Goal: Task Accomplishment & Management: Manage account settings

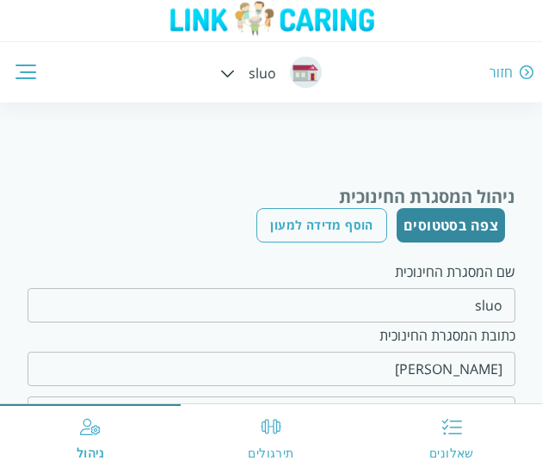
scroll to position [401, 0]
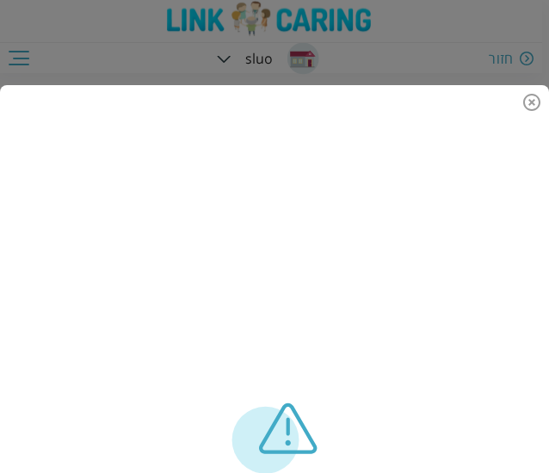
scroll to position [82, 0]
click at [523, 106] on icon "delete" at bounding box center [531, 102] width 21 height 21
click at [525, 104] on icon "delete" at bounding box center [531, 102] width 21 height 21
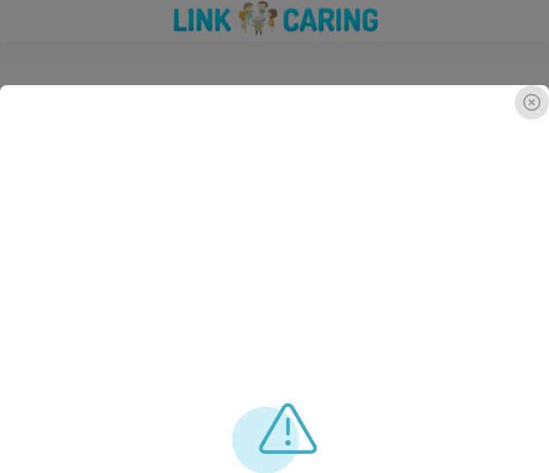
click at [530, 101] on icon "delete" at bounding box center [531, 102] width 17 height 17
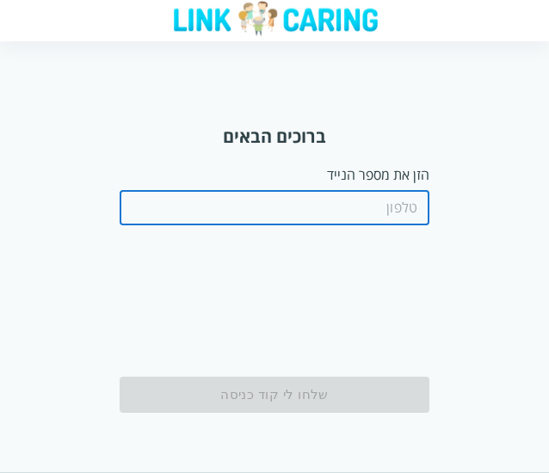
click at [382, 207] on input "tel" at bounding box center [275, 208] width 310 height 34
paste input "0587811111"
type input "0587811111"
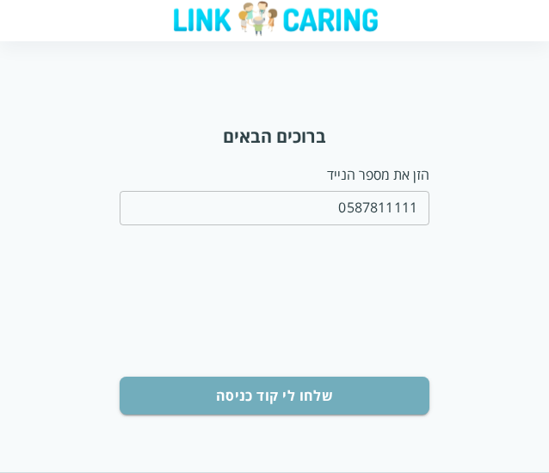
click at [310, 412] on button "שלחו לי קוד כניסה" at bounding box center [275, 396] width 310 height 38
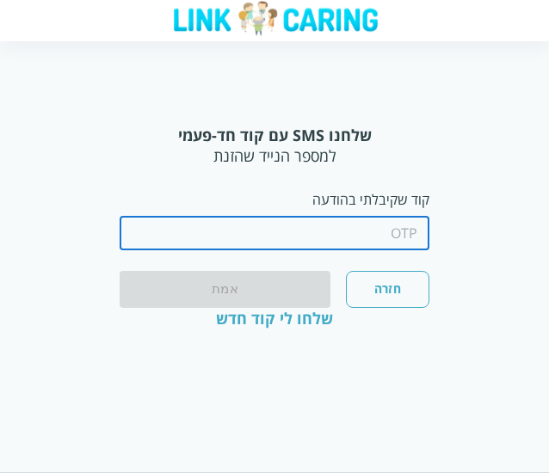
click at [322, 219] on input "string" at bounding box center [275, 233] width 310 height 34
type input "2"
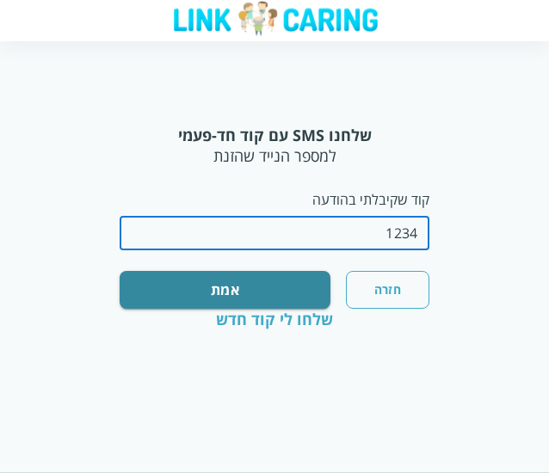
type input "1234"
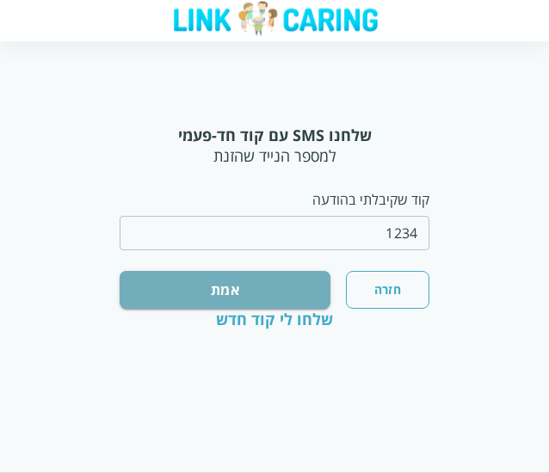
click at [276, 290] on button "אמת" at bounding box center [225, 290] width 211 height 38
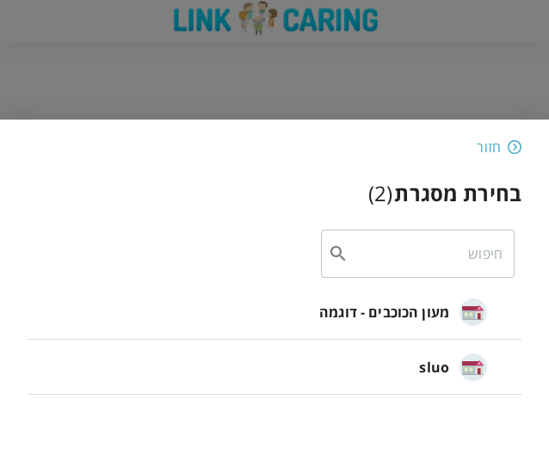
click at [155, 144] on div "חזור" at bounding box center [275, 147] width 494 height 21
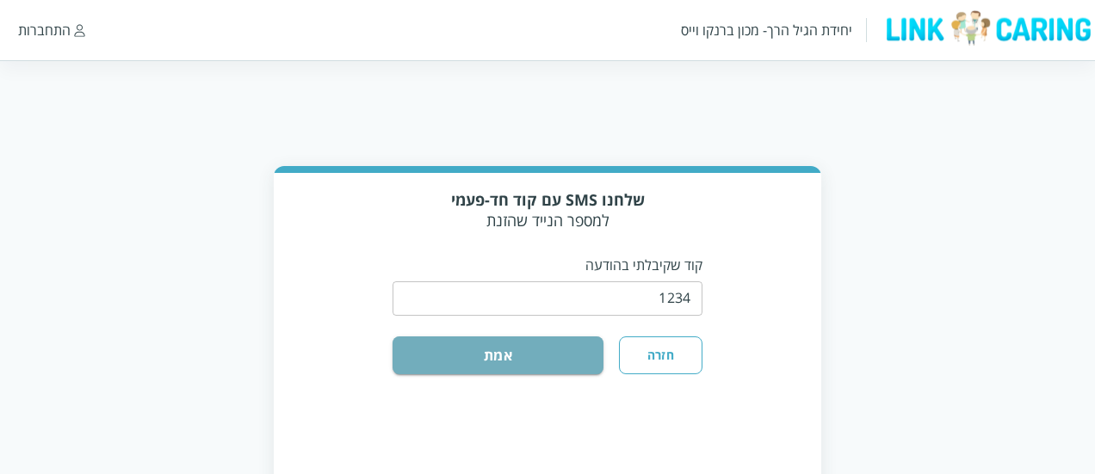
click at [527, 350] on button "אמת" at bounding box center [497, 355] width 211 height 38
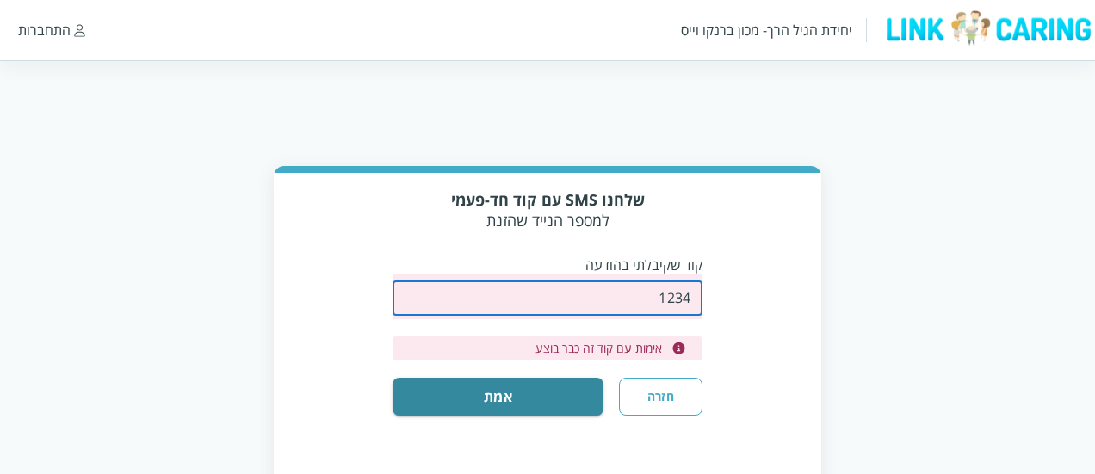
click at [548, 297] on input "string" at bounding box center [547, 298] width 310 height 34
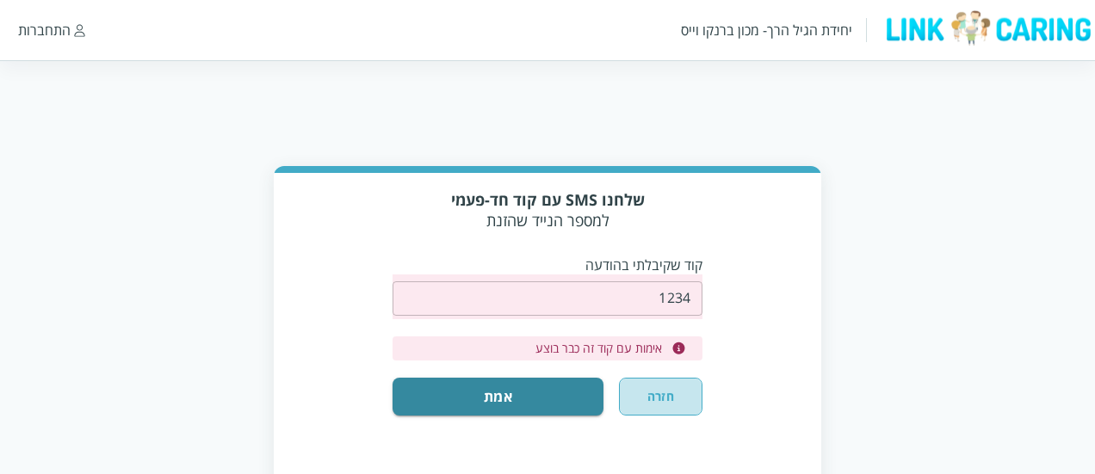
click at [548, 395] on button "חזרה" at bounding box center [660, 397] width 83 height 38
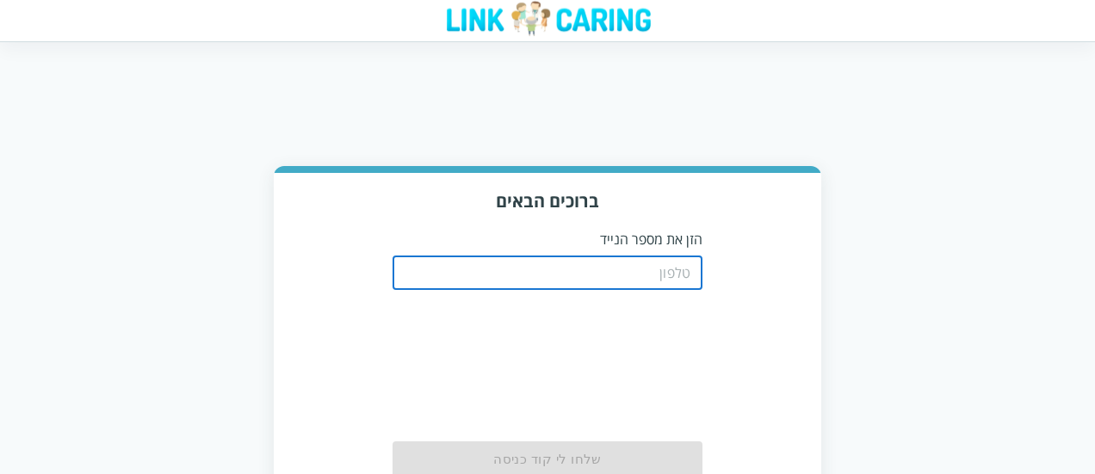
click at [548, 271] on input "tel" at bounding box center [547, 273] width 310 height 34
paste input "0587811111"
type input "0587811111"
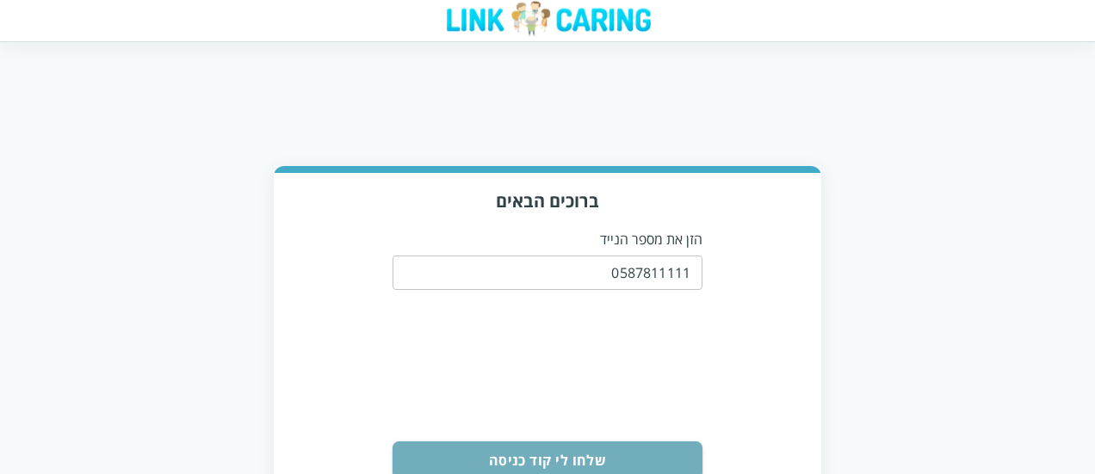
click at [548, 441] on button "שלחו לי קוד כניסה" at bounding box center [547, 460] width 310 height 38
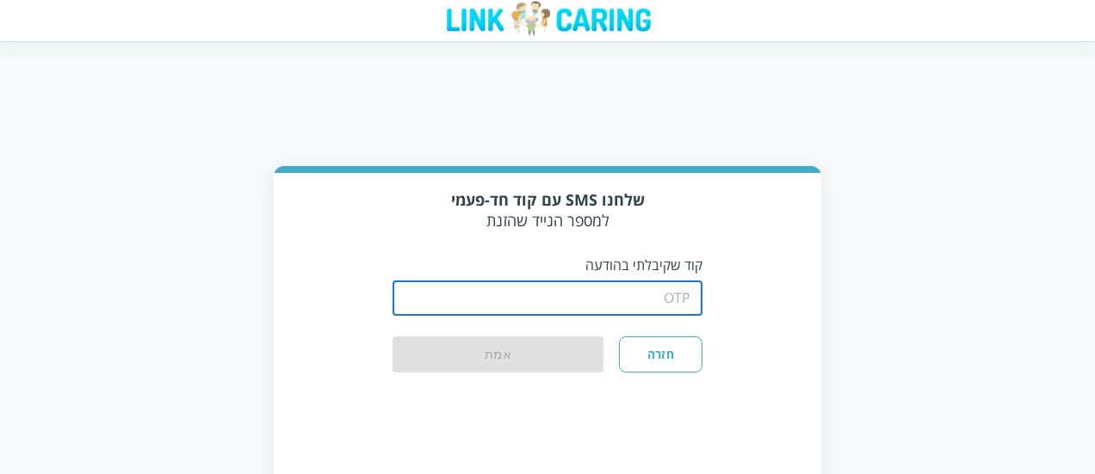
click at [548, 305] on input "string" at bounding box center [547, 298] width 310 height 34
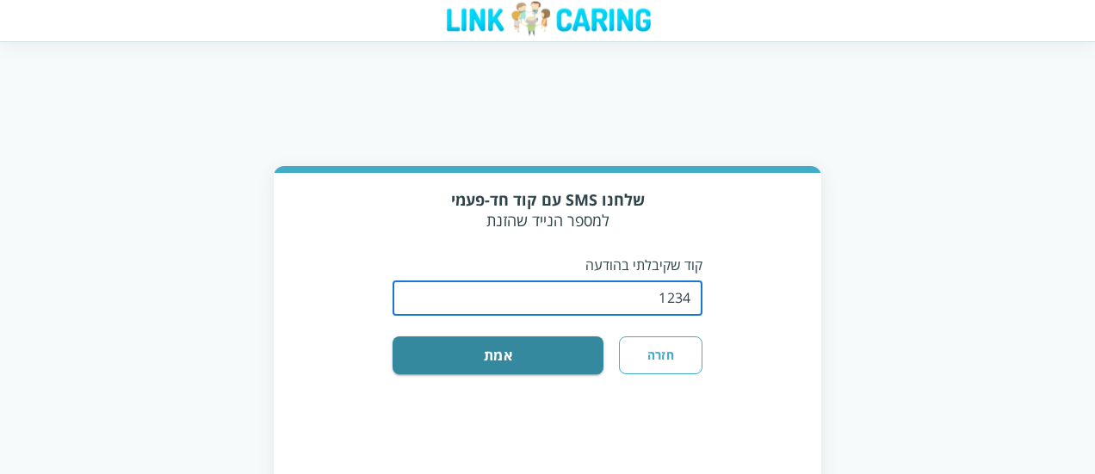
type input "1234"
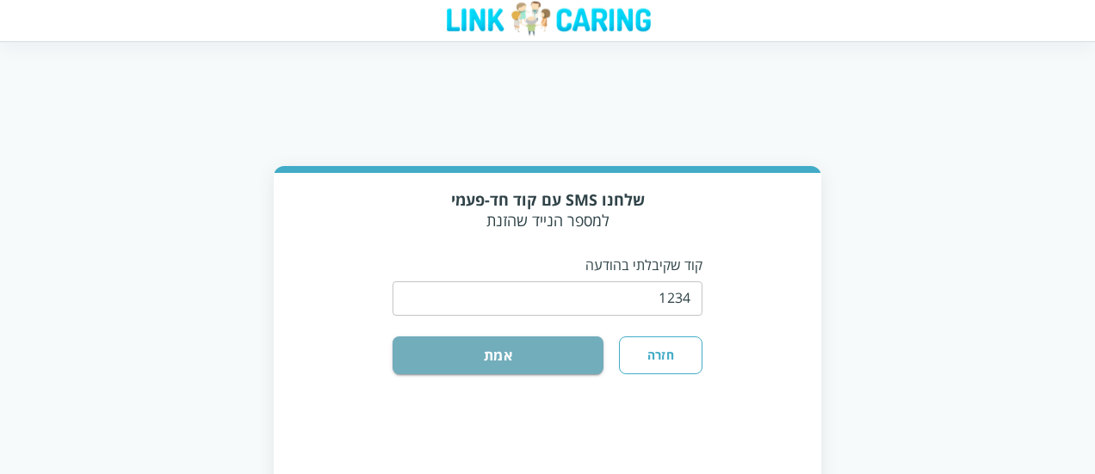
click at [548, 362] on button "אמת" at bounding box center [497, 355] width 211 height 38
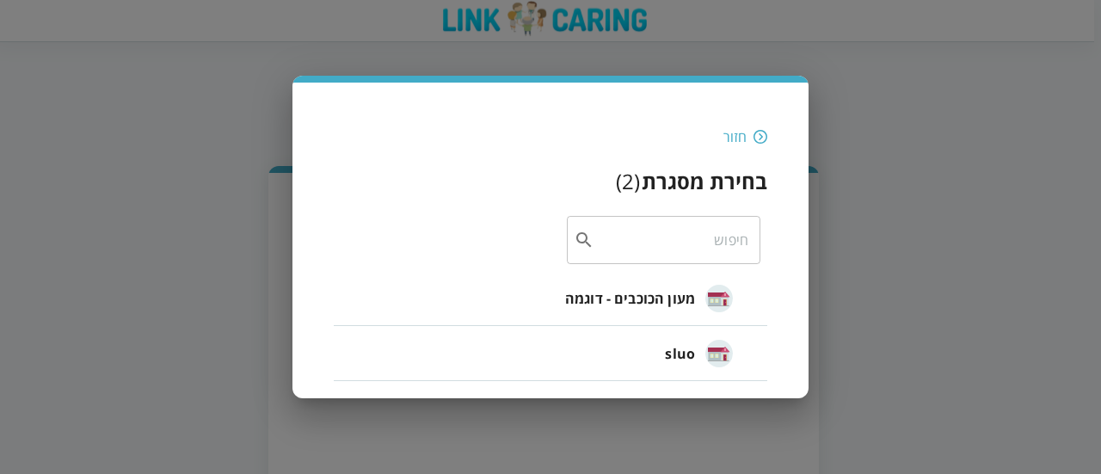
click at [548, 297] on span "מעון הכוכבים - דוגמה" at bounding box center [630, 298] width 130 height 21
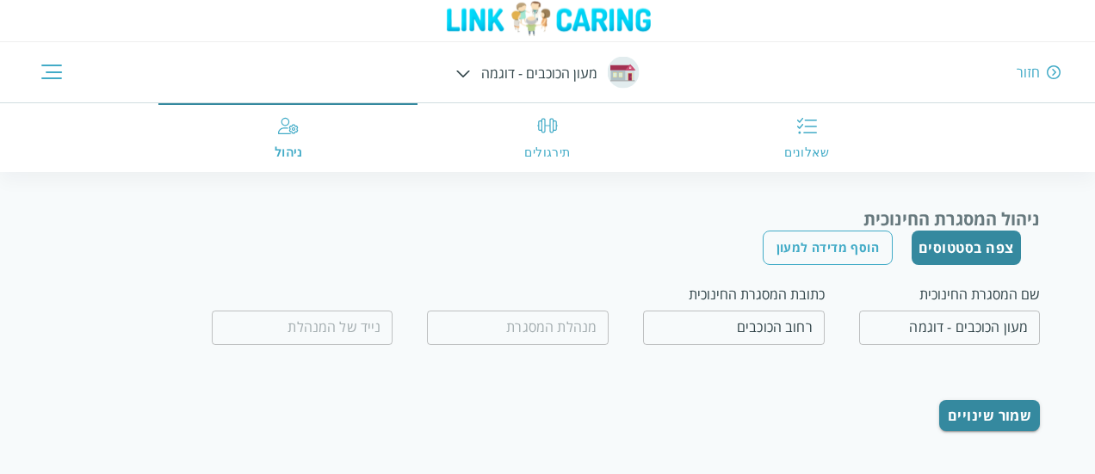
click at [544, 326] on input "fullName" at bounding box center [518, 328] width 182 height 34
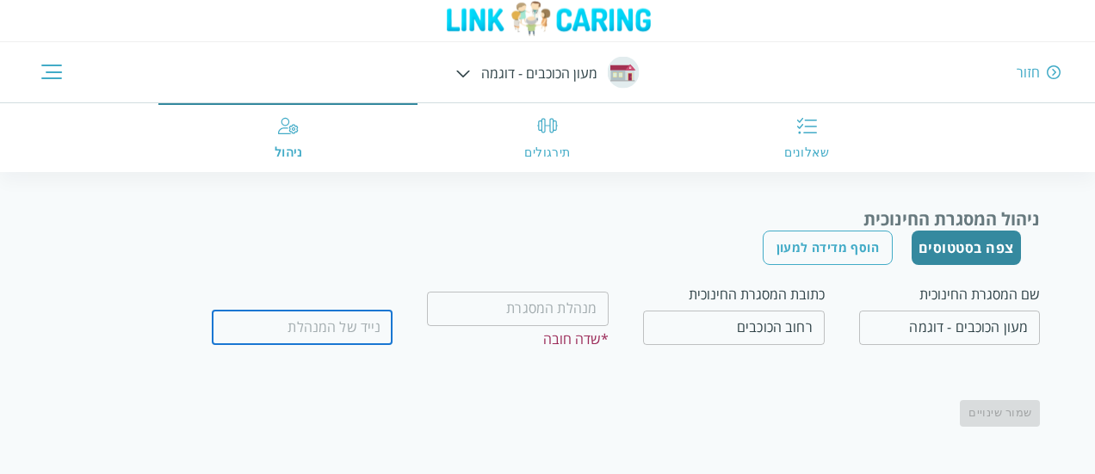
click at [355, 340] on input "tel" at bounding box center [303, 328] width 182 height 34
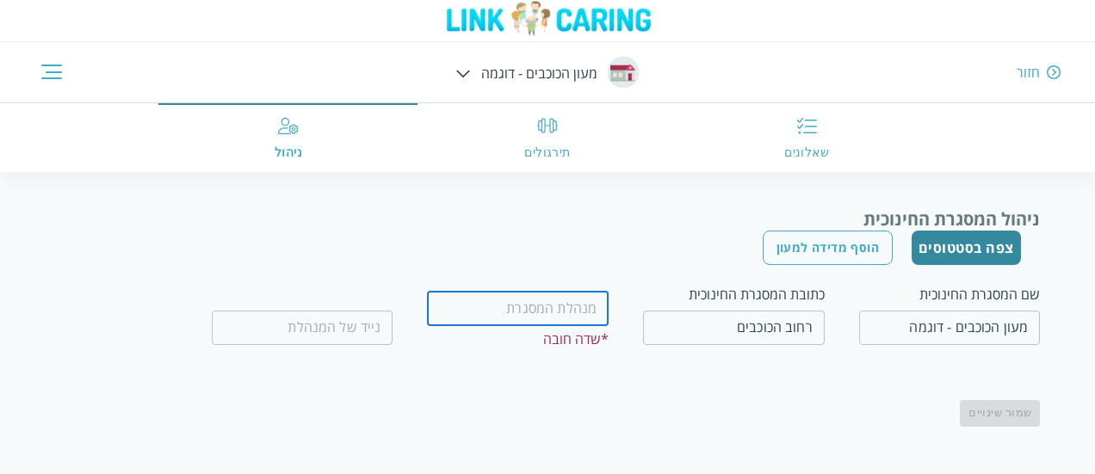
click at [548, 318] on input "fullName" at bounding box center [518, 309] width 182 height 34
type input "מ"
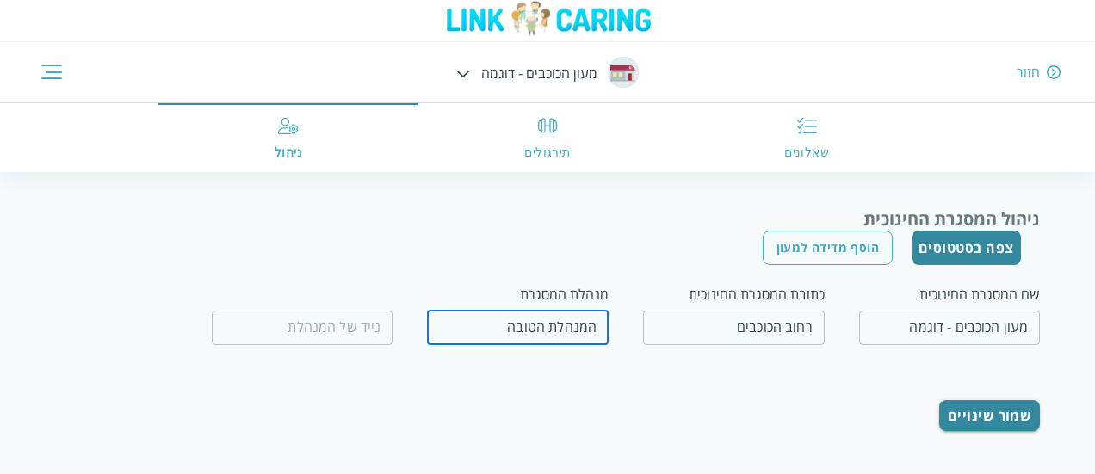
type input "המנהלת הטובה"
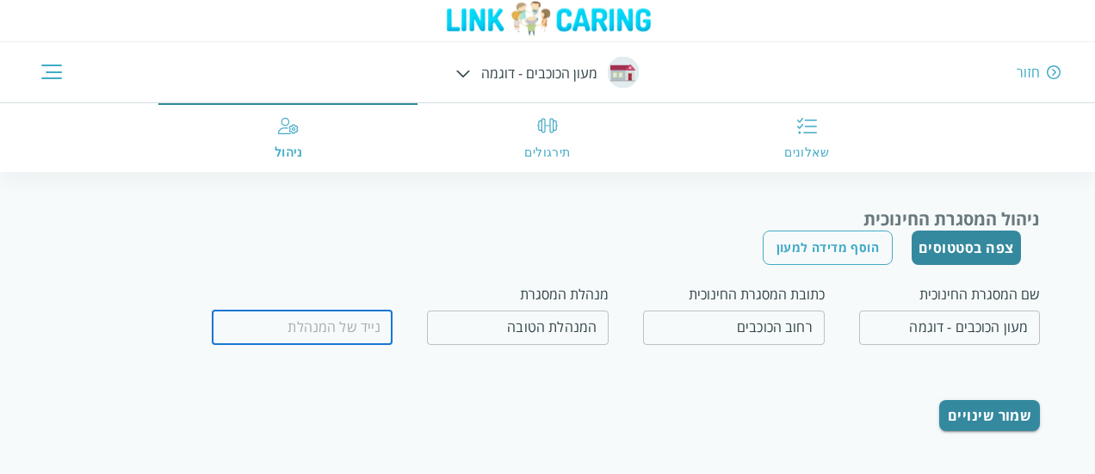
click at [355, 335] on input "tel" at bounding box center [303, 328] width 182 height 34
type input "0500000000"
click at [466, 393] on div "שמור שינויים" at bounding box center [586, 407] width 906 height 48
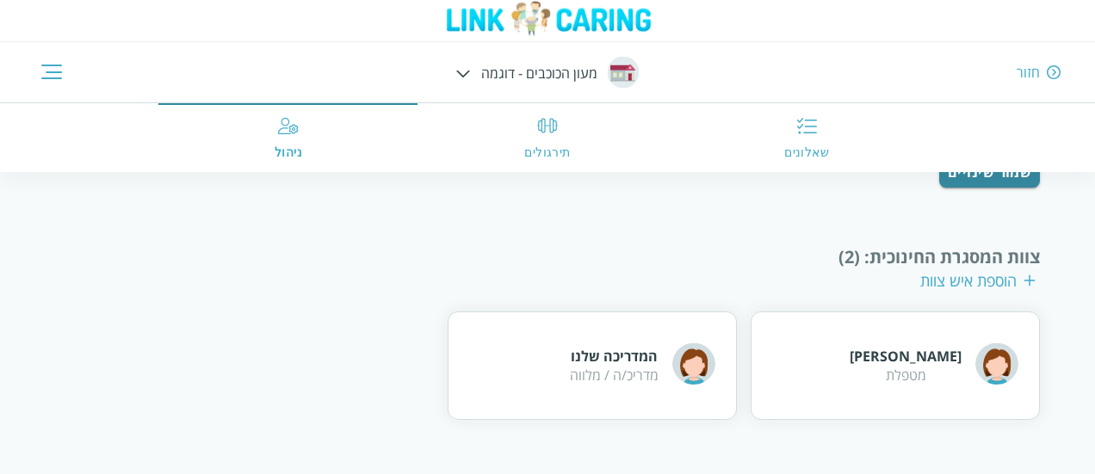
scroll to position [243, 0]
click at [548, 287] on div "צוות המסגרת החינוכית : (2) הוספת איש צוות" at bounding box center [547, 269] width 985 height 46
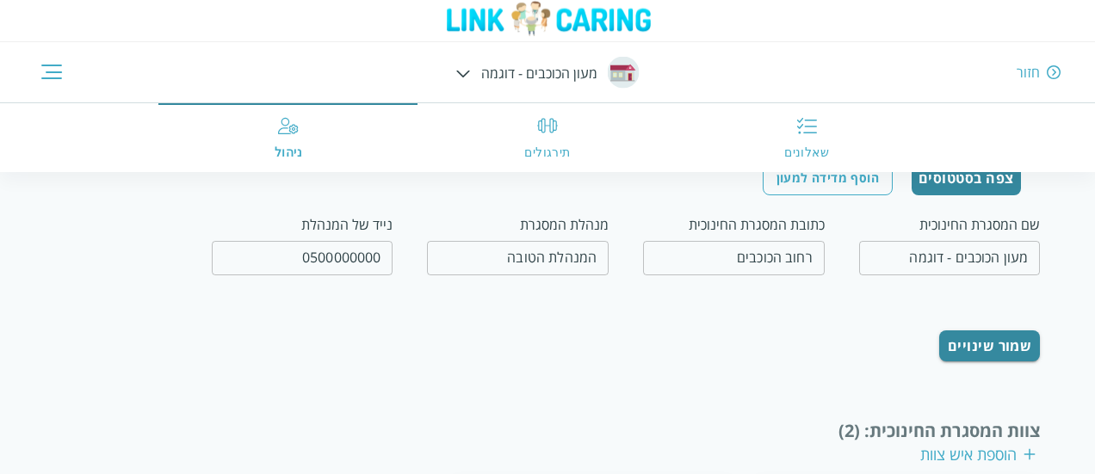
scroll to position [50, 0]
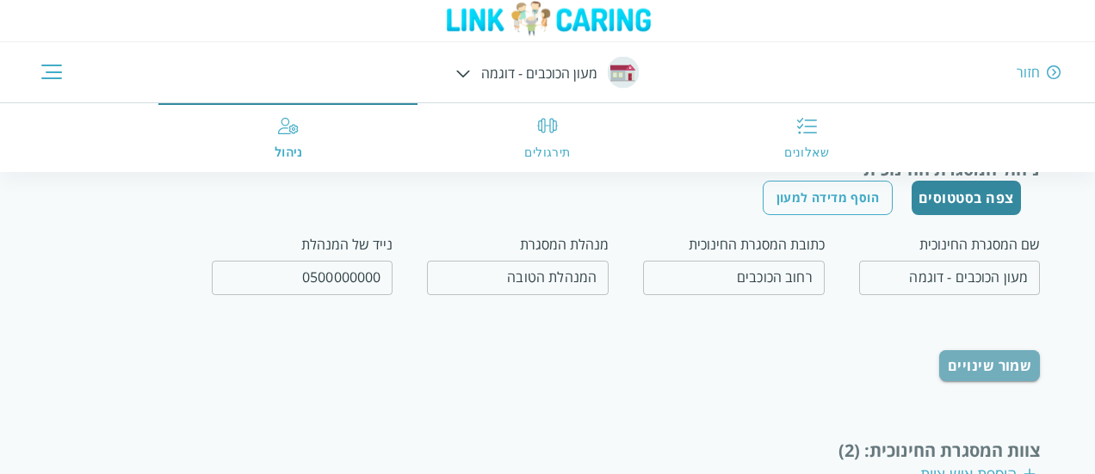
click at [548, 354] on button "שמור שינויים" at bounding box center [990, 365] width 102 height 31
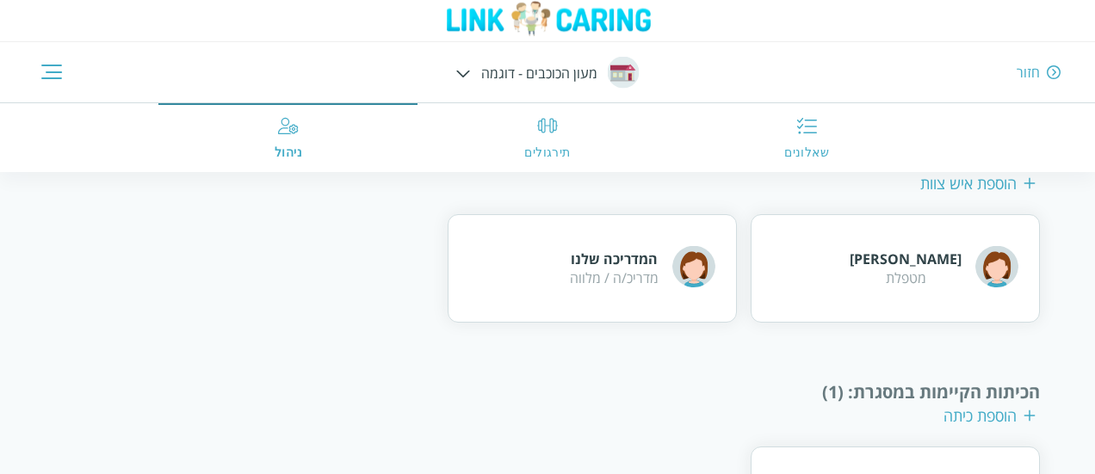
scroll to position [355, 0]
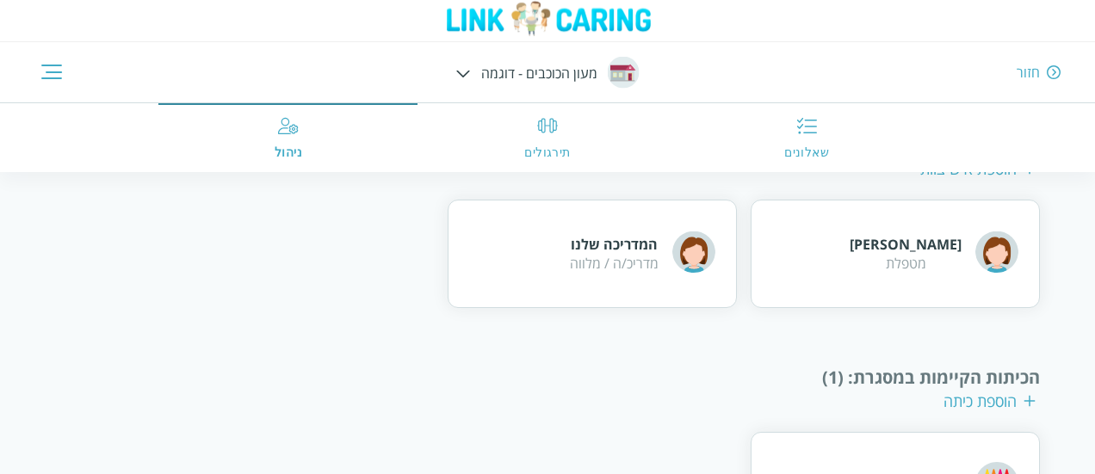
click at [548, 305] on div "טל גרינברג מטפלת" at bounding box center [894, 254] width 289 height 108
click at [548, 225] on div "טל גרינברג מטפלת" at bounding box center [894, 254] width 289 height 108
click at [548, 237] on div "המדריכה שלנו מדריכ/ה / מלווה" at bounding box center [591, 254] width 289 height 108
click at [548, 261] on div "טל גרינברג מטפלת" at bounding box center [894, 254] width 289 height 108
click at [548, 277] on div "המדריכה שלנו מדריכ/ה / מלווה" at bounding box center [642, 253] width 145 height 47
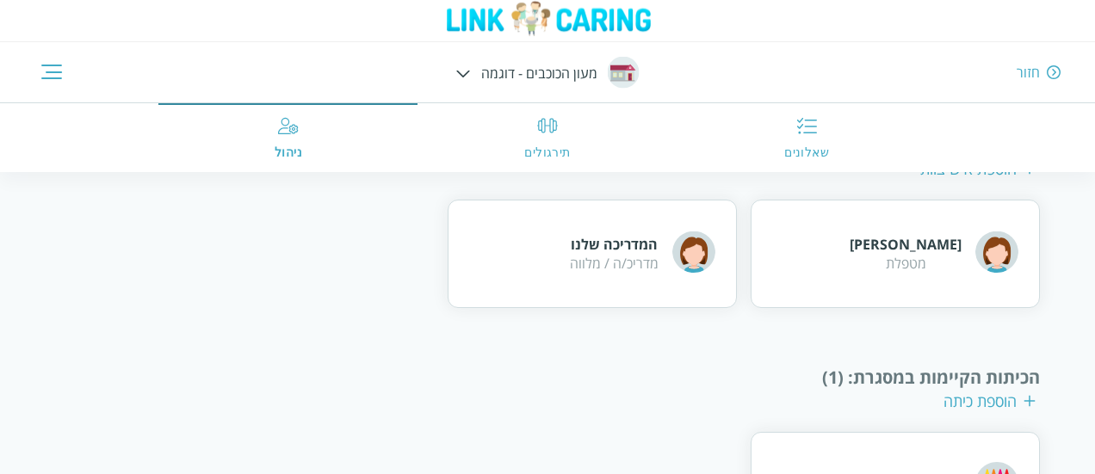
click at [548, 254] on div "טל גרינברג מטפלת" at bounding box center [894, 254] width 289 height 108
click at [539, 276] on div "המדריכה שלנו מדריכ/ה / מלווה" at bounding box center [591, 254] width 289 height 108
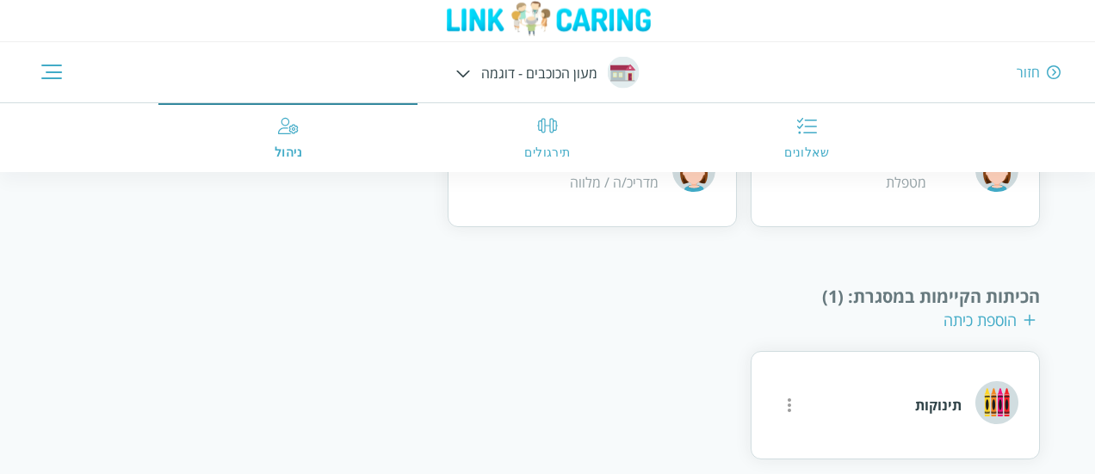
scroll to position [456, 0]
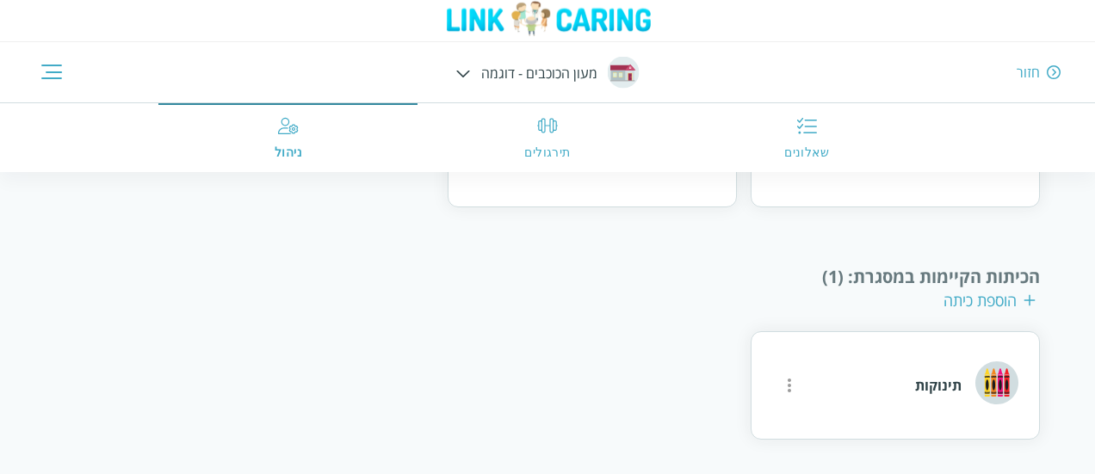
click at [548, 304] on div "הוספת כיתה" at bounding box center [989, 300] width 92 height 21
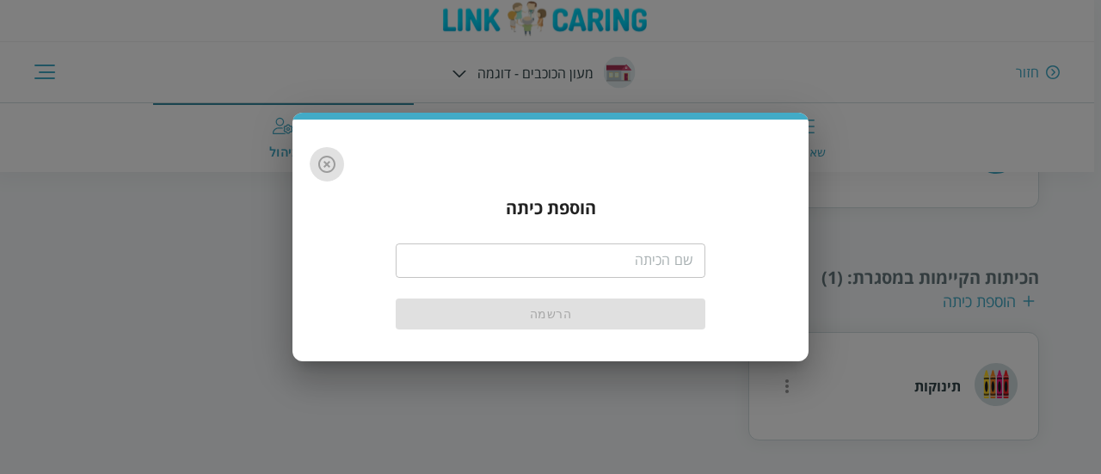
click at [327, 163] on icon "button" at bounding box center [327, 164] width 21 height 21
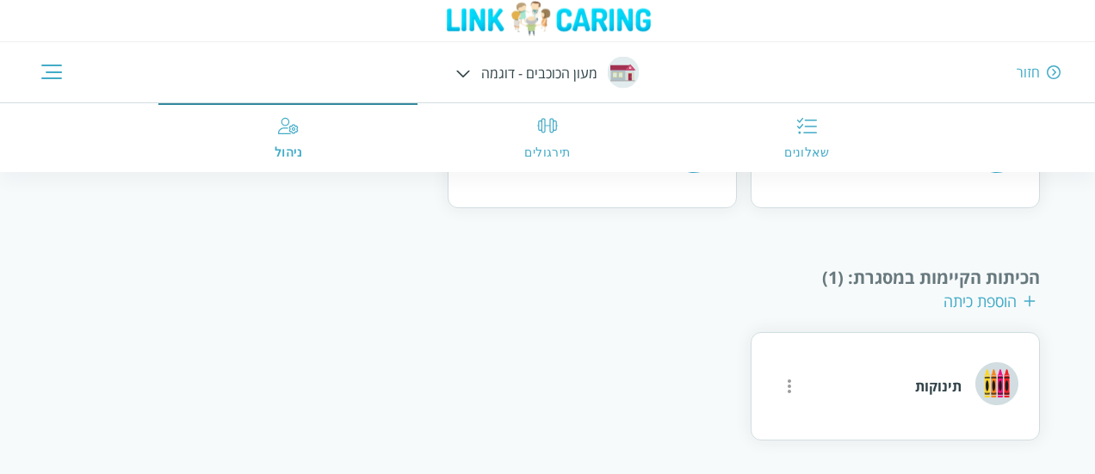
scroll to position [451, 0]
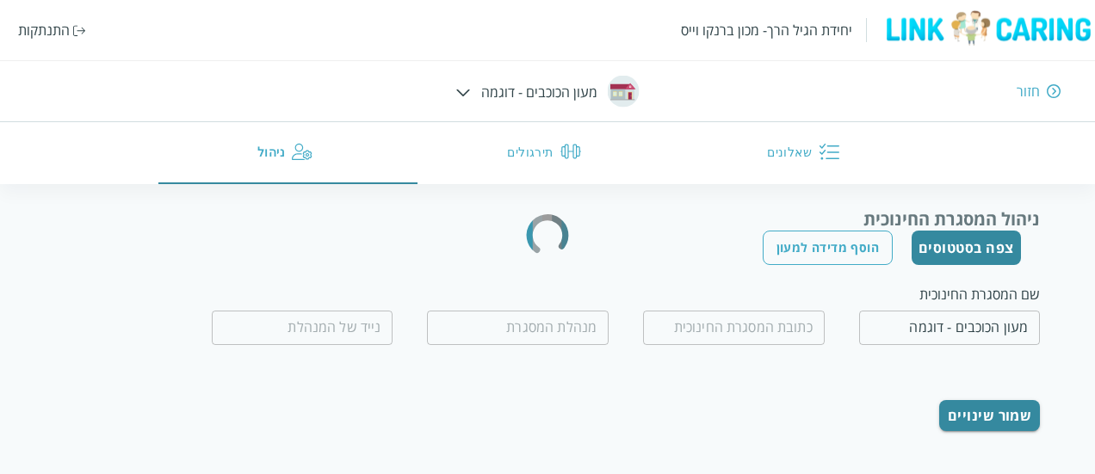
scroll to position [217, 0]
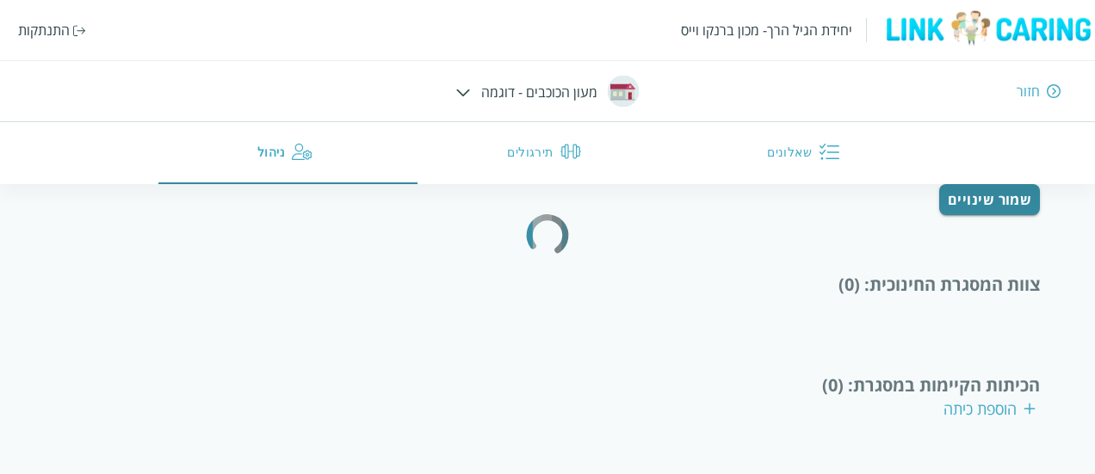
type input "רחוב הכוכבים"
type input "המנהלת הטובה"
type input "0500000000"
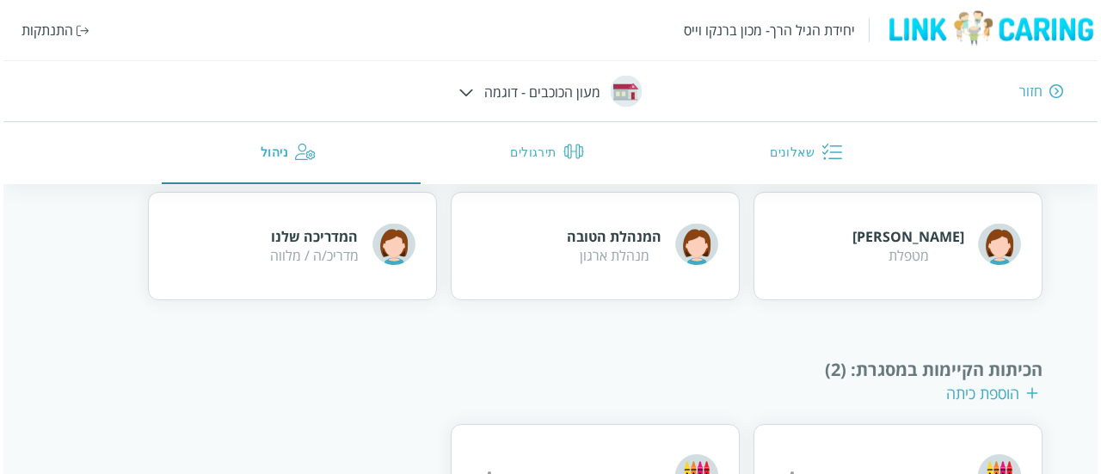
scroll to position [456, 0]
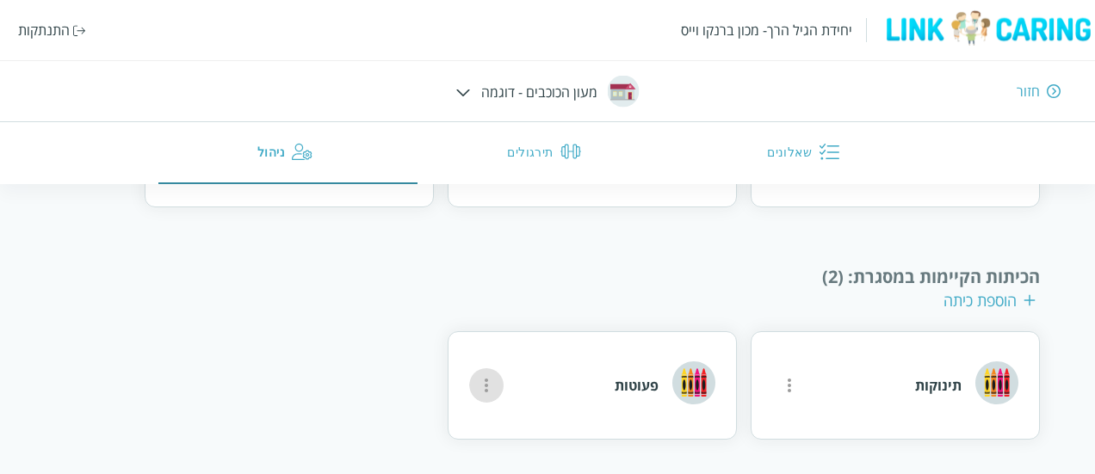
click at [487, 377] on icon "more" at bounding box center [486, 385] width 21 height 21
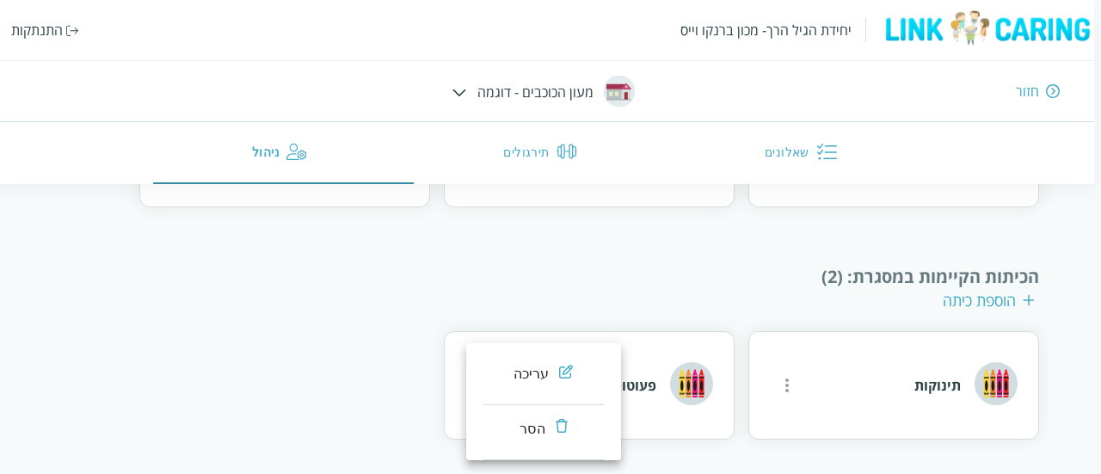
click at [408, 379] on div at bounding box center [550, 237] width 1101 height 474
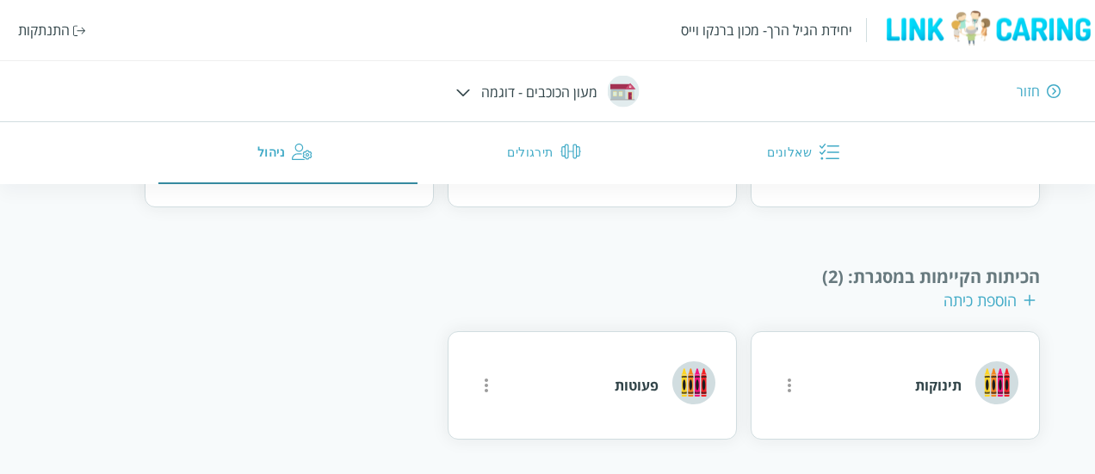
click at [485, 390] on icon "more" at bounding box center [486, 385] width 21 height 21
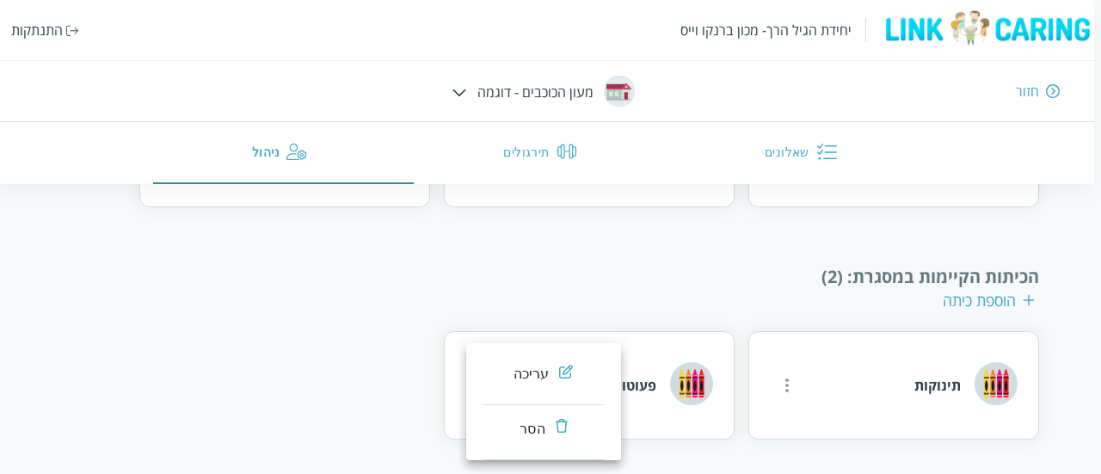
click at [544, 383] on div "עריכה" at bounding box center [532, 374] width 36 height 21
type input "פעוטות"
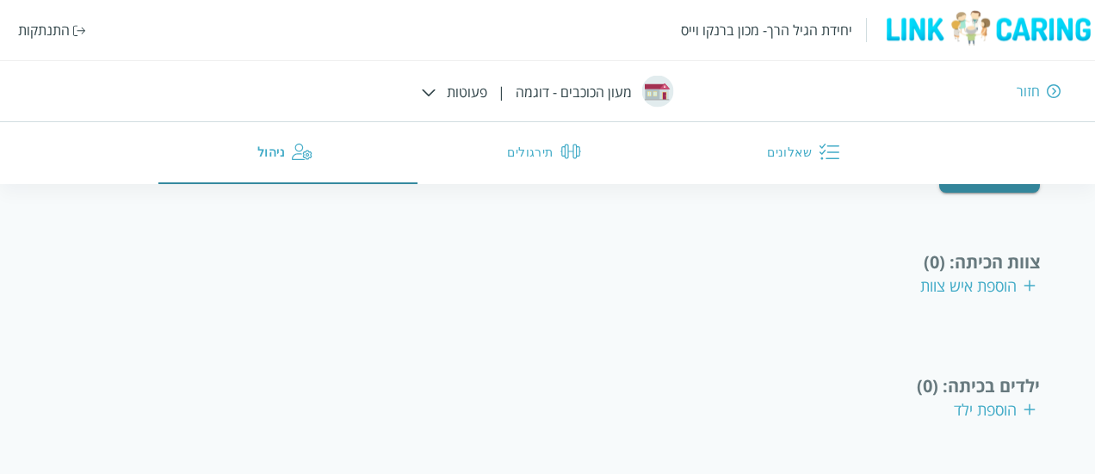
scroll to position [315, 0]
click at [995, 293] on div "הוספת איש צוות" at bounding box center [977, 287] width 115 height 21
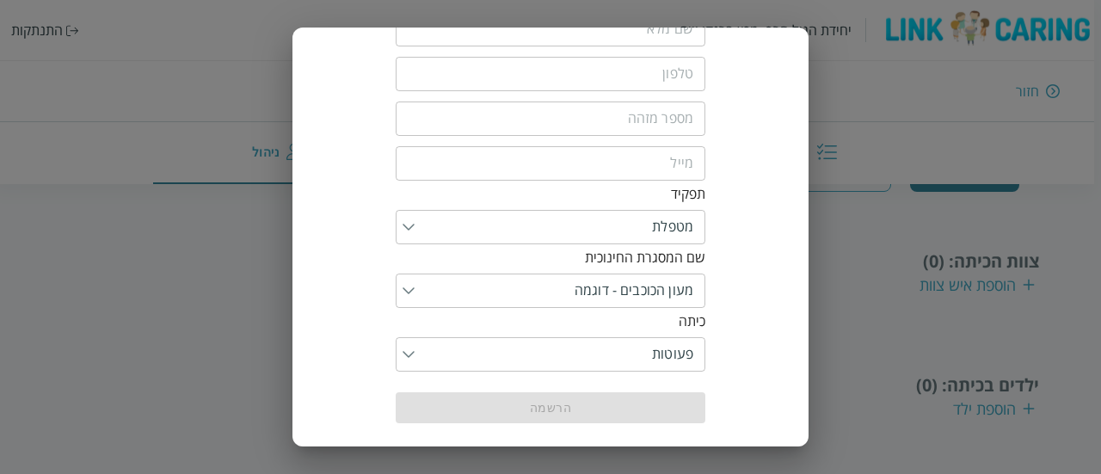
scroll to position [73, 0]
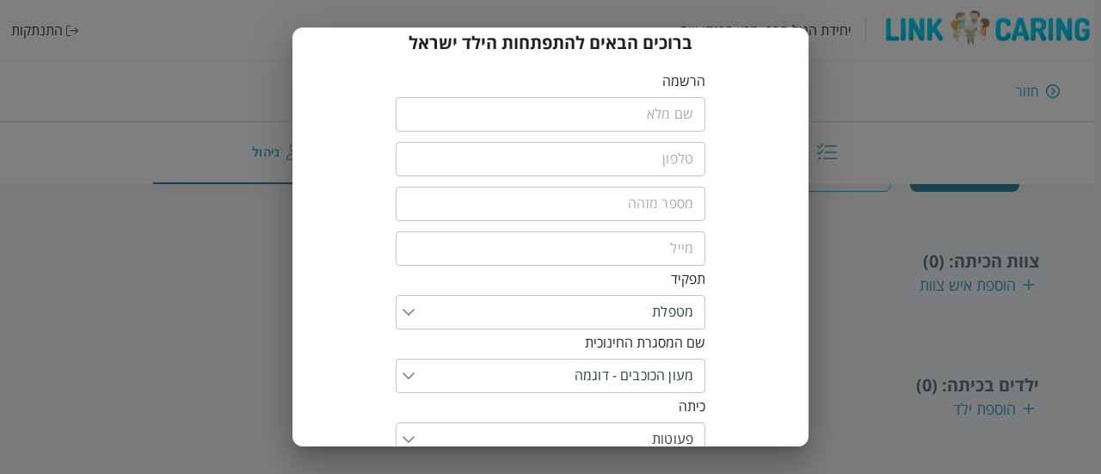
click at [675, 102] on input "fullName" at bounding box center [551, 114] width 310 height 34
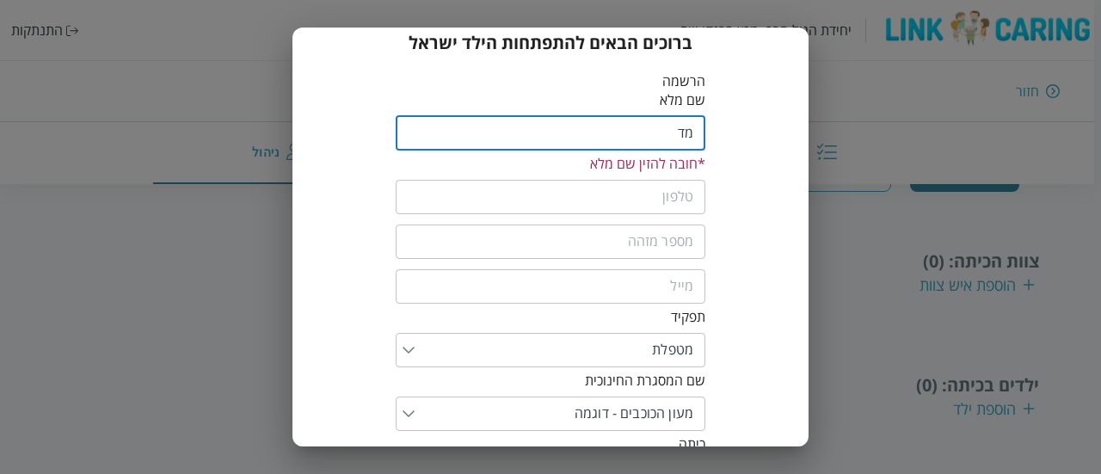
type input "מ"
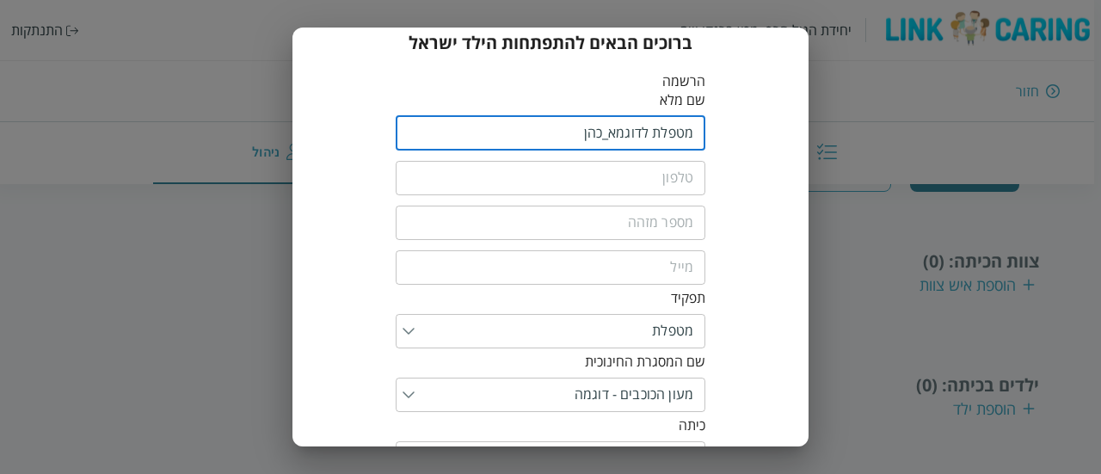
drag, startPoint x: 565, startPoint y: 138, endPoint x: 651, endPoint y: 132, distance: 86.3
click at [651, 132] on input "fullName" at bounding box center [551, 133] width 310 height 34
click at [661, 132] on input "fullName" at bounding box center [551, 133] width 310 height 34
type input "מטפלת לדוגמא_כהן"
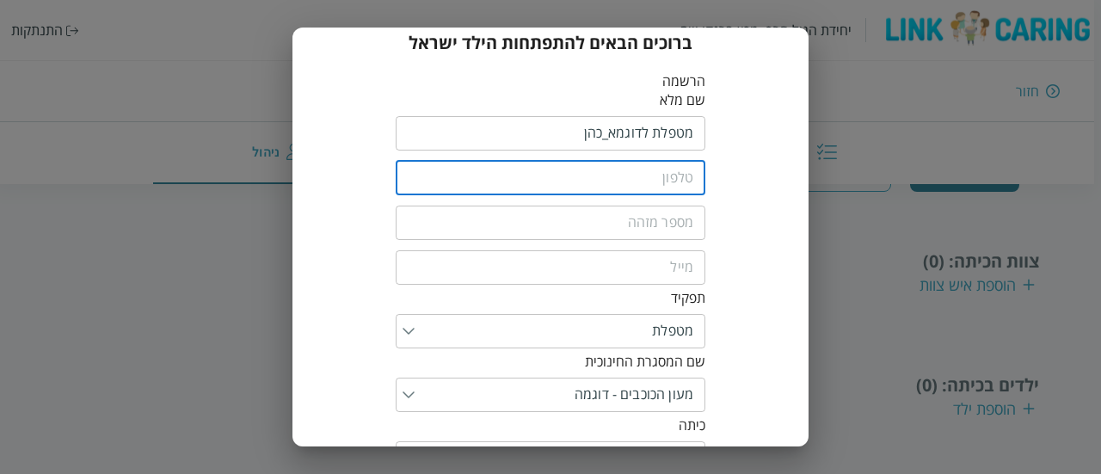
click at [602, 183] on input "tel" at bounding box center [551, 178] width 310 height 34
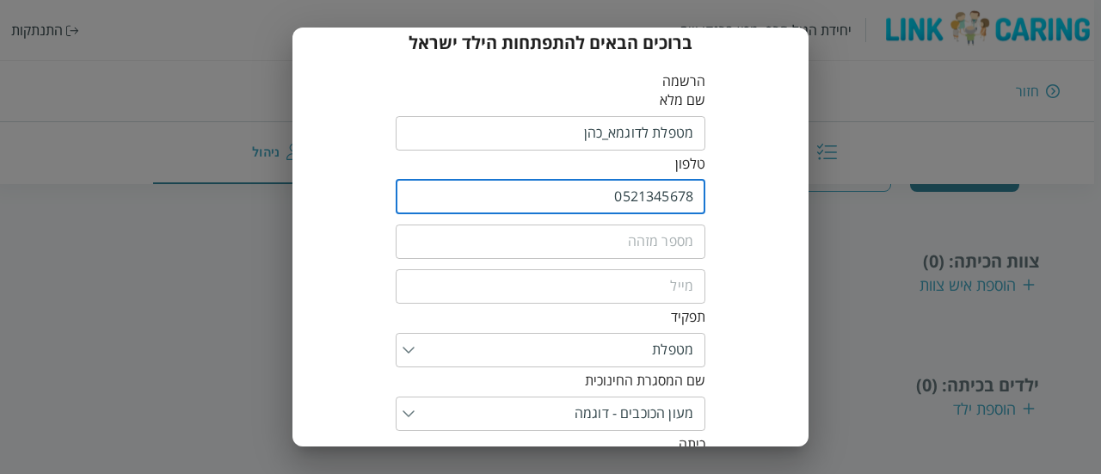
type input "0521345678"
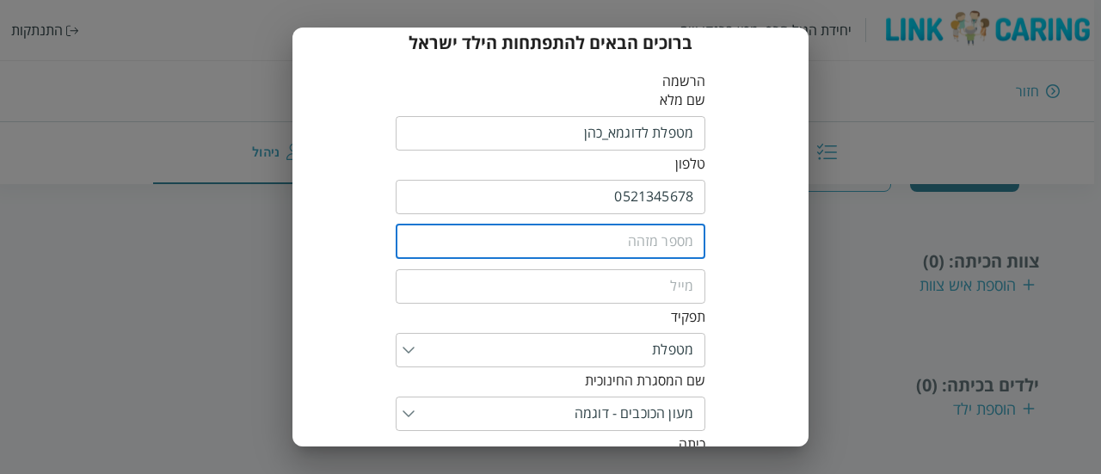
click at [694, 245] on input "text" at bounding box center [551, 242] width 310 height 34
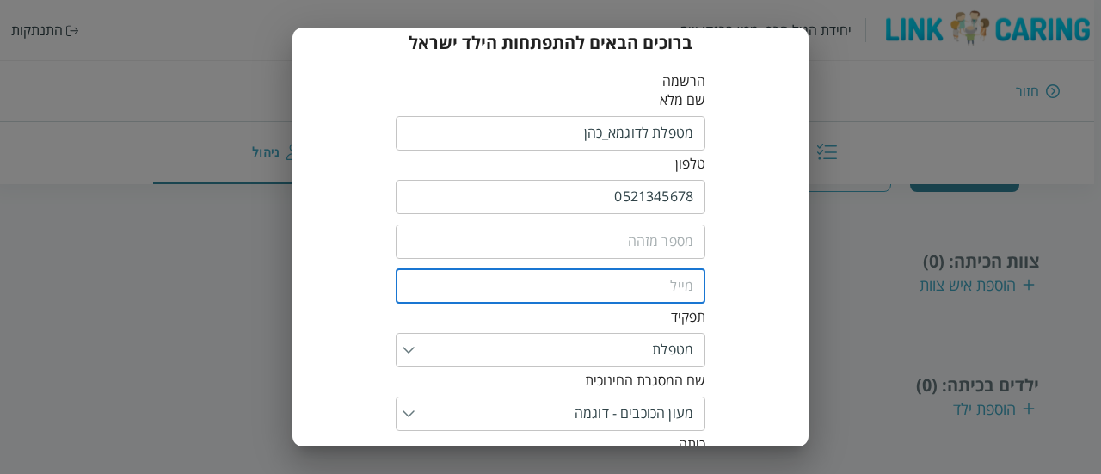
click at [704, 278] on input "email" at bounding box center [551, 286] width 310 height 34
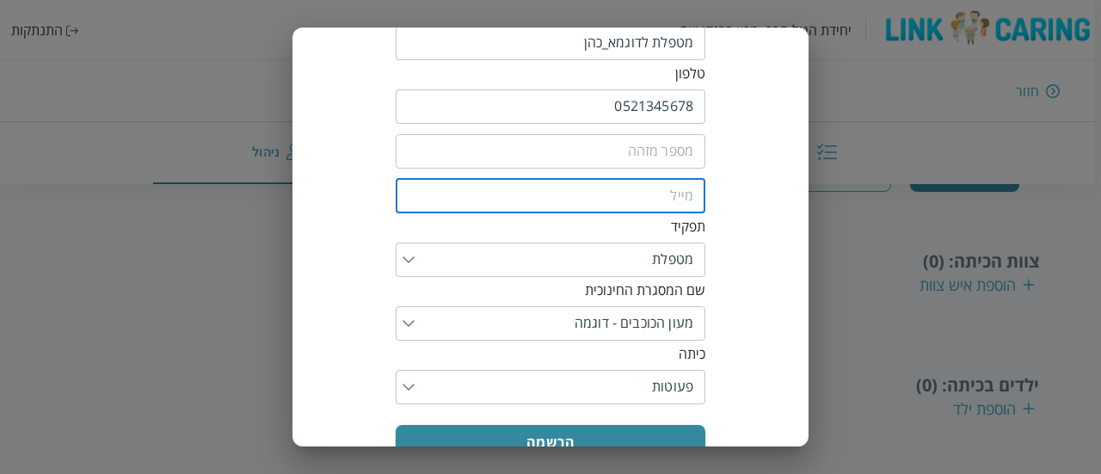
scroll to position [164, 0]
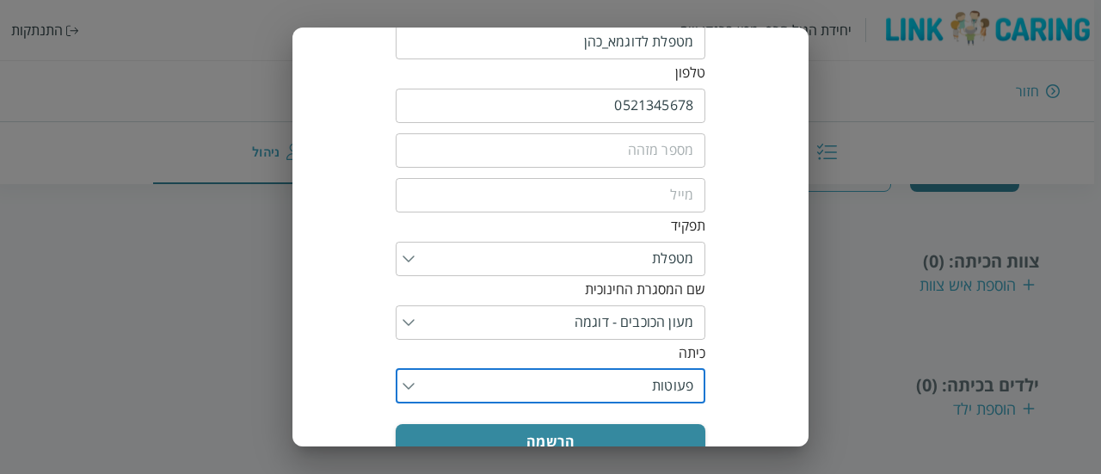
click at [663, 385] on input "list" at bounding box center [554, 386] width 279 height 34
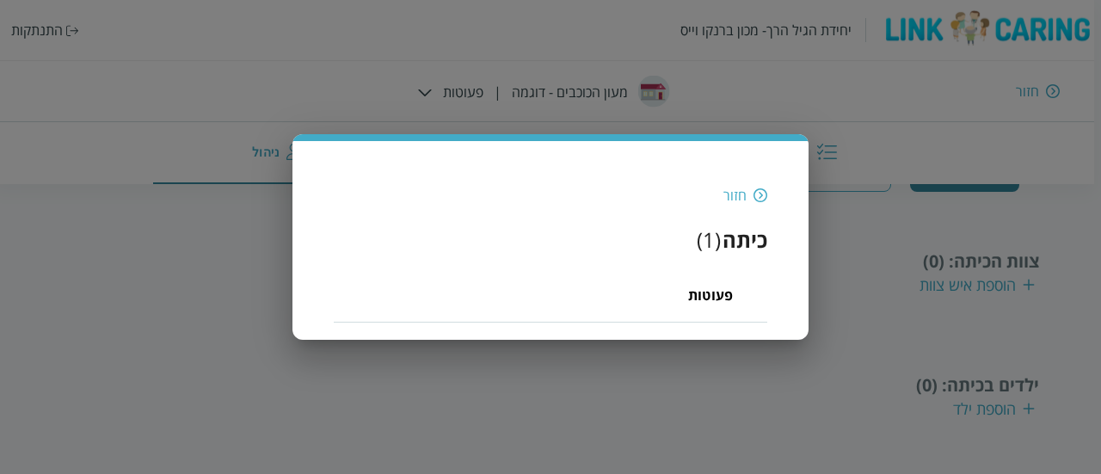
click at [756, 195] on img at bounding box center [761, 195] width 14 height 15
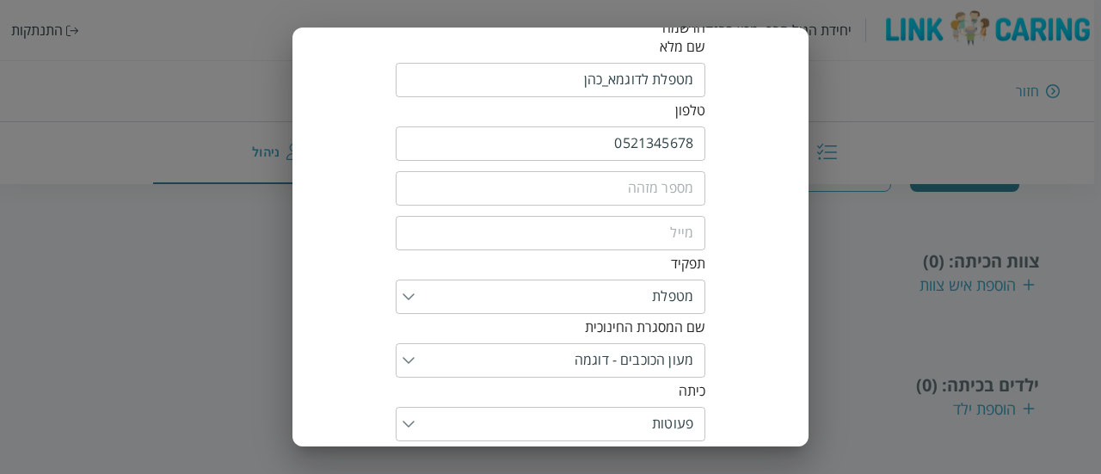
scroll to position [121, 0]
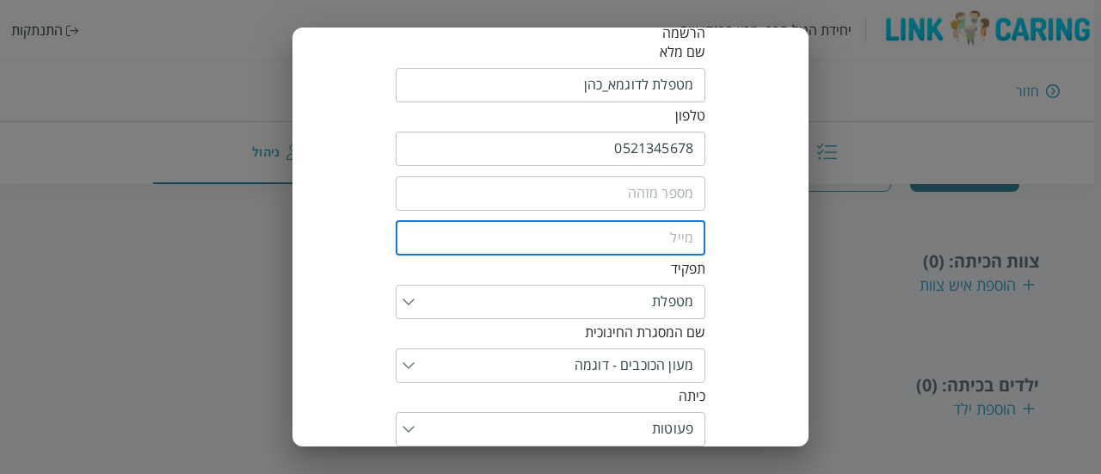
click at [668, 244] on input "email" at bounding box center [551, 238] width 310 height 34
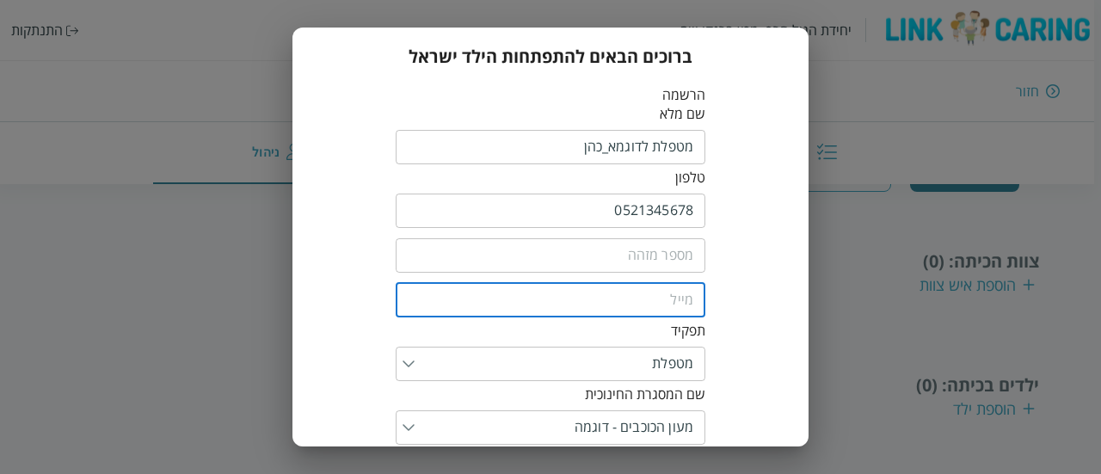
scroll to position [58, 0]
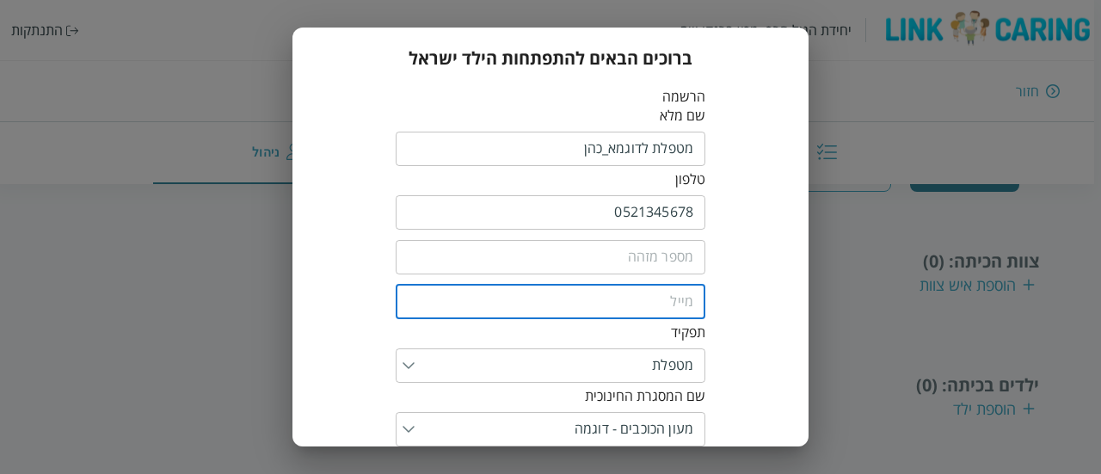
type input "ט"
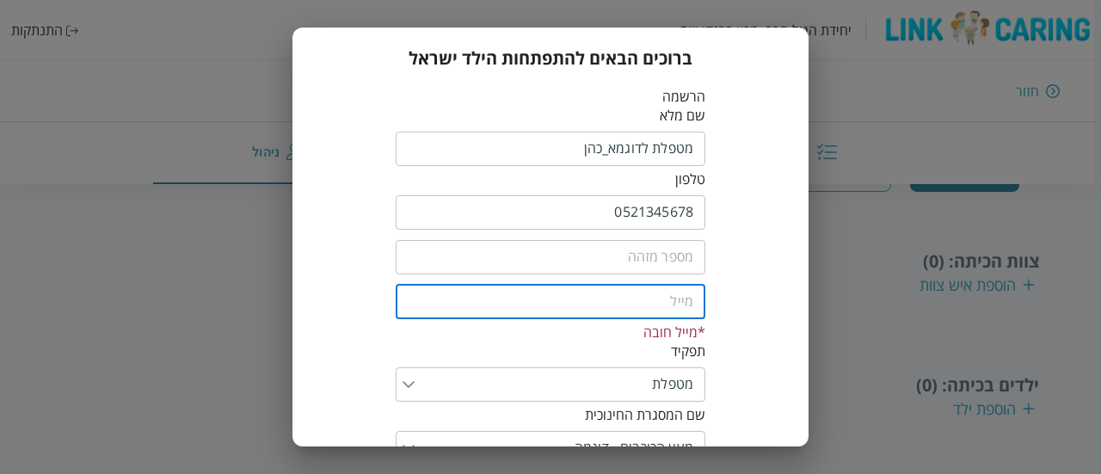
type input "m"
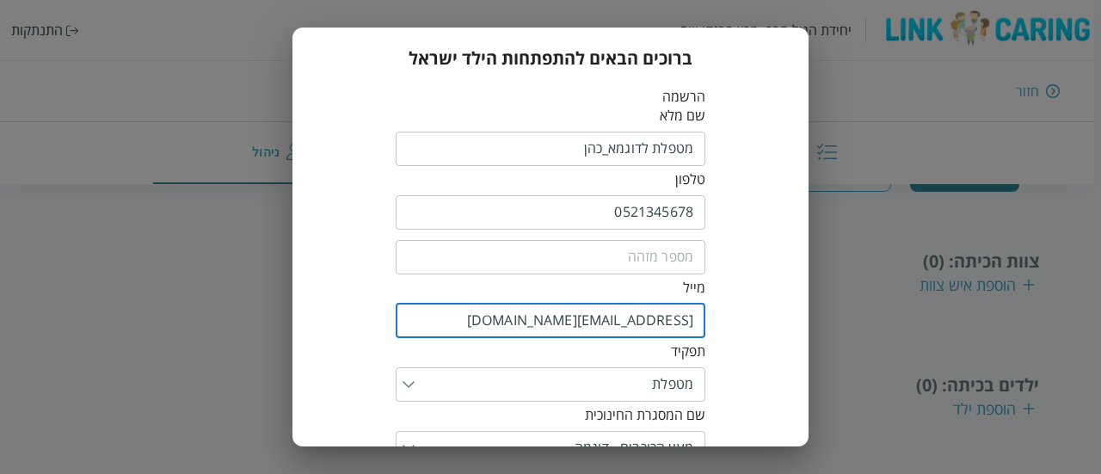
drag, startPoint x: 603, startPoint y: 321, endPoint x: 722, endPoint y: 325, distance: 118.8
click at [722, 325] on div "ברוכים הבאים להתפתחות הילד ישראל הרשמה שם מלא ​ טלפון 0521345678 ​ ​ מייל metap…" at bounding box center [551, 315] width 482 height 567
click at [683, 327] on input "metapelet@yopmail.com" at bounding box center [551, 321] width 310 height 34
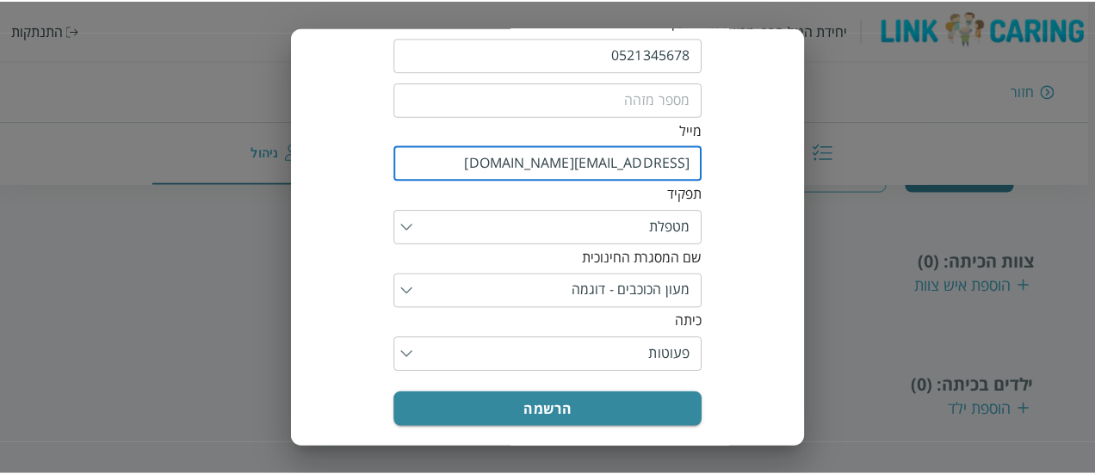
scroll to position [218, 0]
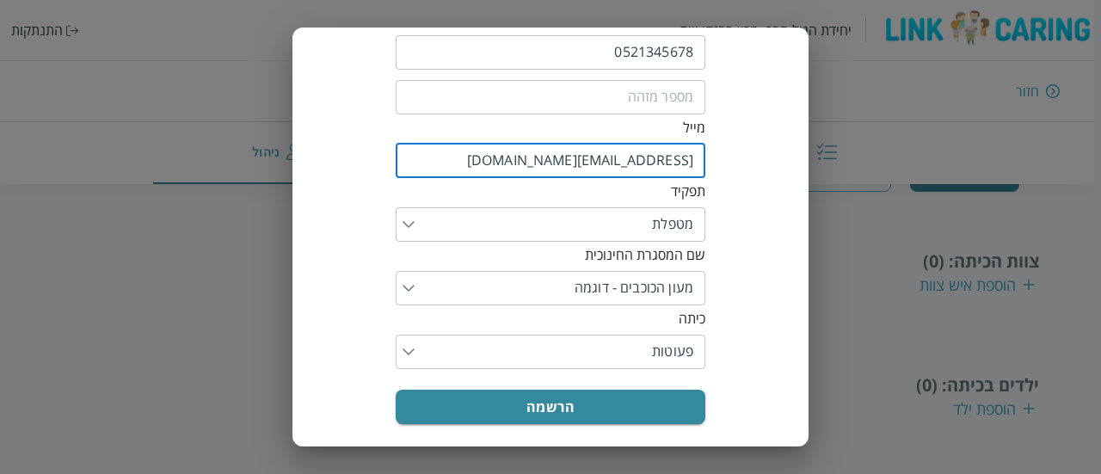
type input "metapelet@yopmail.com"
click at [640, 416] on button "הרשמה" at bounding box center [551, 407] width 310 height 34
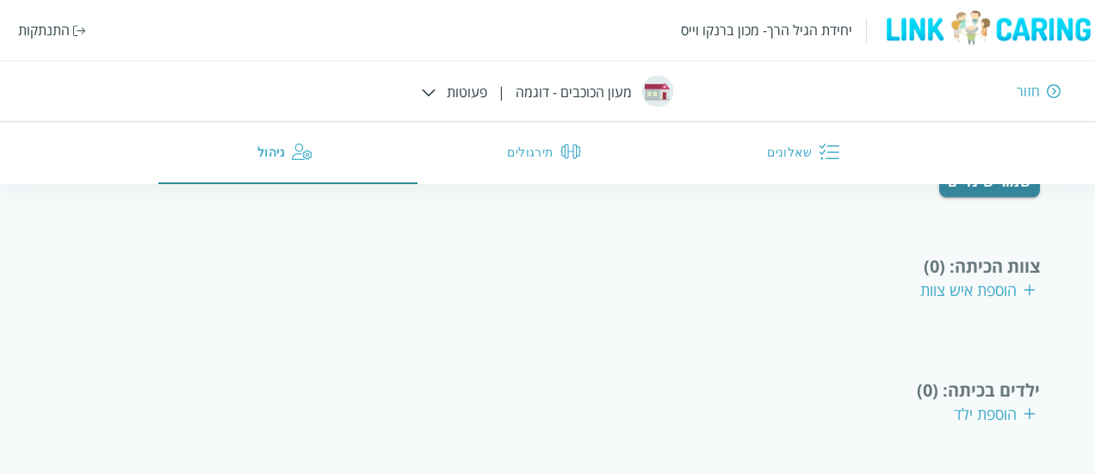
scroll to position [318, 0]
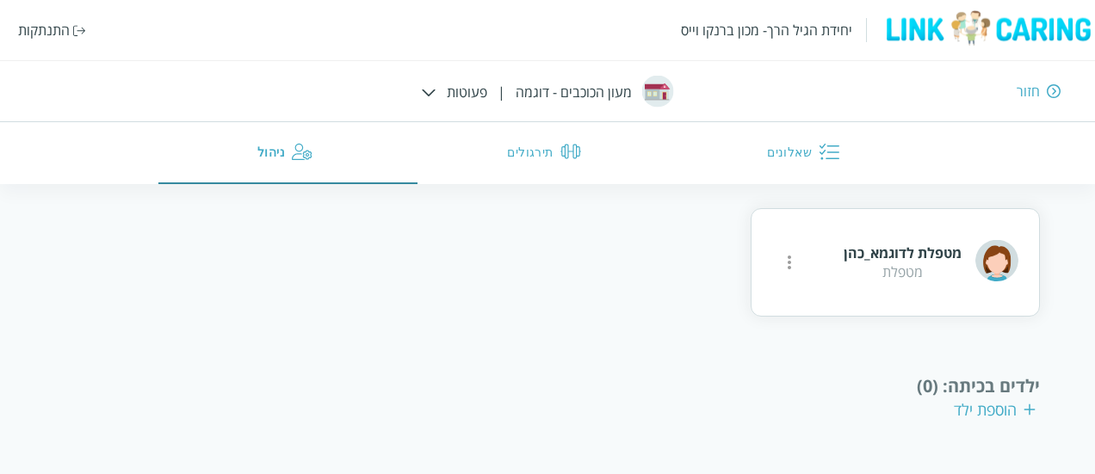
scroll to position [427, 0]
click at [984, 407] on div "הוספת ילד" at bounding box center [994, 408] width 82 height 21
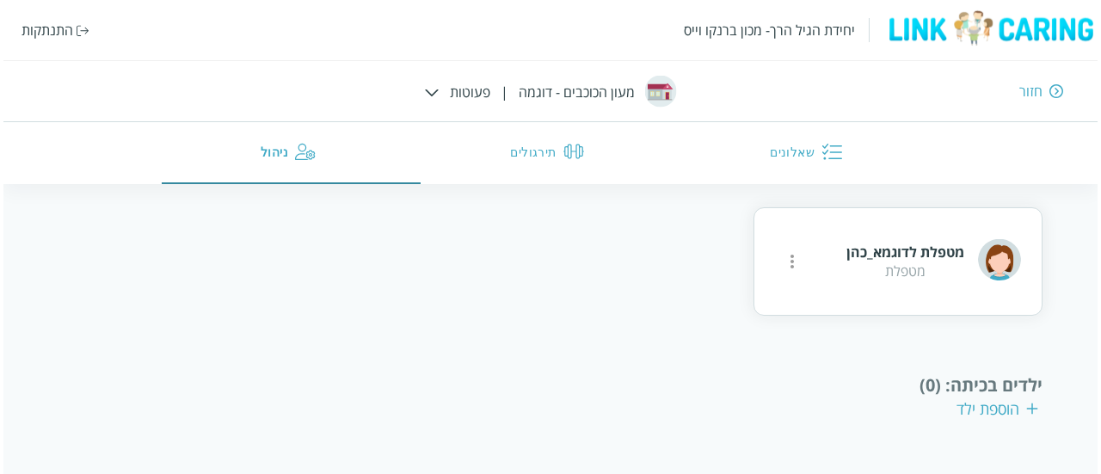
scroll to position [158, 0]
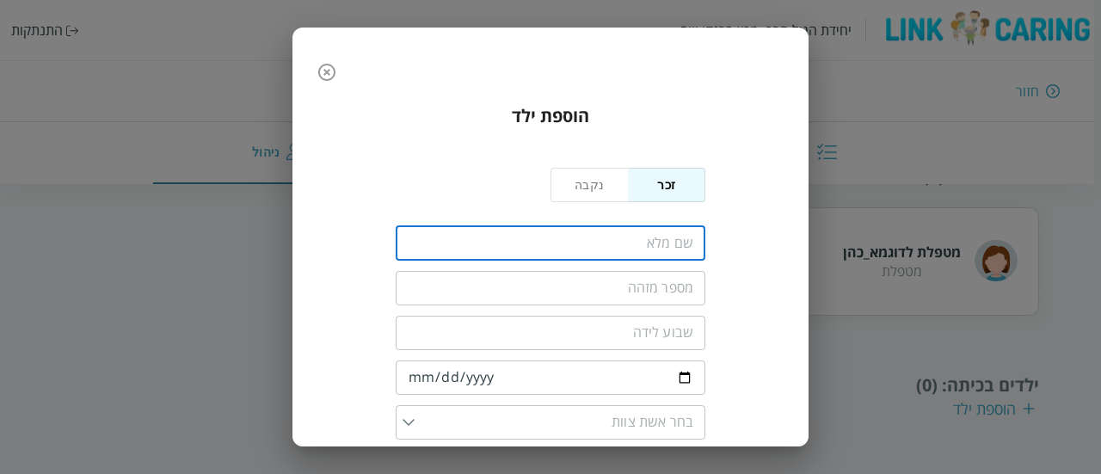
click at [658, 240] on input "fullName" at bounding box center [551, 243] width 310 height 34
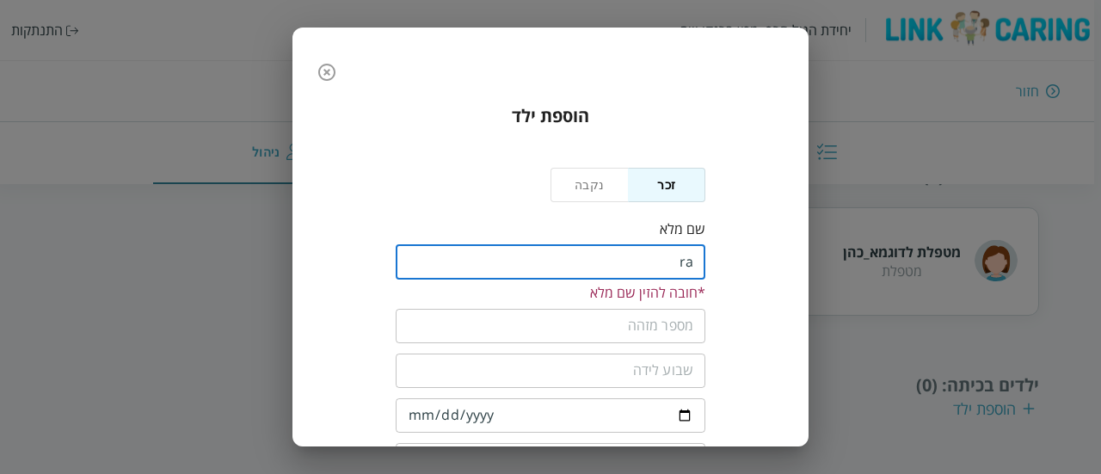
type input "r"
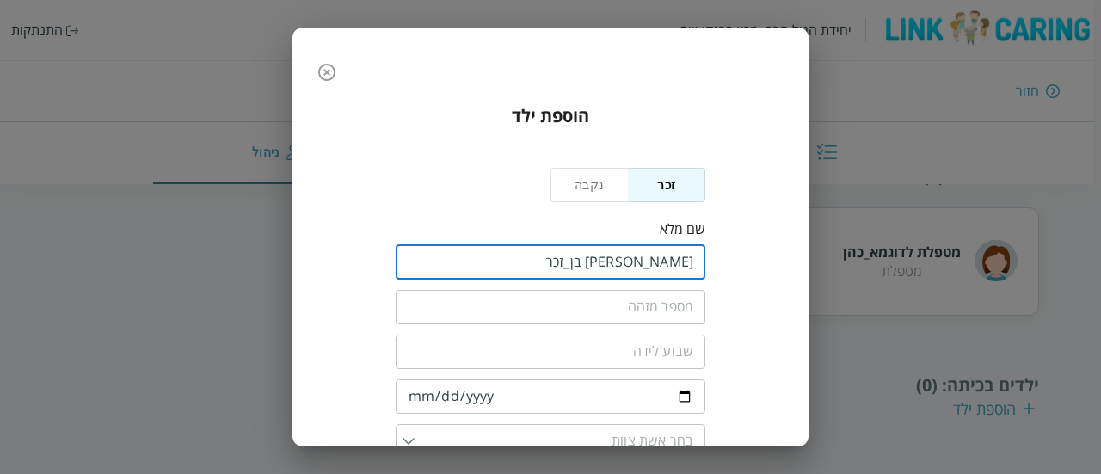
type input "[PERSON_NAME] בן_זכר"
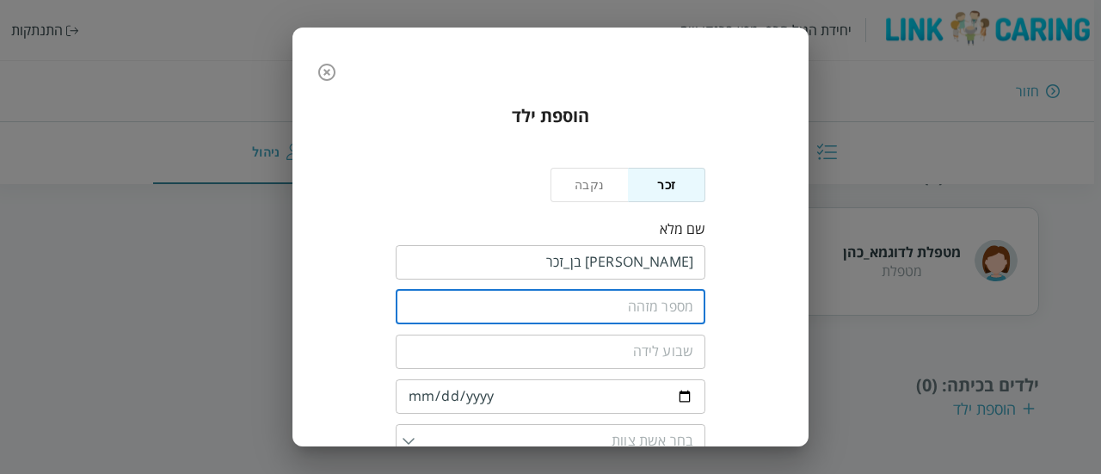
click at [650, 316] on input "text" at bounding box center [551, 307] width 310 height 34
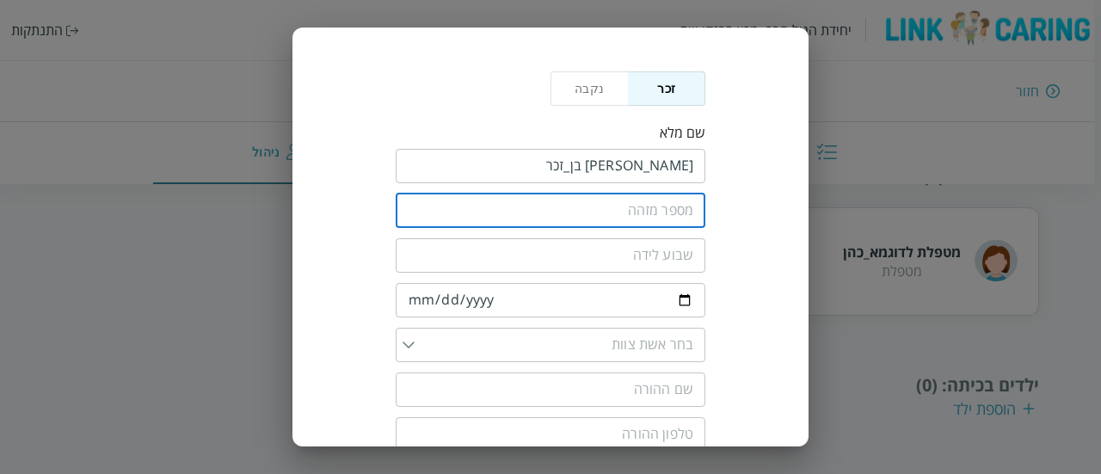
scroll to position [97, 0]
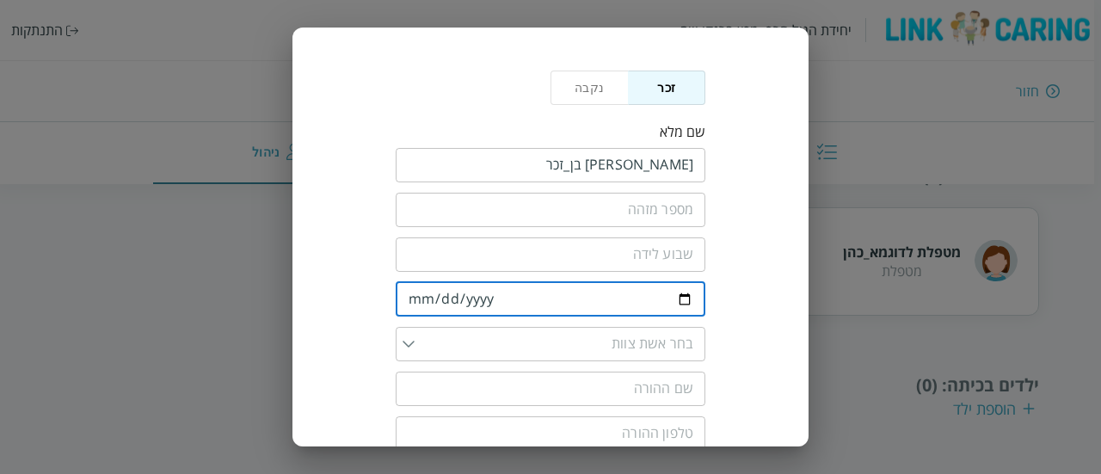
click at [583, 314] on input "date" at bounding box center [551, 299] width 310 height 34
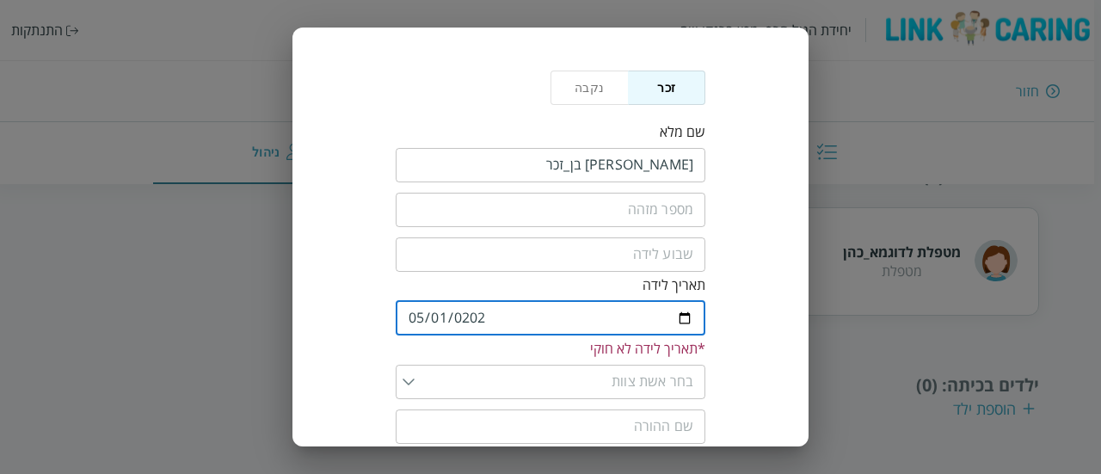
type input "2025-05-01"
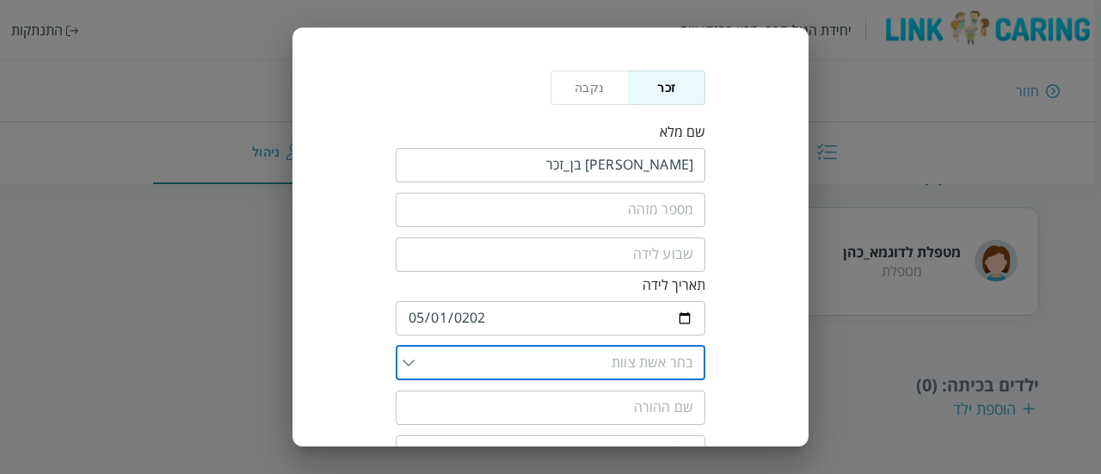
click at [621, 357] on input "list" at bounding box center [554, 363] width 279 height 34
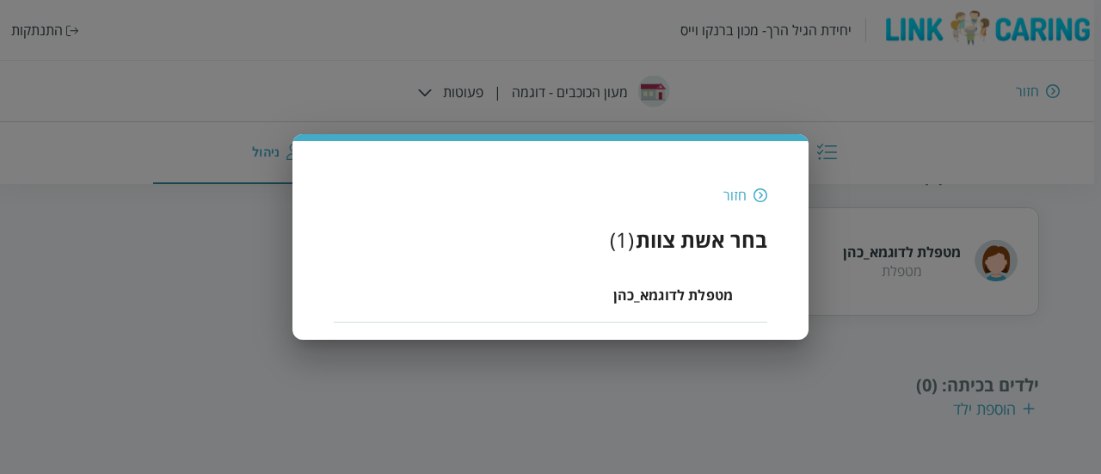
scroll to position [0, 0]
click at [659, 291] on span "מטפלת לדוגמא_כהן" at bounding box center [674, 295] width 120 height 21
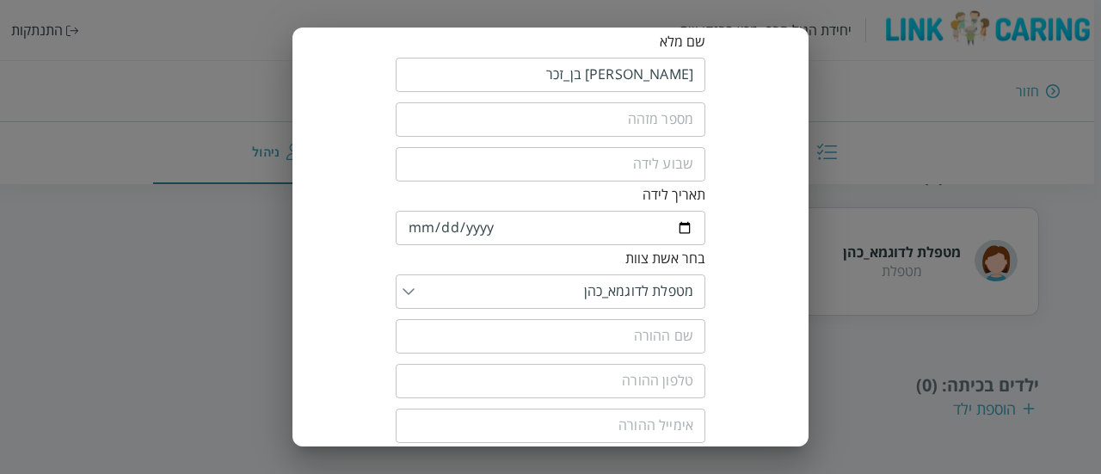
scroll to position [189, 0]
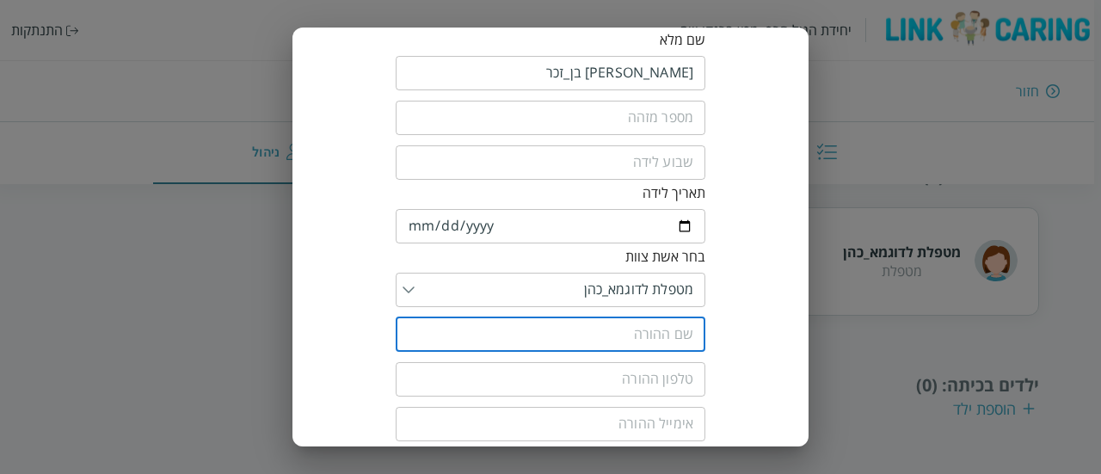
click at [675, 341] on input "text" at bounding box center [551, 335] width 310 height 34
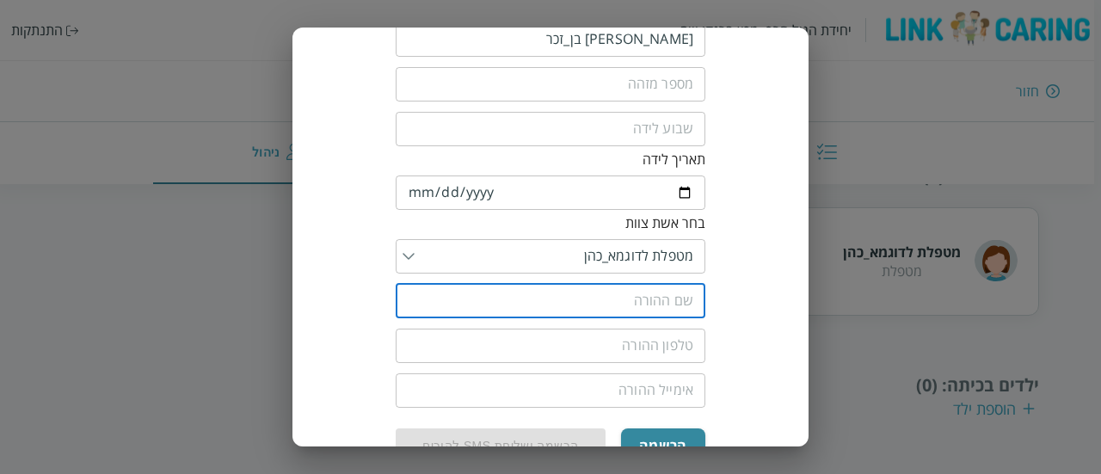
scroll to position [225, 0]
click at [688, 307] on input "text" at bounding box center [551, 298] width 310 height 34
click at [681, 297] on input "text" at bounding box center [551, 298] width 310 height 34
click at [658, 300] on input "text" at bounding box center [551, 298] width 310 height 34
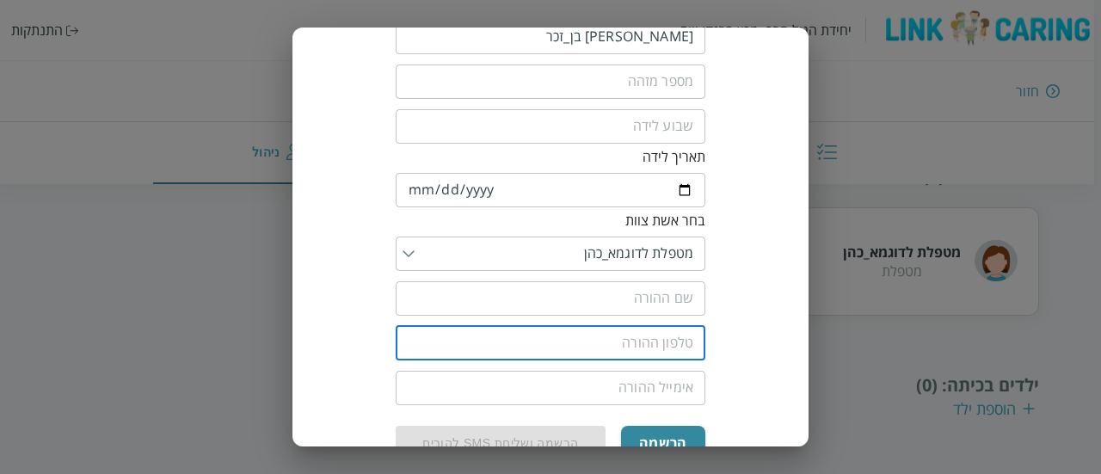
click at [647, 345] on input "tel" at bounding box center [551, 343] width 310 height 34
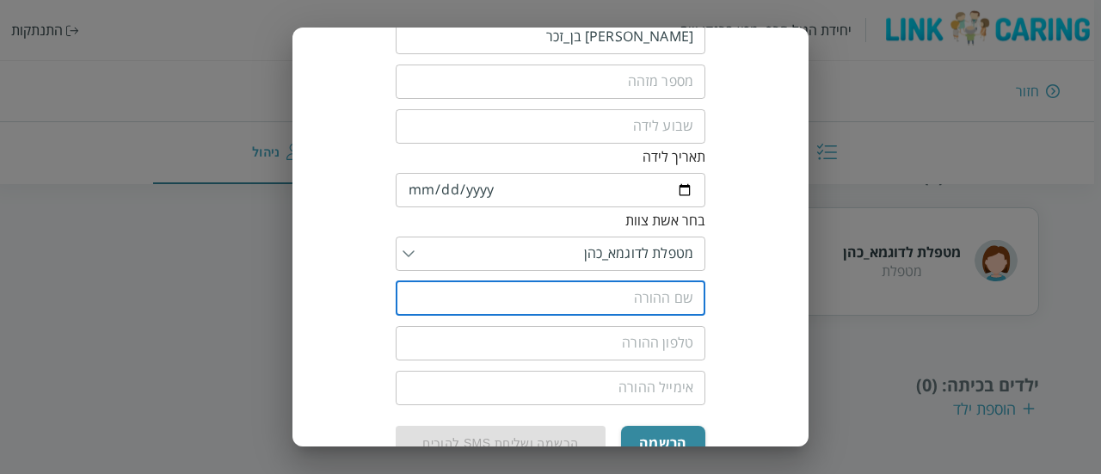
click at [647, 309] on input "text" at bounding box center [551, 298] width 310 height 34
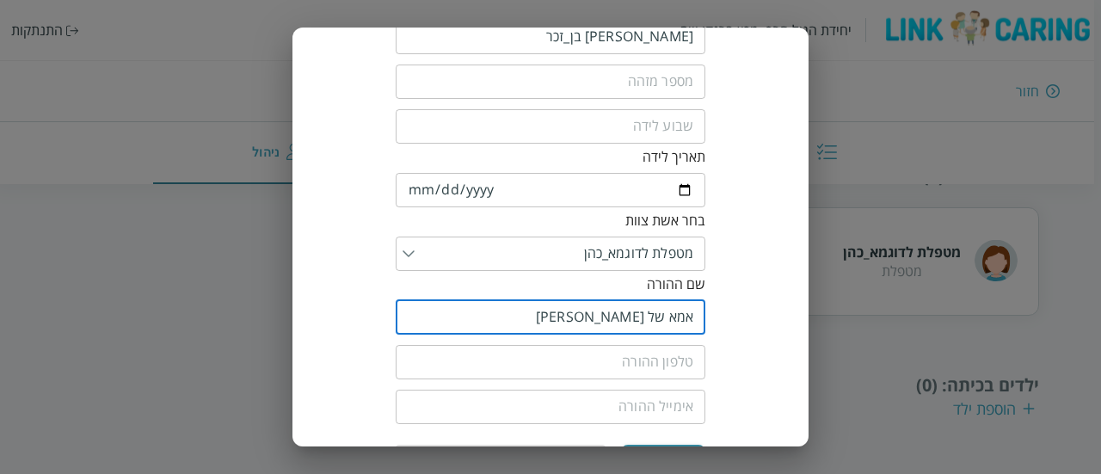
type input "אמא של אדם"
click at [638, 351] on input "tel" at bounding box center [551, 362] width 310 height 34
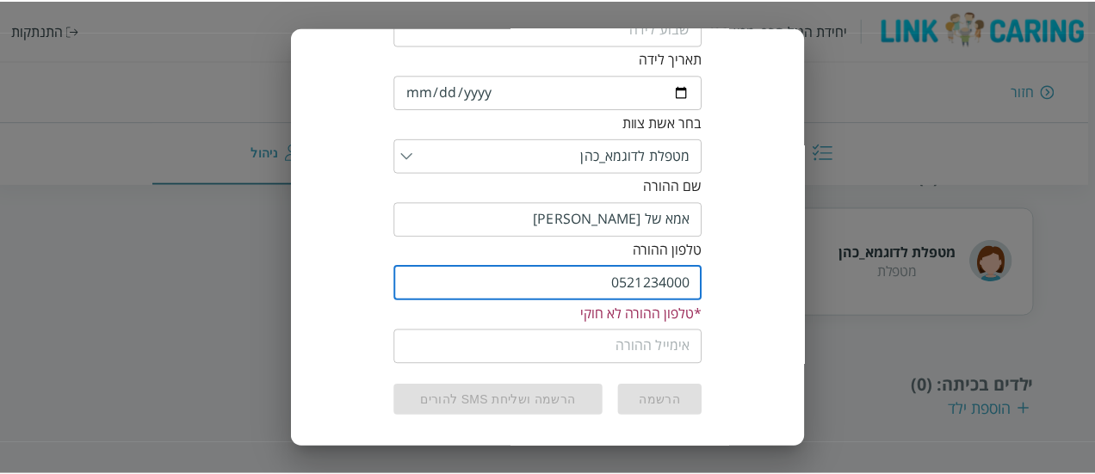
scroll to position [308, 0]
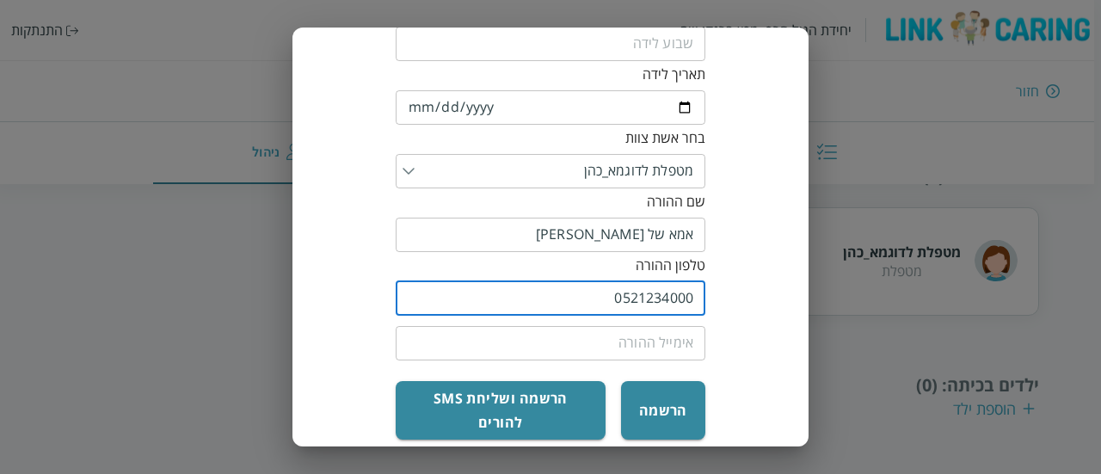
type input "0521234000"
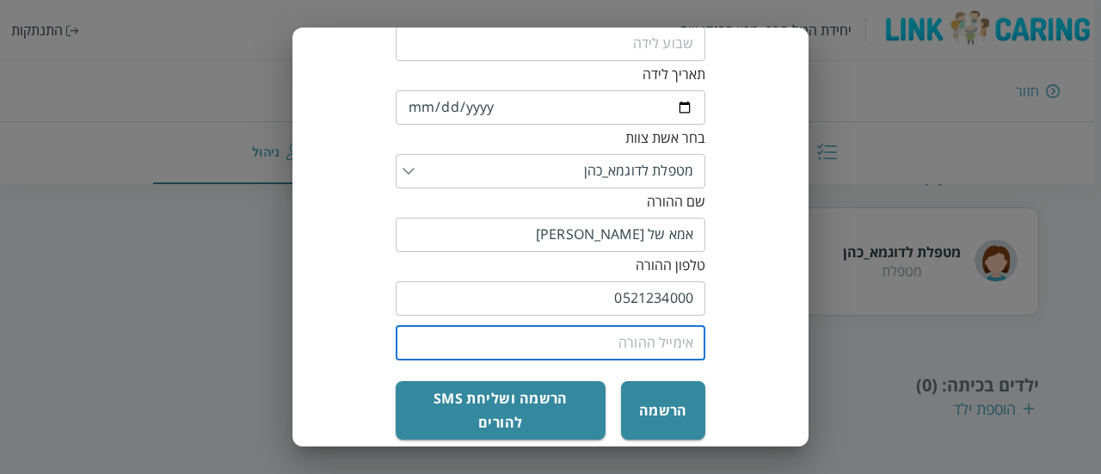
click at [660, 348] on input "email" at bounding box center [551, 343] width 310 height 34
click at [674, 407] on button "הרשמה" at bounding box center [663, 410] width 84 height 59
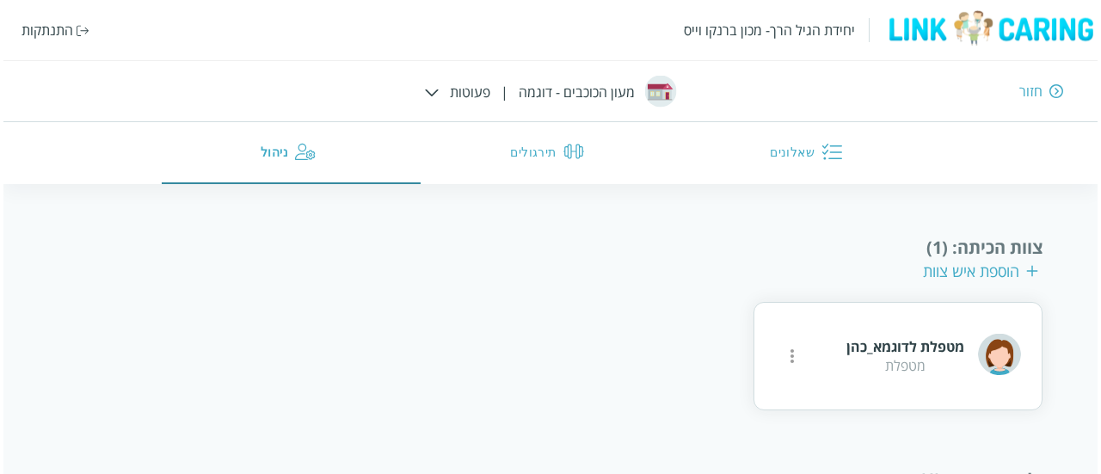
scroll to position [324, 0]
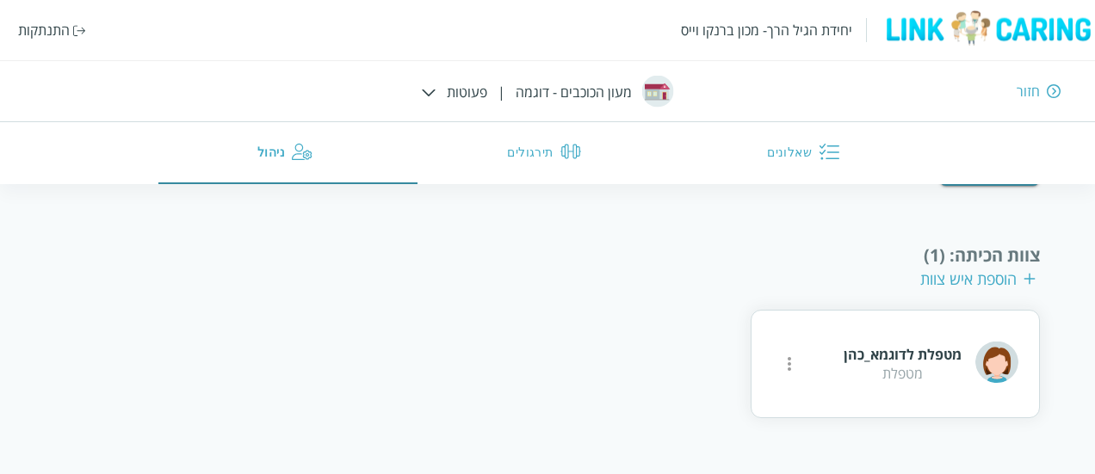
click at [771, 385] on div "מטפלת לדוגמא_כהן מטפלת" at bounding box center [894, 364] width 289 height 108
click at [795, 362] on icon "more" at bounding box center [789, 364] width 21 height 21
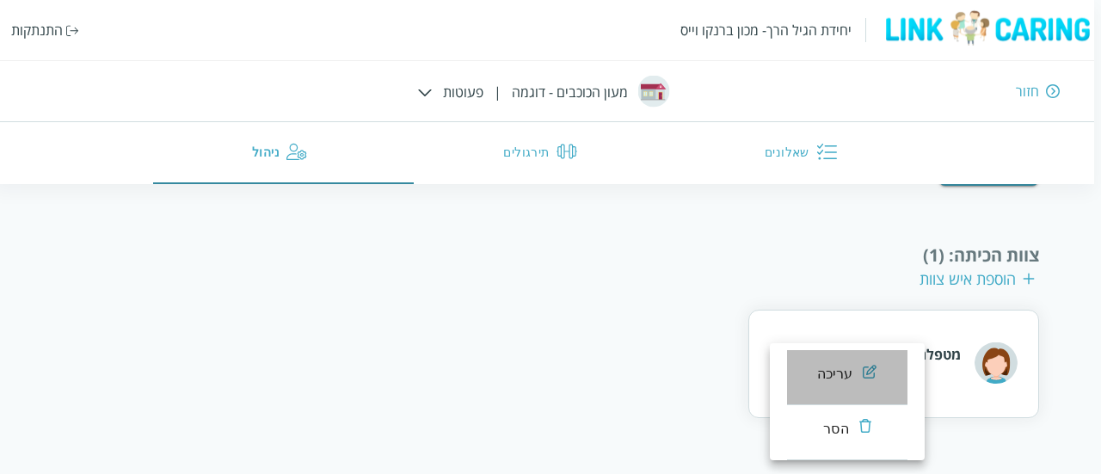
click at [822, 376] on div "עריכה" at bounding box center [835, 374] width 36 height 21
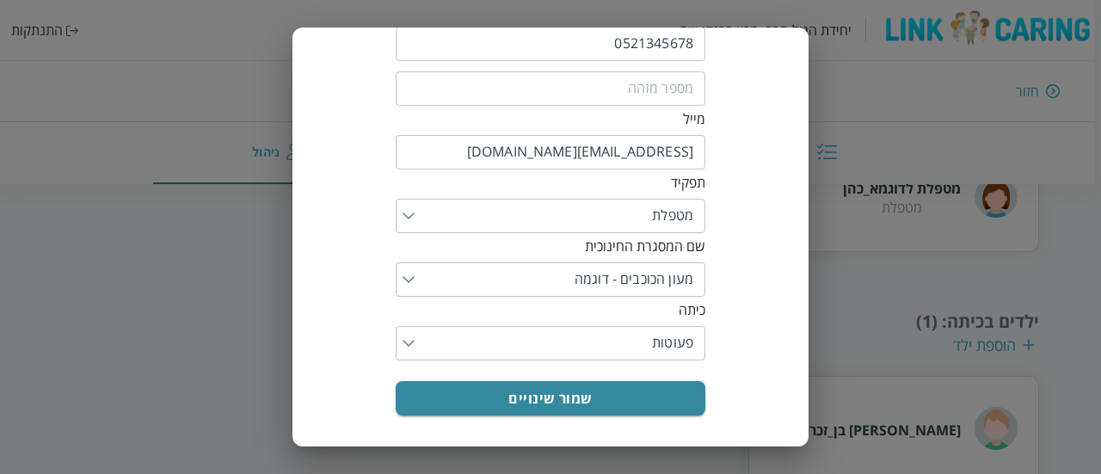
scroll to position [0, 0]
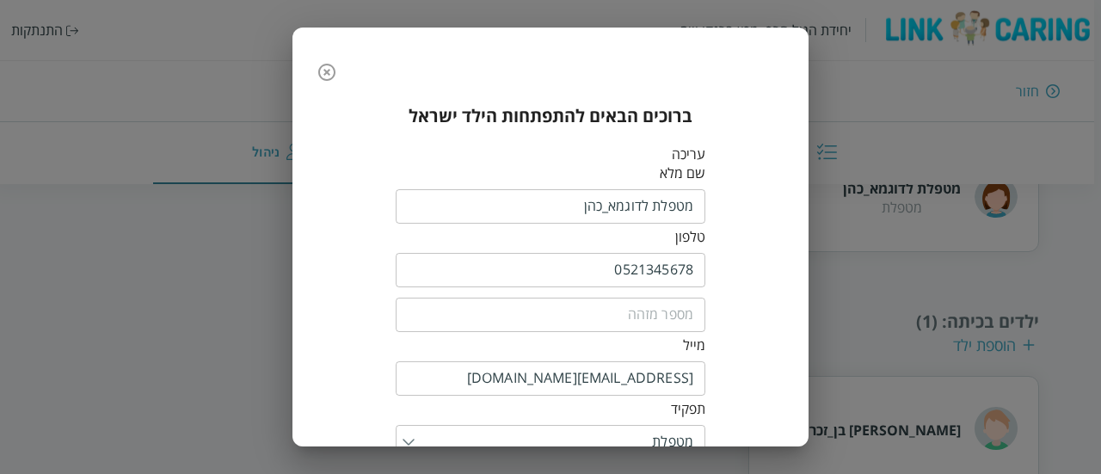
click at [330, 77] on icon "button" at bounding box center [327, 72] width 21 height 21
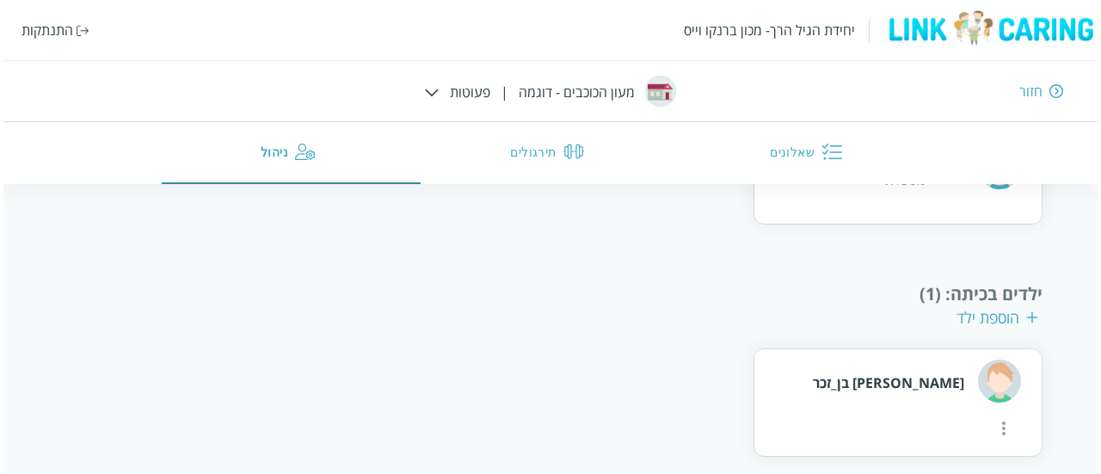
scroll to position [534, 0]
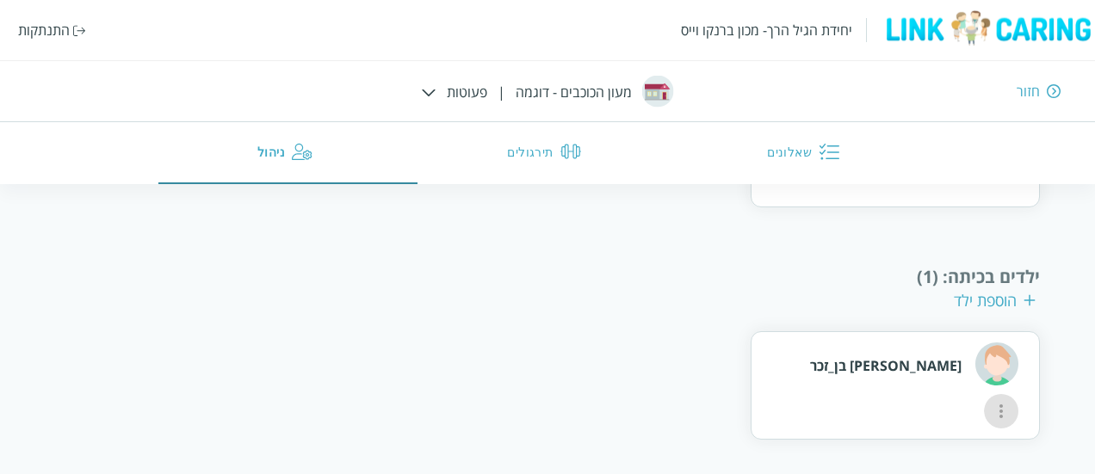
click at [990, 401] on icon "more" at bounding box center [1000, 411] width 21 height 21
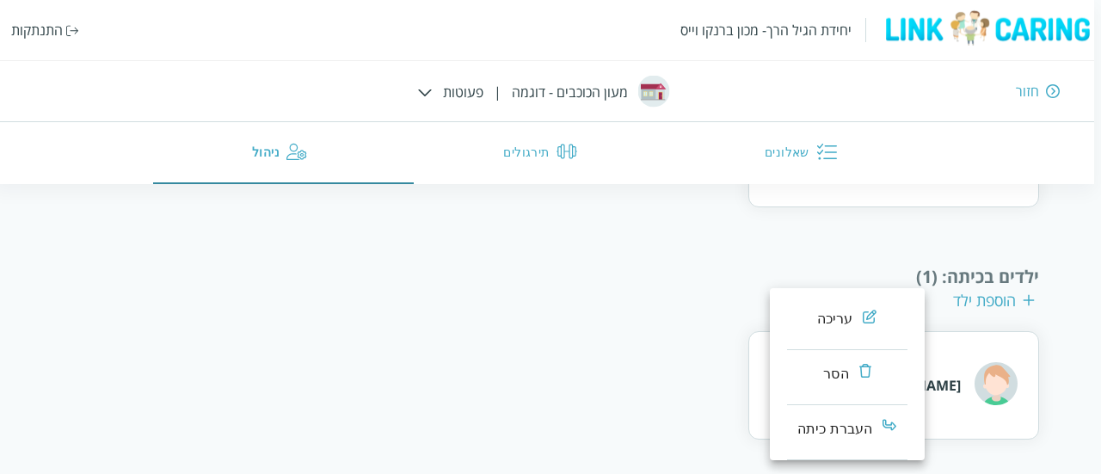
click at [852, 431] on div "העברת כיתה" at bounding box center [836, 429] width 76 height 21
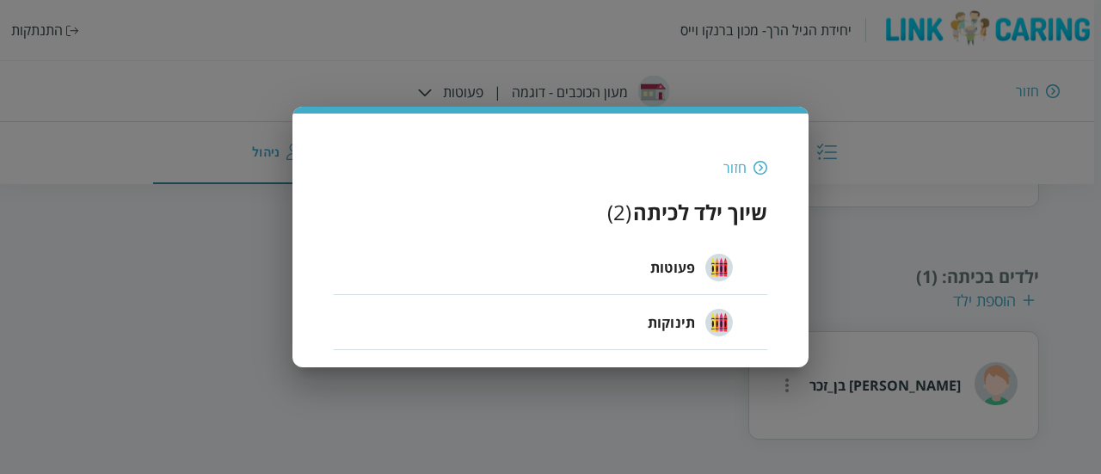
scroll to position [368, 0]
click at [758, 173] on img at bounding box center [761, 167] width 14 height 15
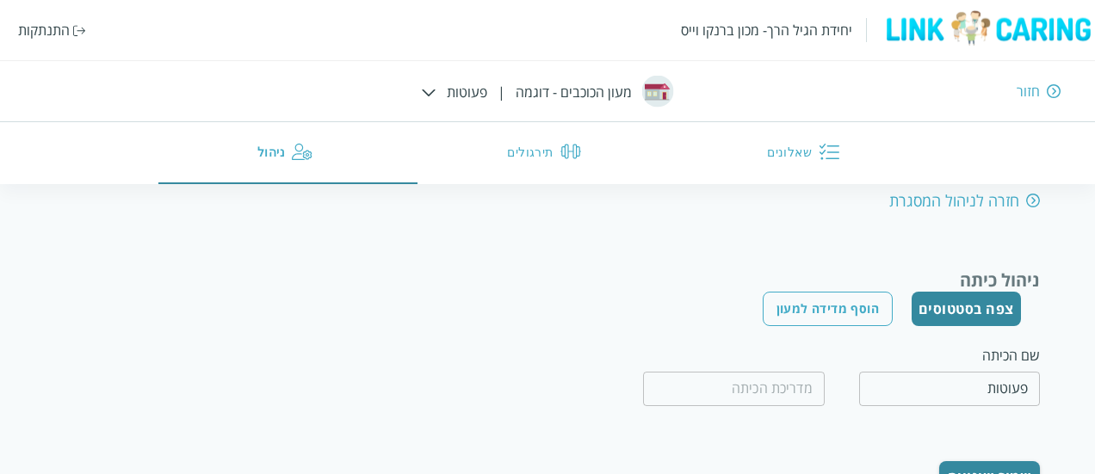
scroll to position [0, 0]
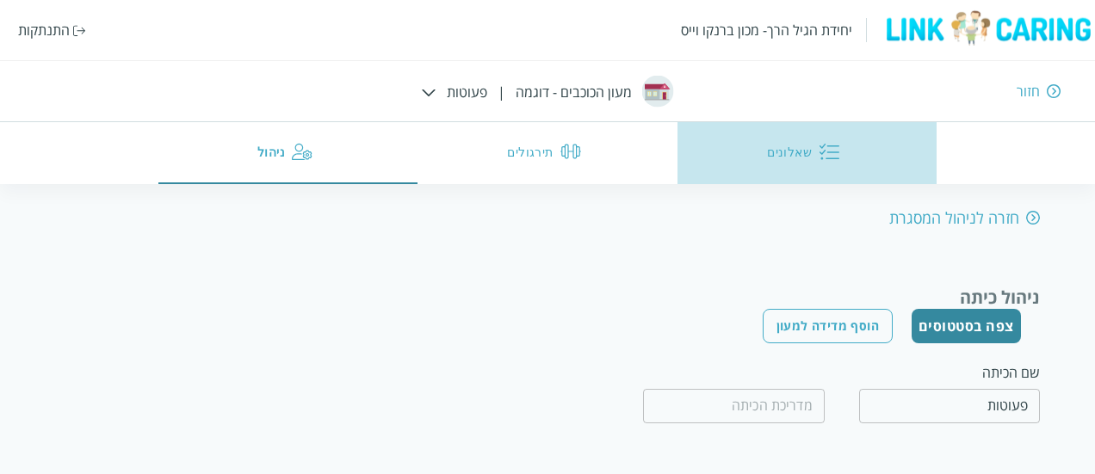
click at [805, 166] on button "שאלונים" at bounding box center [806, 153] width 259 height 62
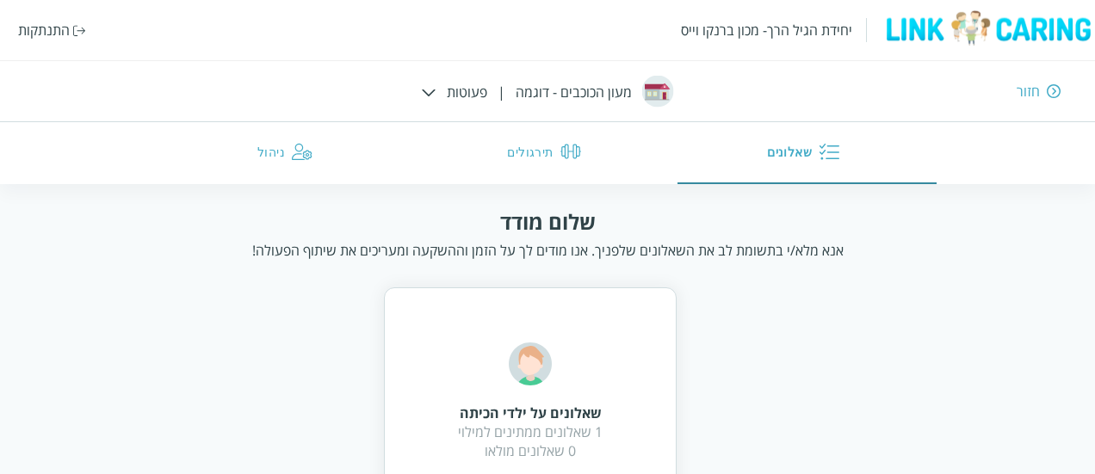
scroll to position [1, 0]
drag, startPoint x: 508, startPoint y: 212, endPoint x: 591, endPoint y: 231, distance: 85.8
click at [591, 231] on div "שלום מודד" at bounding box center [548, 221] width 96 height 28
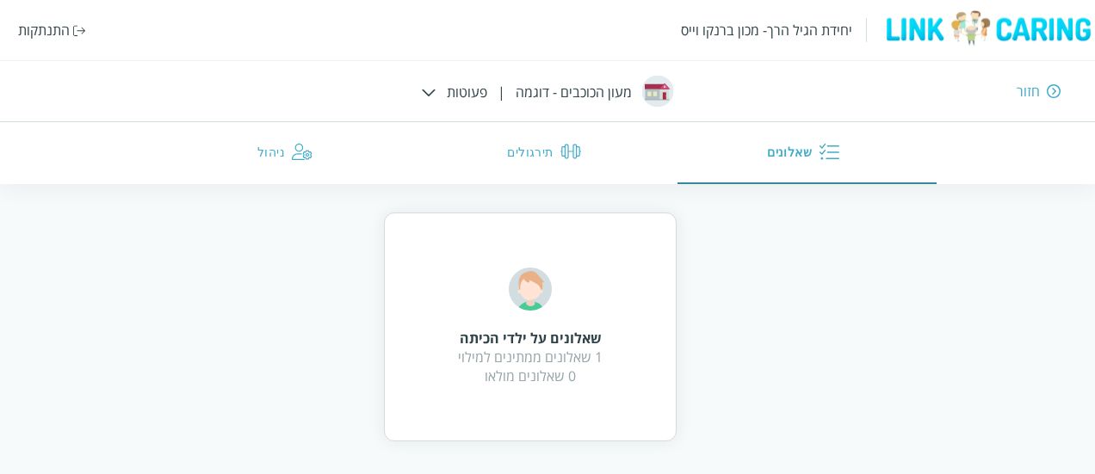
scroll to position [74, 0]
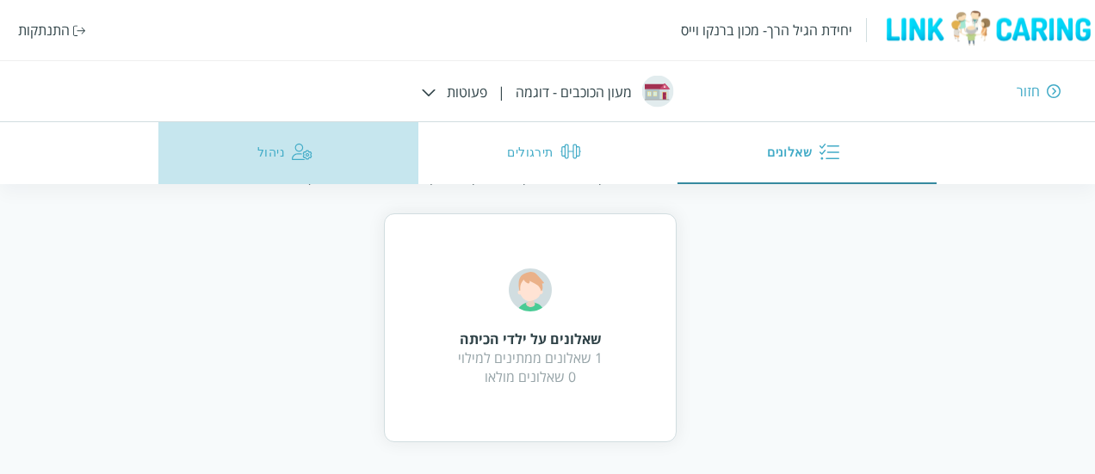
click at [311, 146] on button "ניהול" at bounding box center [287, 153] width 259 height 62
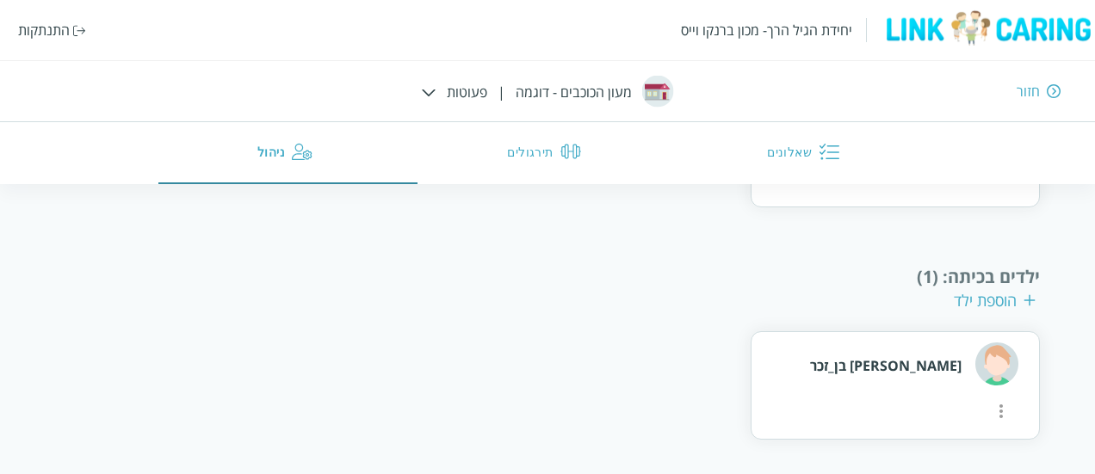
scroll to position [394, 0]
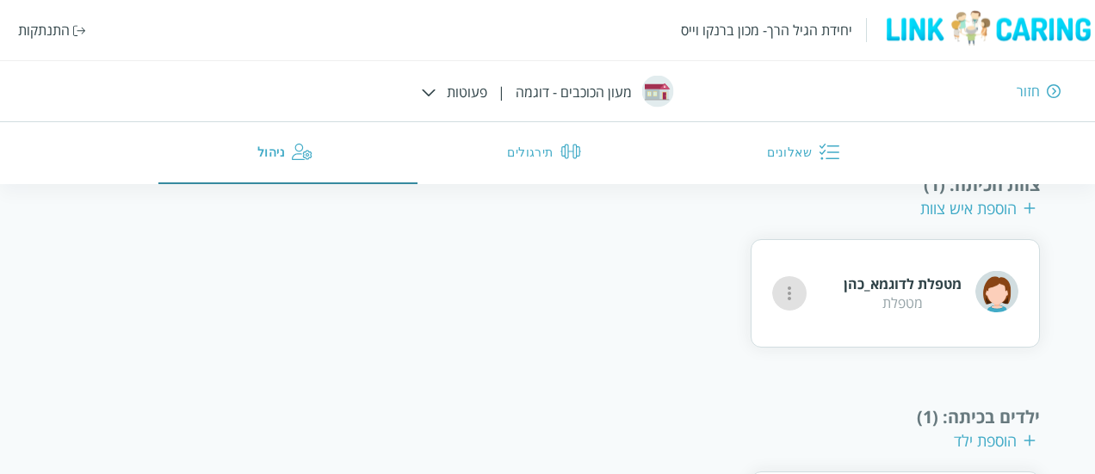
click at [790, 307] on button "more" at bounding box center [789, 293] width 34 height 34
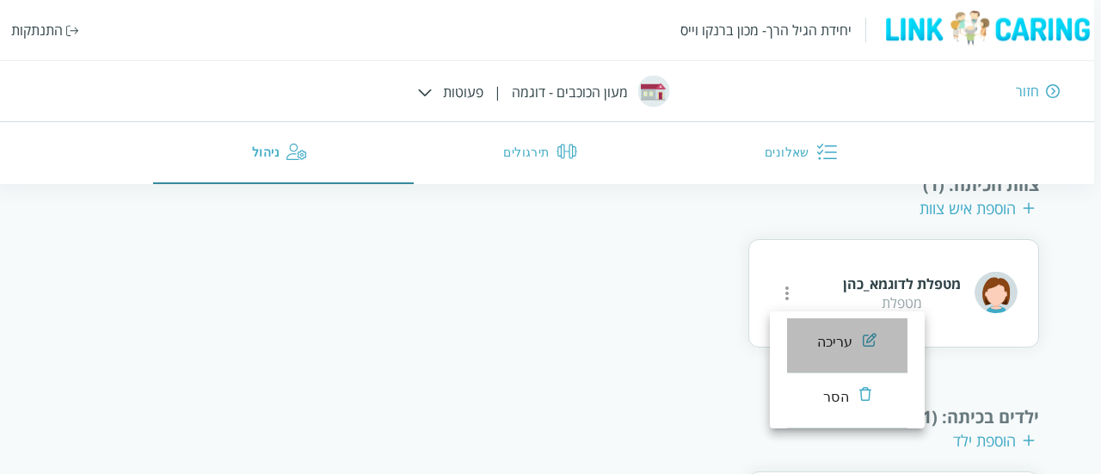
click at [850, 338] on div "עריכה" at bounding box center [835, 342] width 36 height 21
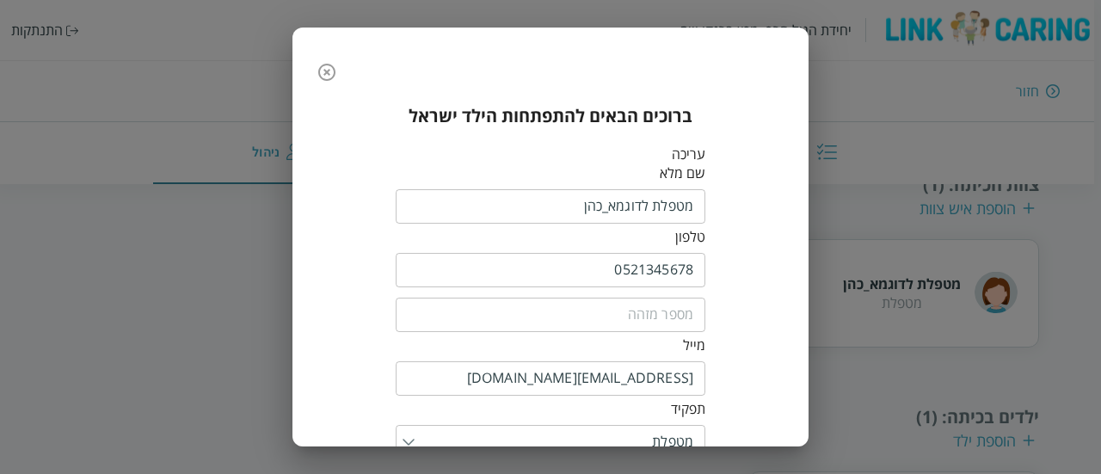
scroll to position [28, 0]
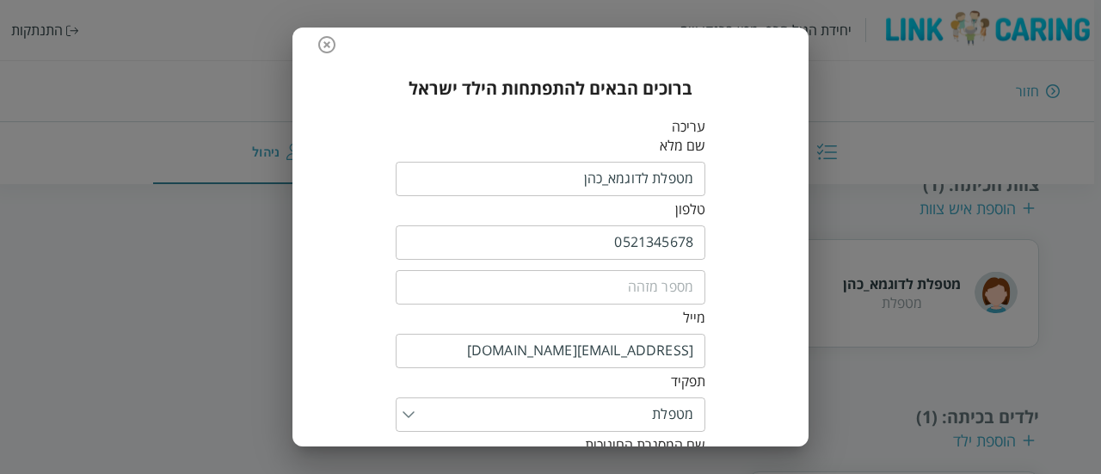
click at [669, 242] on input "0521345678" at bounding box center [551, 242] width 310 height 34
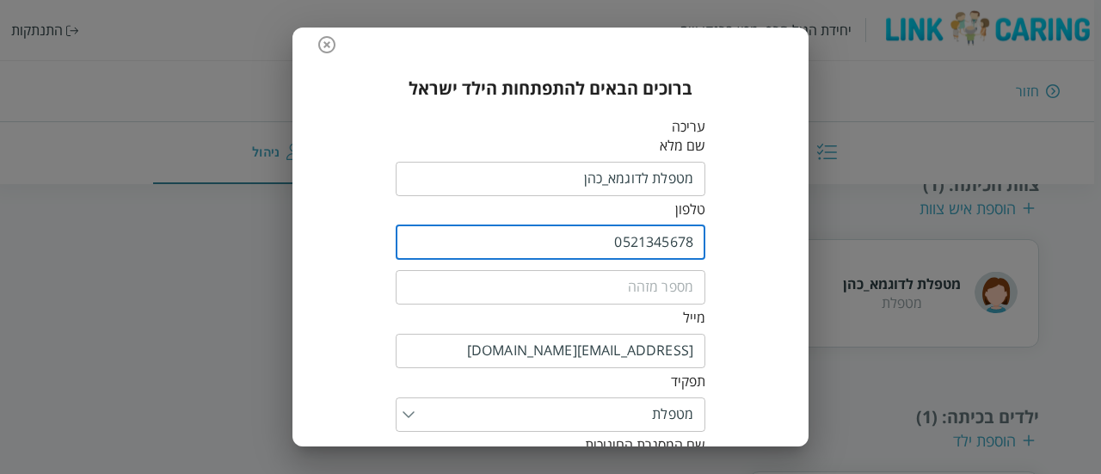
click at [669, 242] on input "0521345678" at bounding box center [551, 242] width 310 height 34
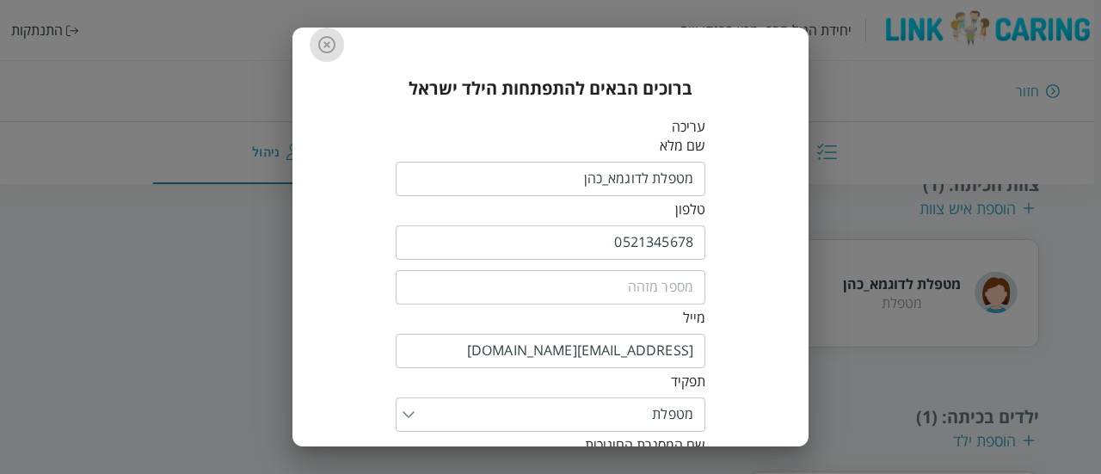
click at [330, 47] on icon "button" at bounding box center [326, 44] width 17 height 17
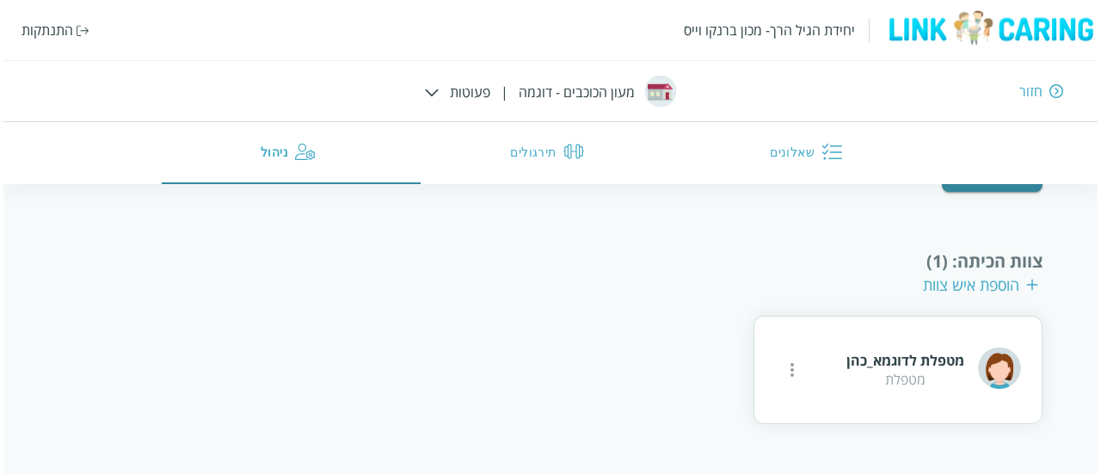
scroll to position [302, 0]
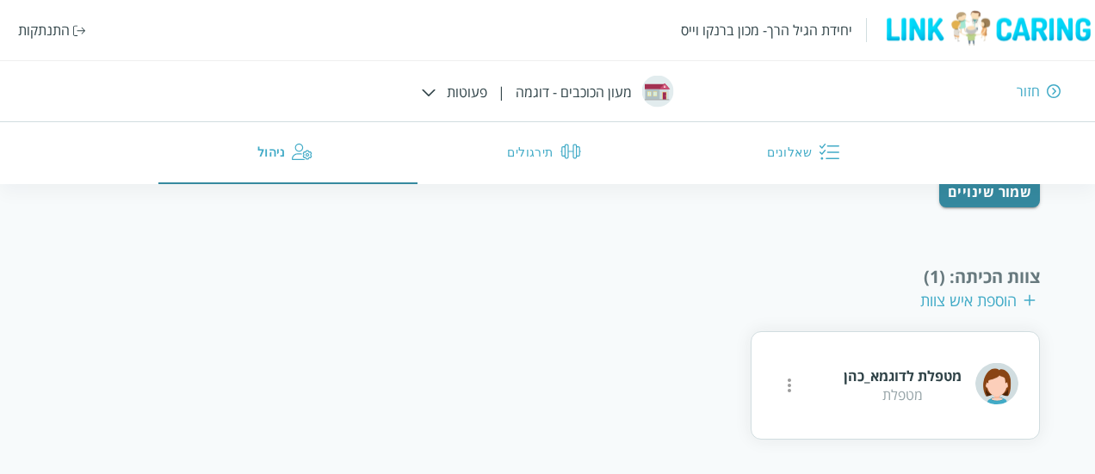
click at [61, 29] on div "התנתקות" at bounding box center [44, 30] width 52 height 19
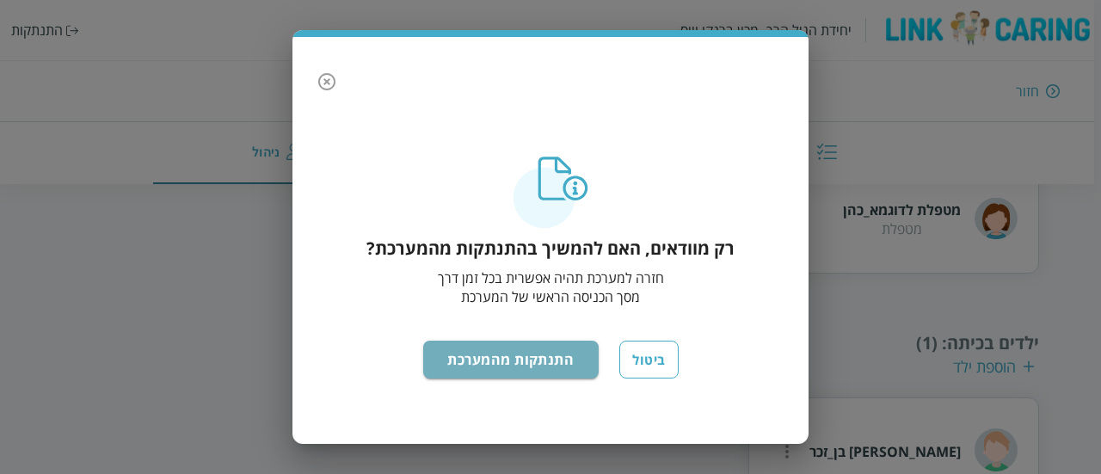
click at [542, 371] on button "התנתקות מהמערכת" at bounding box center [511, 360] width 176 height 38
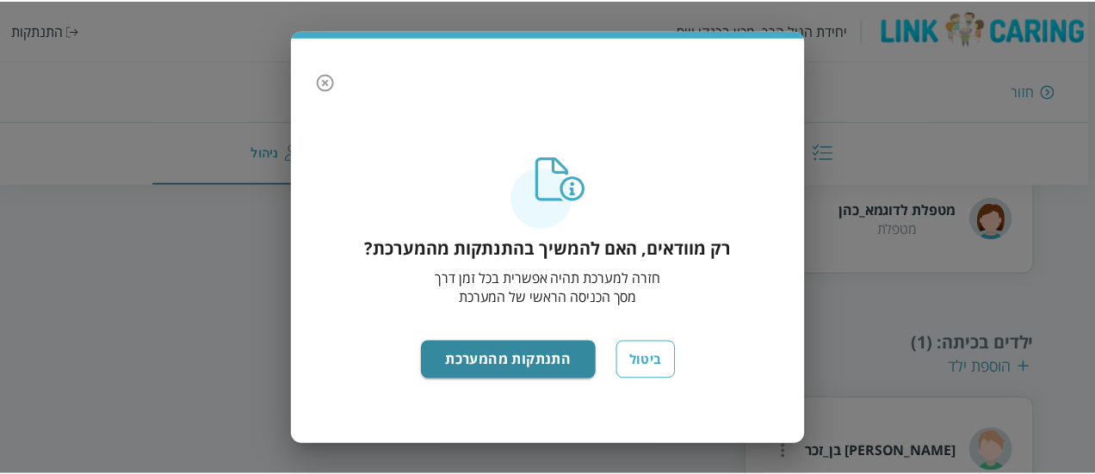
scroll to position [88, 0]
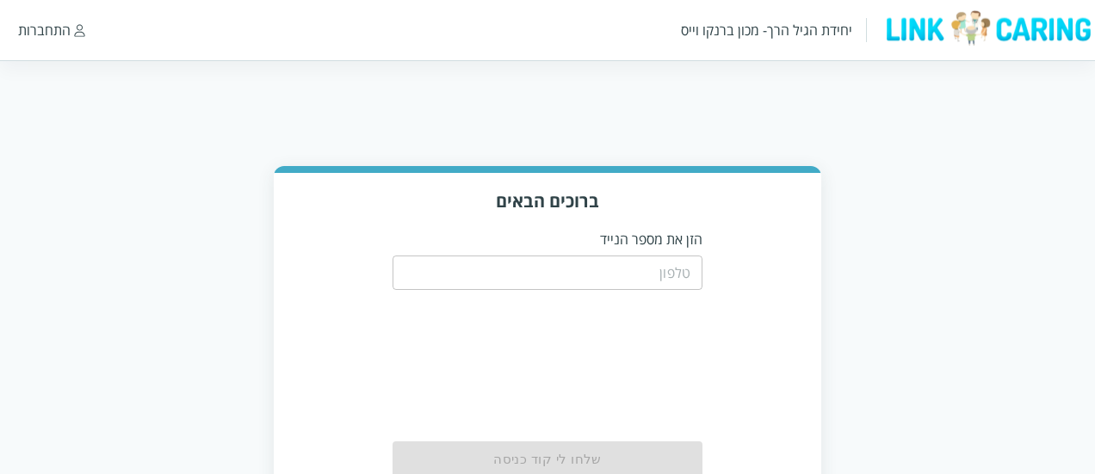
scroll to position [88, 0]
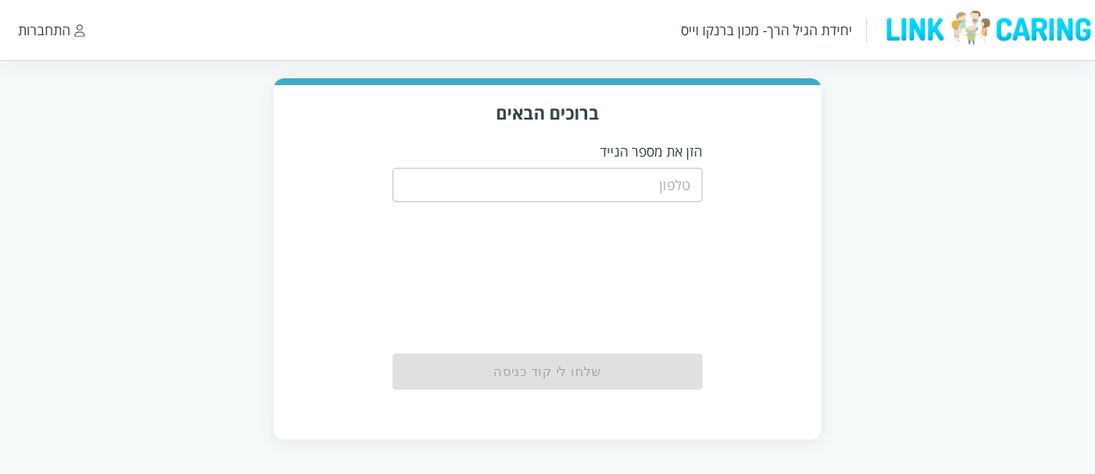
click at [644, 178] on input "tel" at bounding box center [547, 185] width 310 height 34
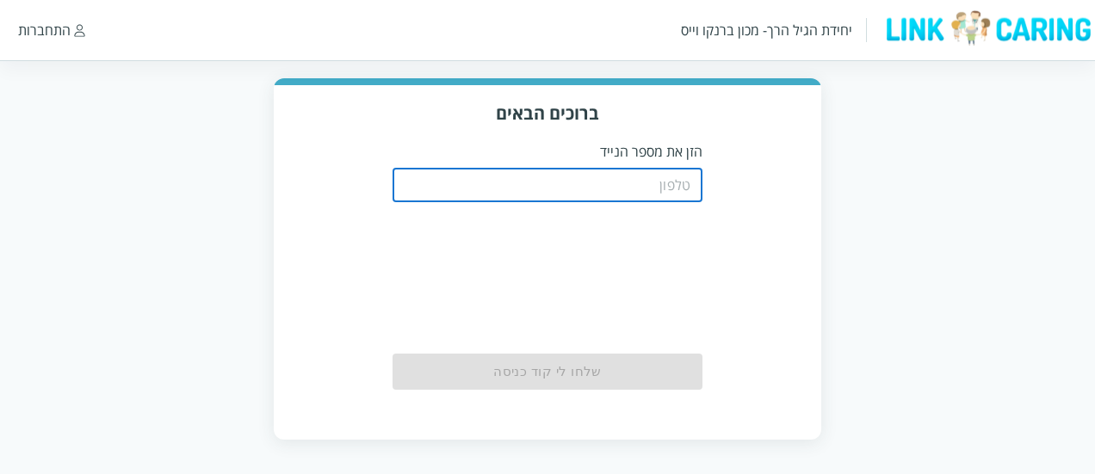
paste input "0521345678"
type input "0521345678"
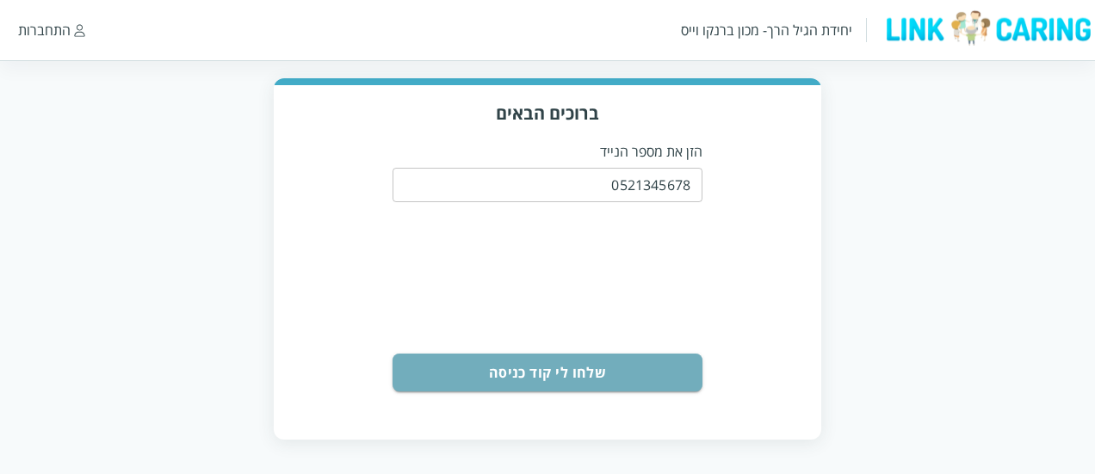
click at [622, 376] on button "שלחו לי קוד כניסה" at bounding box center [547, 373] width 310 height 38
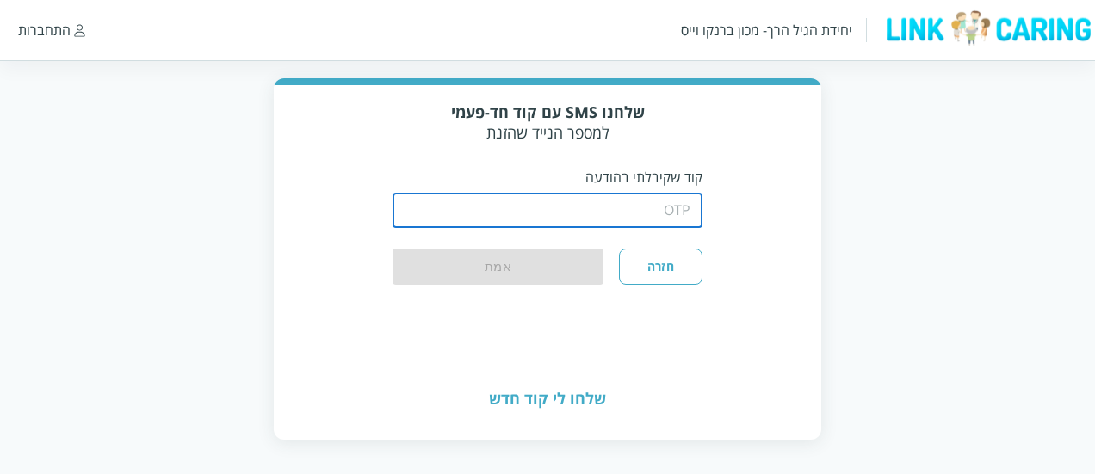
click at [640, 214] on input "string" at bounding box center [547, 211] width 310 height 34
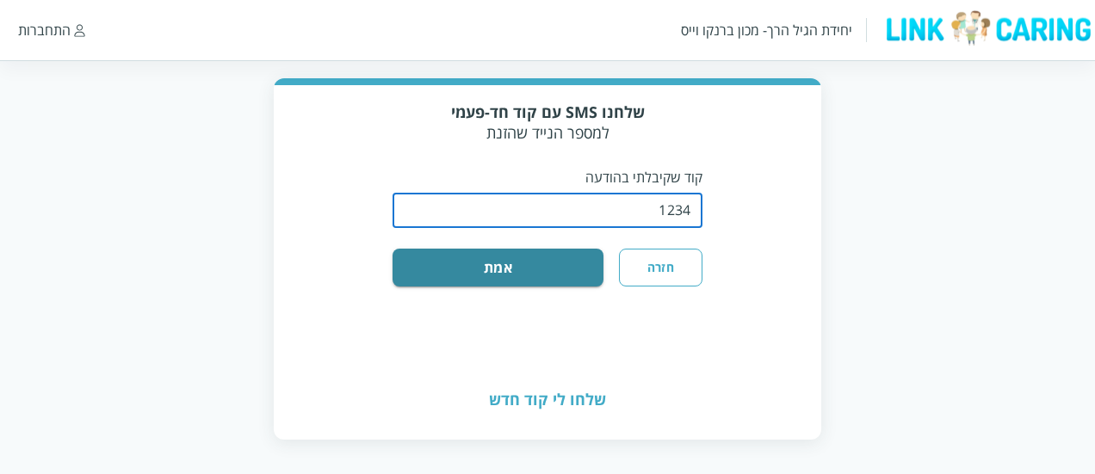
type input "1234"
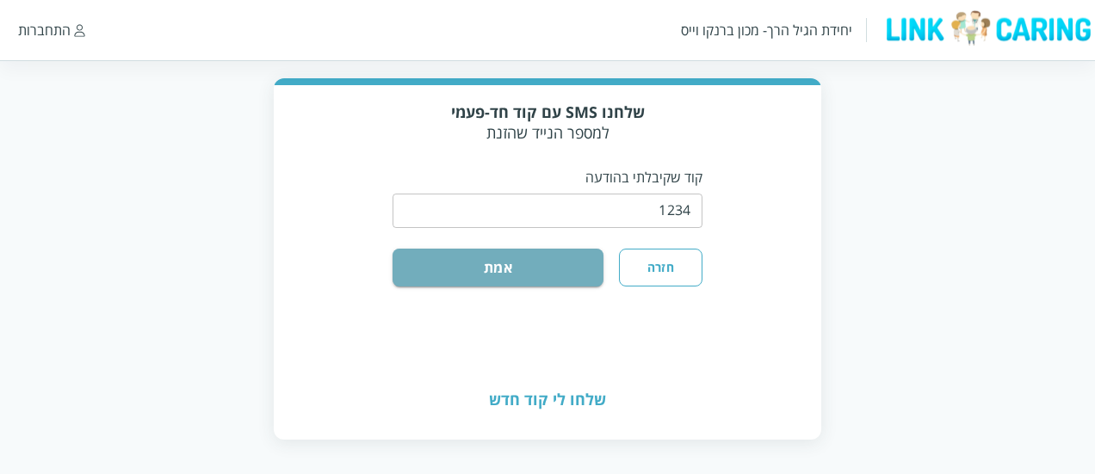
click at [540, 261] on button "אמת" at bounding box center [497, 268] width 211 height 38
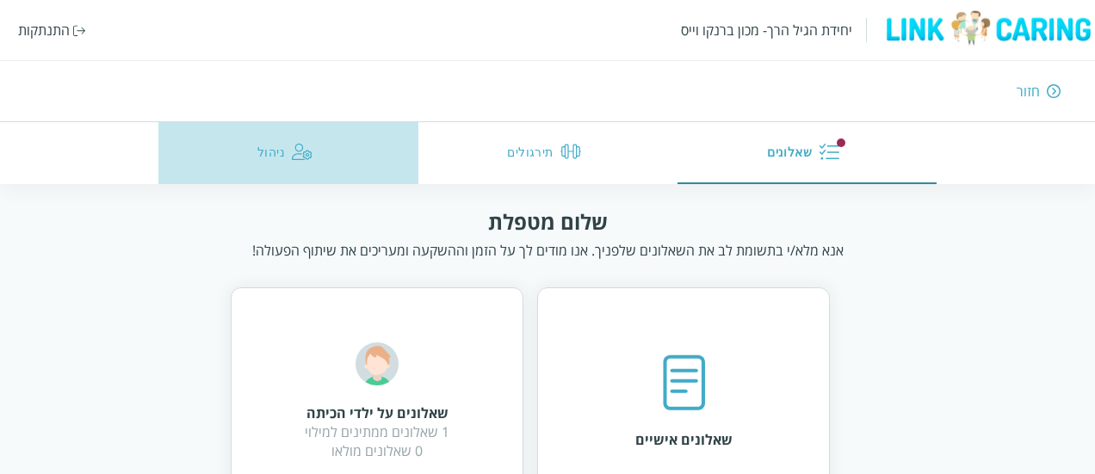
click at [313, 161] on button "ניהול" at bounding box center [287, 153] width 259 height 62
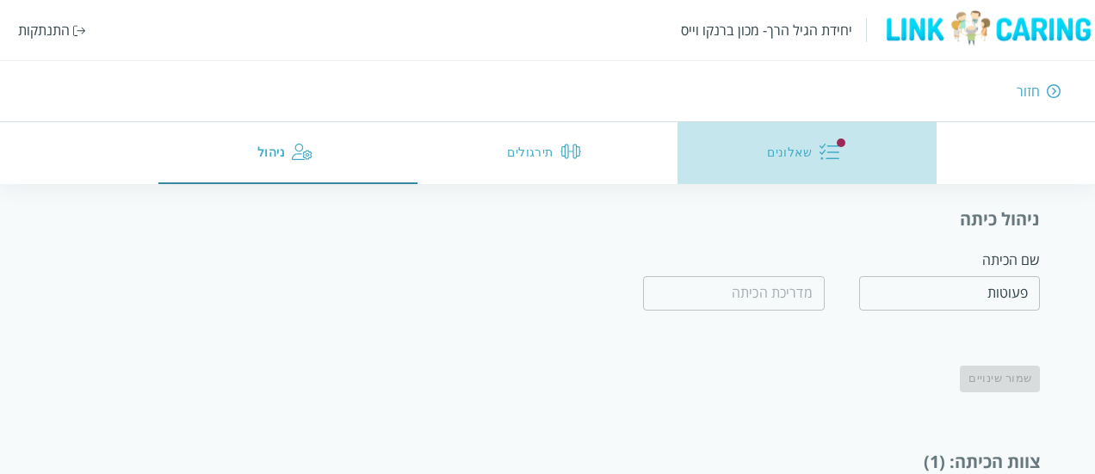
click at [765, 154] on button "שאלונים" at bounding box center [806, 153] width 259 height 62
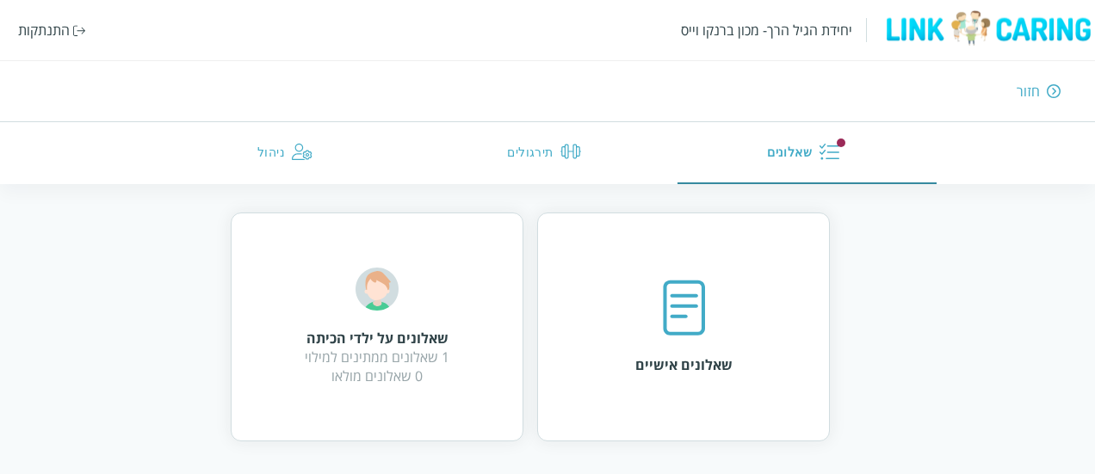
scroll to position [74, 0]
click at [512, 321] on div "שאלונים על ילדי הכיתה 1 שאלונים ממתינים למילוי 0 שאלונים מולאו" at bounding box center [377, 327] width 293 height 229
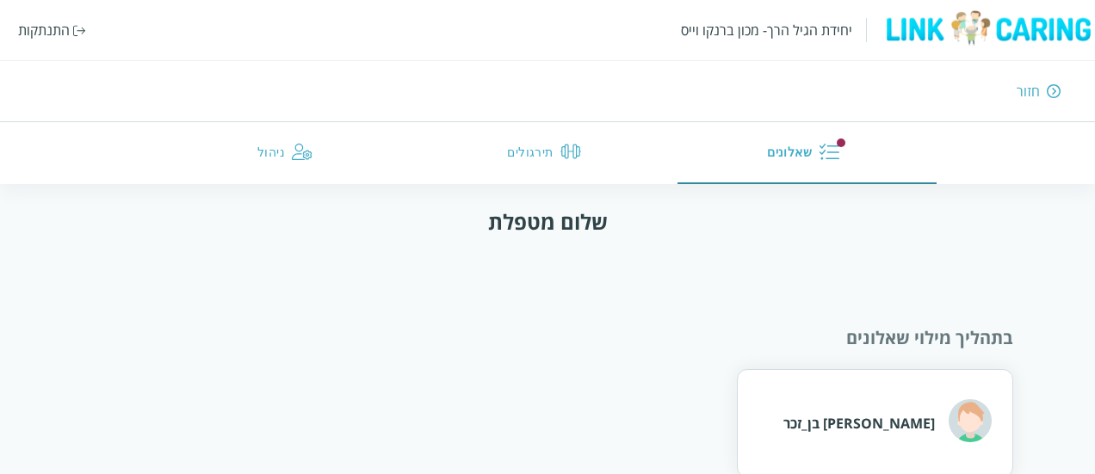
scroll to position [36, 0]
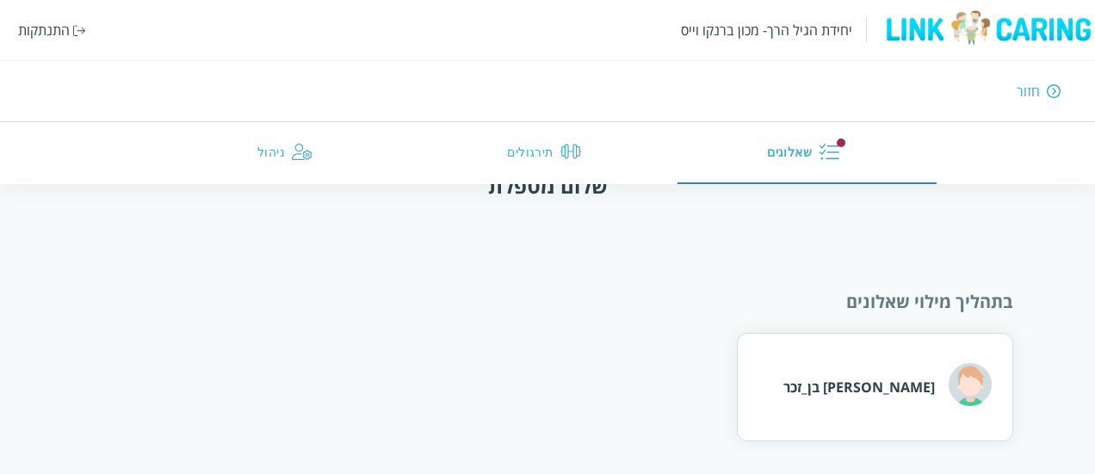
click at [904, 401] on div "[PERSON_NAME] בן_זכר" at bounding box center [887, 386] width 208 height 47
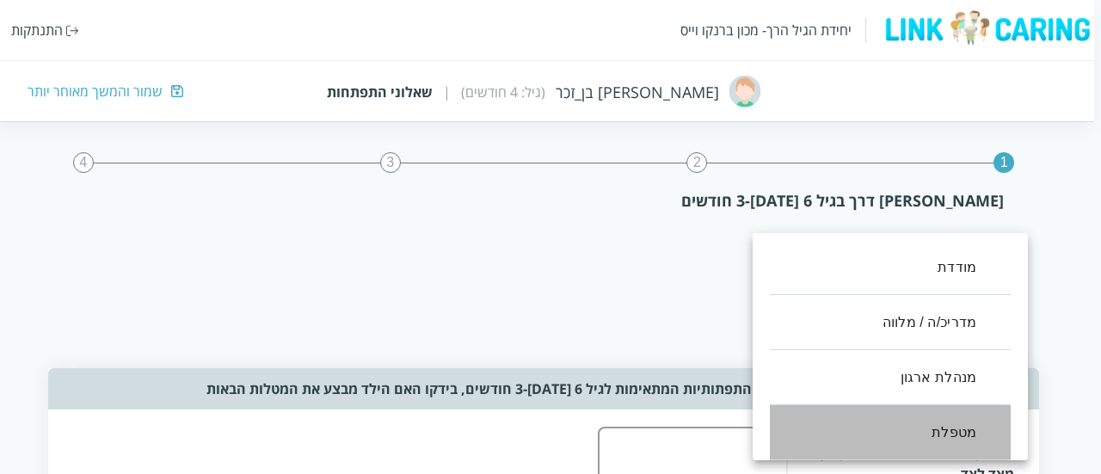
click at [940, 433] on li "מטפלת" at bounding box center [890, 432] width 241 height 55
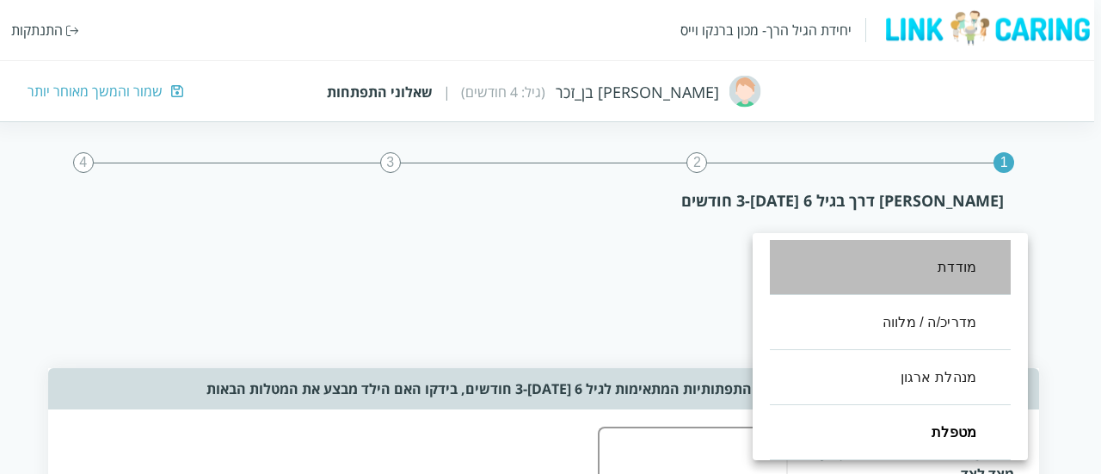
click at [956, 269] on li "מודדת" at bounding box center [890, 267] width 241 height 55
type input ",100,12"
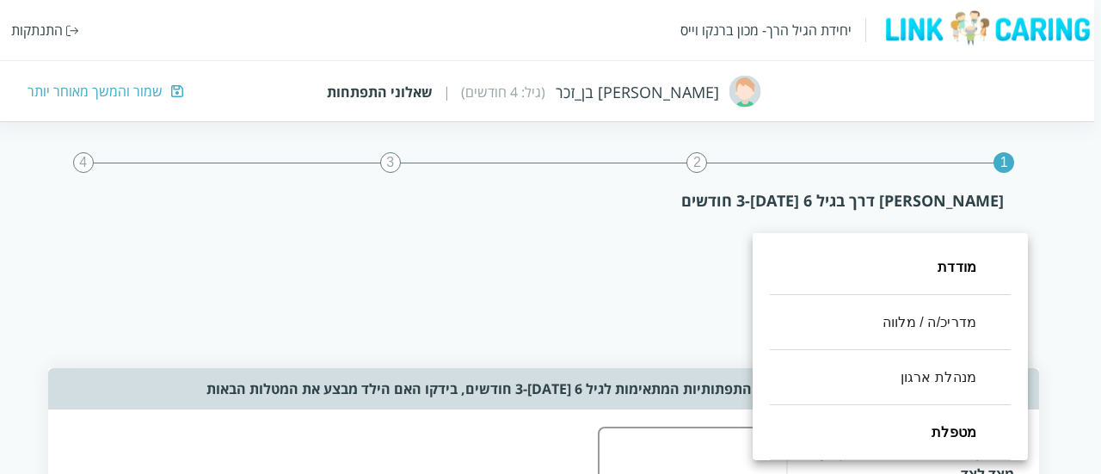
click at [640, 323] on div at bounding box center [550, 237] width 1101 height 474
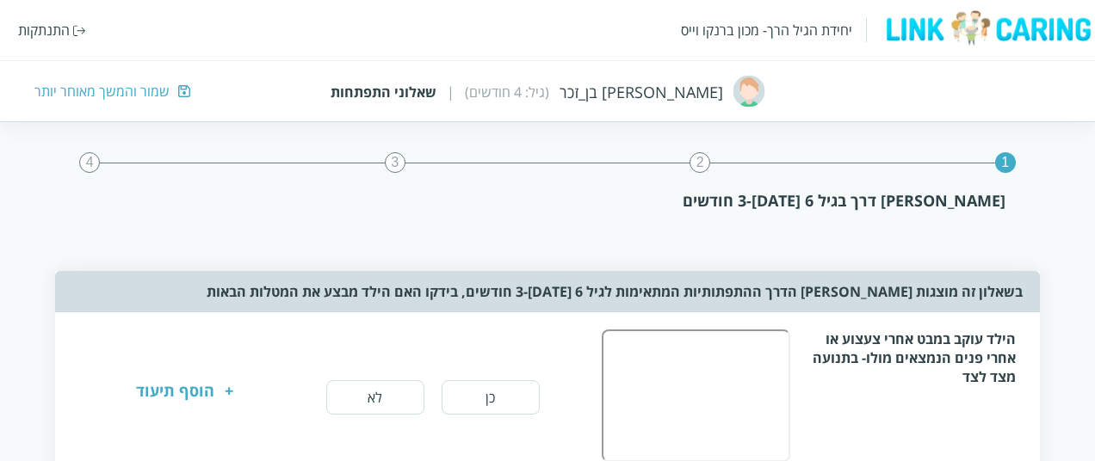
scroll to position [98, 0]
click at [517, 393] on button "כן" at bounding box center [490, 396] width 98 height 34
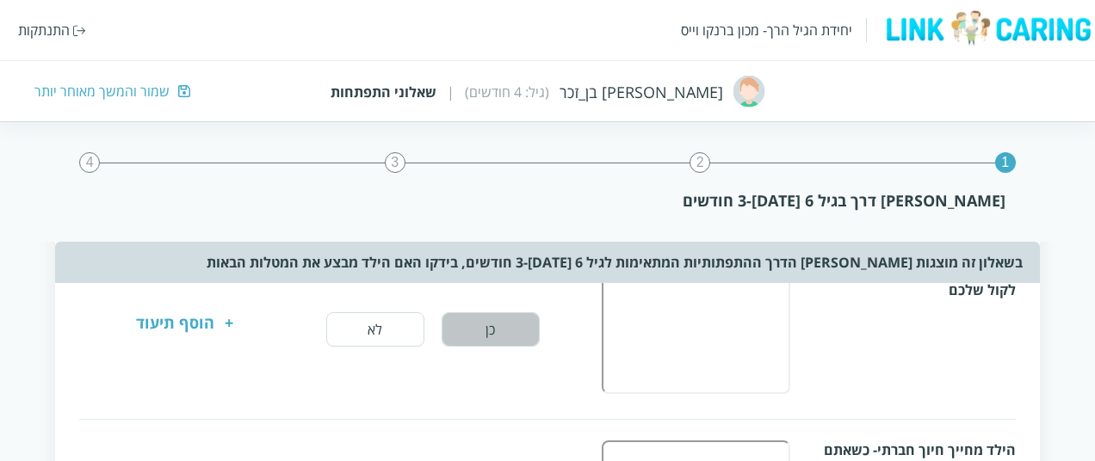
click at [505, 323] on button "כן" at bounding box center [490, 329] width 98 height 34
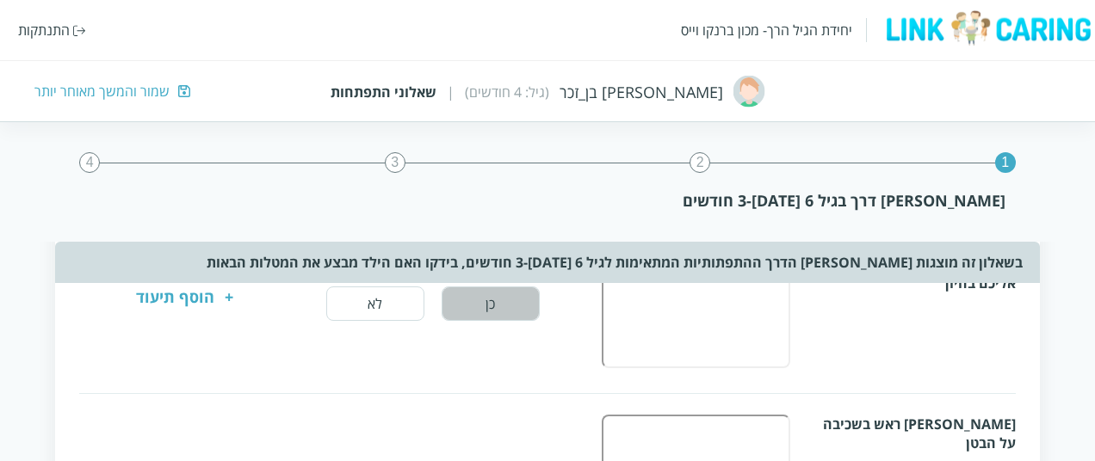
click at [501, 297] on button "כן" at bounding box center [490, 304] width 98 height 34
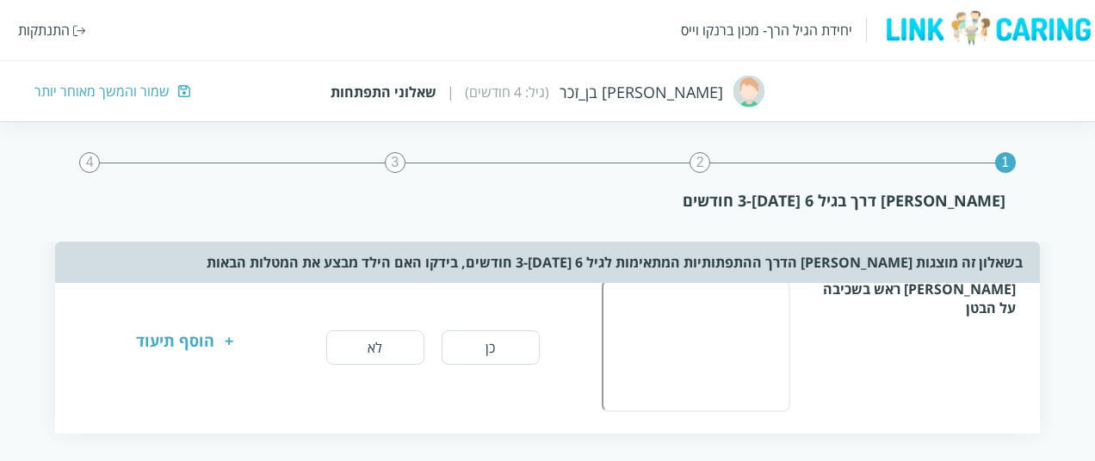
scroll to position [692, 0]
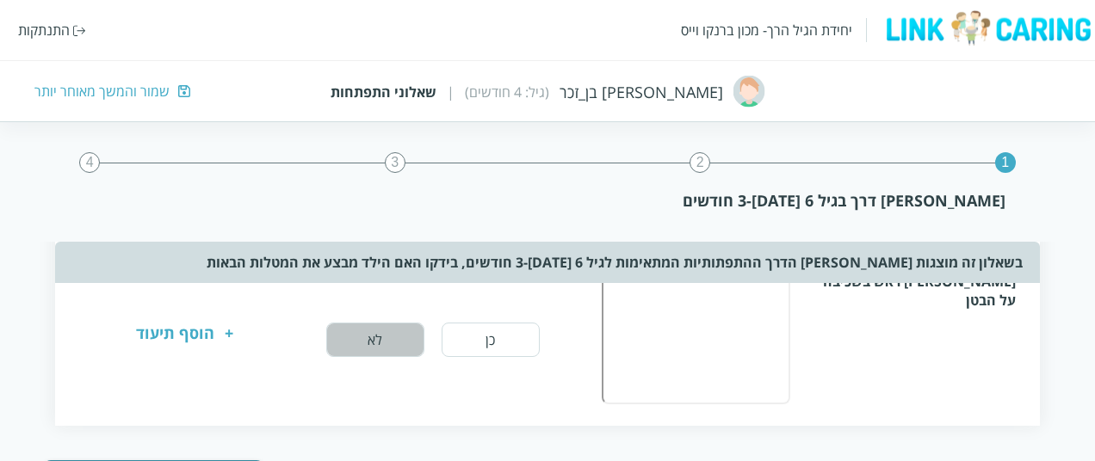
click at [401, 336] on button "לא" at bounding box center [375, 340] width 98 height 34
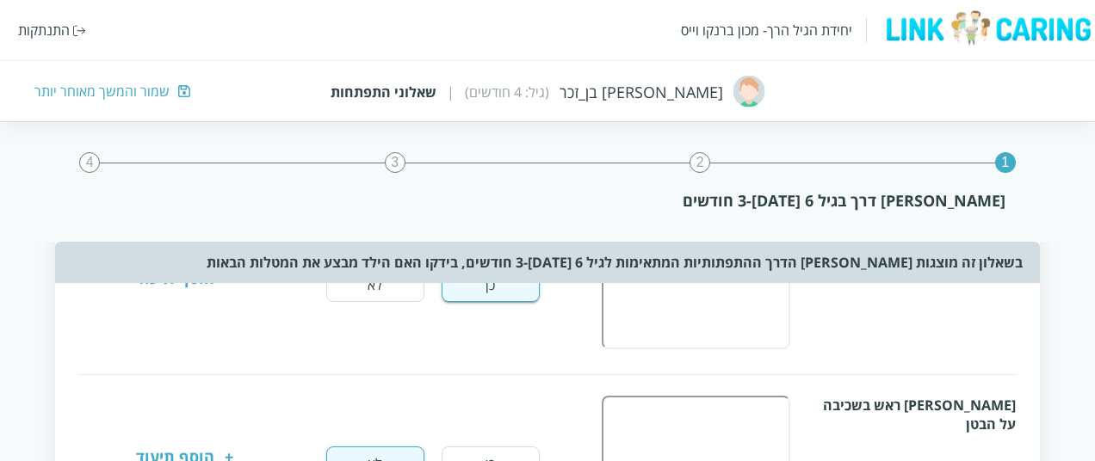
scroll to position [769, 0]
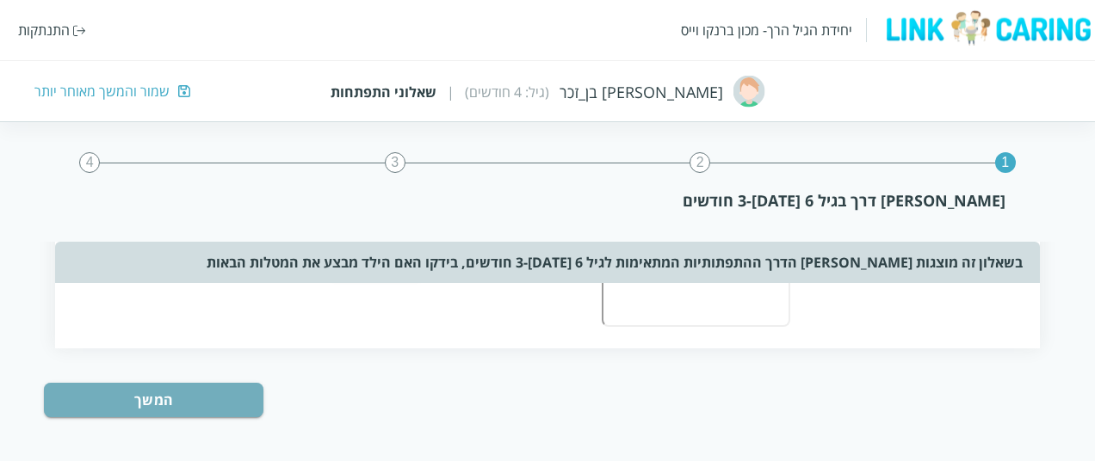
click at [206, 409] on button "המשך" at bounding box center [153, 400] width 219 height 34
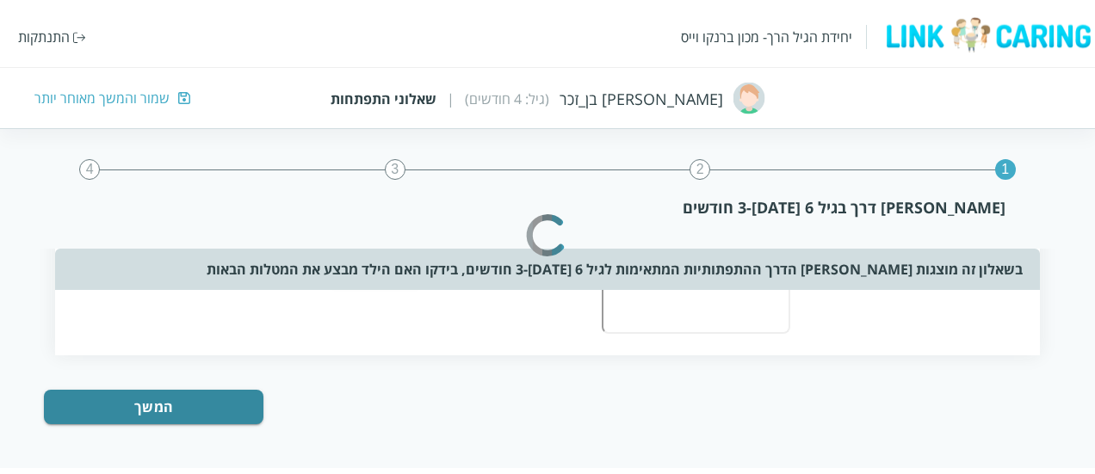
scroll to position [0, 0]
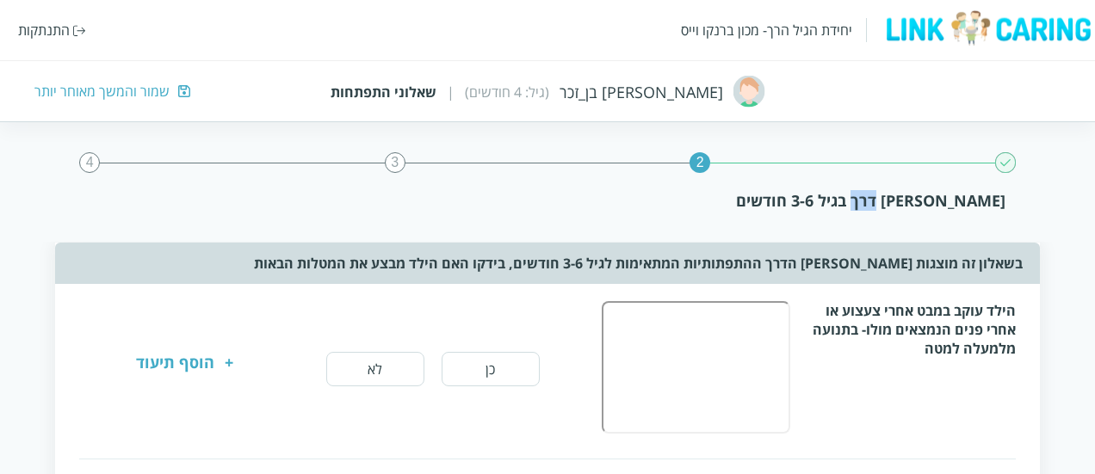
drag, startPoint x: 909, startPoint y: 200, endPoint x: 885, endPoint y: 200, distance: 24.1
click at [885, 200] on div "אבני דרך בגיל 3-6 חודשים" at bounding box center [546, 200] width 915 height 21
click at [489, 363] on button "כן" at bounding box center [490, 369] width 98 height 34
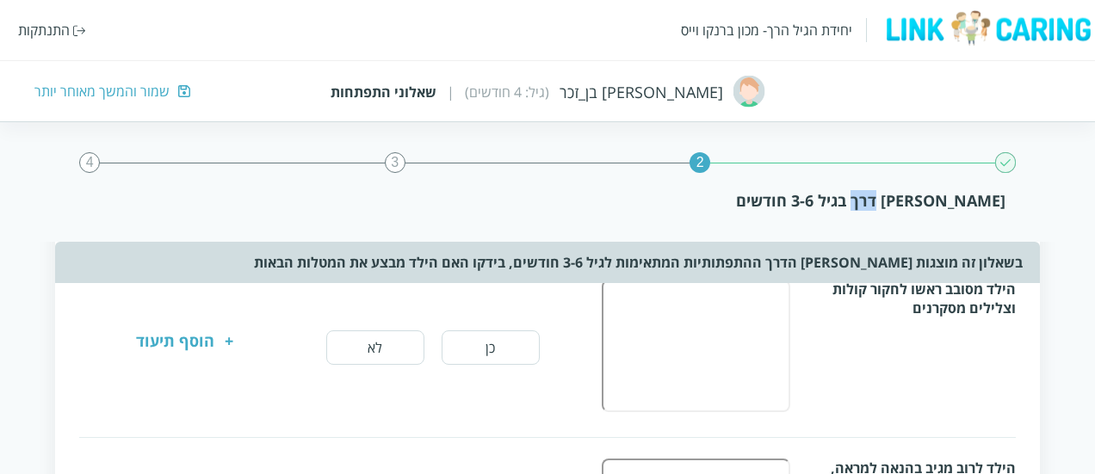
click at [483, 361] on button "כן" at bounding box center [490, 347] width 98 height 34
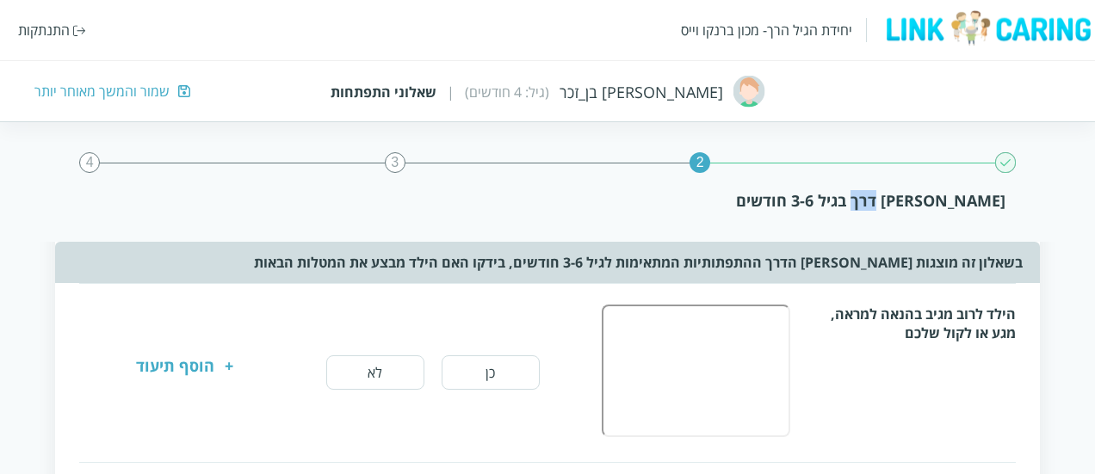
scroll to position [378, 0]
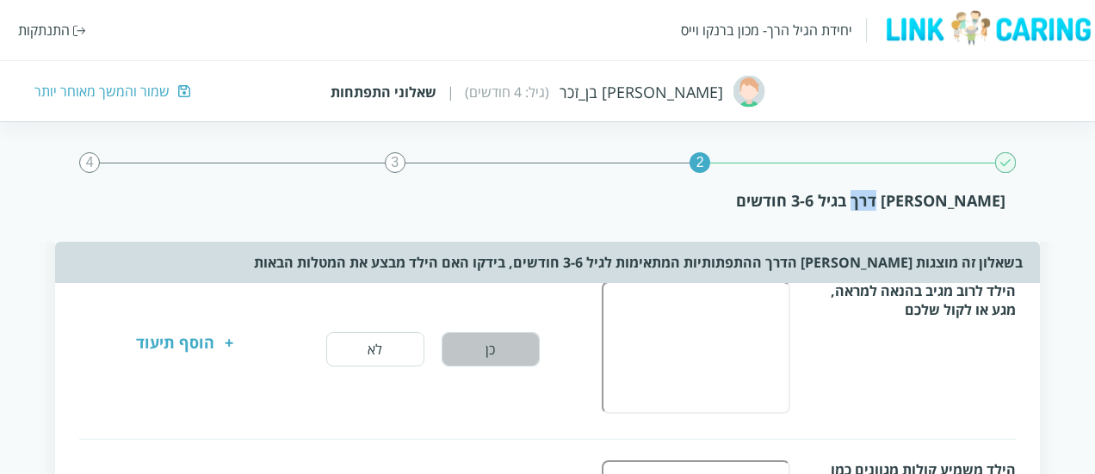
click at [484, 359] on button "כן" at bounding box center [490, 349] width 98 height 34
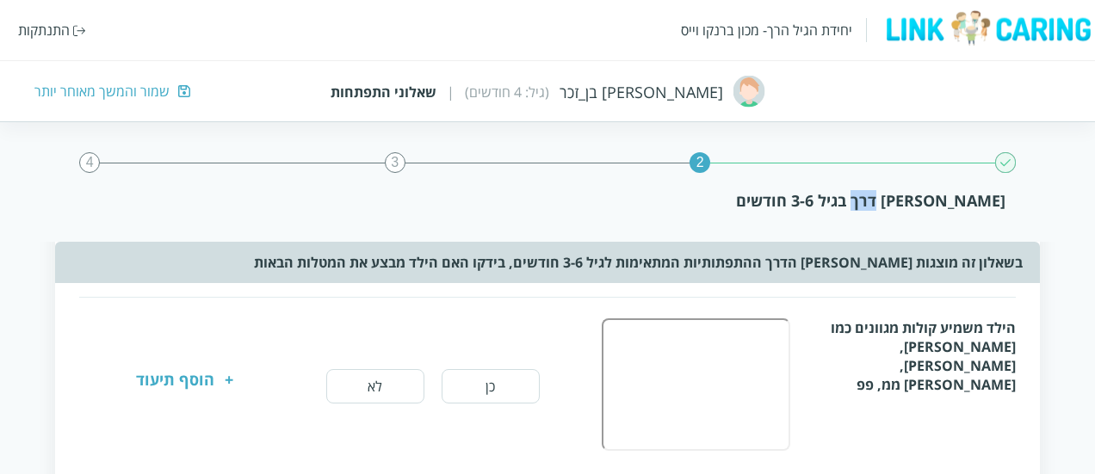
scroll to position [556, 0]
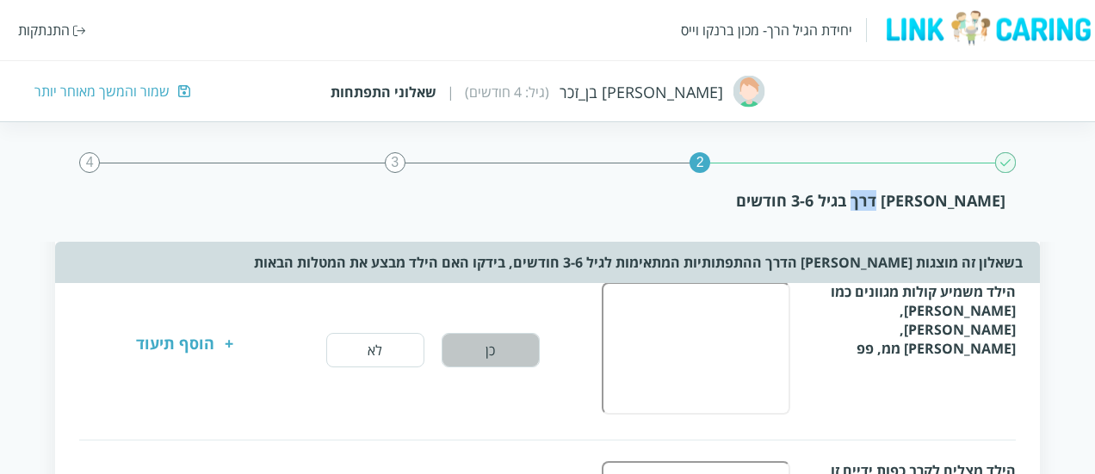
click at [469, 362] on button "כן" at bounding box center [490, 350] width 98 height 34
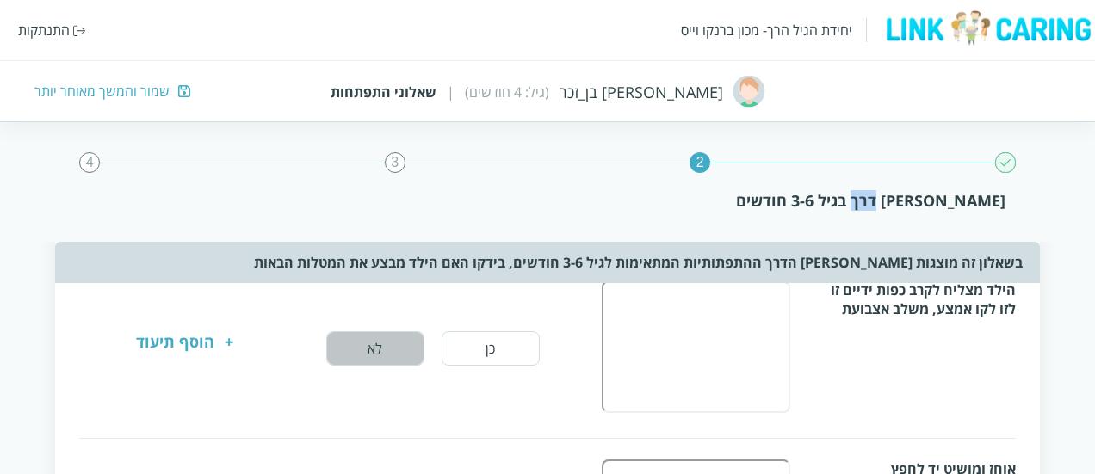
click at [373, 345] on button "לא" at bounding box center [375, 348] width 98 height 34
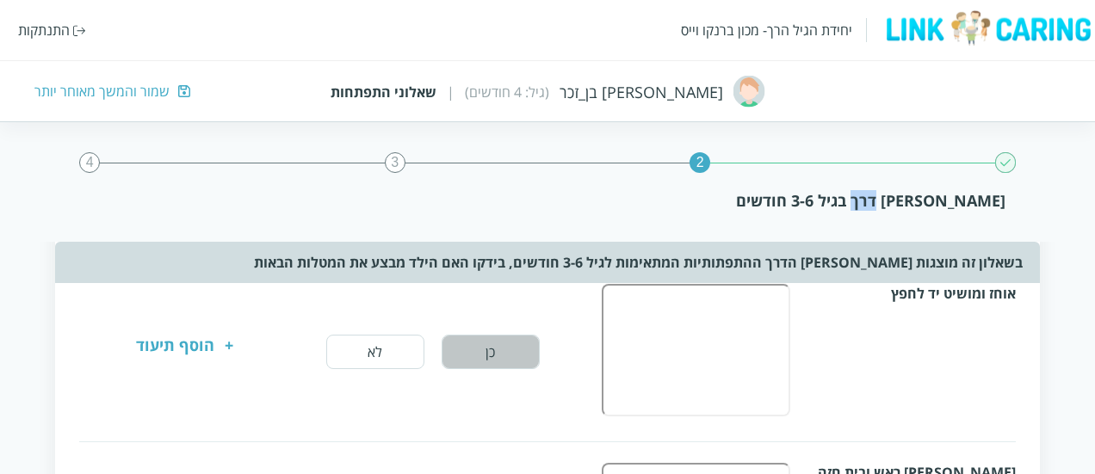
click at [468, 351] on button "כן" at bounding box center [490, 352] width 98 height 34
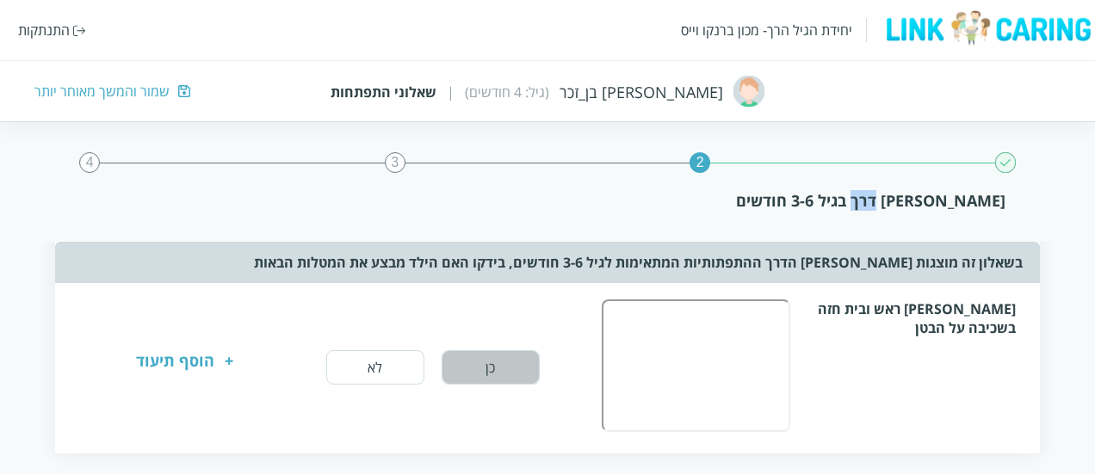
click at [468, 351] on button "כן" at bounding box center [490, 367] width 98 height 34
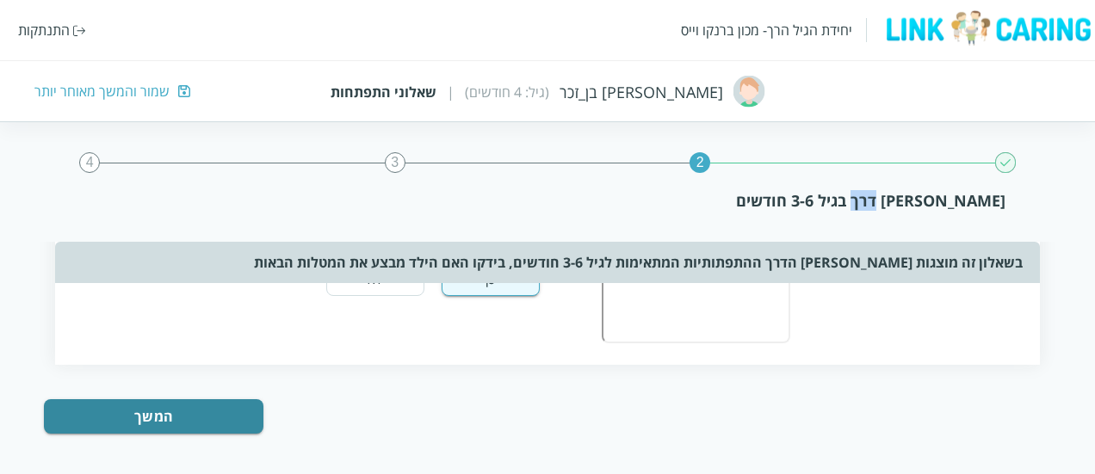
scroll to position [1166, 0]
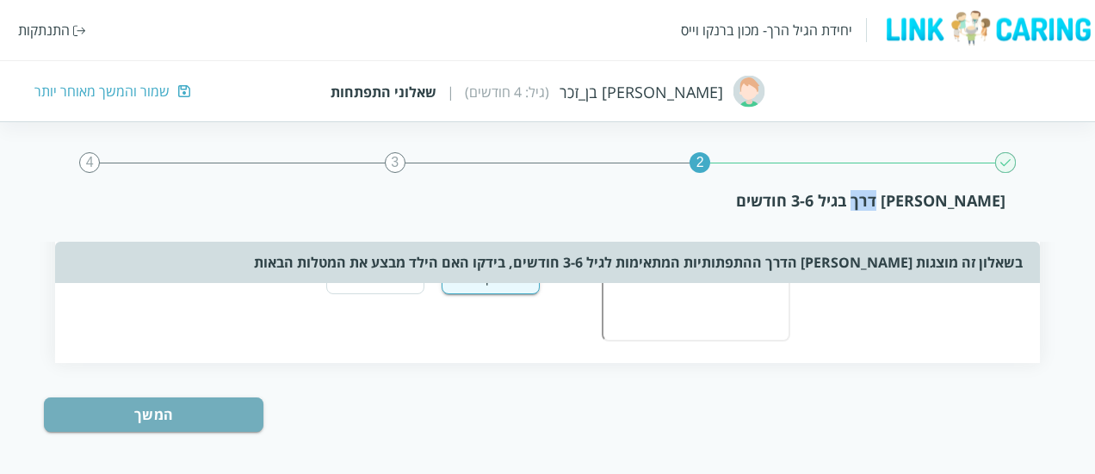
click at [165, 419] on button "המשך" at bounding box center [153, 415] width 219 height 34
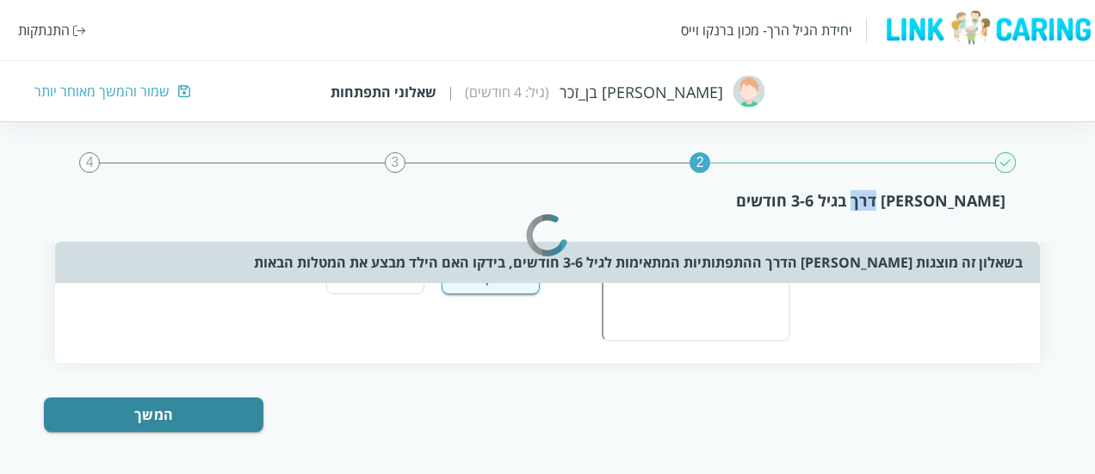
scroll to position [0, 0]
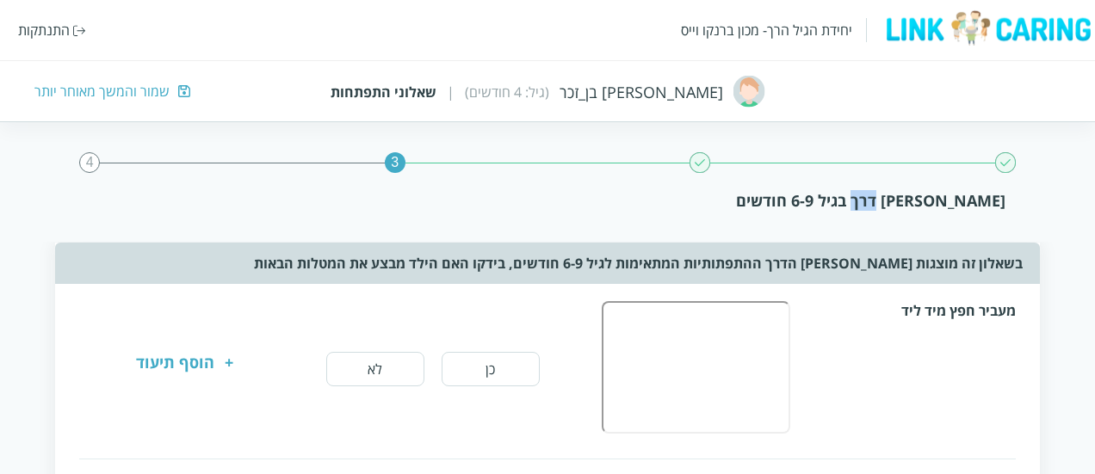
drag, startPoint x: 888, startPoint y: 197, endPoint x: 906, endPoint y: 194, distance: 18.3
click at [906, 194] on div "אבני דרך בגיל 6-9 חודשים" at bounding box center [546, 200] width 915 height 21
click at [453, 381] on button "כן" at bounding box center [490, 369] width 98 height 34
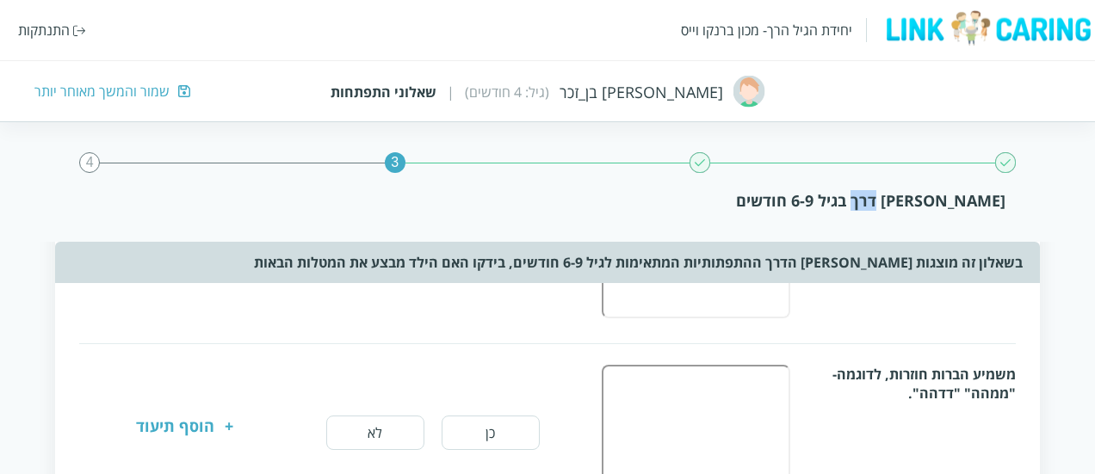
scroll to position [117, 0]
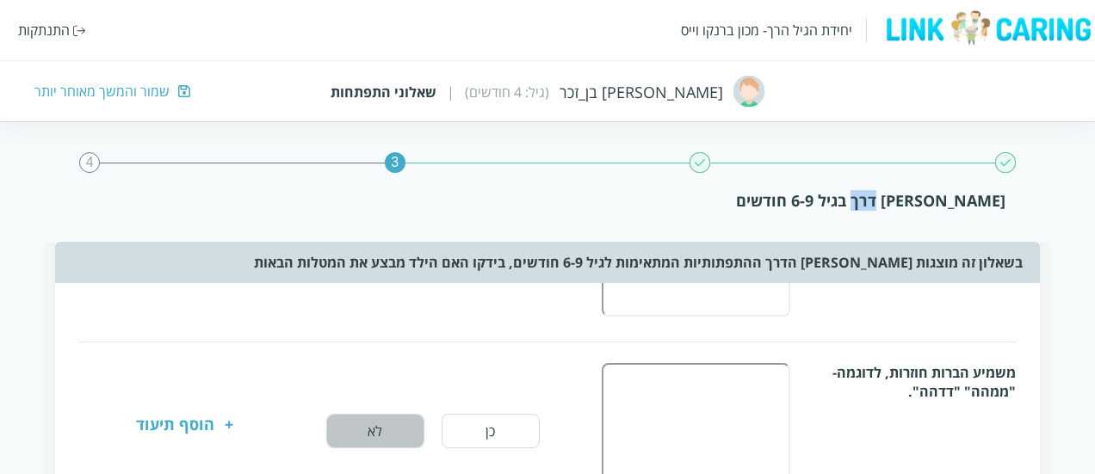
click at [394, 429] on button "לא" at bounding box center [375, 431] width 98 height 34
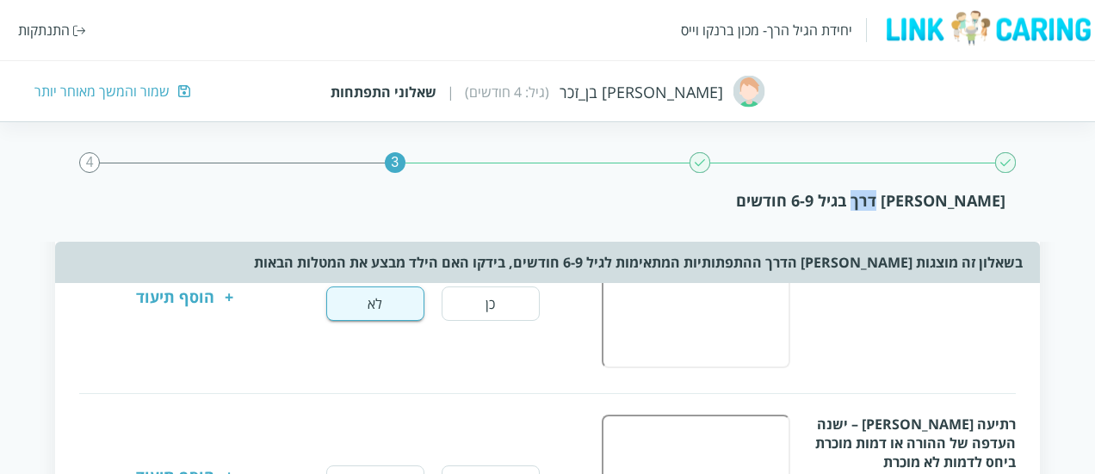
scroll to position [308, 0]
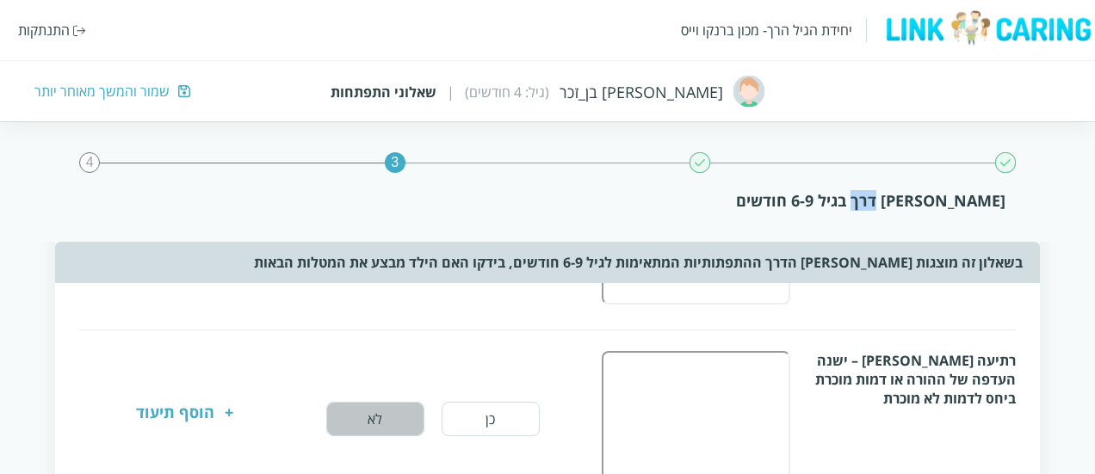
click at [397, 422] on button "לא" at bounding box center [375, 419] width 98 height 34
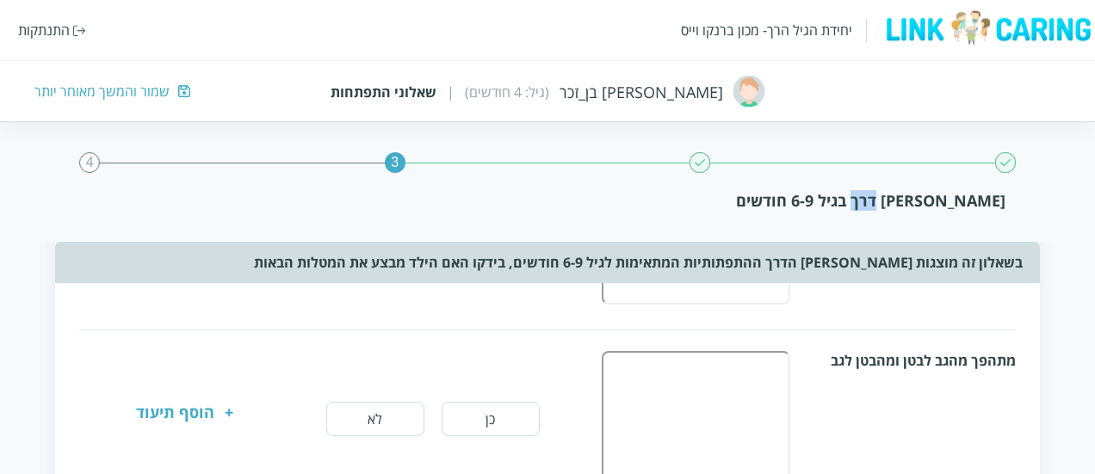
click at [385, 404] on button "לא" at bounding box center [375, 419] width 98 height 34
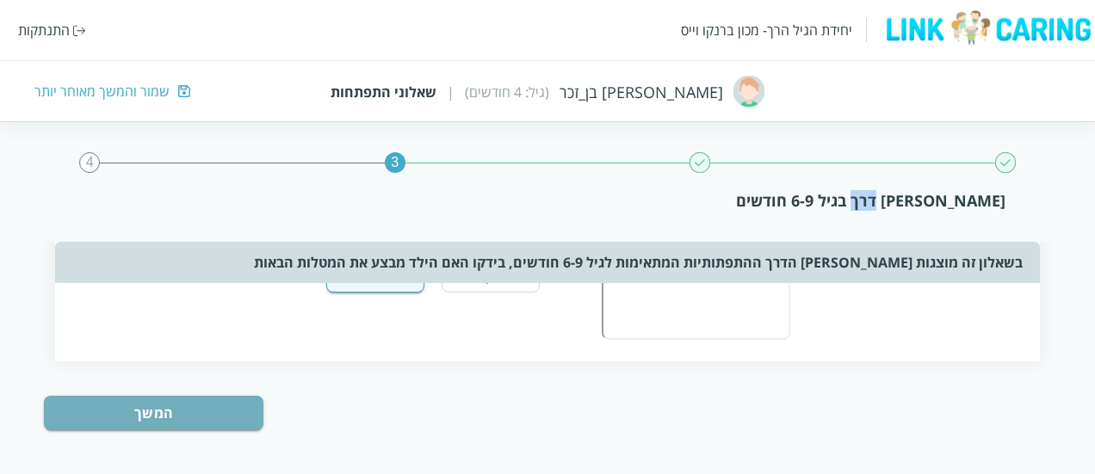
click at [254, 396] on button "המשך" at bounding box center [153, 413] width 219 height 34
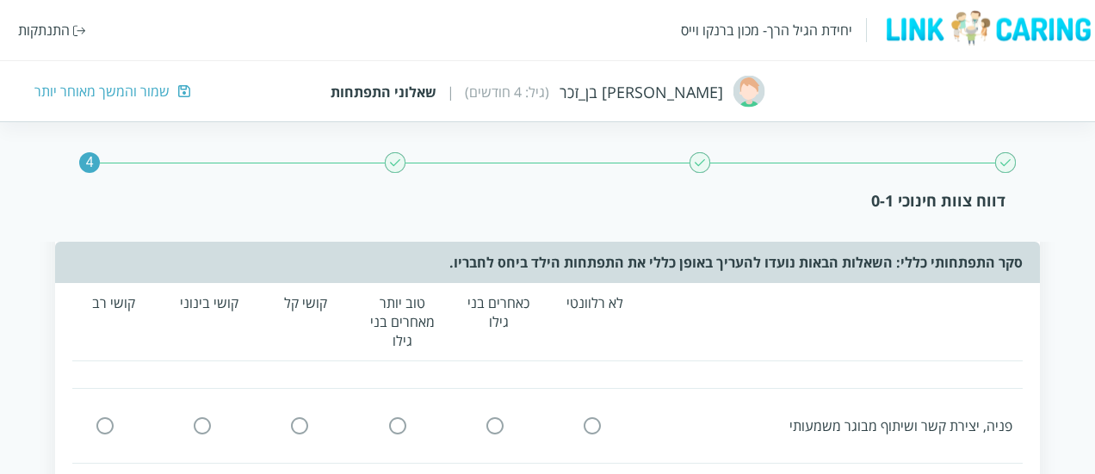
scroll to position [0, 0]
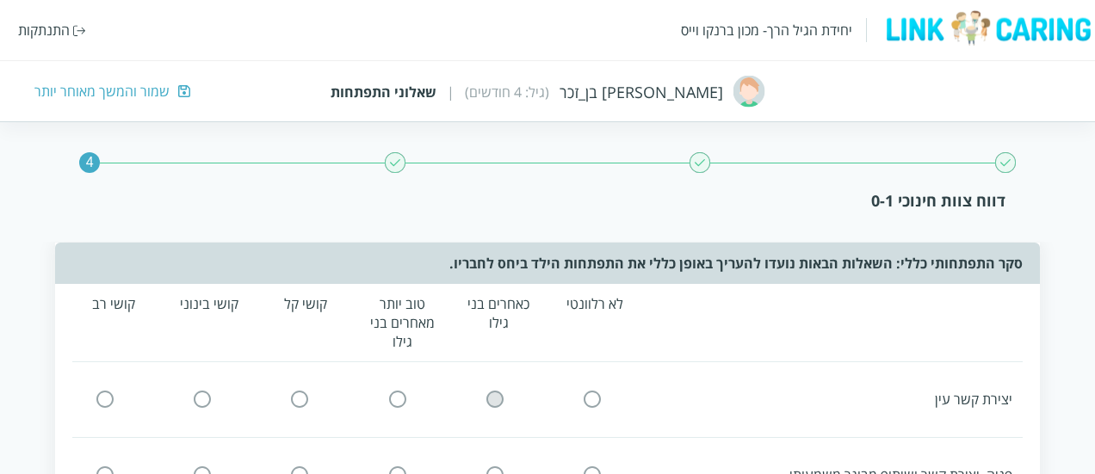
click at [484, 397] on icon at bounding box center [494, 399] width 21 height 21
click at [492, 395] on input "radio" at bounding box center [494, 400] width 15 height 18
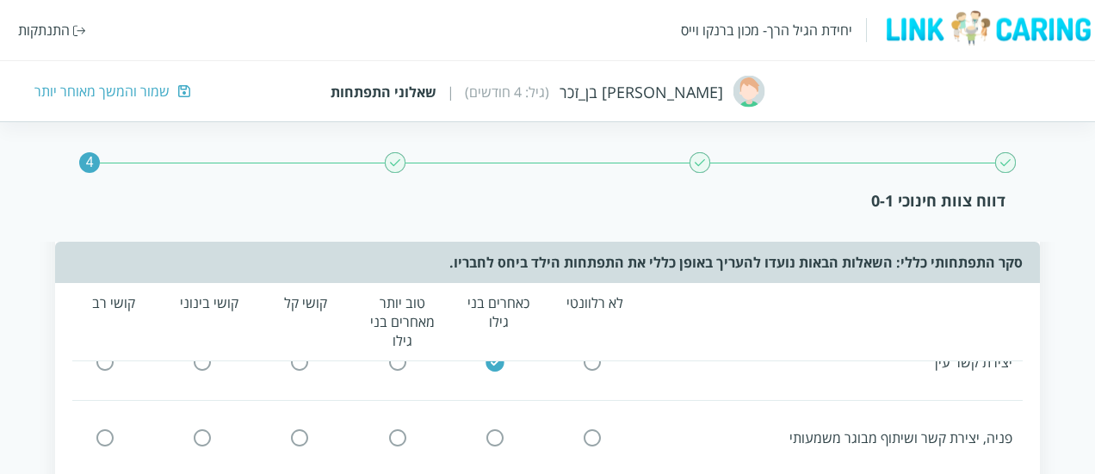
scroll to position [40, 0]
click at [495, 428] on input "radio" at bounding box center [494, 435] width 15 height 18
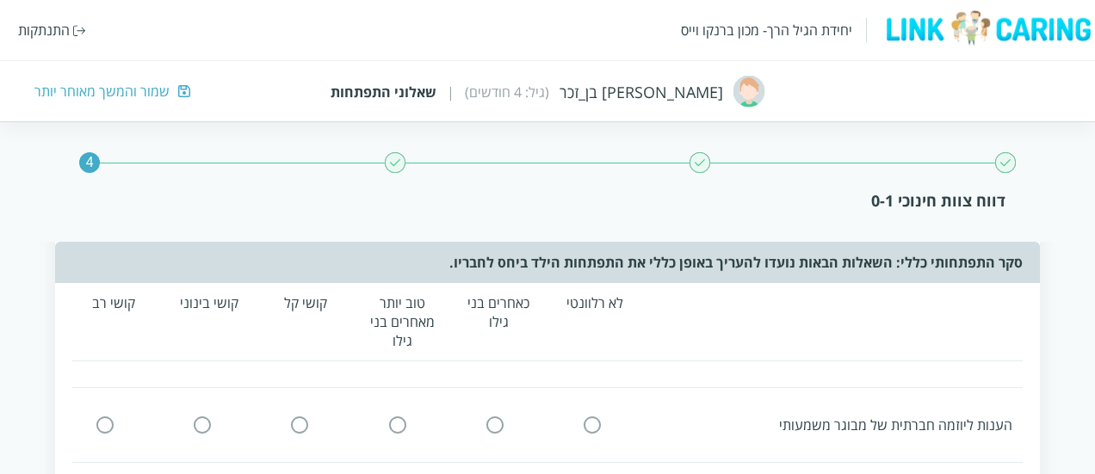
scroll to position [126, 0]
click at [494, 428] on input "radio" at bounding box center [494, 424] width 15 height 18
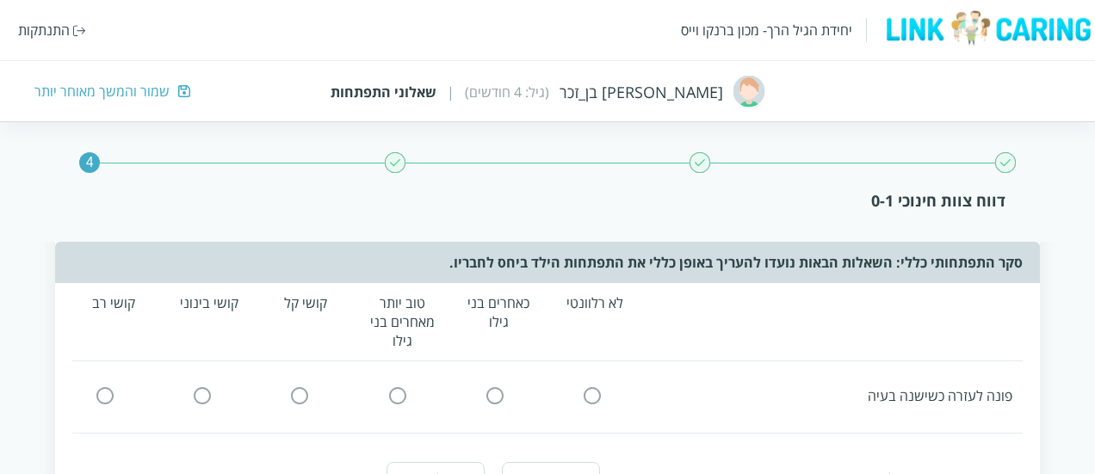
scroll to position [230, 0]
click at [496, 392] on input "radio" at bounding box center [494, 395] width 15 height 18
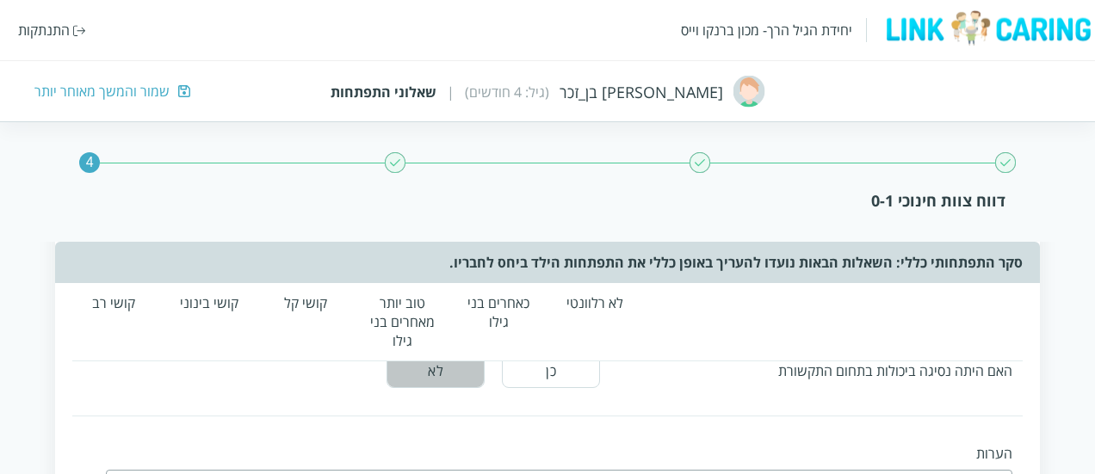
click at [456, 374] on button "לא" at bounding box center [435, 371] width 98 height 34
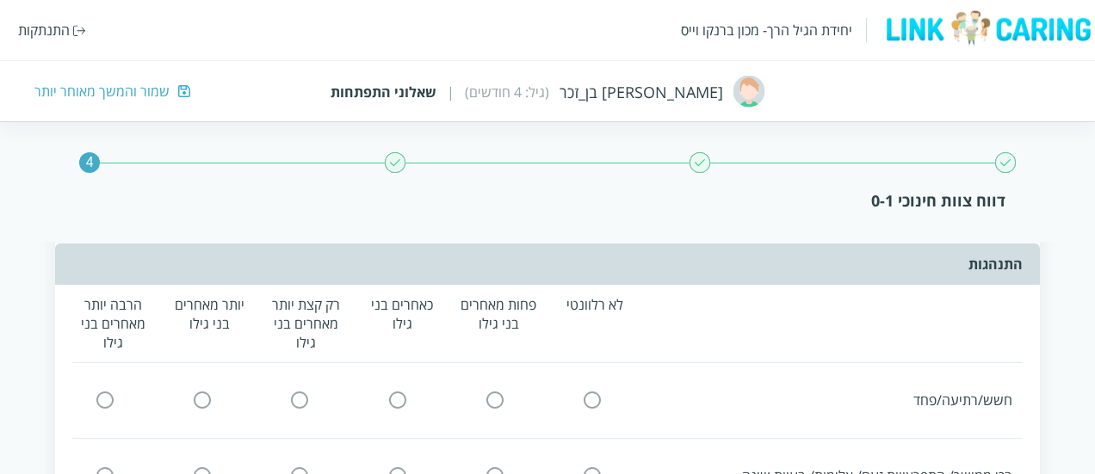
scroll to position [694, 0]
click at [392, 392] on input "radio" at bounding box center [397, 401] width 15 height 18
click at [595, 402] on input "radio" at bounding box center [591, 401] width 15 height 18
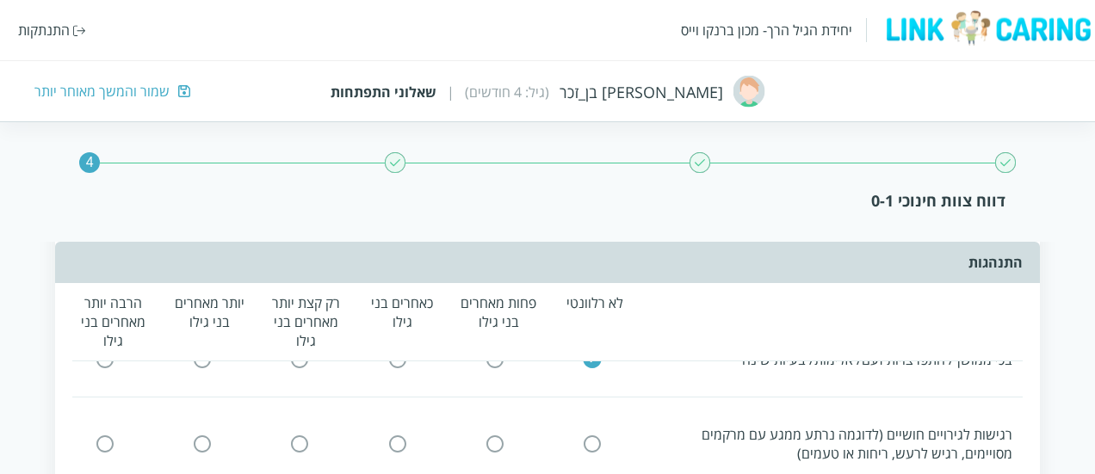
scroll to position [822, 0]
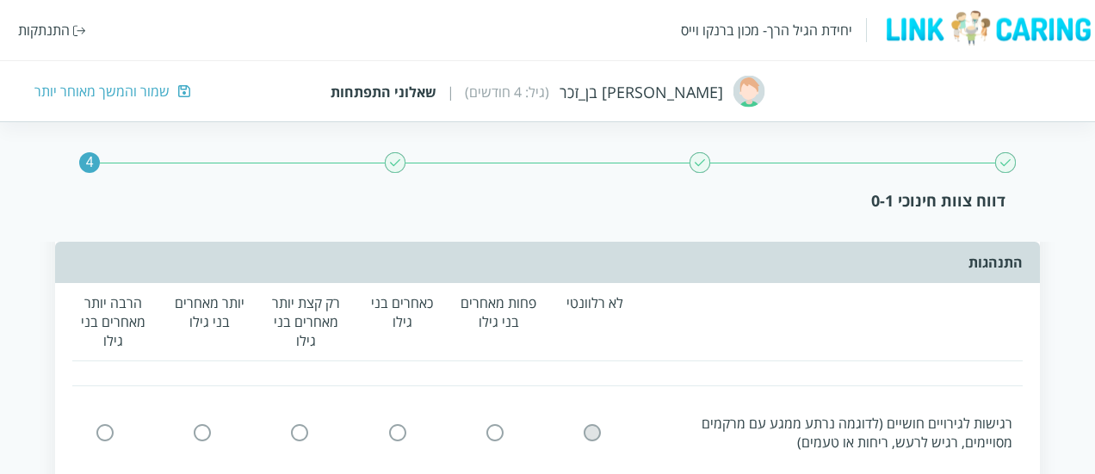
click at [585, 431] on input "radio" at bounding box center [591, 432] width 15 height 18
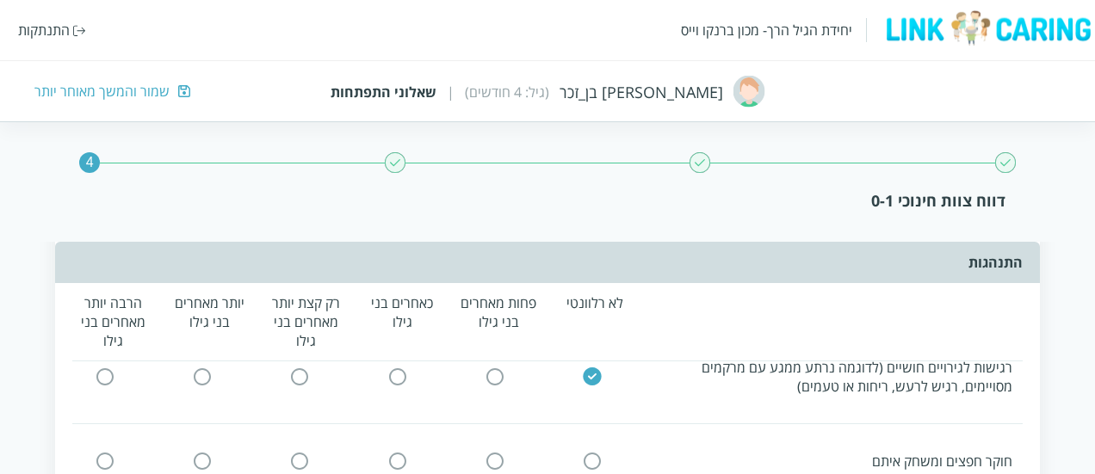
scroll to position [911, 0]
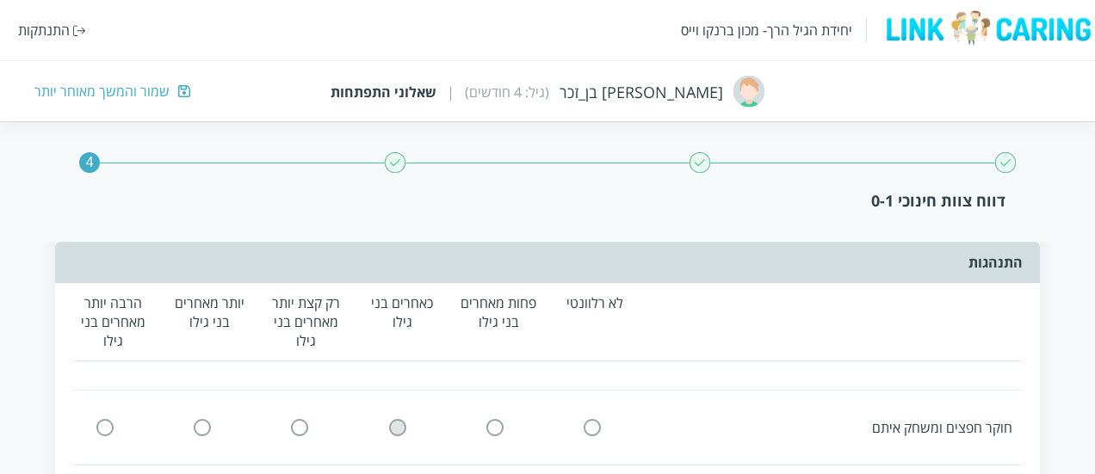
click at [395, 423] on input "radio" at bounding box center [397, 428] width 15 height 18
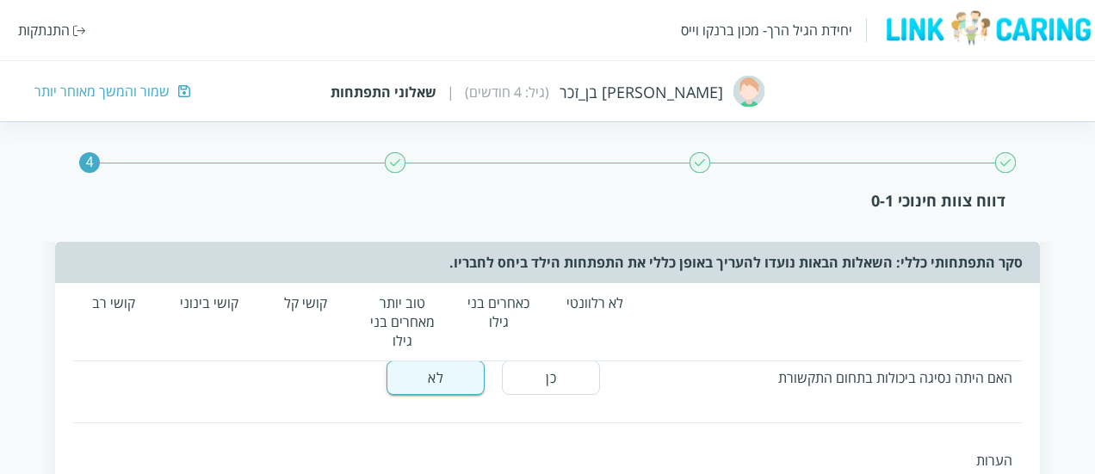
scroll to position [303, 0]
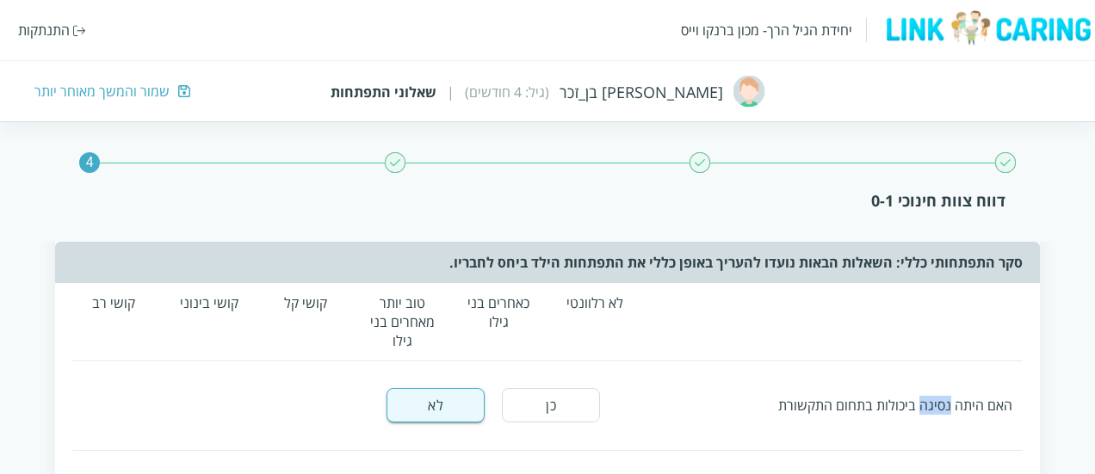
drag, startPoint x: 922, startPoint y: 404, endPoint x: 952, endPoint y: 407, distance: 29.4
click at [952, 407] on div "האם היתה נסיגה ביכולות בתחום התקשורת" at bounding box center [814, 405] width 395 height 19
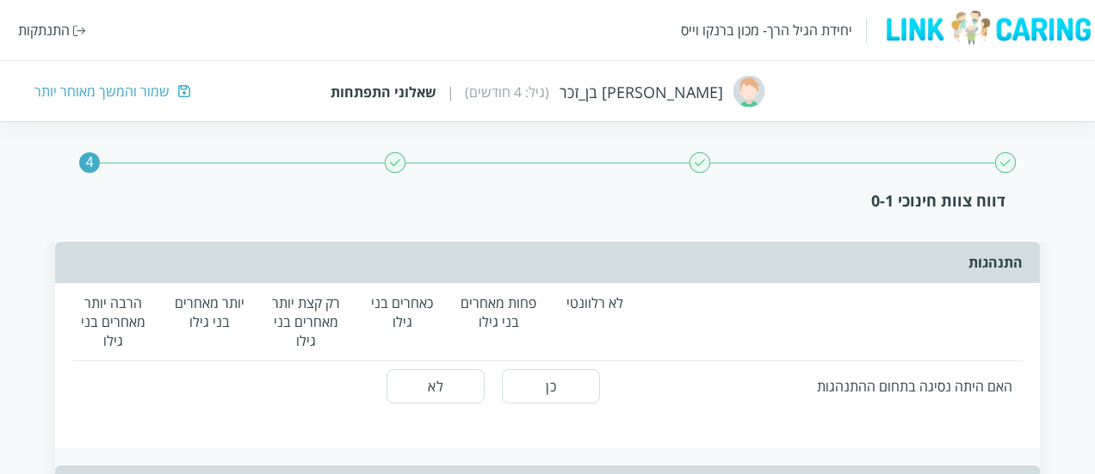
scroll to position [999, 0]
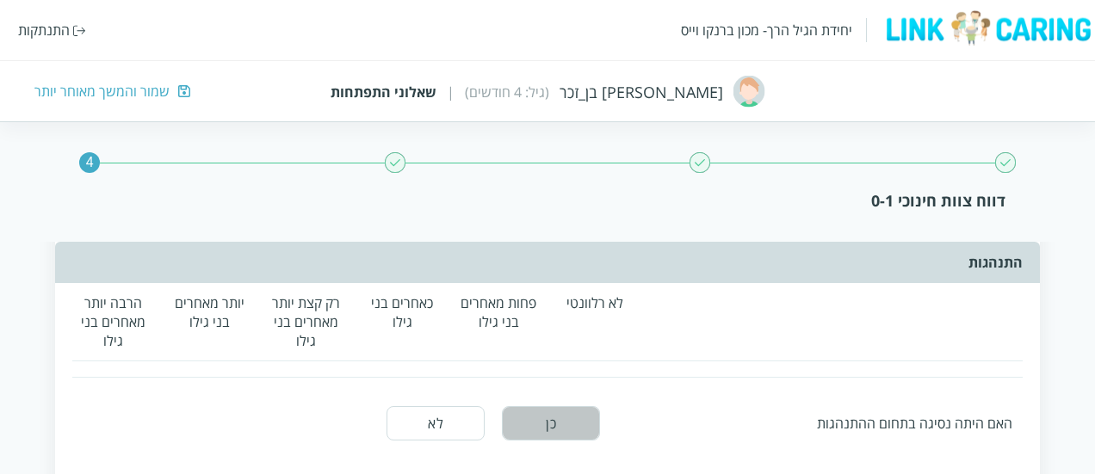
click at [529, 431] on button "כן" at bounding box center [551, 423] width 98 height 34
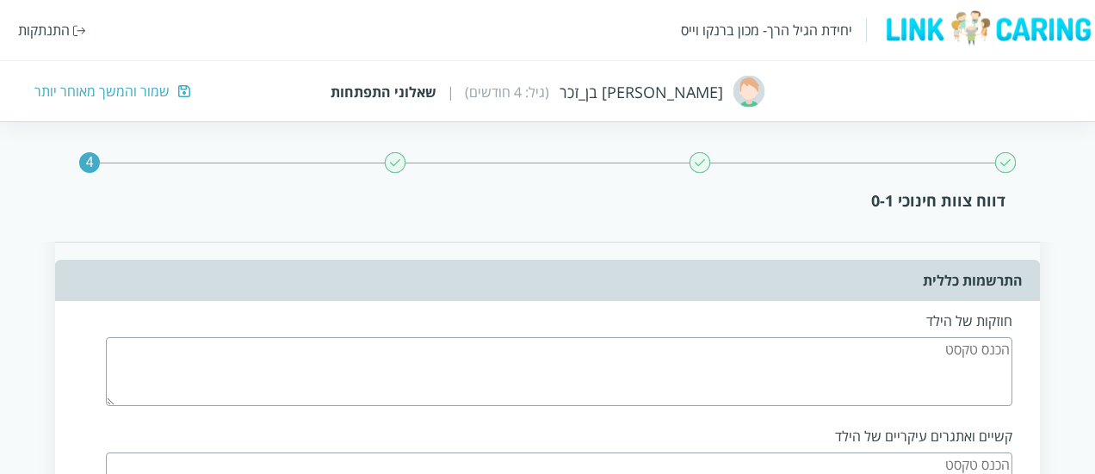
scroll to position [1239, 0]
click at [928, 381] on textarea at bounding box center [559, 374] width 906 height 69
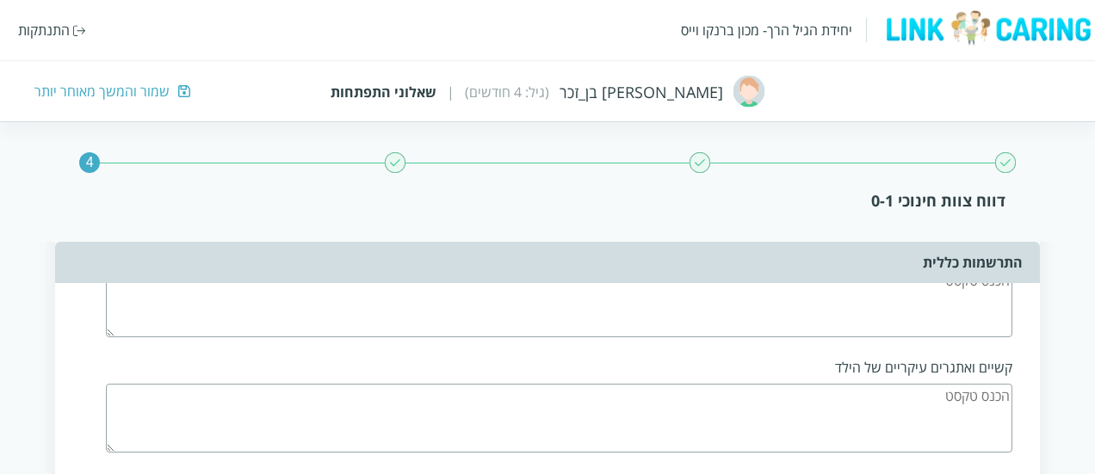
click at [903, 390] on textarea at bounding box center [559, 418] width 906 height 69
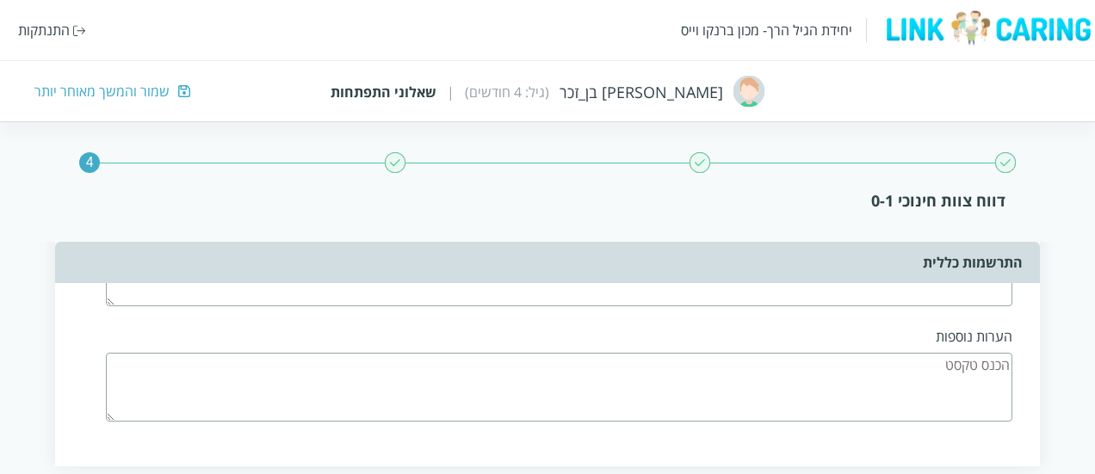
click at [886, 373] on textarea at bounding box center [559, 387] width 906 height 69
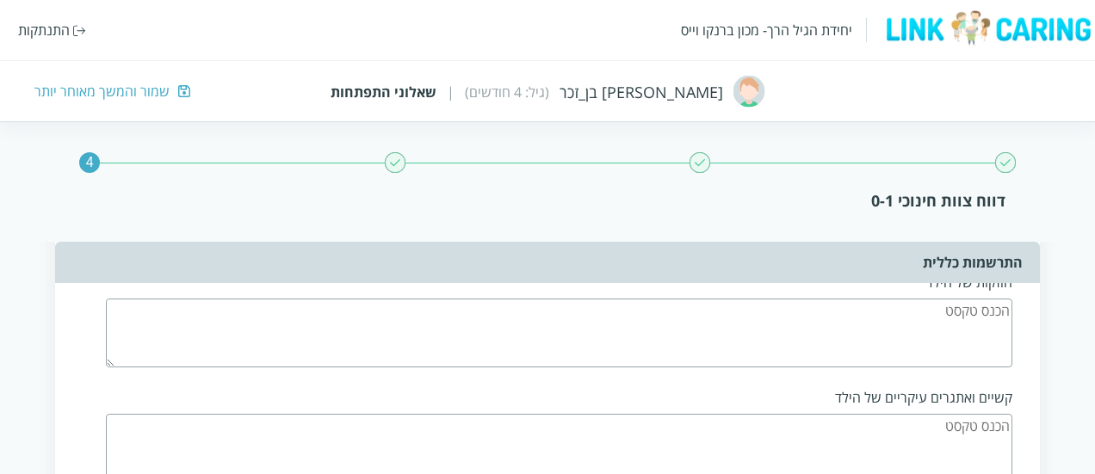
scroll to position [1276, 0]
click at [721, 342] on textarea at bounding box center [559, 337] width 906 height 69
type textarea "ילד מקסים"
click at [712, 432] on textarea "ק" at bounding box center [559, 452] width 906 height 69
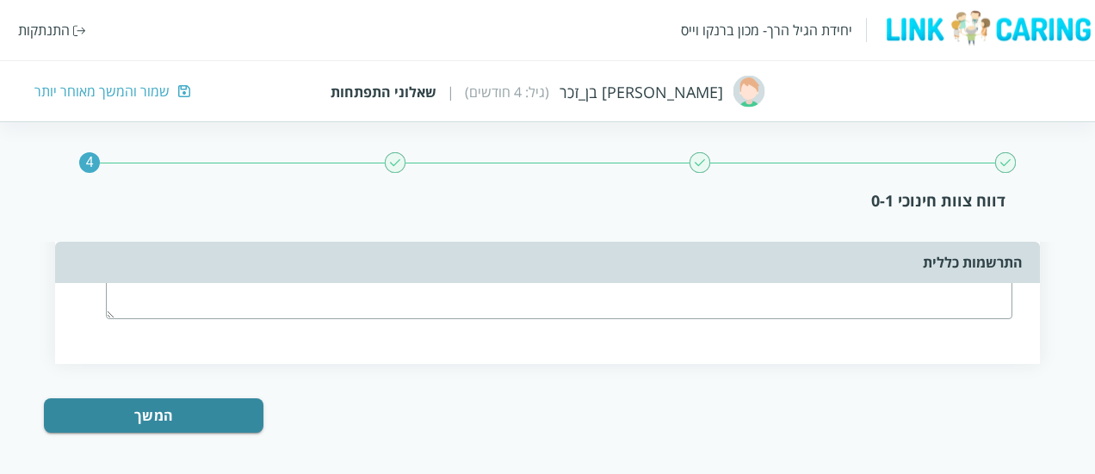
type textarea "קשה לו להירדם"
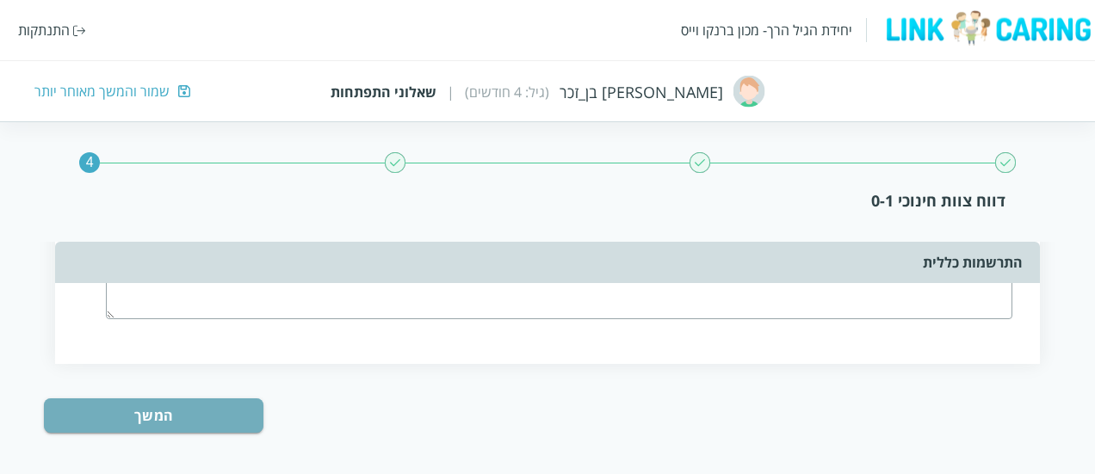
click at [237, 402] on button "המשך" at bounding box center [153, 415] width 219 height 34
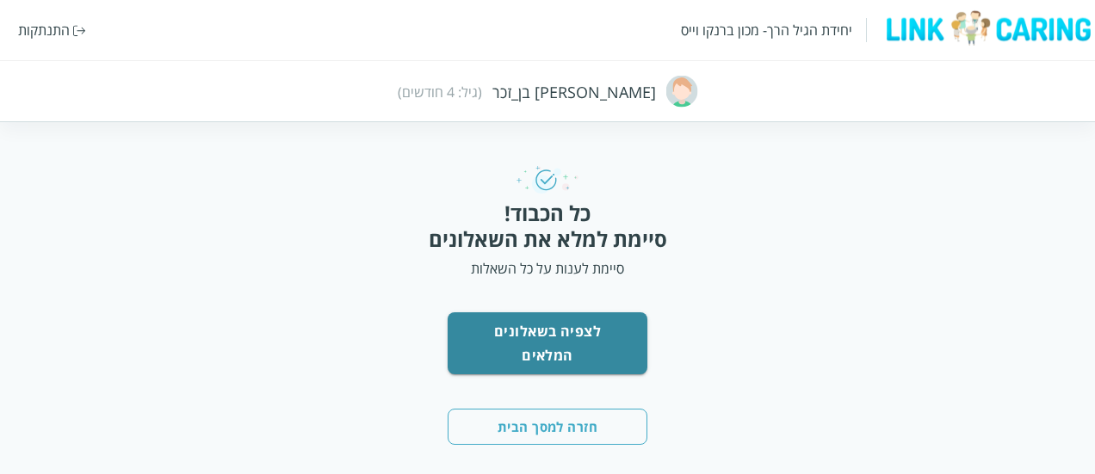
click at [557, 340] on button "לצפיה בשאלונים המלאים" at bounding box center [547, 343] width 200 height 62
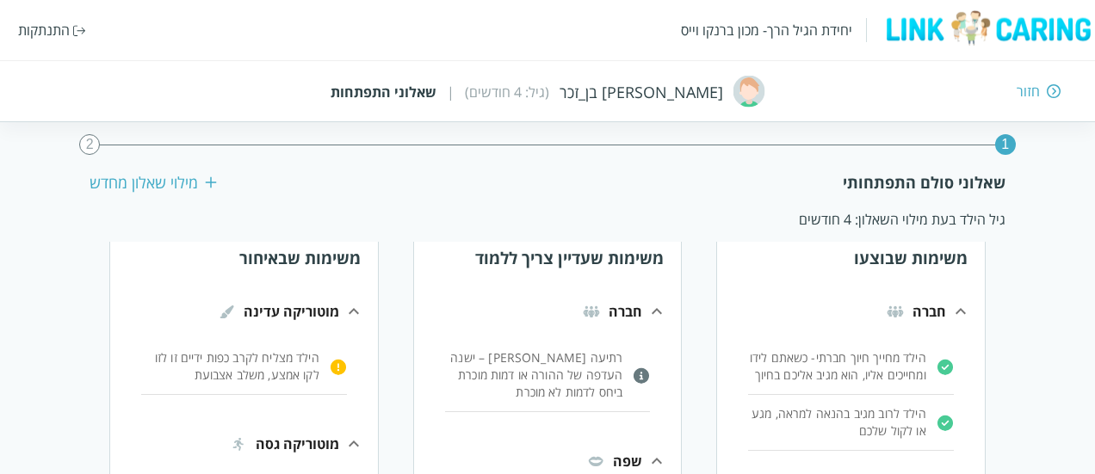
scroll to position [65, 0]
drag, startPoint x: 253, startPoint y: 259, endPoint x: 387, endPoint y: 256, distance: 134.3
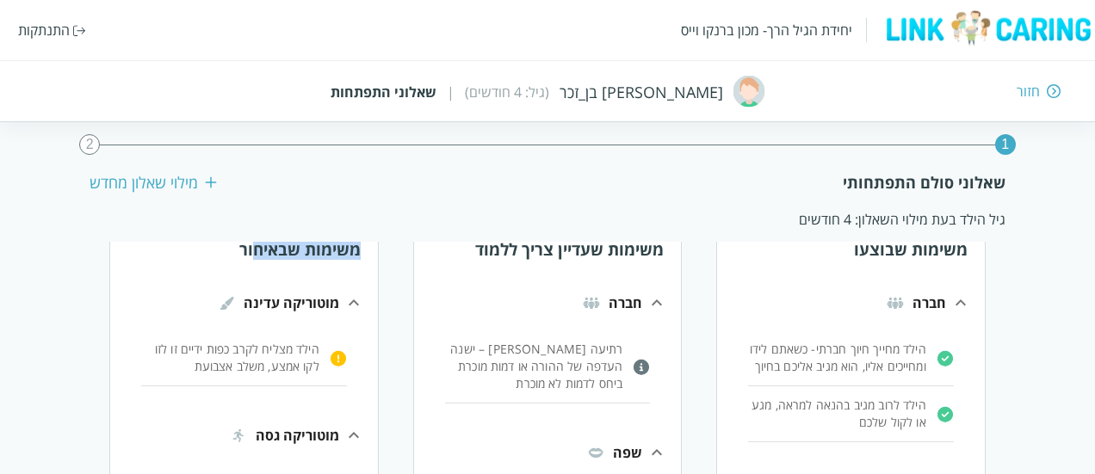
scroll to position [76, 0]
click at [280, 344] on p "הילד מצליח לקרב כפות ידיים זו לזו לקו אמצע, משלב אצבועת" at bounding box center [230, 357] width 178 height 34
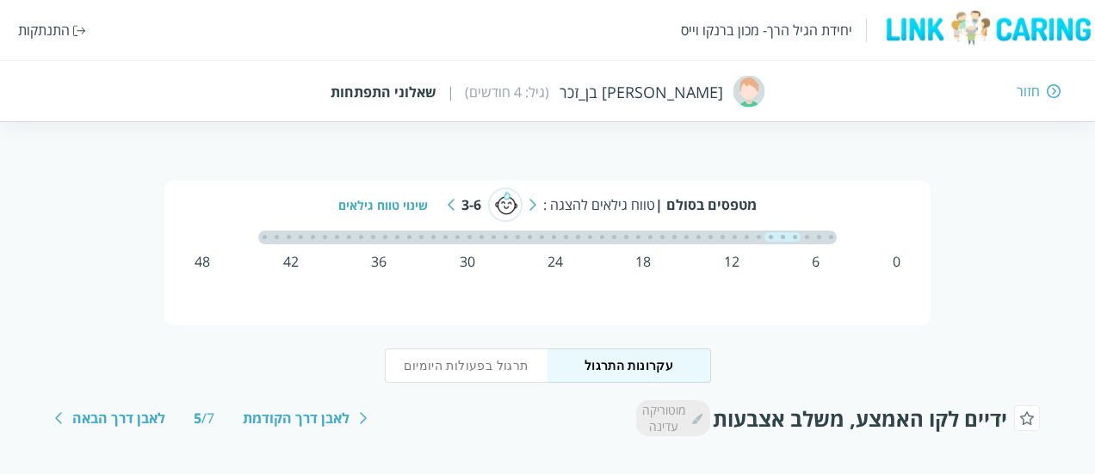
click at [280, 344] on div "תרגול בפעולות היומיום עקרונות התרגול" at bounding box center [547, 362] width 1095 height 75
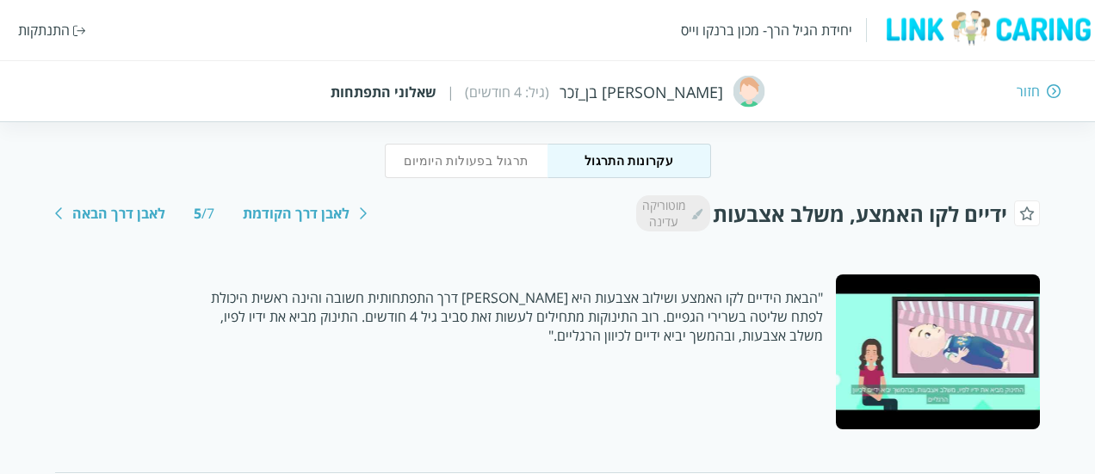
scroll to position [203, 0]
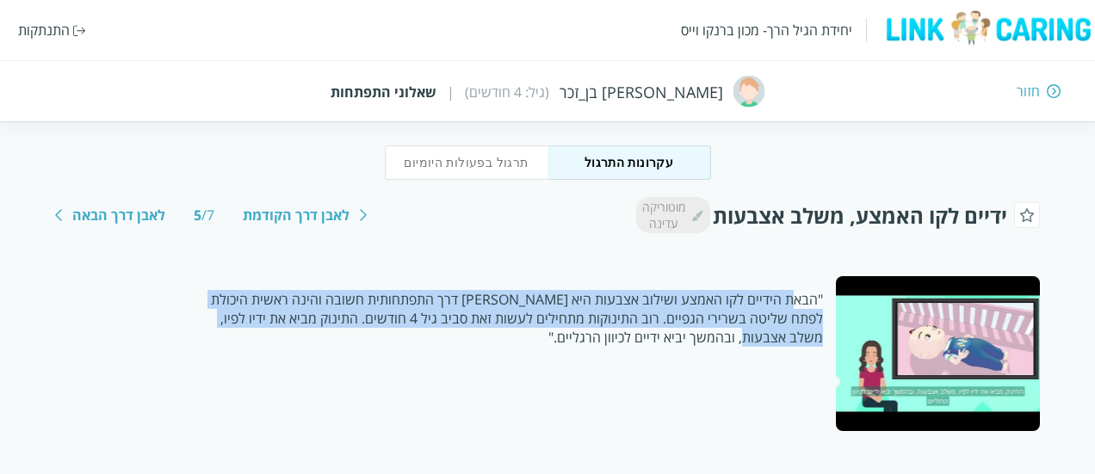
drag, startPoint x: 781, startPoint y: 292, endPoint x: 756, endPoint y: 333, distance: 48.3
click at [756, 333] on p ""הבאת הידיים לקו האמצע ושילוב אצבעות היא אבן דרך התפתחותית חשובה והינה ראשית הי…" at bounding box center [510, 318] width 625 height 57
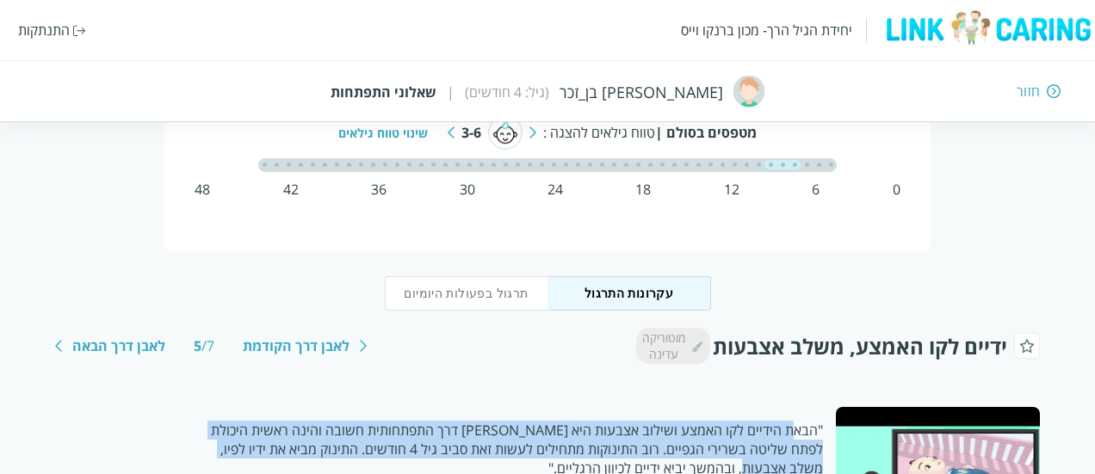
scroll to position [0, 0]
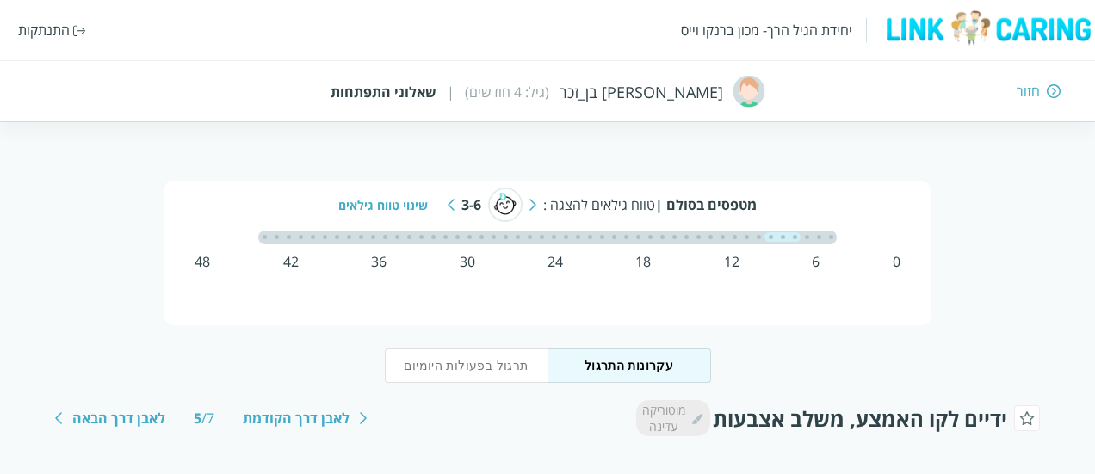
drag, startPoint x: 1044, startPoint y: 103, endPoint x: 1051, endPoint y: 90, distance: 15.1
click at [1051, 90] on div "יחידת הגיל הרך- מכון ברנקו וייס התנתקות חזור אדם בן_זכר (גיל: 4 חודשים) | שאלונ…" at bounding box center [547, 61] width 1095 height 122
click at [1051, 90] on img at bounding box center [1053, 90] width 14 height 15
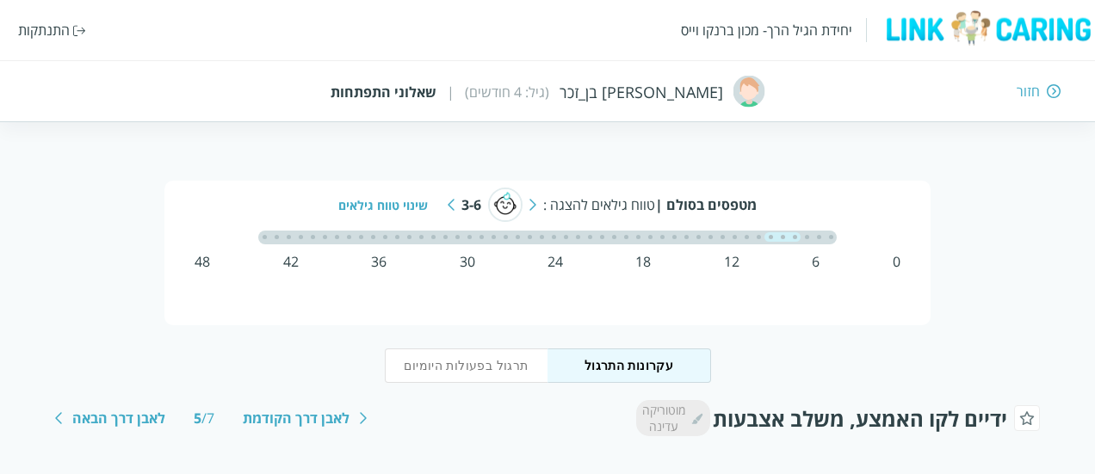
click at [1050, 88] on img at bounding box center [1053, 90] width 14 height 15
click at [1044, 88] on div "חזור" at bounding box center [793, 91] width 535 height 19
click at [1034, 87] on div "חזור" at bounding box center [1027, 91] width 23 height 19
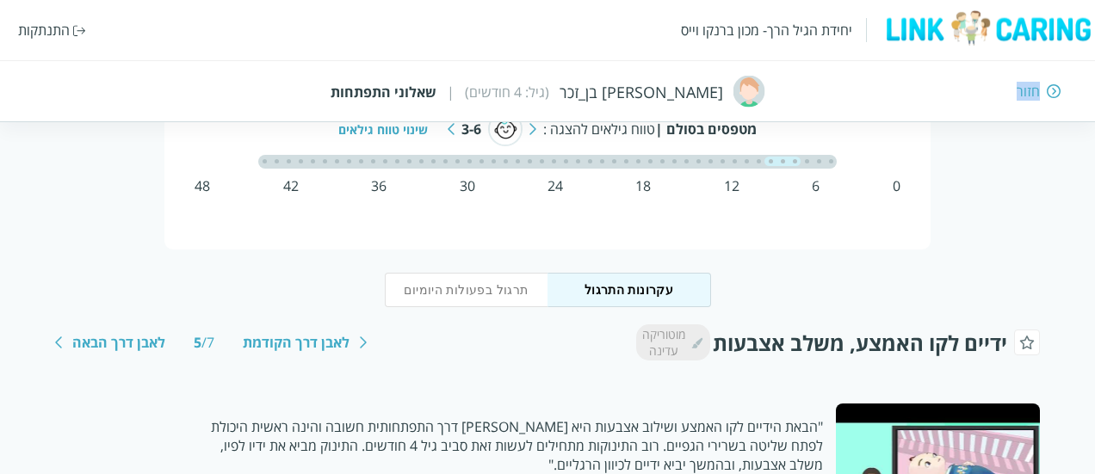
click at [1034, 87] on div "חזור" at bounding box center [1027, 91] width 23 height 19
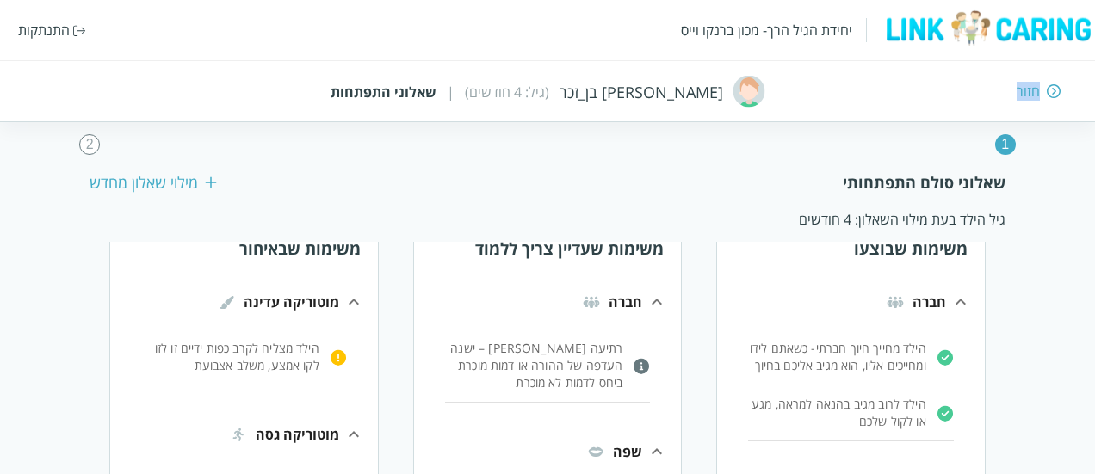
scroll to position [60, 0]
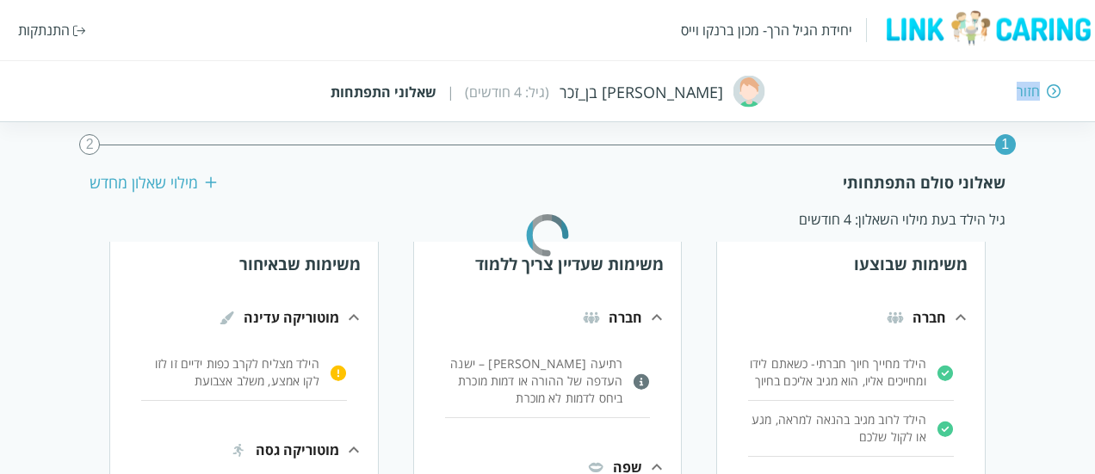
click at [1034, 87] on div "חזור" at bounding box center [1027, 91] width 23 height 19
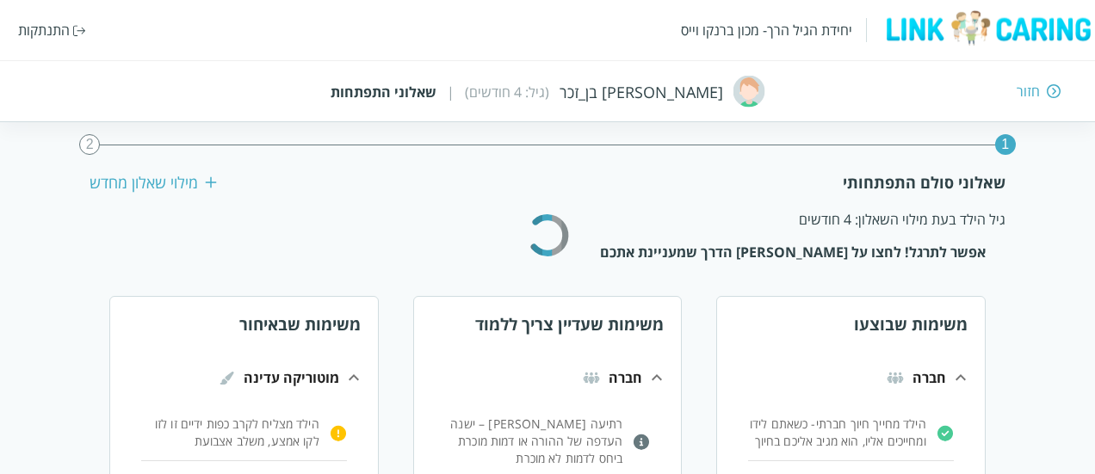
click at [1034, 87] on div "חזור" at bounding box center [1027, 91] width 23 height 19
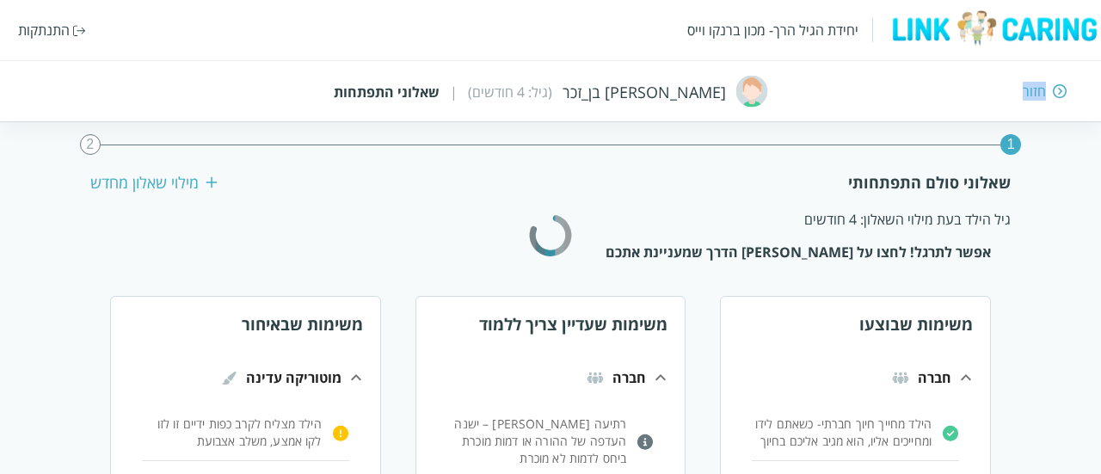
click at [1034, 87] on div "חזור" at bounding box center [1034, 91] width 23 height 19
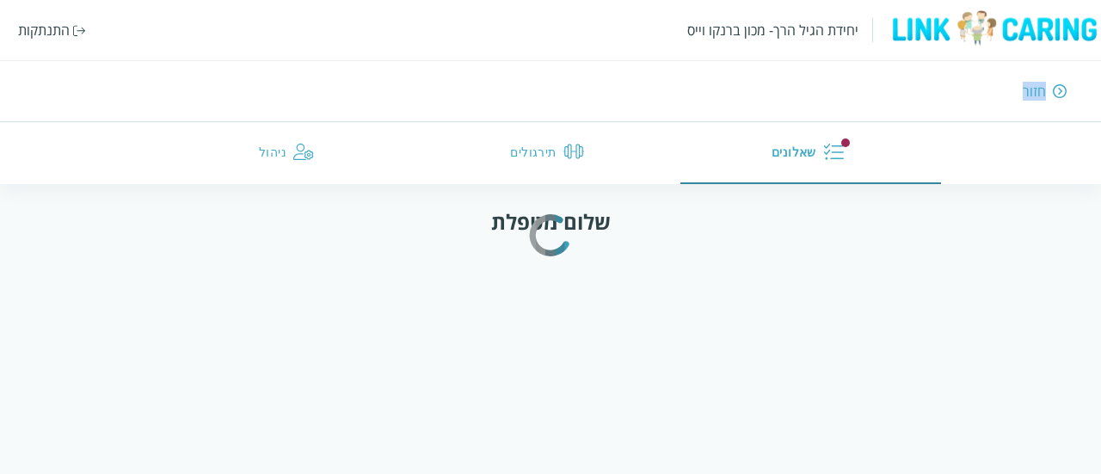
click at [1034, 87] on div "חזור" at bounding box center [1034, 91] width 23 height 19
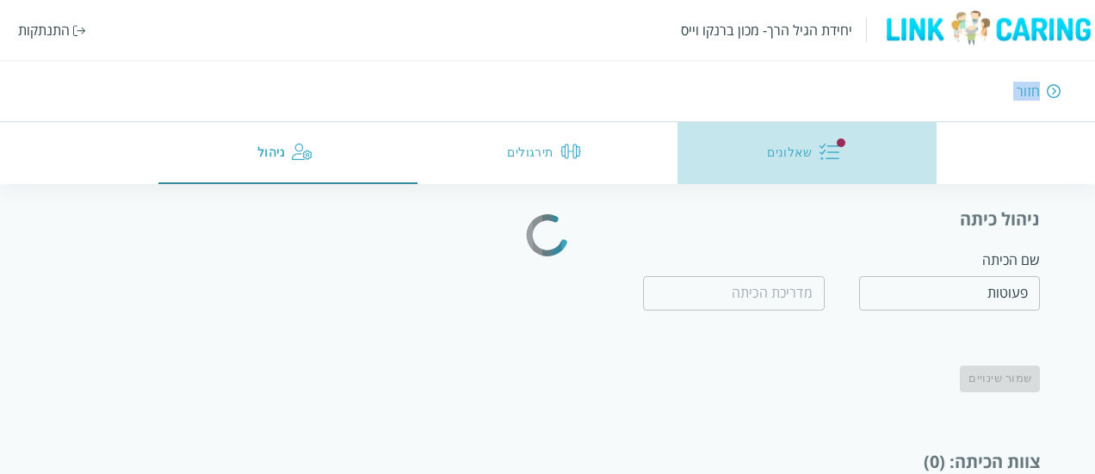
click at [768, 153] on button "שאלונים" at bounding box center [806, 153] width 259 height 62
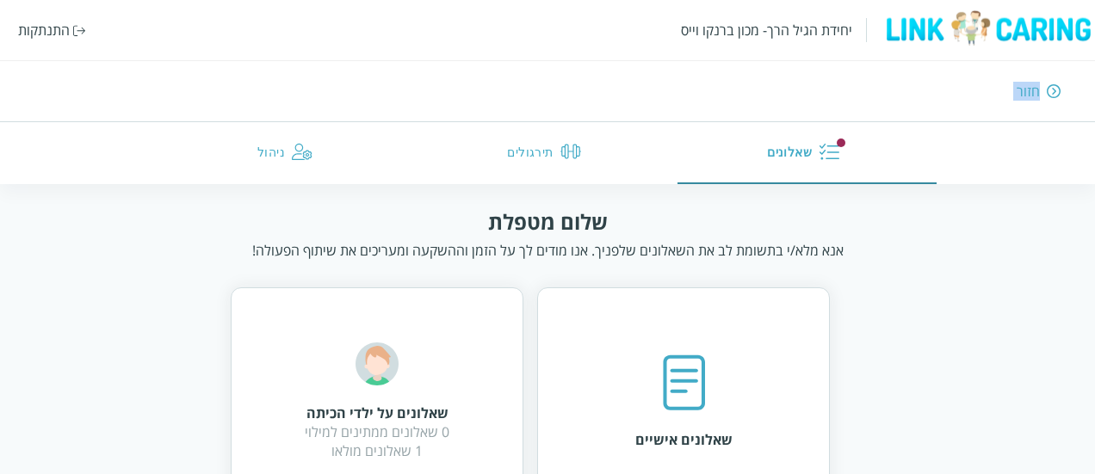
scroll to position [55, 0]
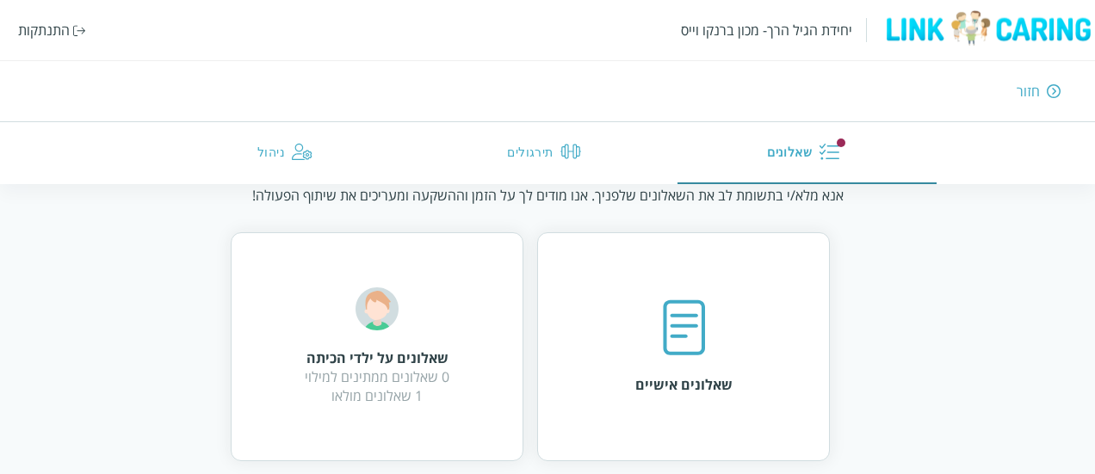
click at [644, 347] on div "שאלונים אישיים" at bounding box center [683, 347] width 97 height 96
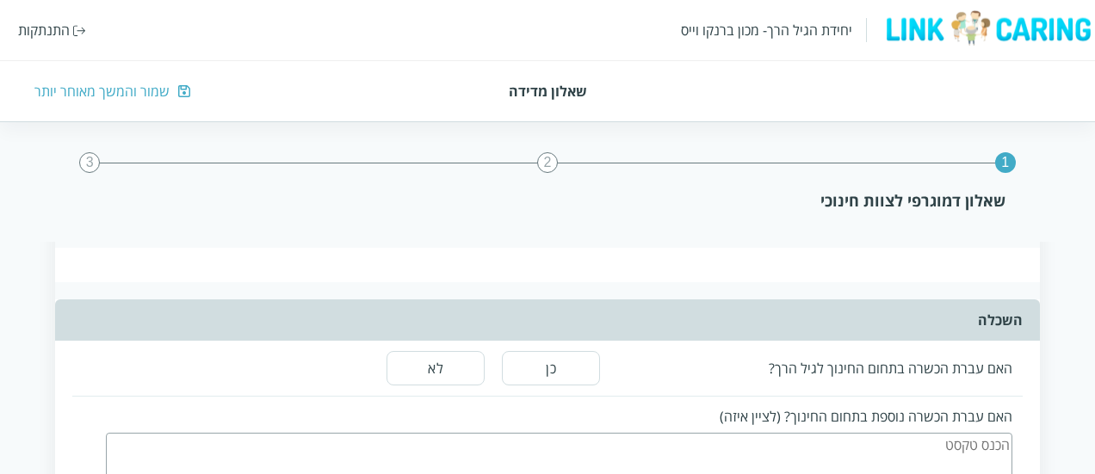
scroll to position [777, 0]
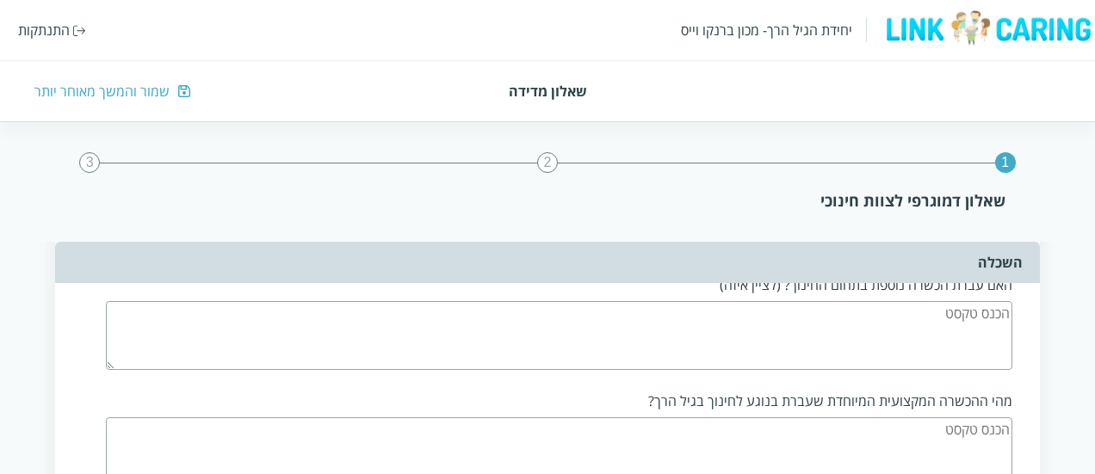
click at [545, 161] on div "2" at bounding box center [547, 162] width 21 height 21
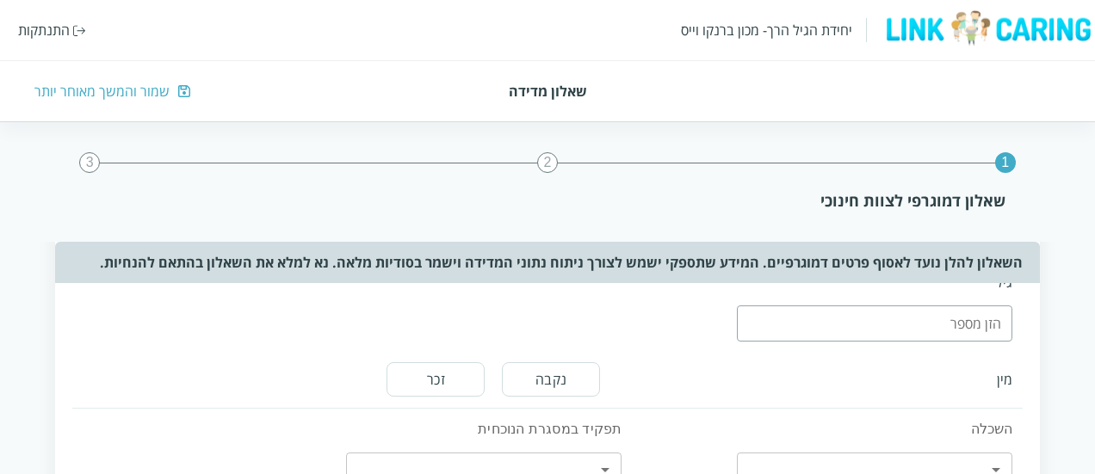
scroll to position [0, 0]
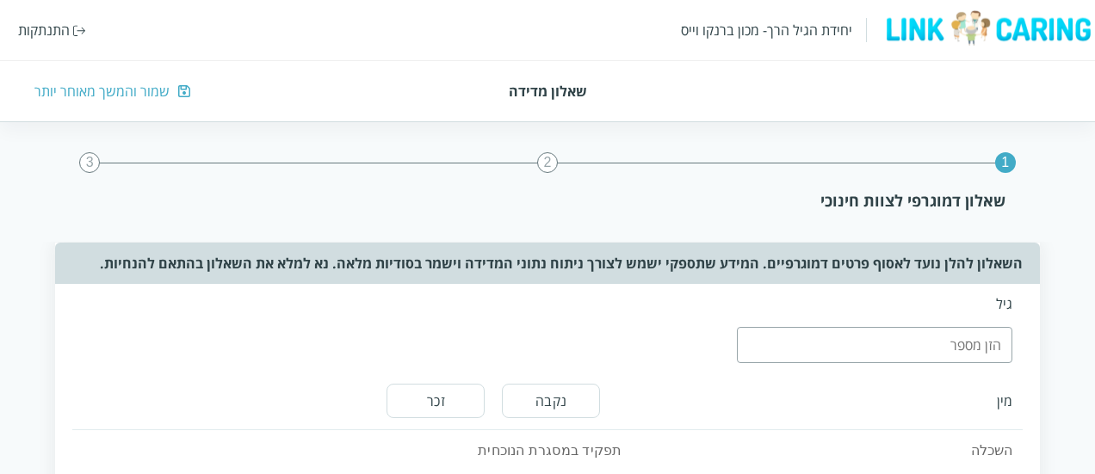
click at [831, 344] on input "number" at bounding box center [874, 345] width 275 height 36
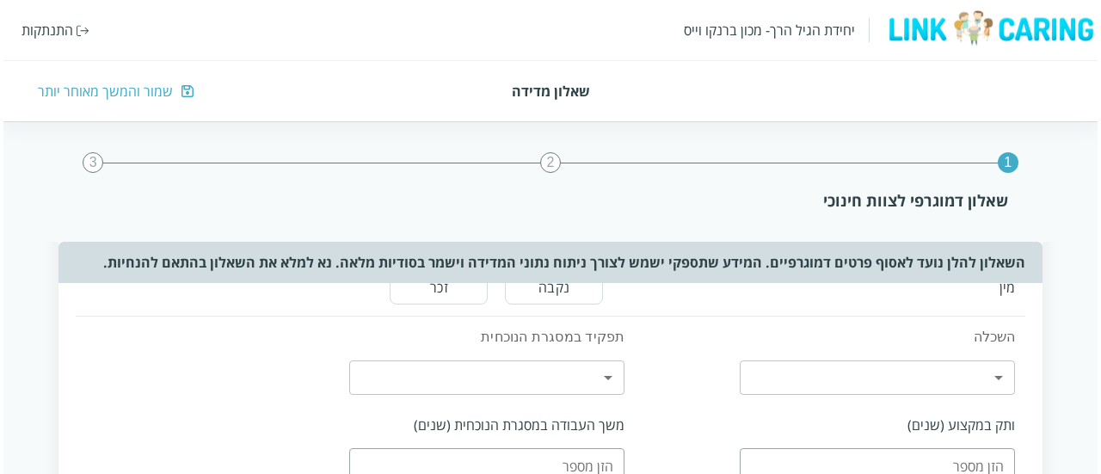
scroll to position [118, 0]
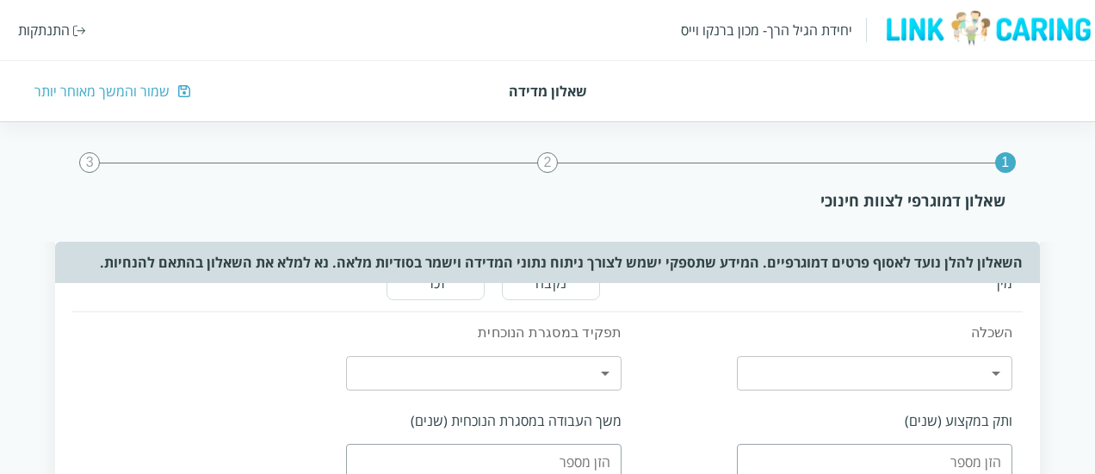
type input "34"
click at [515, 293] on button "נקבה" at bounding box center [551, 283] width 98 height 34
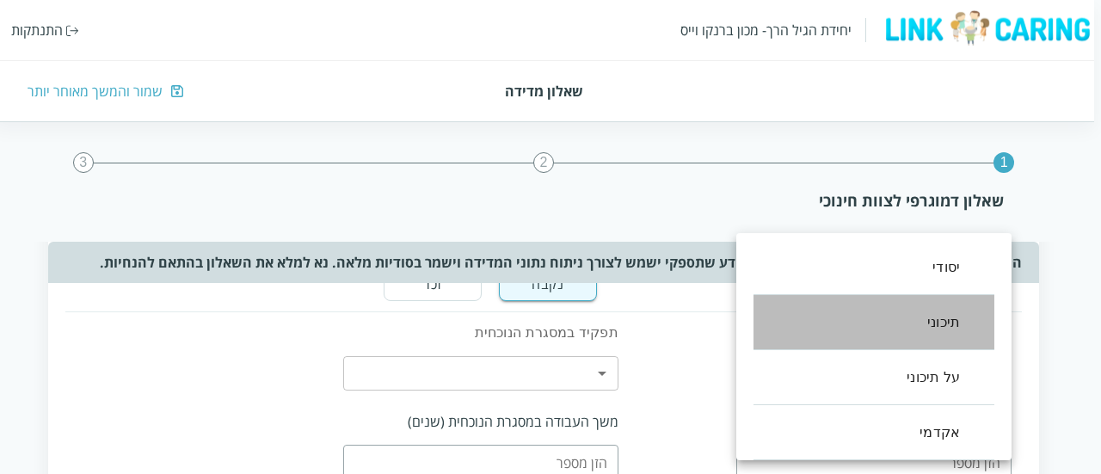
click at [895, 328] on li "תיכוני" at bounding box center [874, 322] width 241 height 55
type input "1"
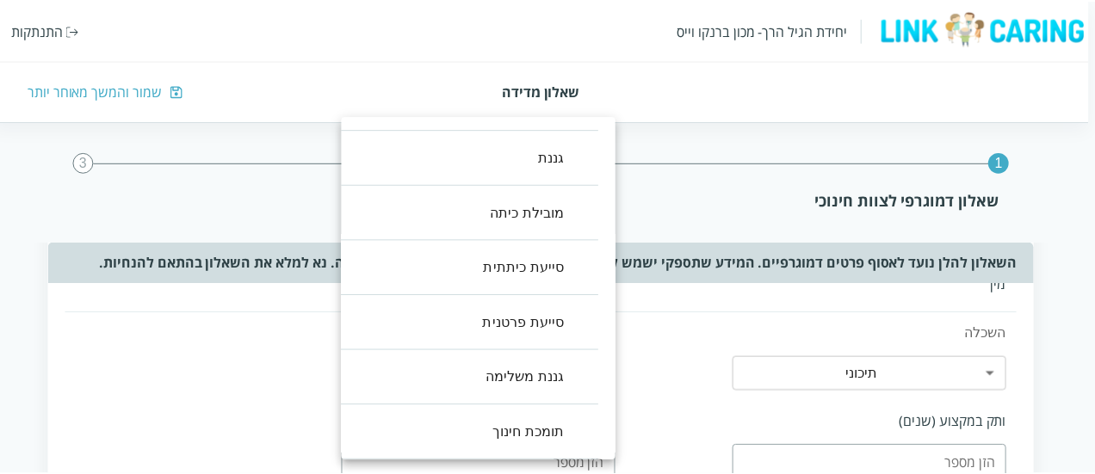
scroll to position [0, 0]
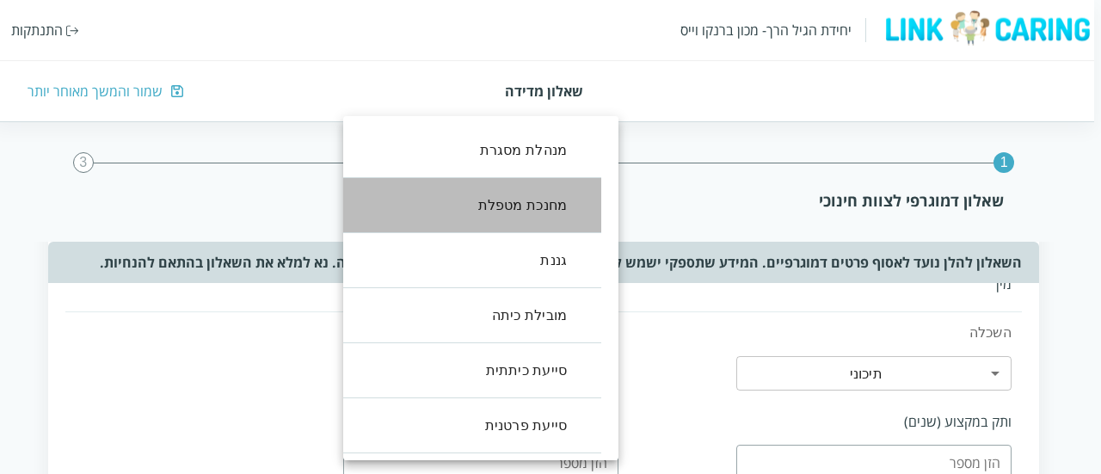
click at [551, 200] on li "מחנכת מטפלת" at bounding box center [463, 205] width 275 height 55
type input "1"
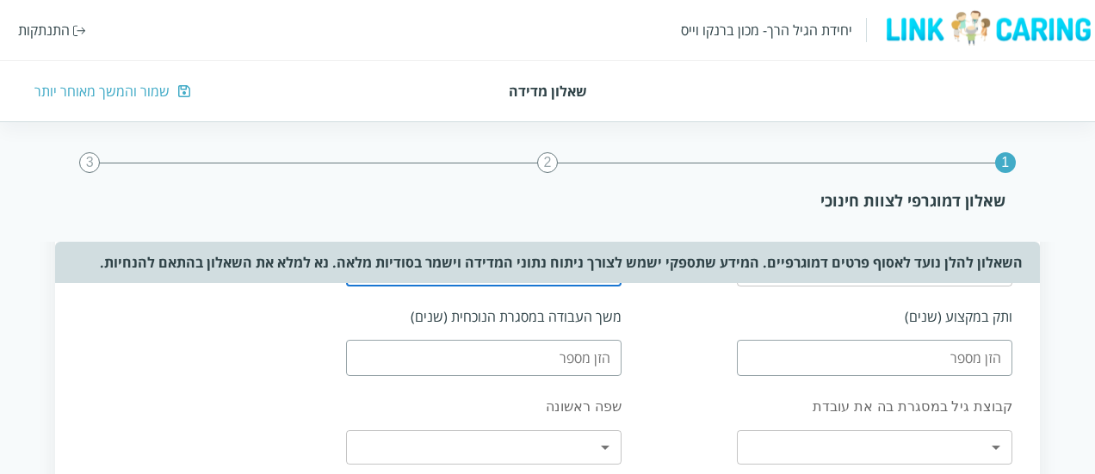
scroll to position [223, 0]
click at [801, 362] on input "number" at bounding box center [874, 357] width 275 height 36
type input "5"
click at [595, 348] on input "number" at bounding box center [483, 357] width 275 height 36
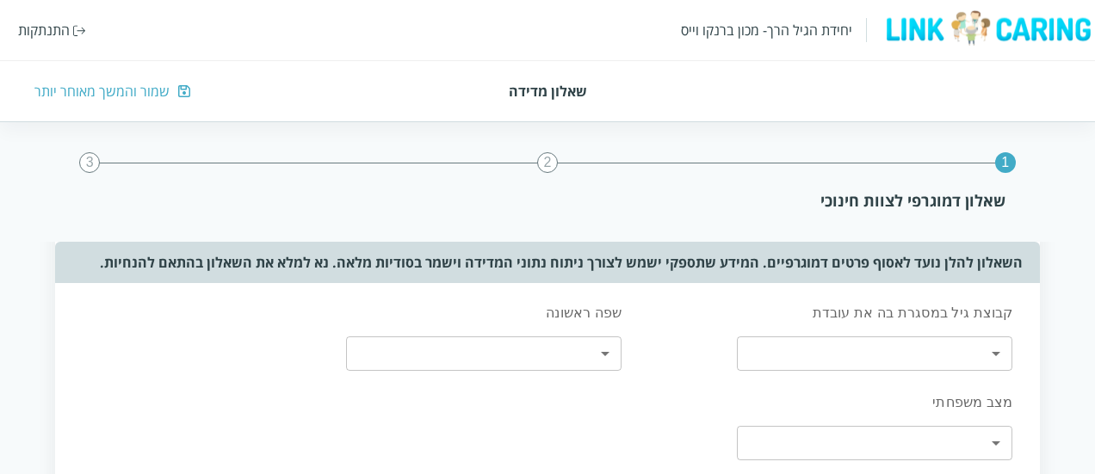
type input "3"
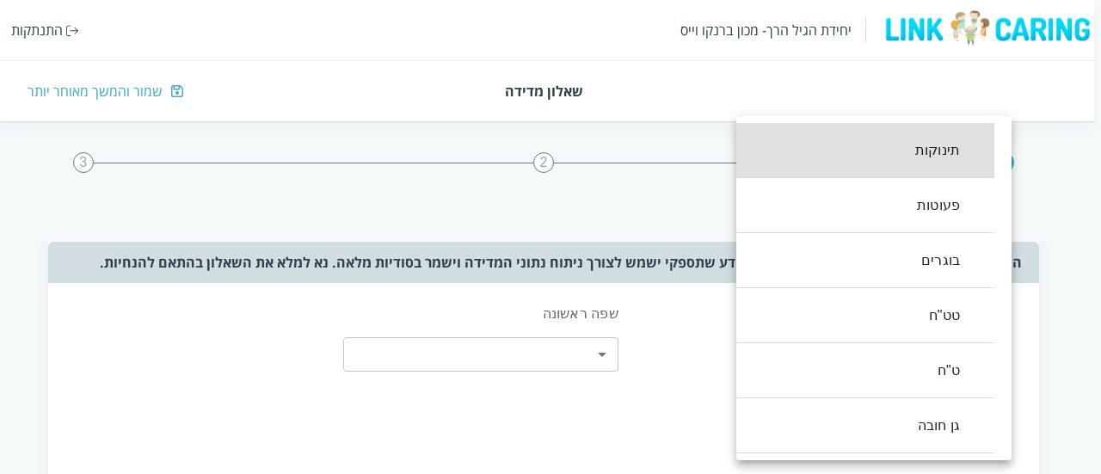
click at [882, 362] on body "יחידת הגיל הרך- מכון ברנקו וייס התנתקות שאלון מדידה שמור והמשך מאוחר יותר 1 2 3…" at bounding box center [547, 462] width 1108 height 1224
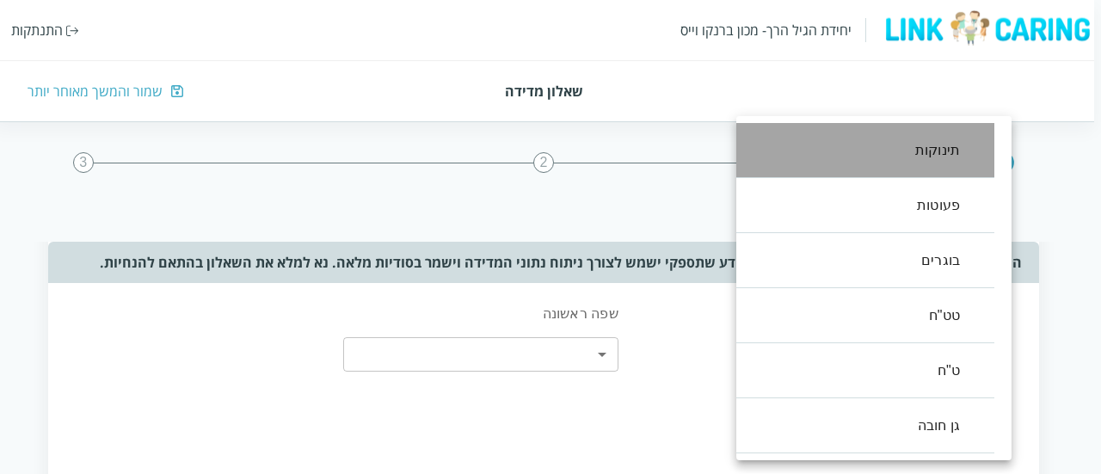
click at [941, 155] on li "תינוקות" at bounding box center [856, 150] width 275 height 55
type input ",0"
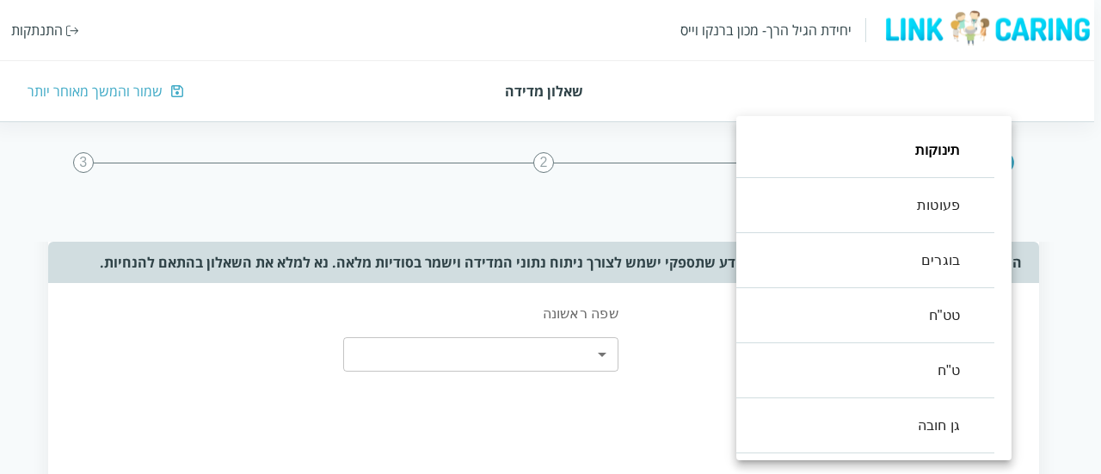
click at [579, 353] on div at bounding box center [550, 237] width 1101 height 474
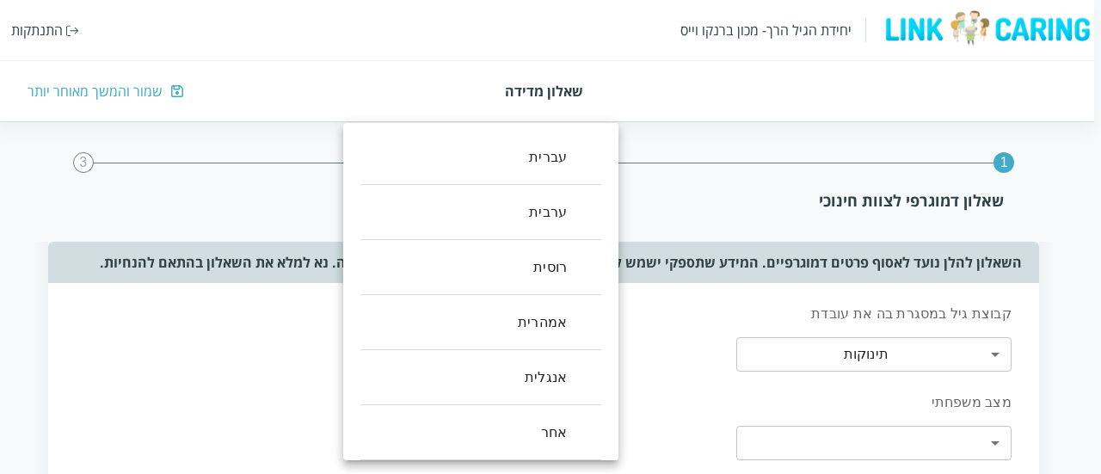
click at [599, 358] on body "יחידת הגיל הרך- מכון ברנקו וייס התנתקות שאלון מדידה שמור והמשך מאוחר יותר 1 2 3…" at bounding box center [547, 462] width 1108 height 1224
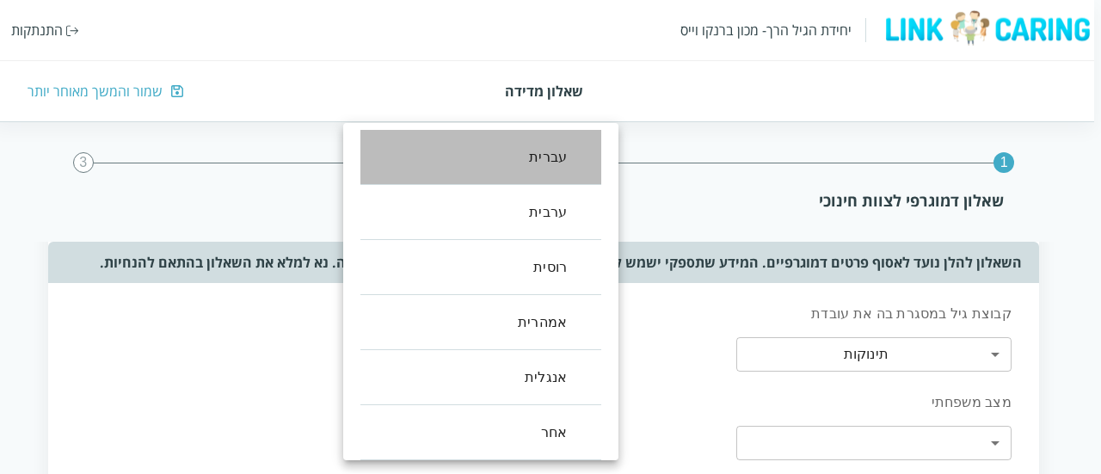
click at [568, 156] on li "עברית" at bounding box center [481, 157] width 241 height 55
type input "0"
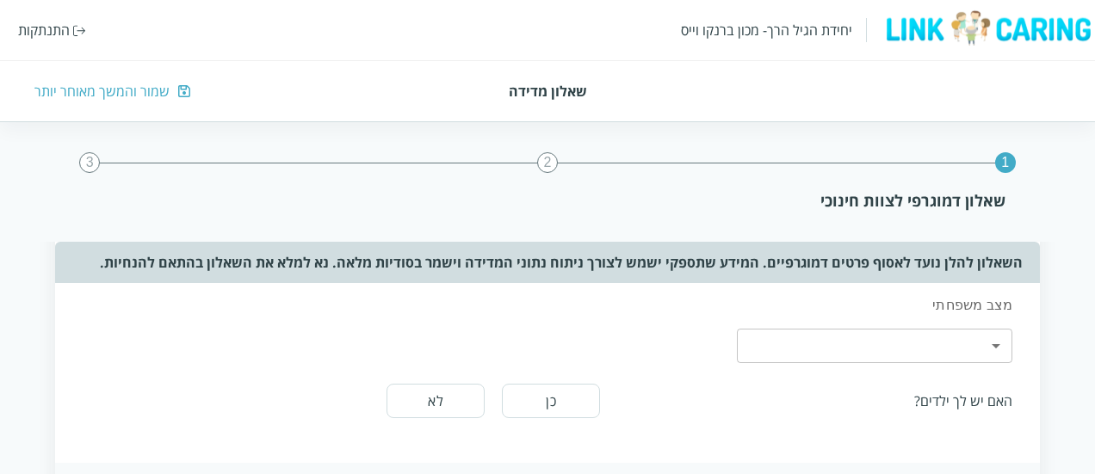
scroll to position [412, 0]
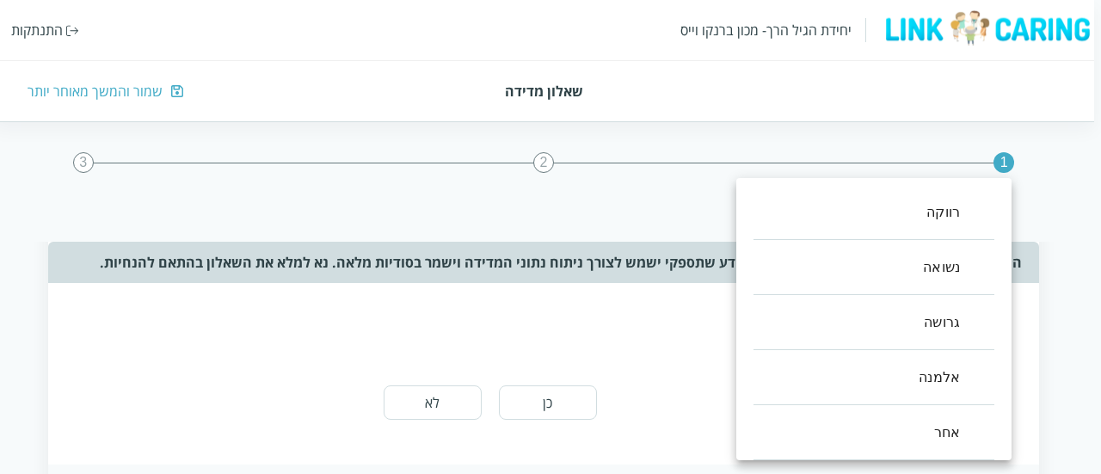
click at [840, 358] on body "יחידת הגיל הרך- מכון ברנקו וייס התנתקות שאלון מדידה שמור והמשך מאוחר יותר 1 2 3…" at bounding box center [547, 366] width 1108 height 1224
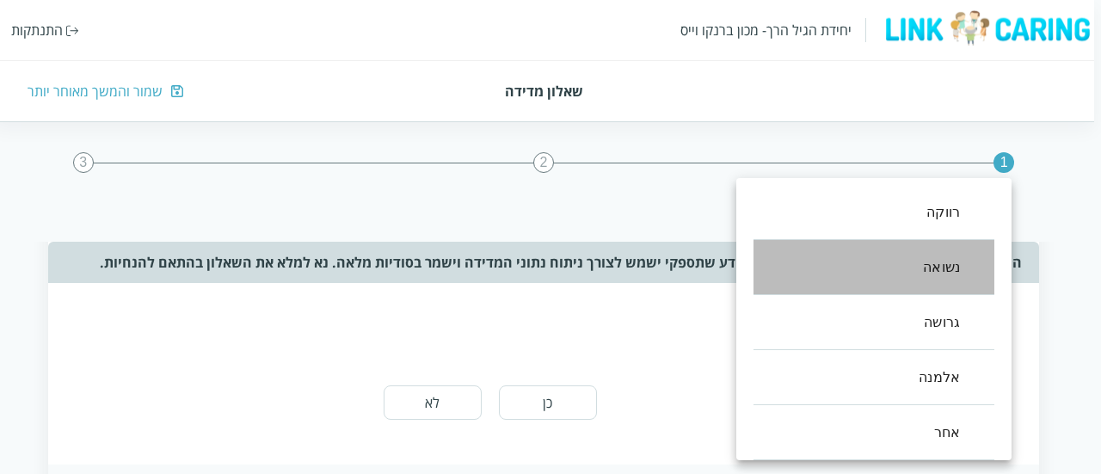
click at [934, 253] on li "נשואה" at bounding box center [874, 267] width 241 height 55
type input "1"
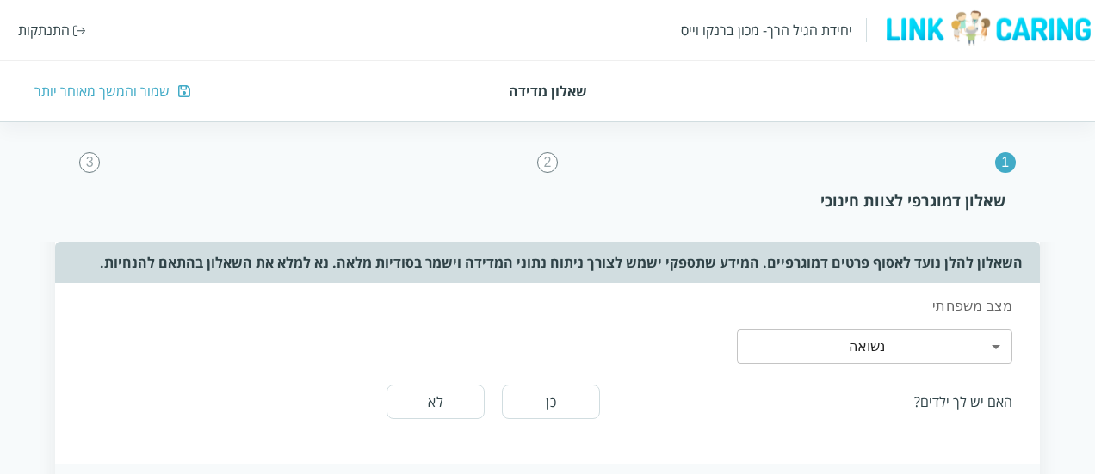
drag, startPoint x: 451, startPoint y: 380, endPoint x: 446, endPoint y: 392, distance: 13.1
click at [446, 392] on div "האם יש לך ילדים? כן לא" at bounding box center [547, 401] width 951 height 55
click at [446, 392] on button "לא" at bounding box center [435, 402] width 98 height 34
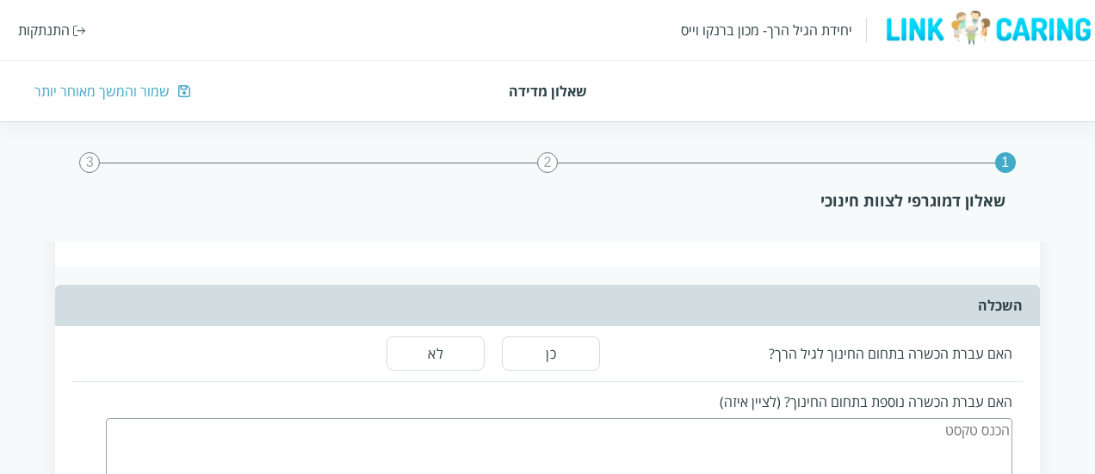
scroll to position [661, 0]
click at [451, 361] on button "לא" at bounding box center [435, 353] width 98 height 34
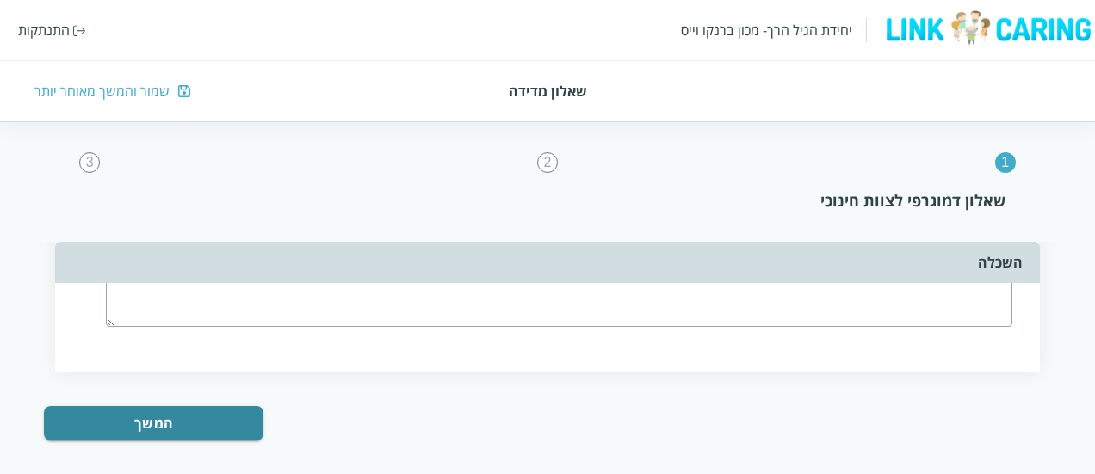
scroll to position [937, 0]
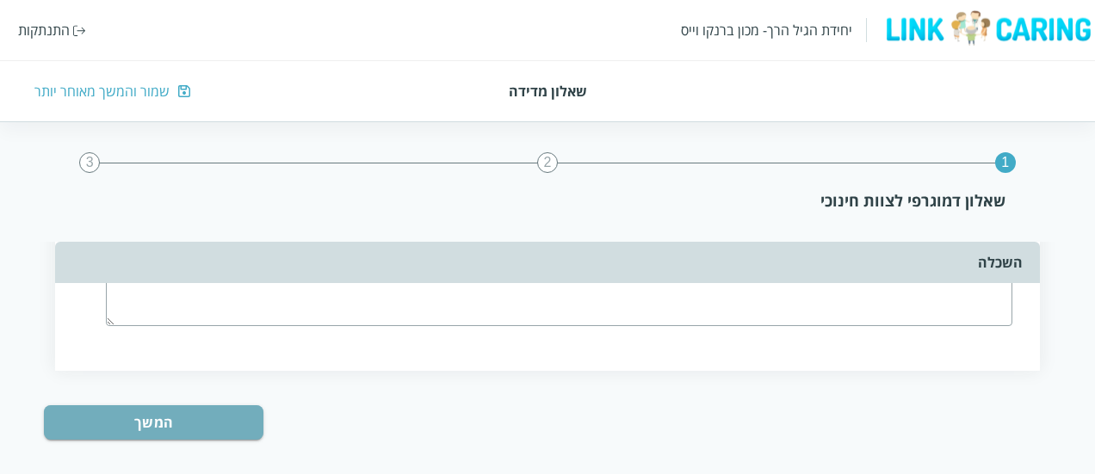
click at [234, 417] on button "המשך" at bounding box center [153, 422] width 219 height 34
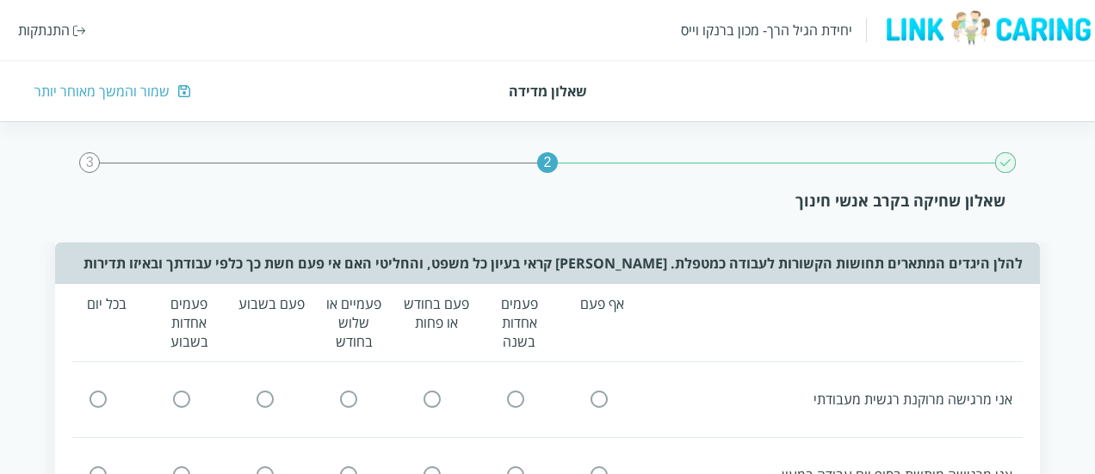
scroll to position [10, 0]
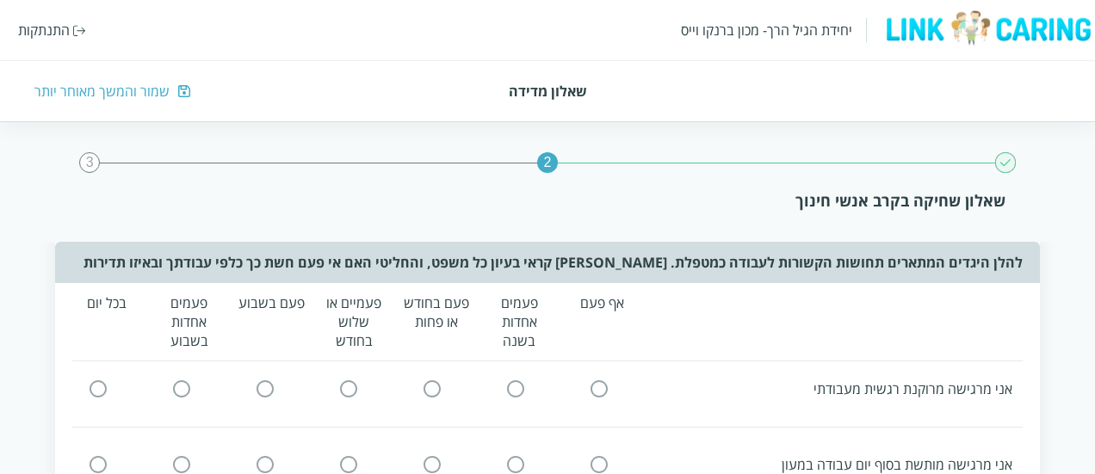
click at [104, 385] on input "radio" at bounding box center [97, 389] width 15 height 18
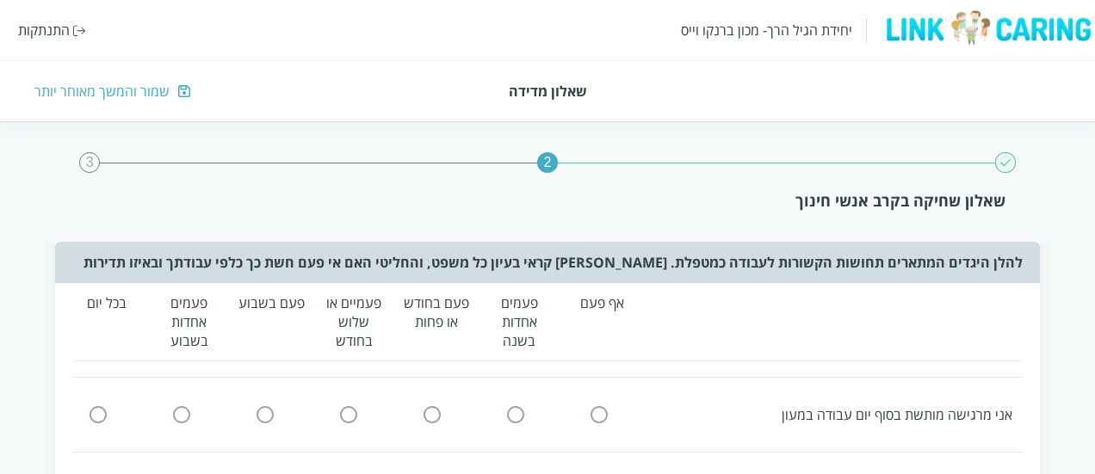
scroll to position [69, 0]
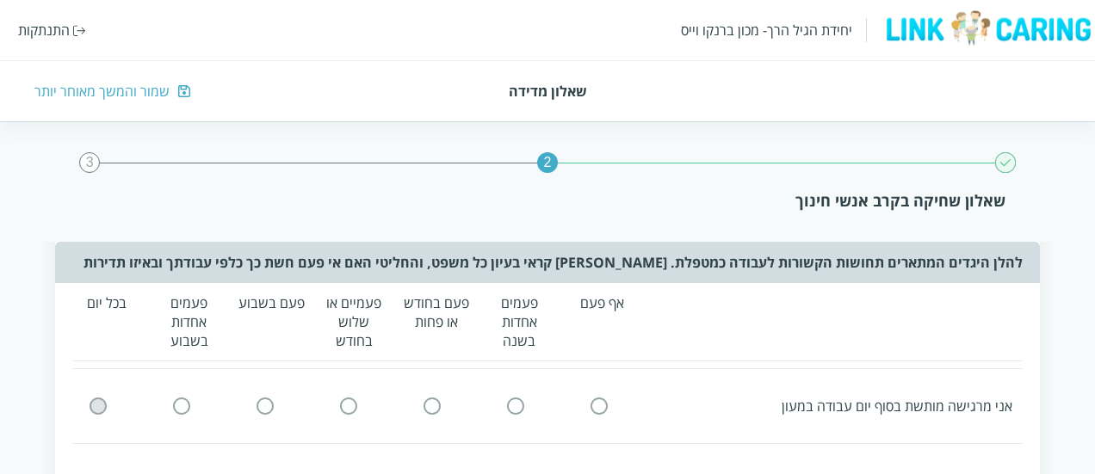
click at [100, 399] on input "radio" at bounding box center [97, 406] width 15 height 18
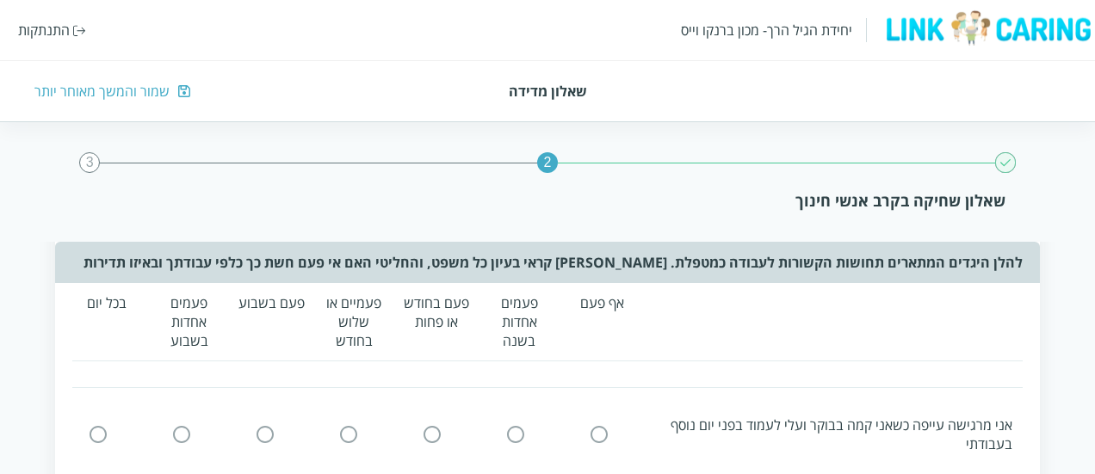
scroll to position [126, 0]
click at [96, 427] on input "radio" at bounding box center [97, 433] width 15 height 18
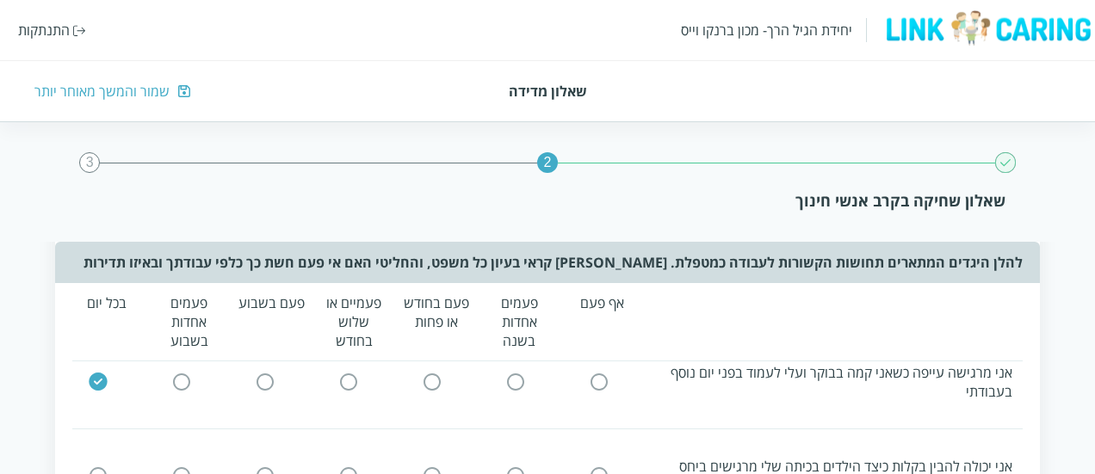
scroll to position [208, 0]
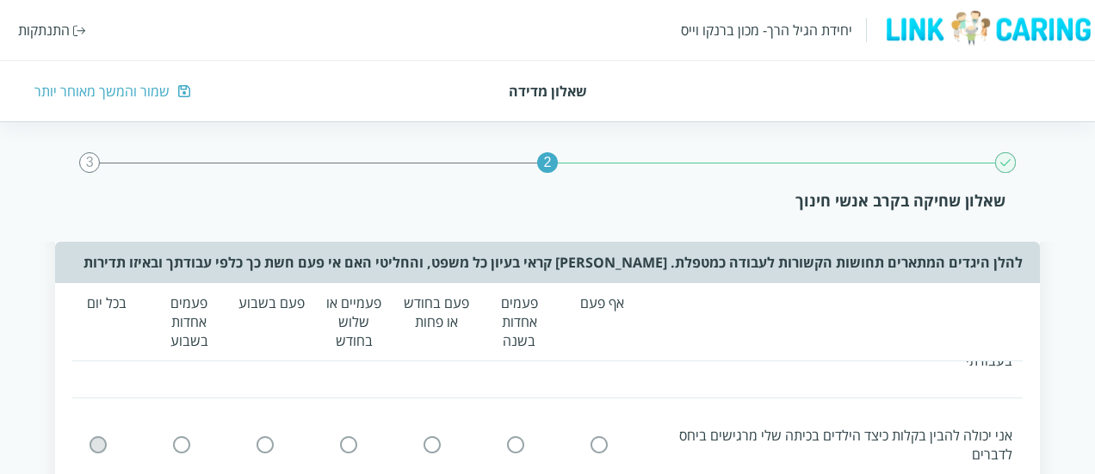
click at [96, 436] on input "radio" at bounding box center [97, 445] width 15 height 18
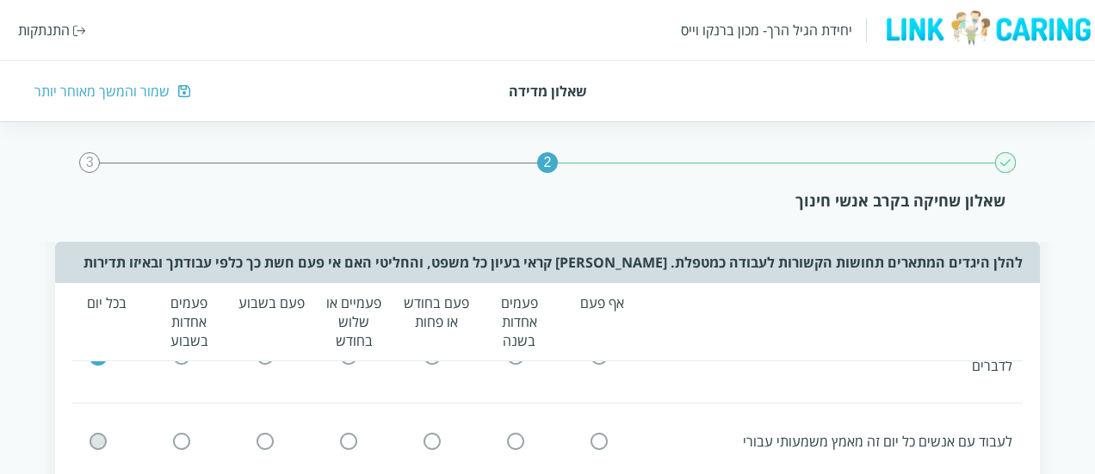
click at [96, 436] on input "radio" at bounding box center [97, 441] width 15 height 18
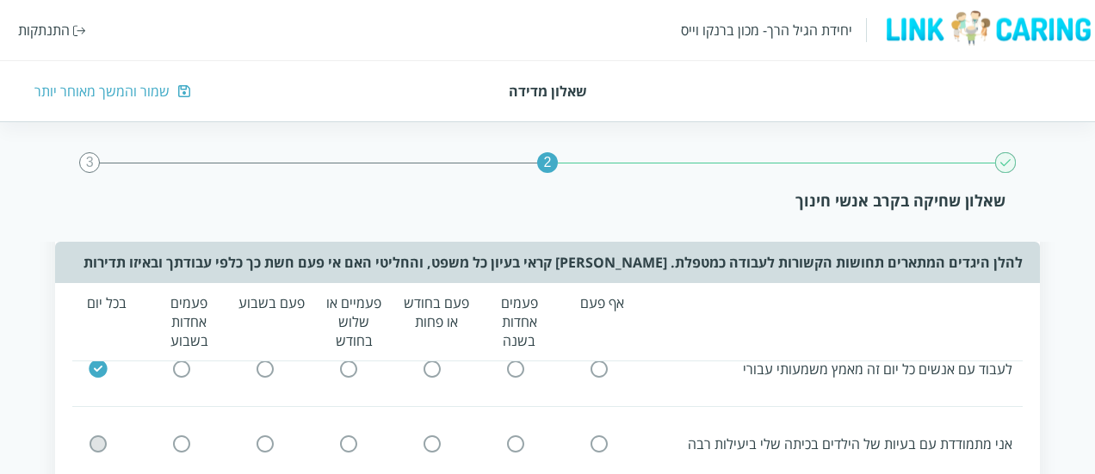
click at [96, 436] on input "radio" at bounding box center [97, 444] width 15 height 18
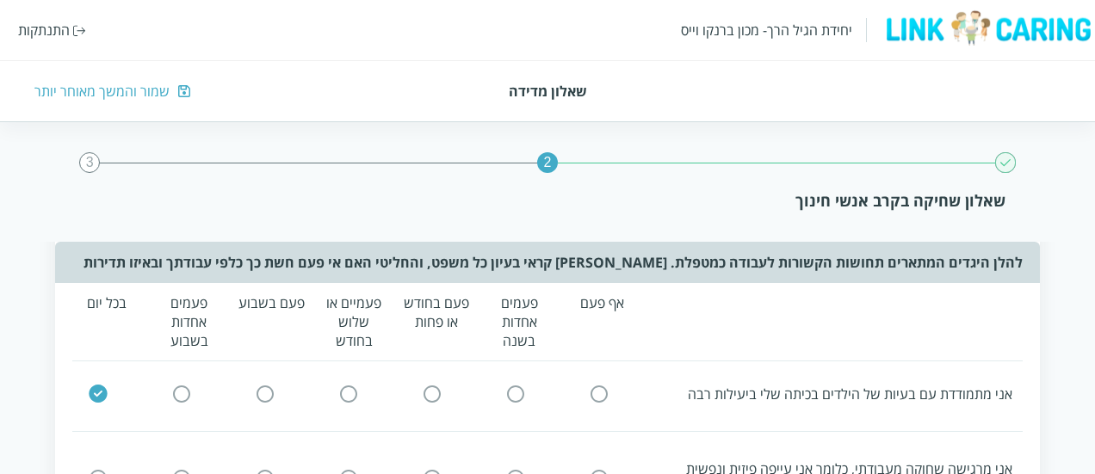
scroll to position [424, 0]
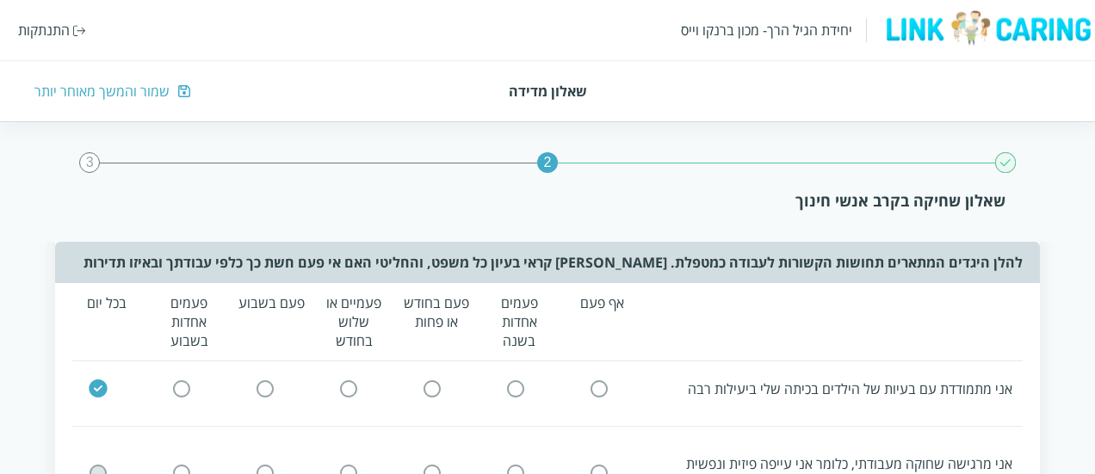
click at [95, 467] on input "radio" at bounding box center [97, 474] width 15 height 18
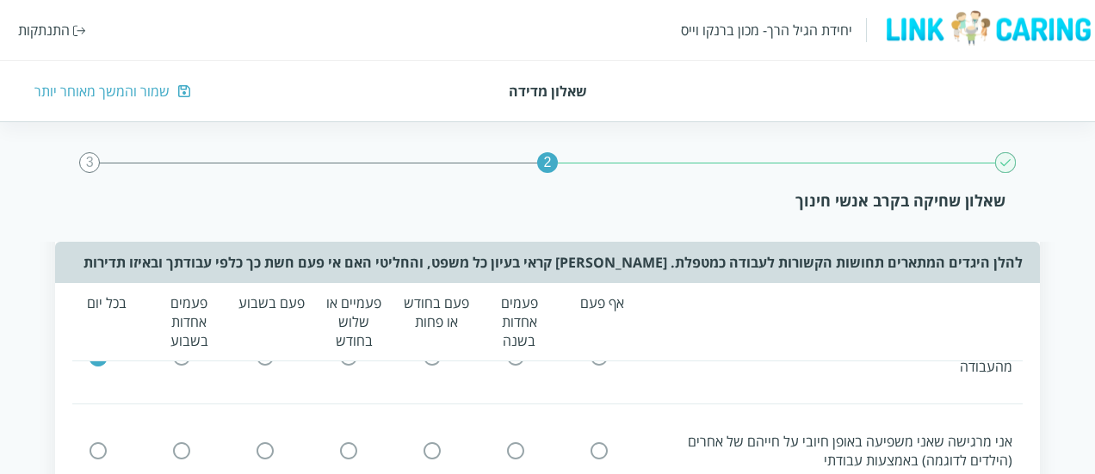
scroll to position [558, 0]
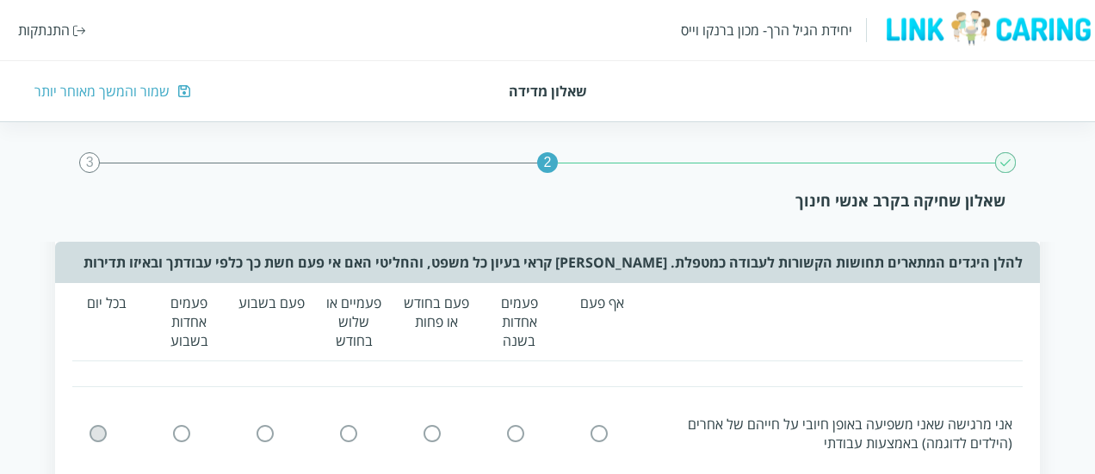
click at [93, 433] on input "radio" at bounding box center [97, 434] width 15 height 18
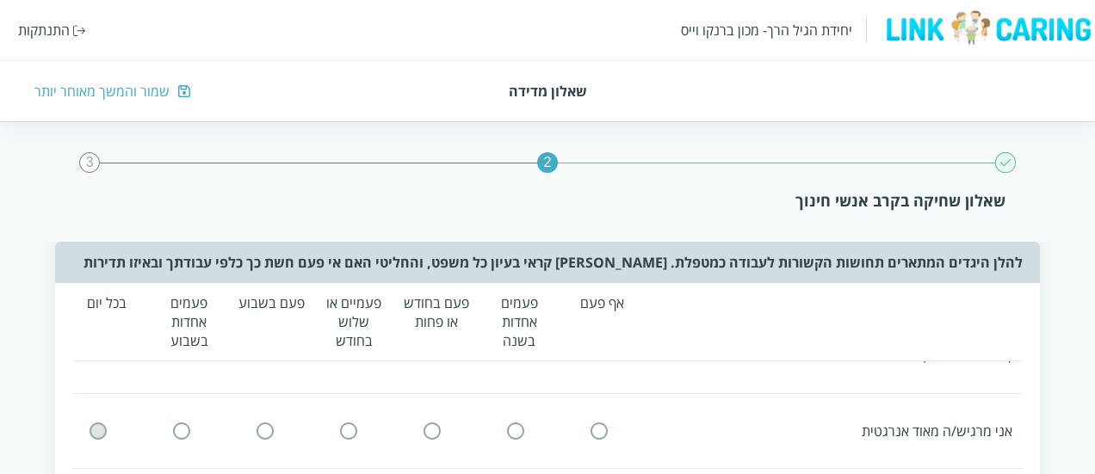
click at [93, 433] on input "radio" at bounding box center [97, 431] width 15 height 18
click at [93, 433] on input "radio" at bounding box center [97, 433] width 15 height 18
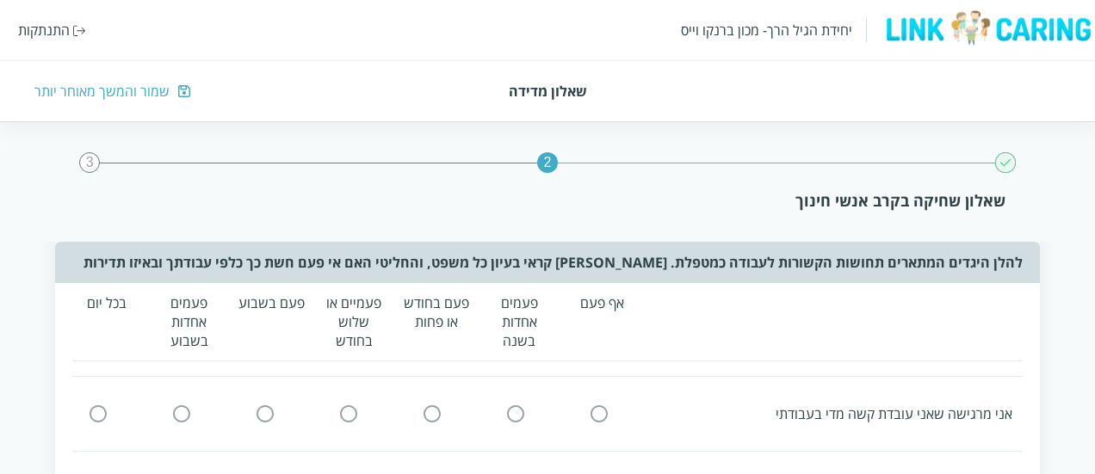
scroll to position [817, 0]
click at [96, 417] on div "אני מרגישה שאני עובדת קשה מדי בעבודתי" at bounding box center [541, 410] width 961 height 40
click at [95, 411] on input "radio" at bounding box center [97, 410] width 15 height 18
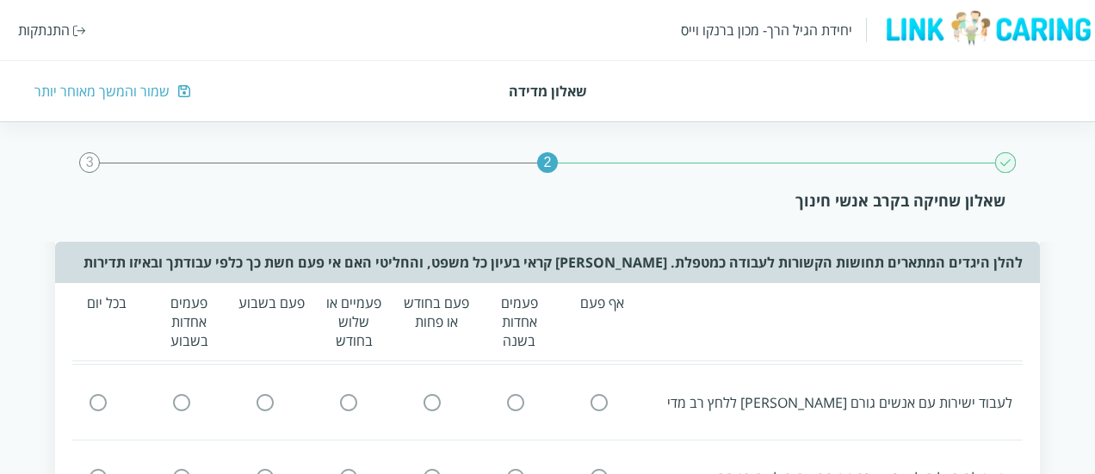
scroll to position [900, 0]
click at [95, 402] on input "radio" at bounding box center [97, 401] width 15 height 18
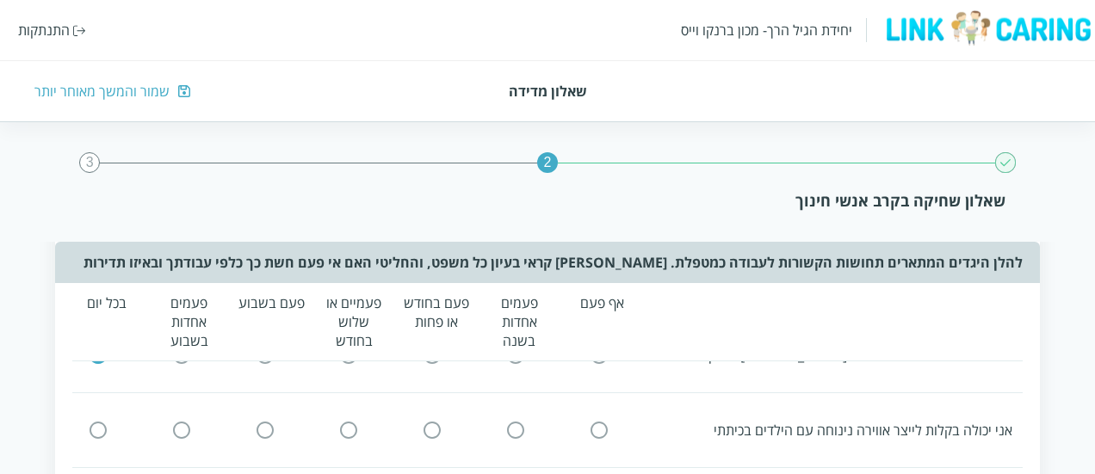
click at [96, 421] on input "radio" at bounding box center [97, 430] width 15 height 18
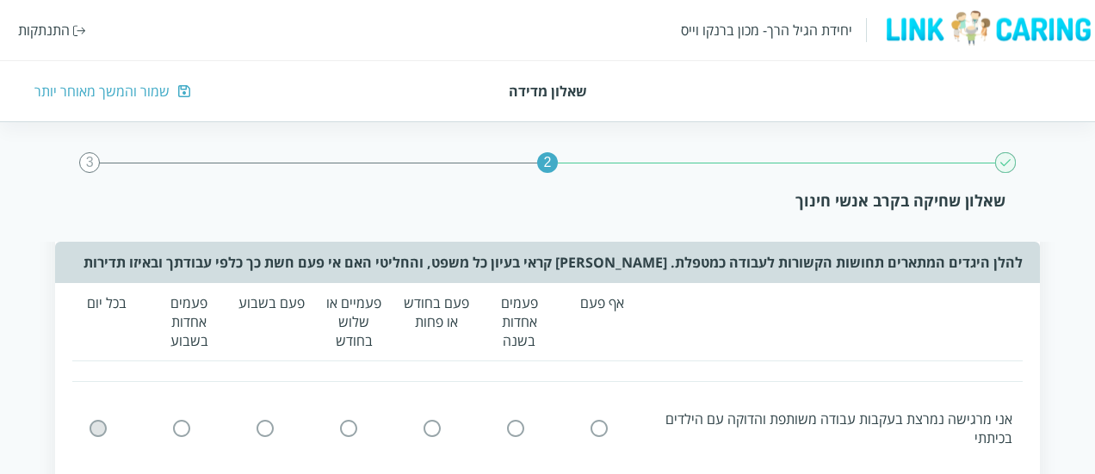
click at [96, 421] on input "radio" at bounding box center [97, 429] width 15 height 18
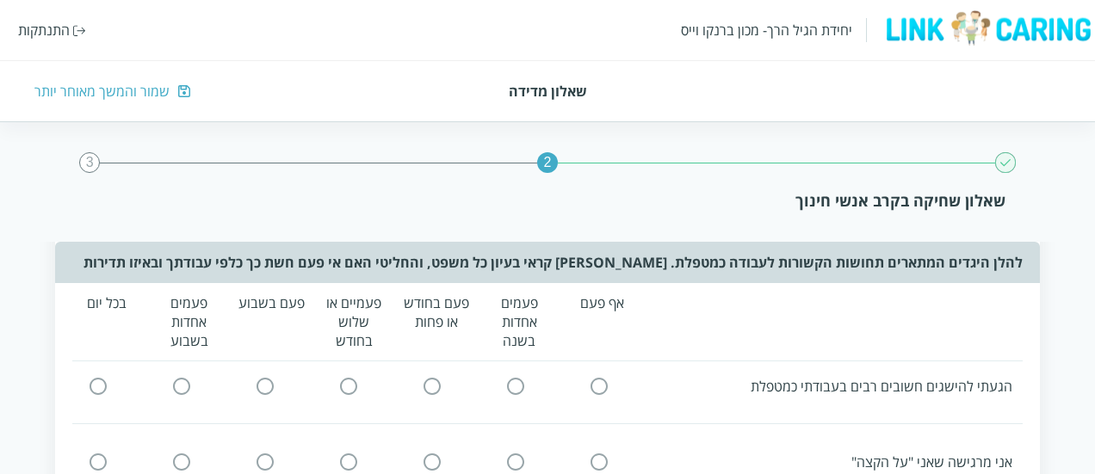
scroll to position [1160, 0]
click at [97, 385] on input "radio" at bounding box center [97, 386] width 15 height 18
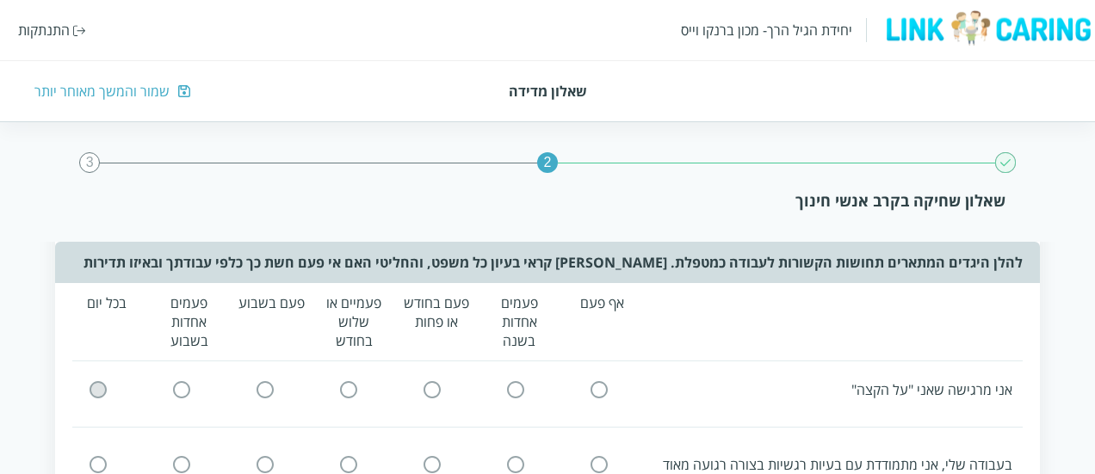
click at [97, 385] on input "radio" at bounding box center [97, 389] width 15 height 18
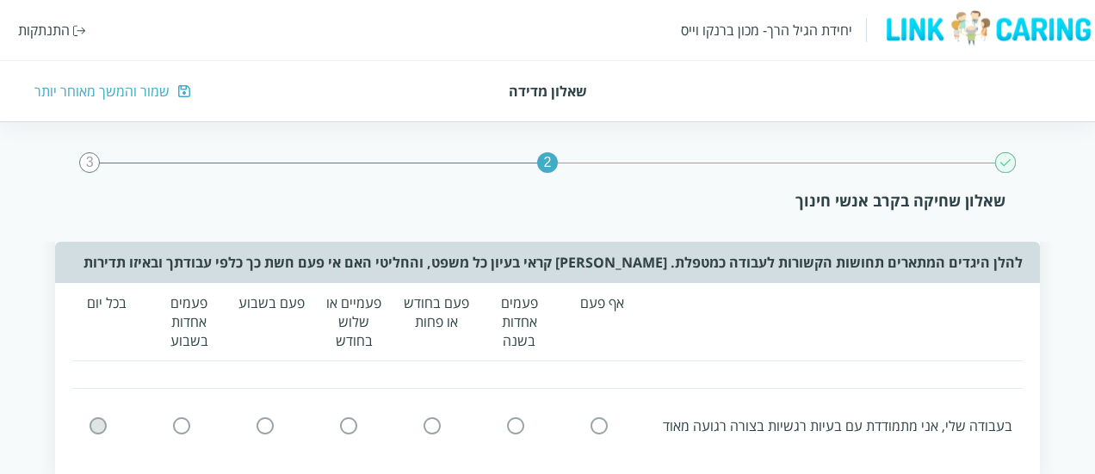
click at [95, 419] on input "radio" at bounding box center [97, 425] width 15 height 18
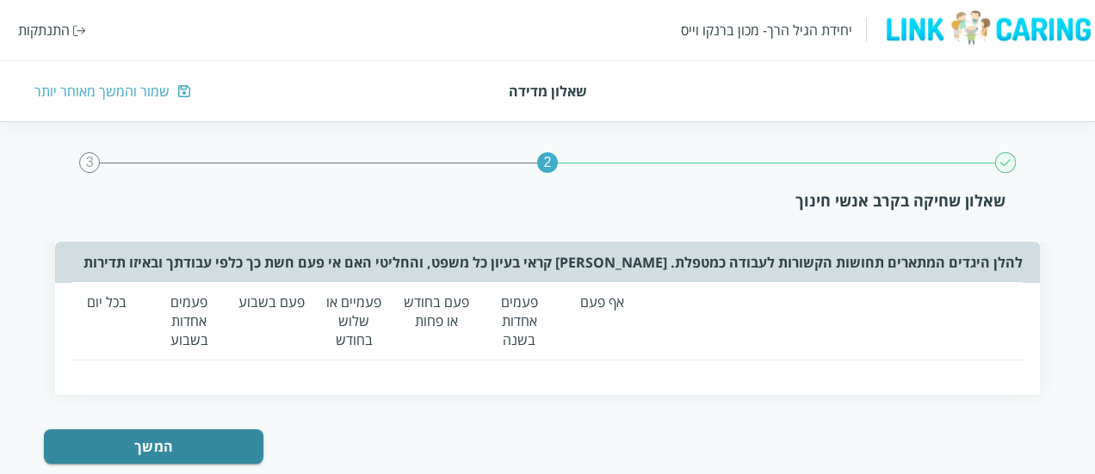
scroll to position [1359, 0]
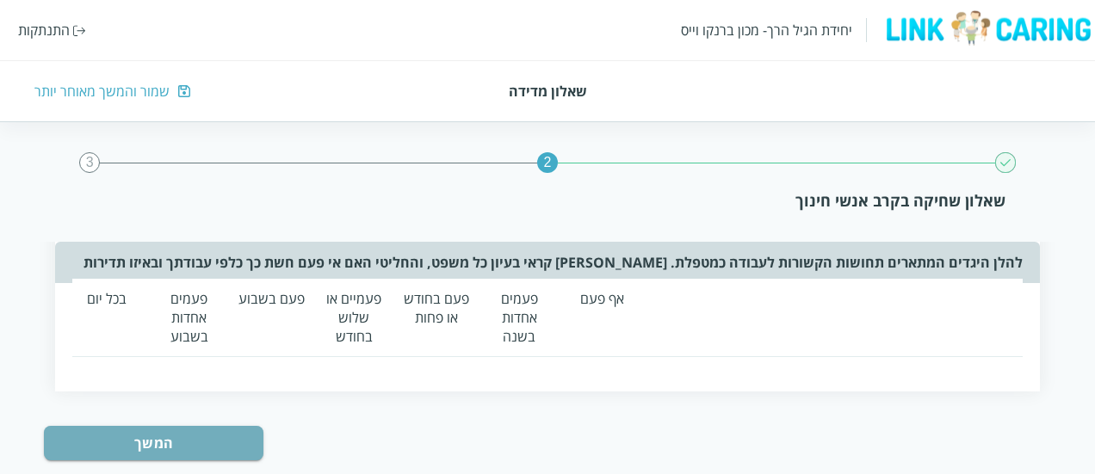
click at [97, 453] on button "המשך" at bounding box center [153, 443] width 219 height 34
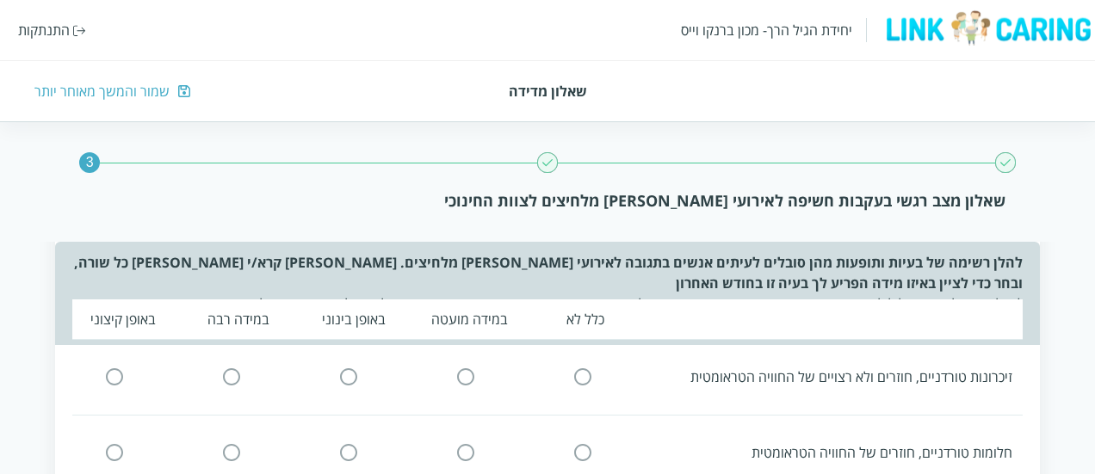
scroll to position [0, 0]
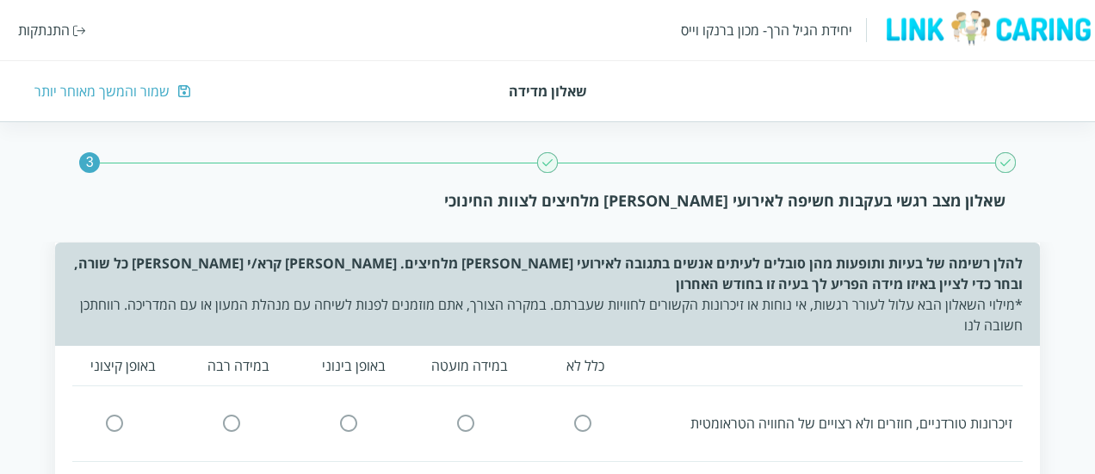
click at [90, 90] on div "שמור והמשך מאוחר יותר" at bounding box center [101, 91] width 135 height 19
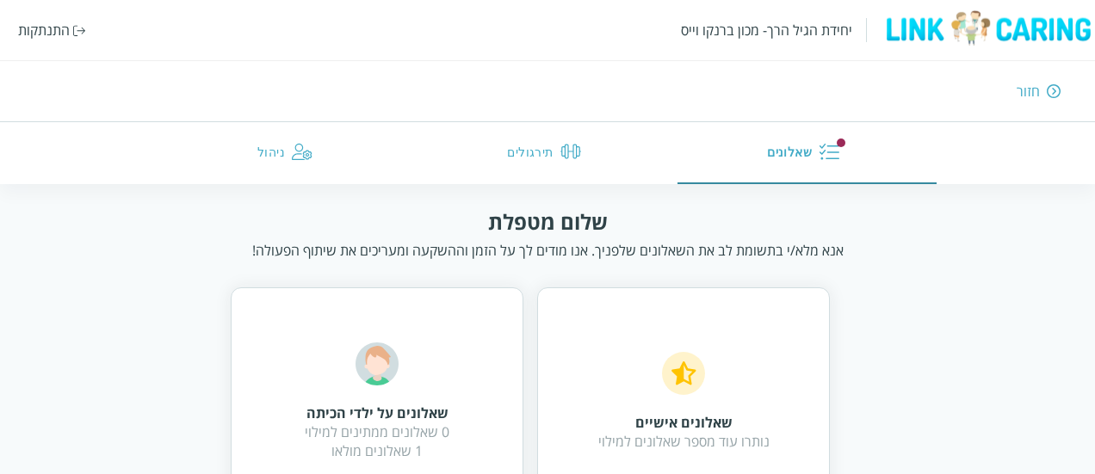
click at [559, 128] on button "תירגולים" at bounding box center [547, 153] width 259 height 62
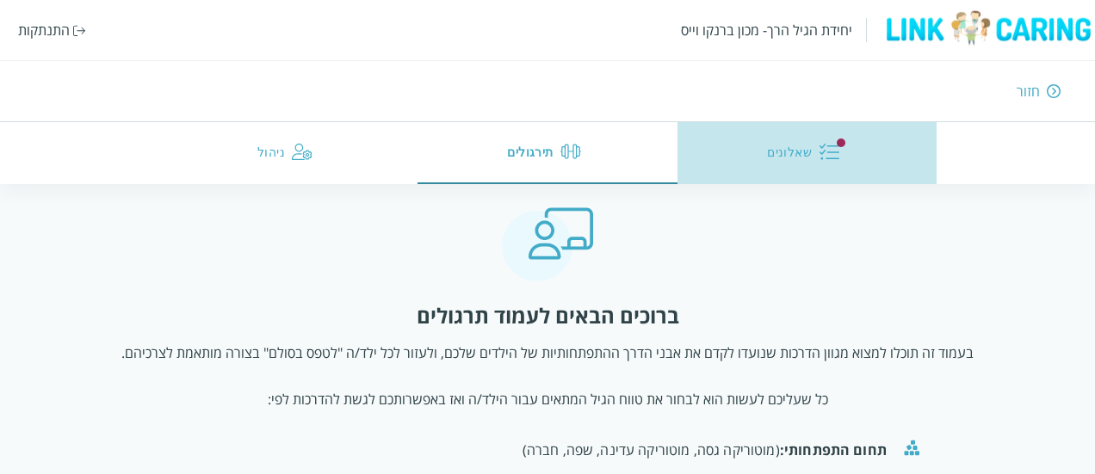
click at [798, 159] on button "שאלונים" at bounding box center [806, 153] width 259 height 62
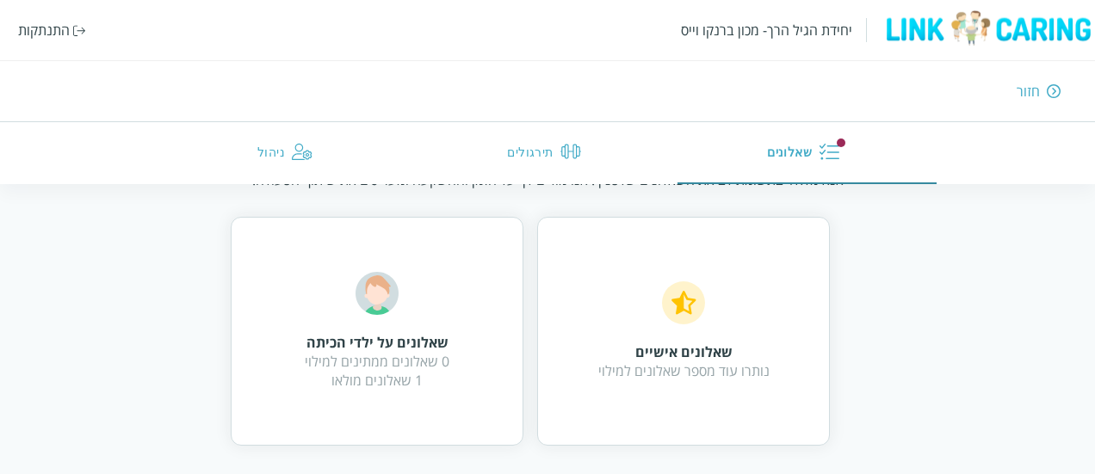
scroll to position [73, 0]
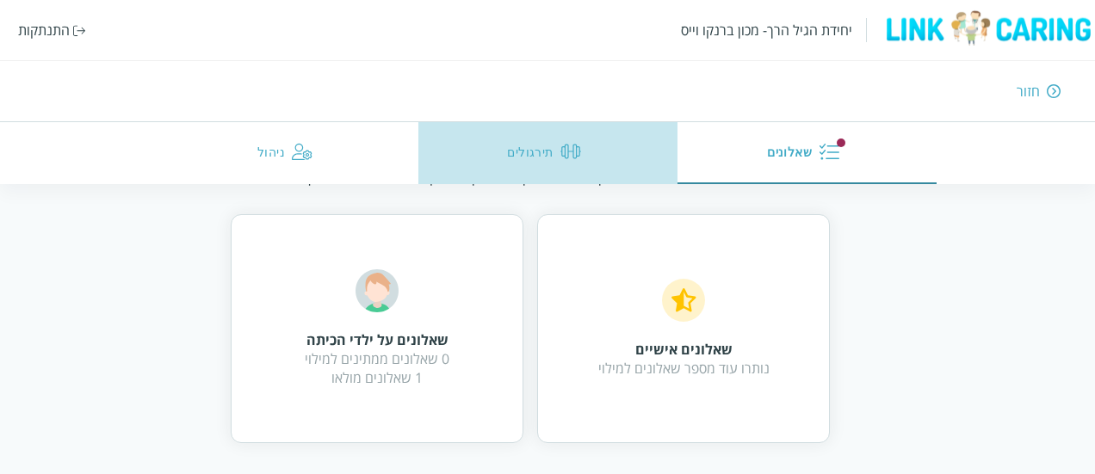
click at [551, 156] on button "תירגולים" at bounding box center [547, 153] width 259 height 62
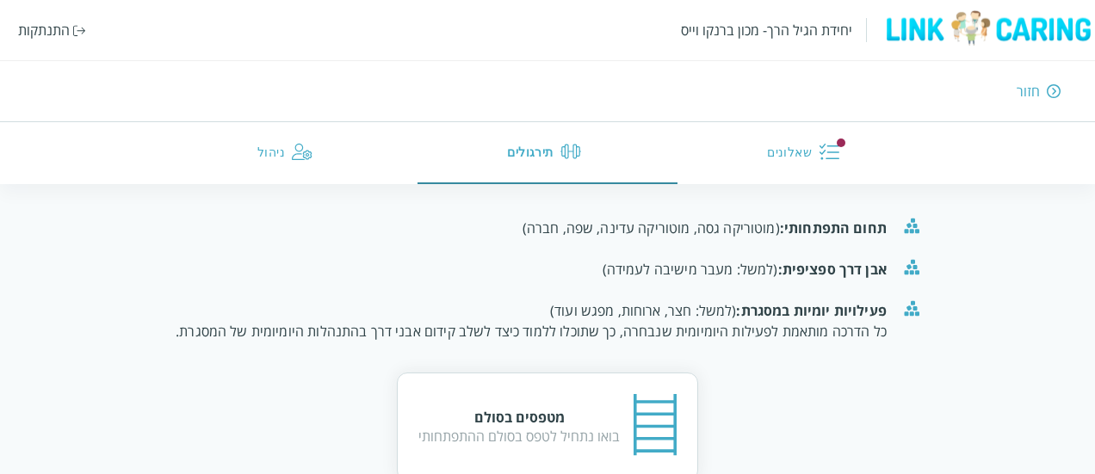
scroll to position [225, 0]
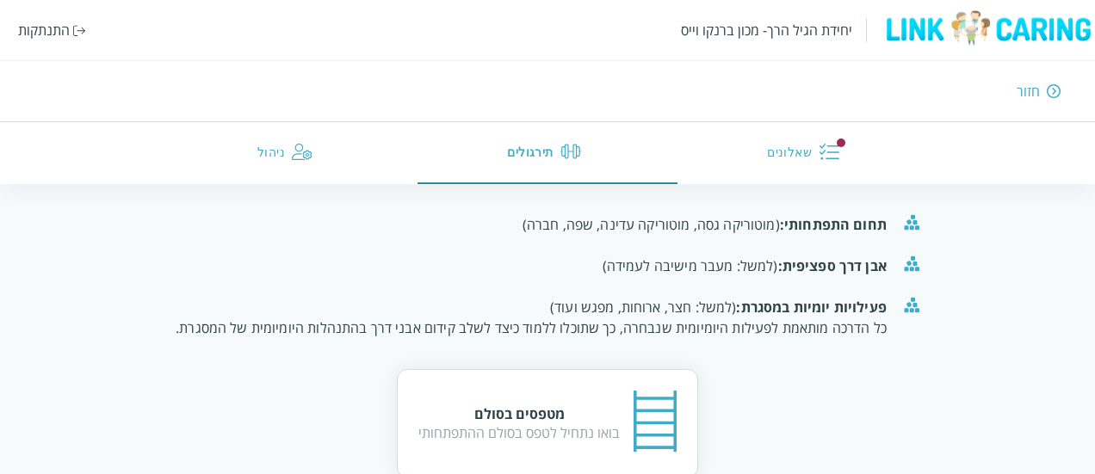
click at [577, 441] on div "בואו נתחיל לטפס בסולם ההתפתחותי" at bounding box center [518, 432] width 201 height 19
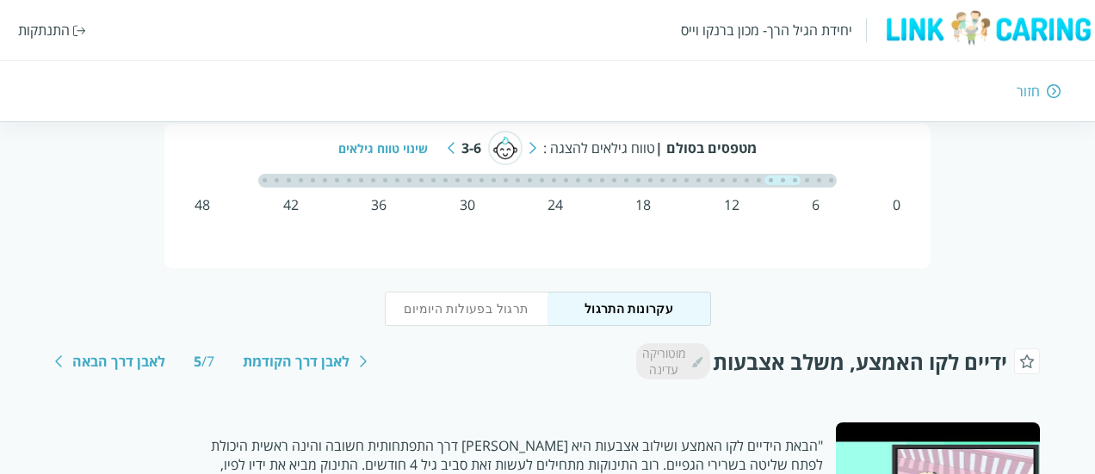
scroll to position [52, 0]
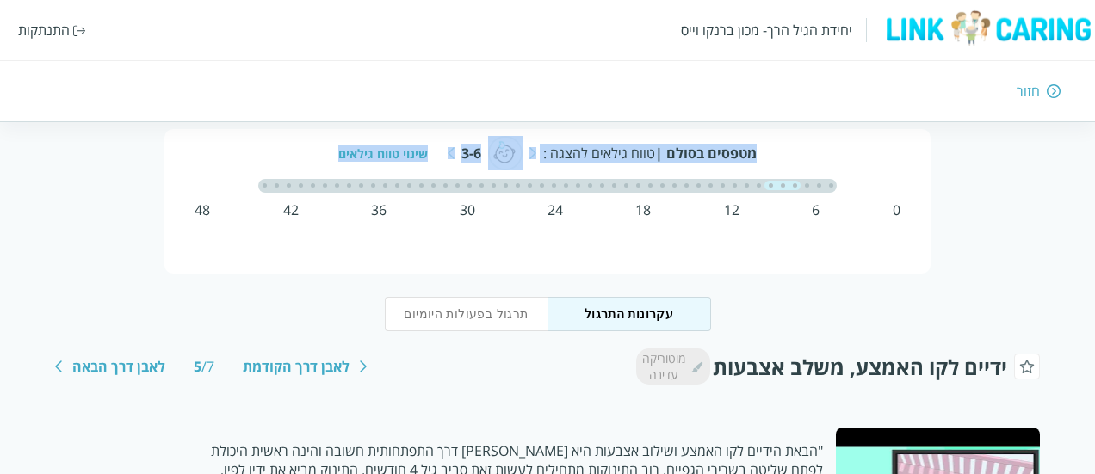
drag, startPoint x: 217, startPoint y: 162, endPoint x: 177, endPoint y: 109, distance: 65.7
click at [177, 129] on div "יחידת הגיל הרך- מכון ברנקו וייס התנתקות חזור מטפסים בסולם | טווח גילאים להצגה :…" at bounding box center [547, 483] width 1095 height 708
click at [453, 156] on img at bounding box center [450, 153] width 7 height 12
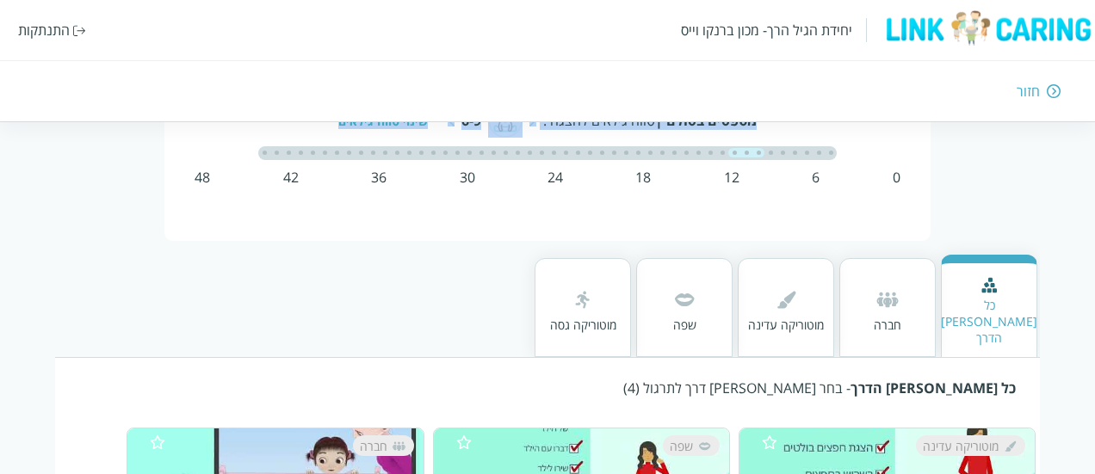
scroll to position [86, 0]
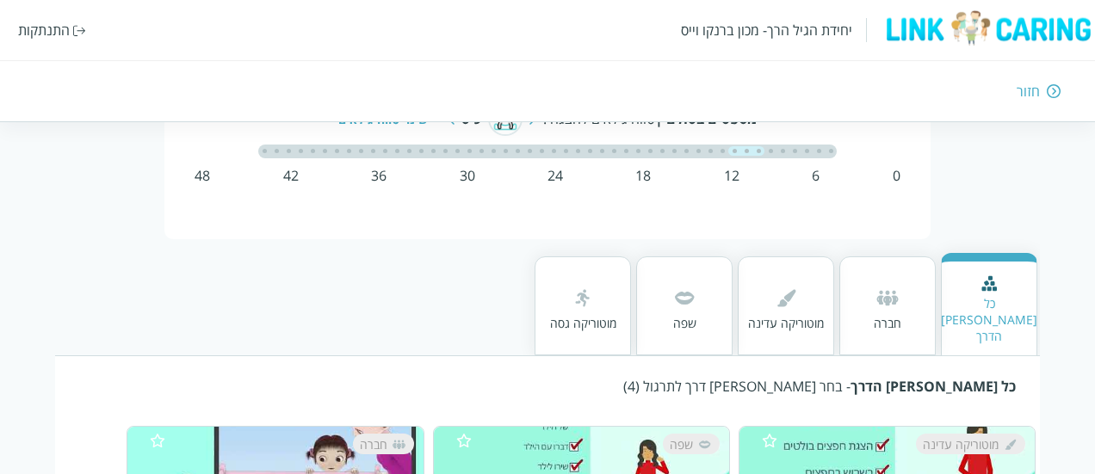
click at [768, 299] on div at bounding box center [786, 299] width 76 height 31
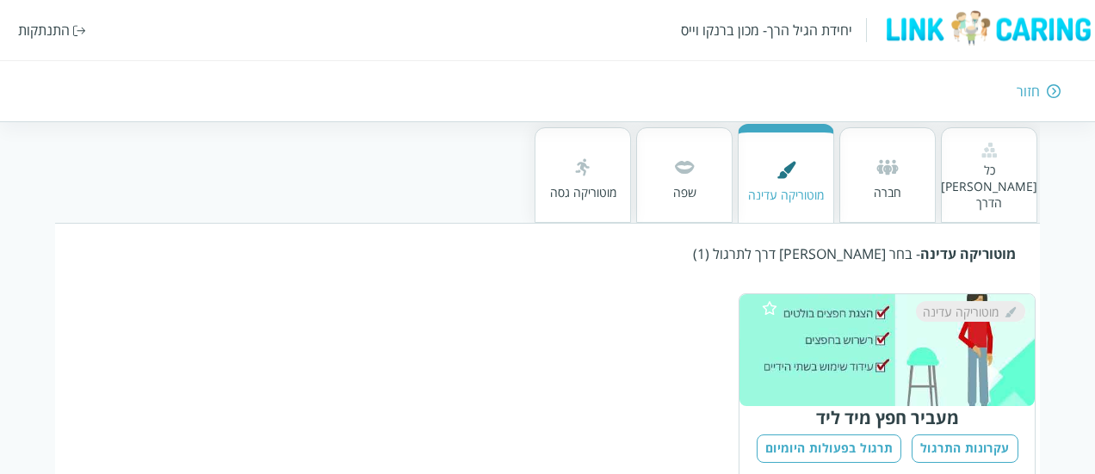
scroll to position [240, 0]
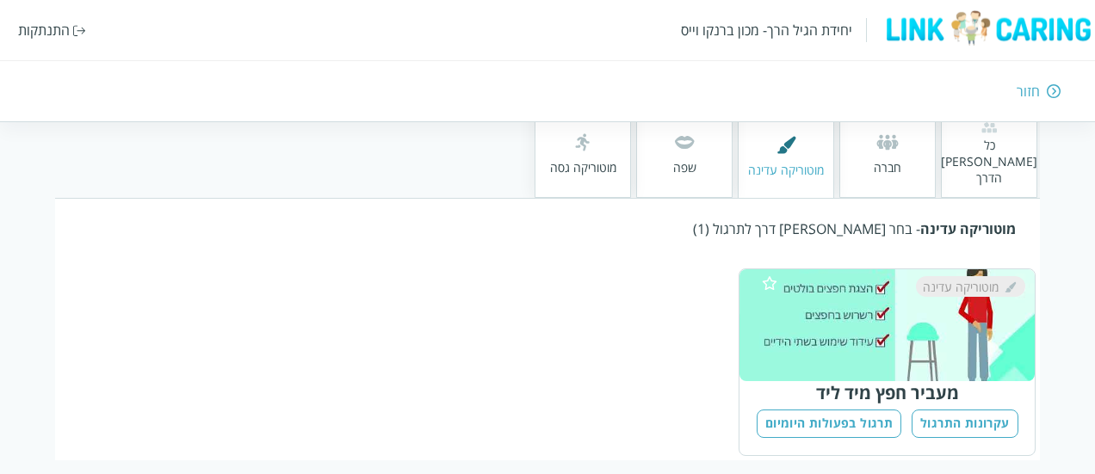
click at [680, 139] on img at bounding box center [684, 142] width 28 height 28
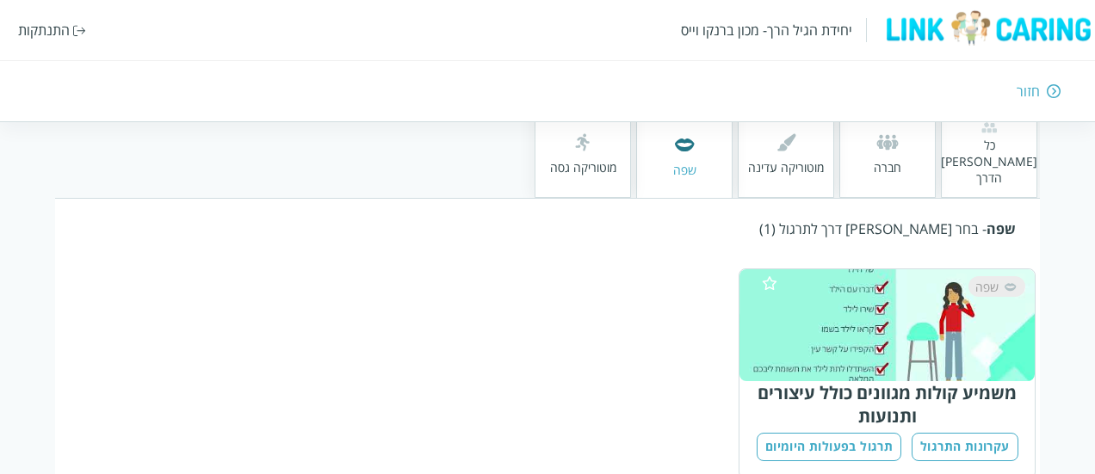
scroll to position [0, 0]
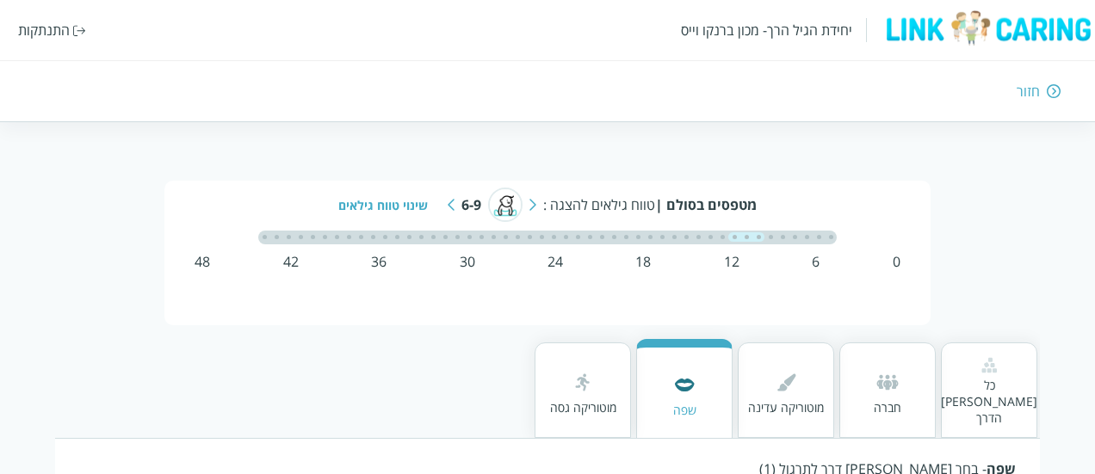
click at [1057, 100] on div "חזור" at bounding box center [793, 91] width 535 height 19
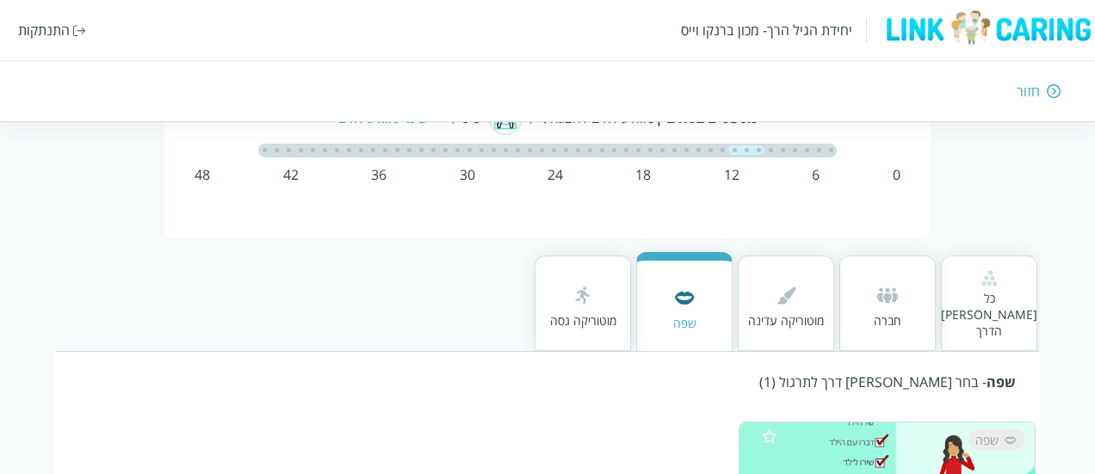
scroll to position [91, 0]
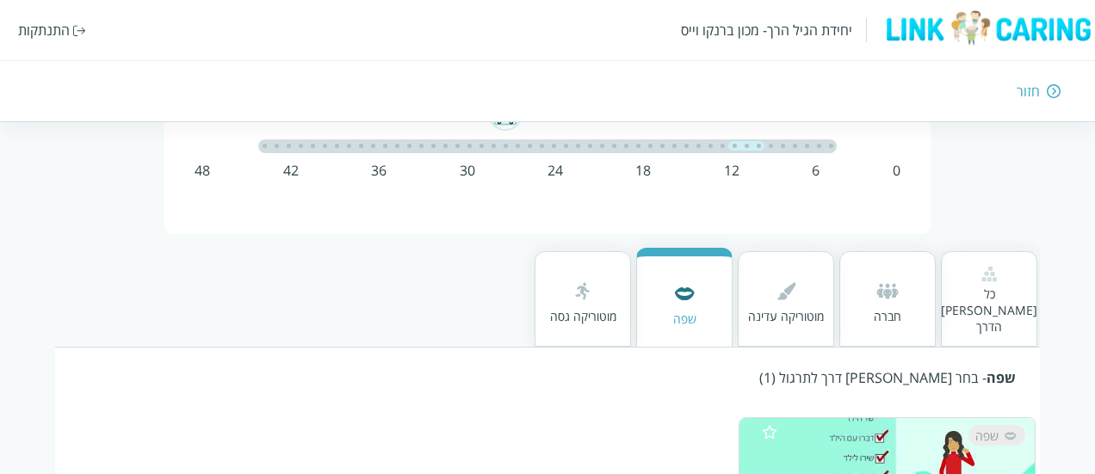
click at [534, 146] on div at bounding box center [475, 146] width 145 height 14
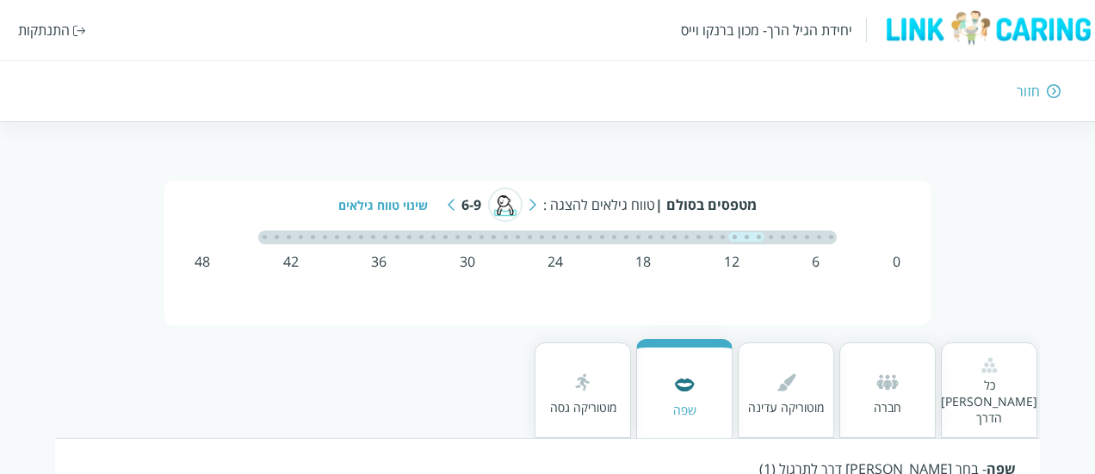
click at [453, 206] on img at bounding box center [450, 205] width 7 height 12
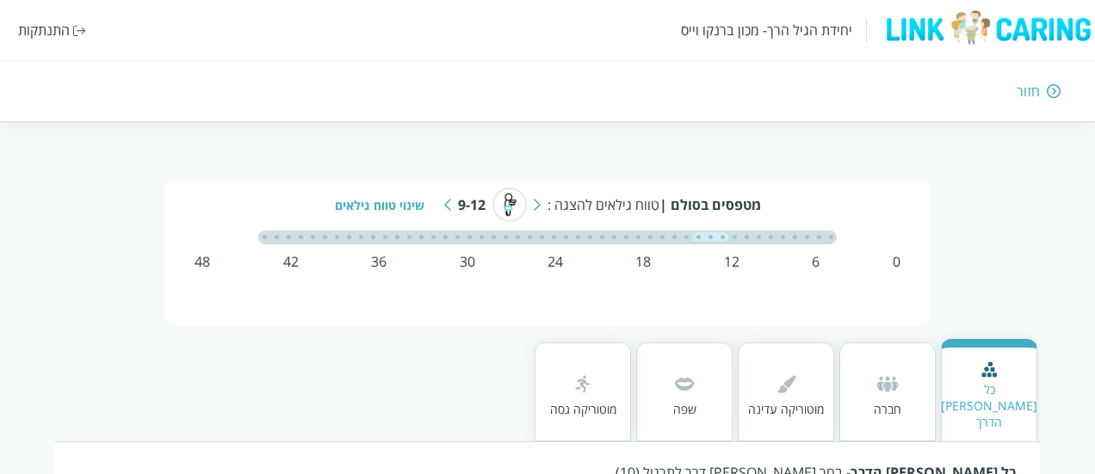
click at [609, 401] on div "מוטוריקה גסה" at bounding box center [583, 409] width 66 height 16
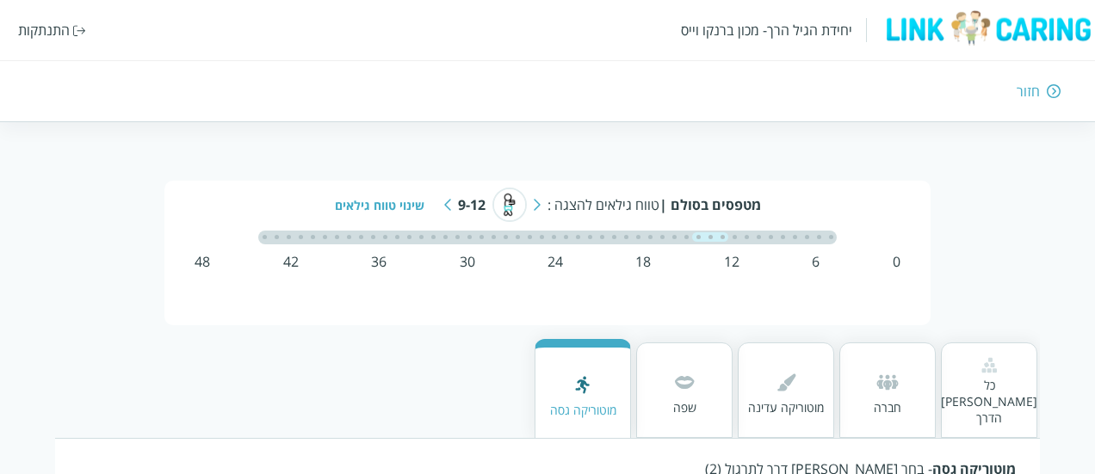
click at [698, 399] on div "שפה" at bounding box center [684, 407] width 28 height 16
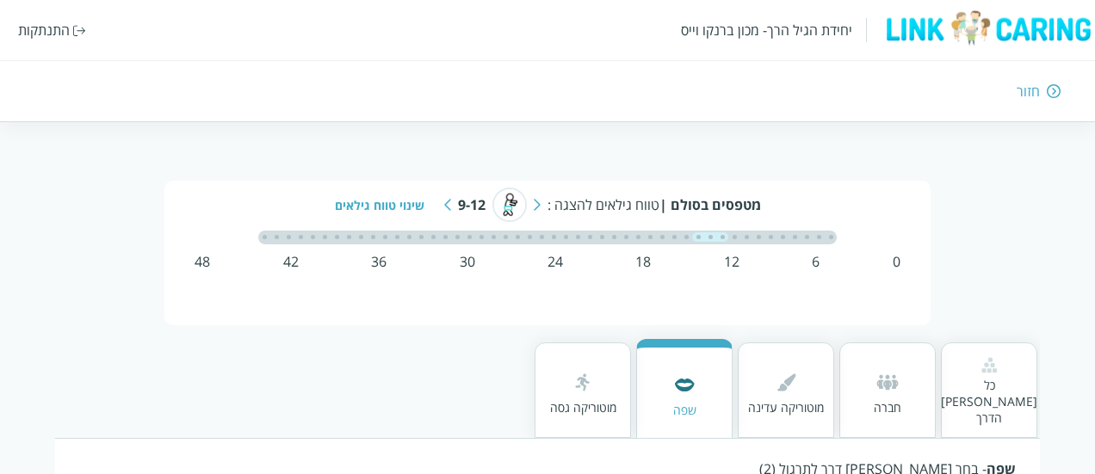
click at [800, 399] on div "מוטוריקה עדינה" at bounding box center [786, 407] width 76 height 16
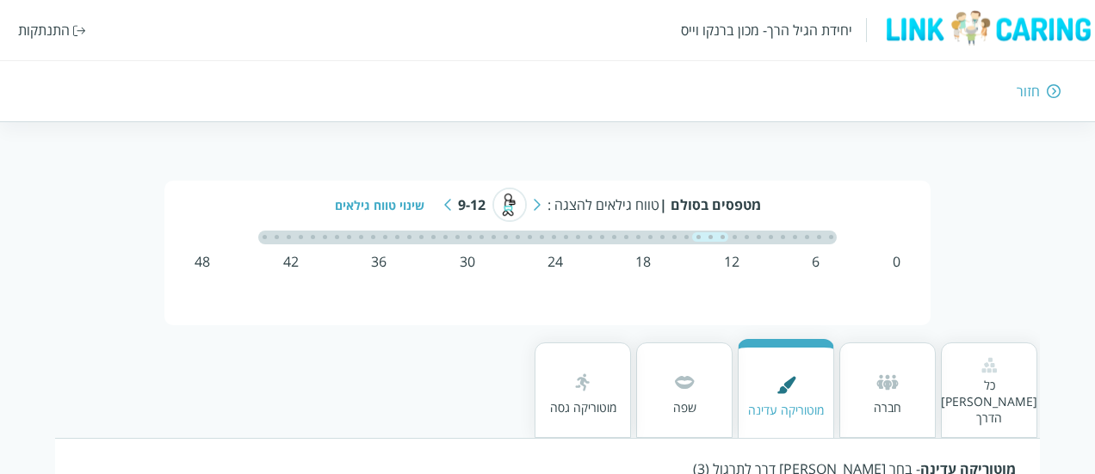
click at [869, 392] on div "חברה" at bounding box center [887, 390] width 96 height 96
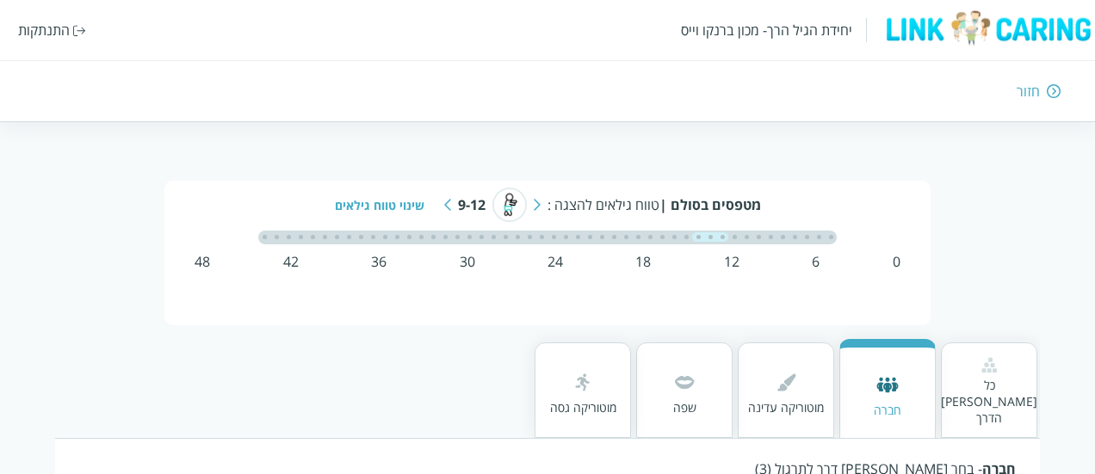
click at [991, 389] on div "כל אבני הדרך" at bounding box center [988, 401] width 96 height 49
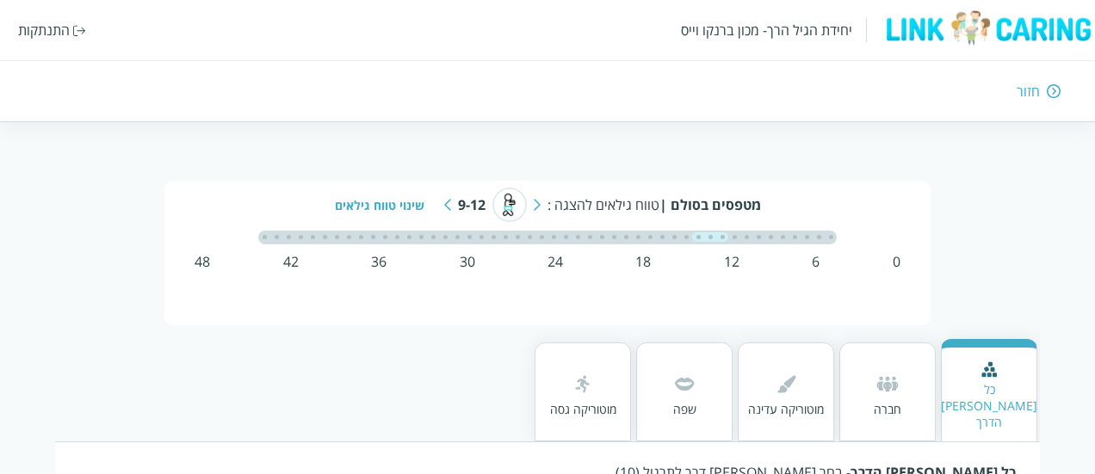
click at [1043, 89] on div "חזור" at bounding box center [793, 91] width 535 height 19
click at [82, 37] on div "התנתקות" at bounding box center [52, 30] width 68 height 19
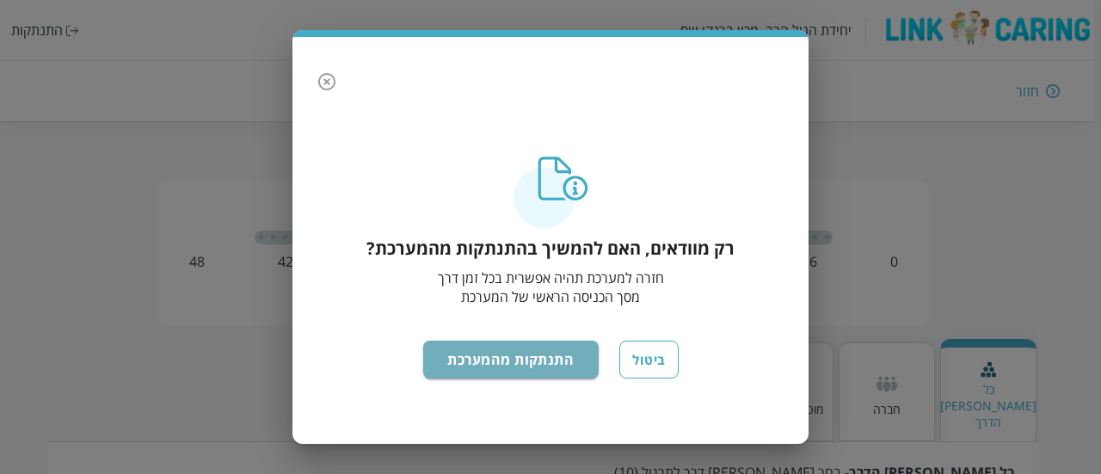
click at [446, 361] on button "התנתקות מהמערכת" at bounding box center [511, 360] width 176 height 38
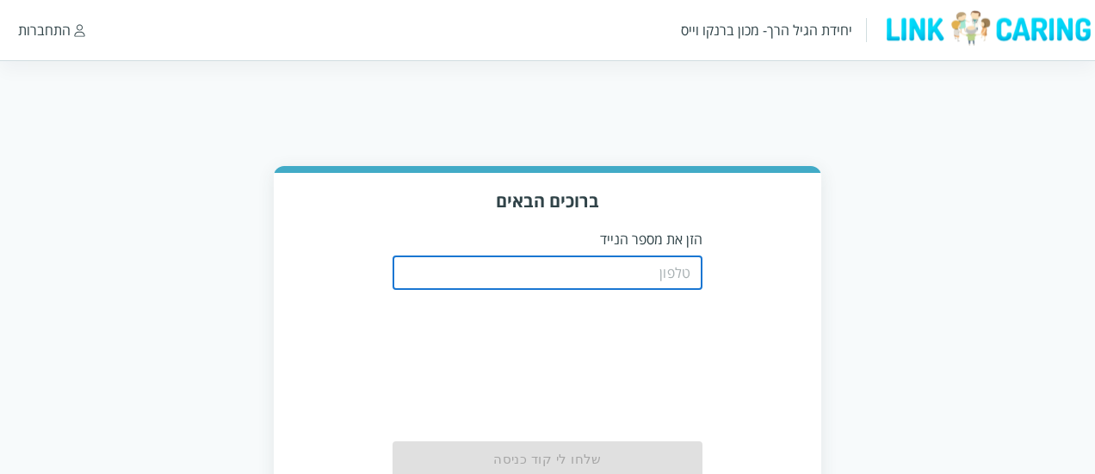
click at [591, 269] on input "tel" at bounding box center [547, 273] width 310 height 34
drag, startPoint x: 0, startPoint y: 0, endPoint x: 591, endPoint y: 269, distance: 649.6
click at [591, 269] on input "tel" at bounding box center [547, 273] width 310 height 34
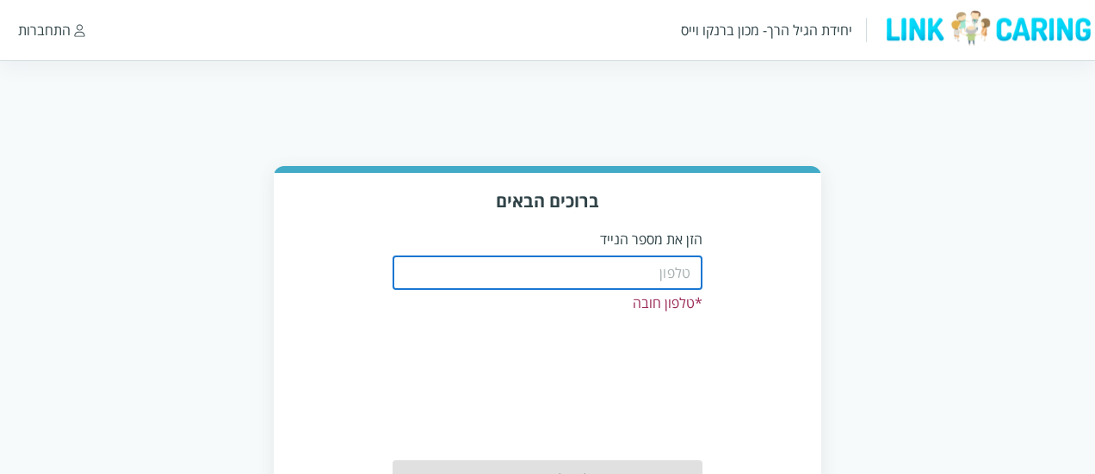
paste input "0587811111"
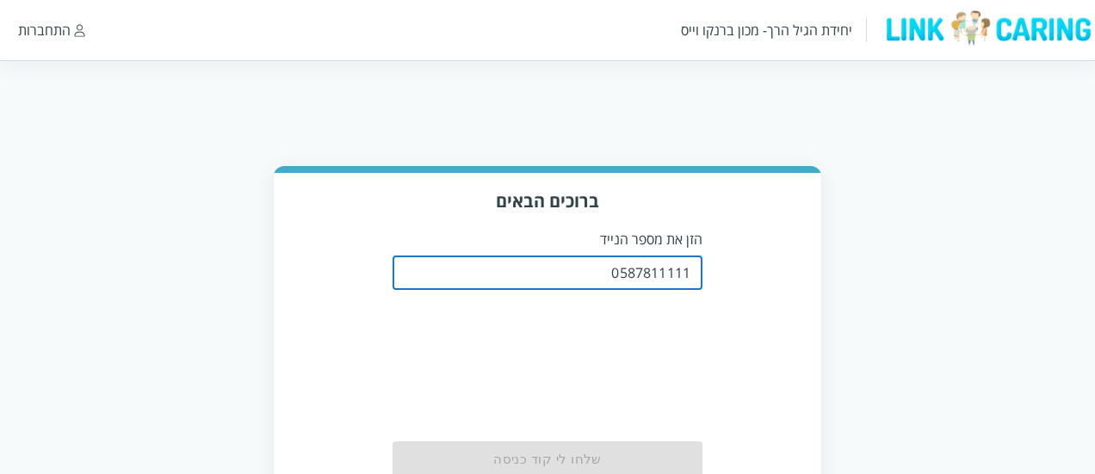
type input "0587811111"
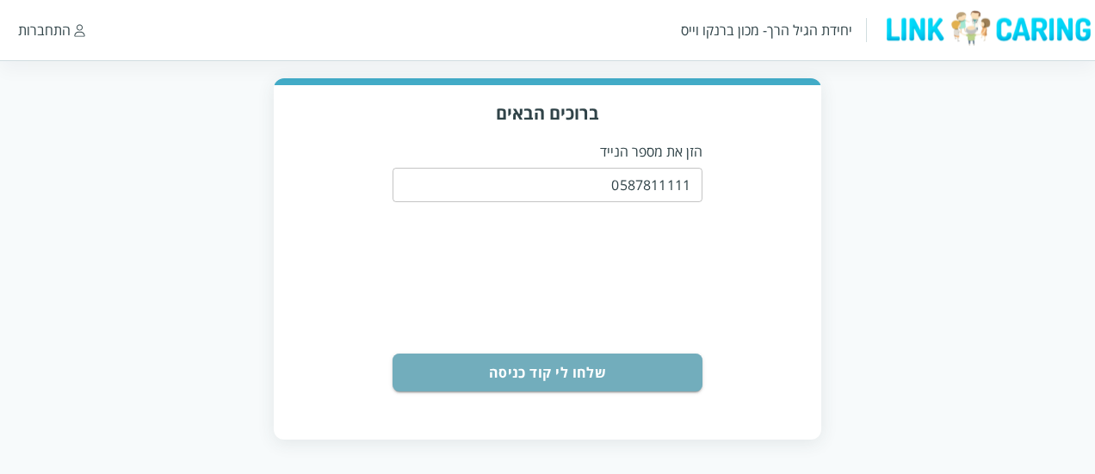
click at [645, 369] on button "שלחו לי קוד כניסה" at bounding box center [547, 373] width 310 height 38
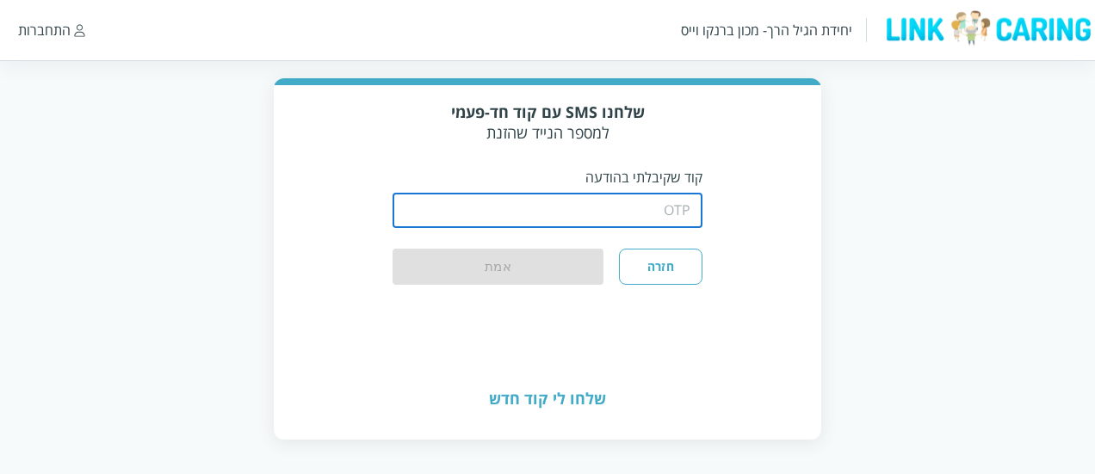
click at [655, 225] on input "string" at bounding box center [547, 211] width 310 height 34
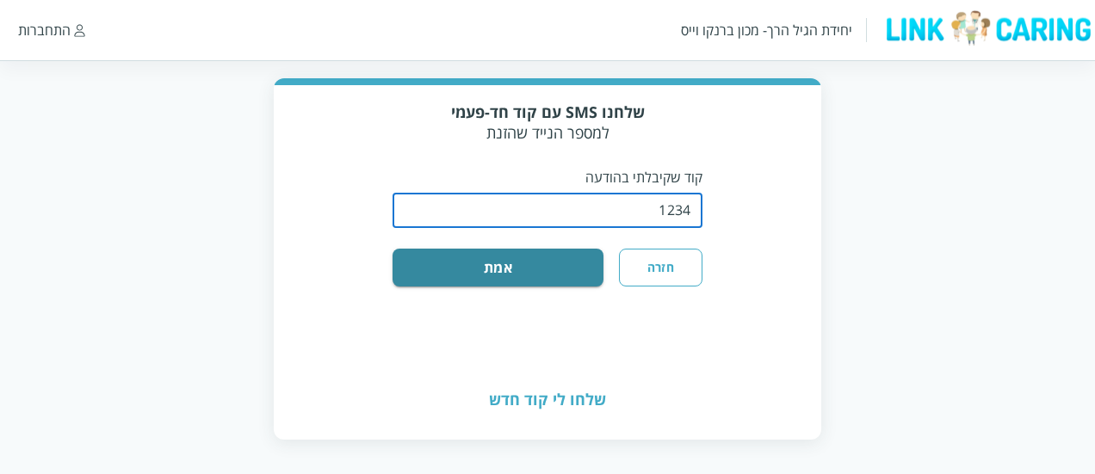
type input "1234"
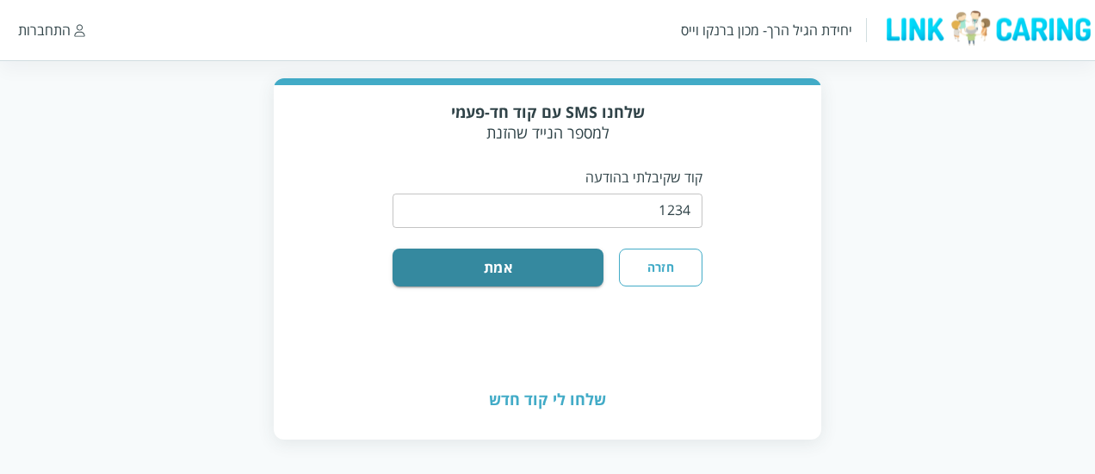
click at [575, 244] on form "​ חזרה אמת" at bounding box center [547, 237] width 310 height 100
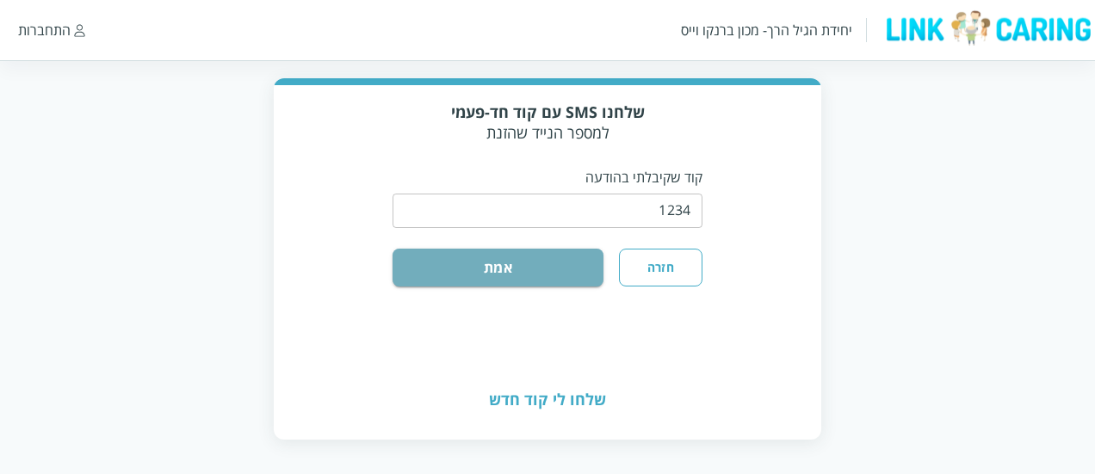
click at [564, 273] on button "אמת" at bounding box center [497, 268] width 211 height 38
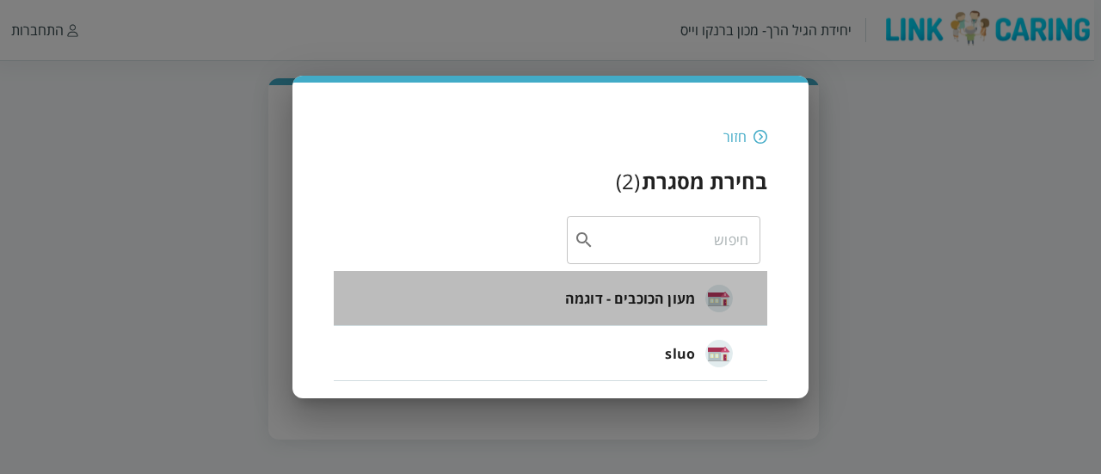
click at [647, 318] on div "מעון הכוכבים - דוגמה" at bounding box center [649, 298] width 168 height 43
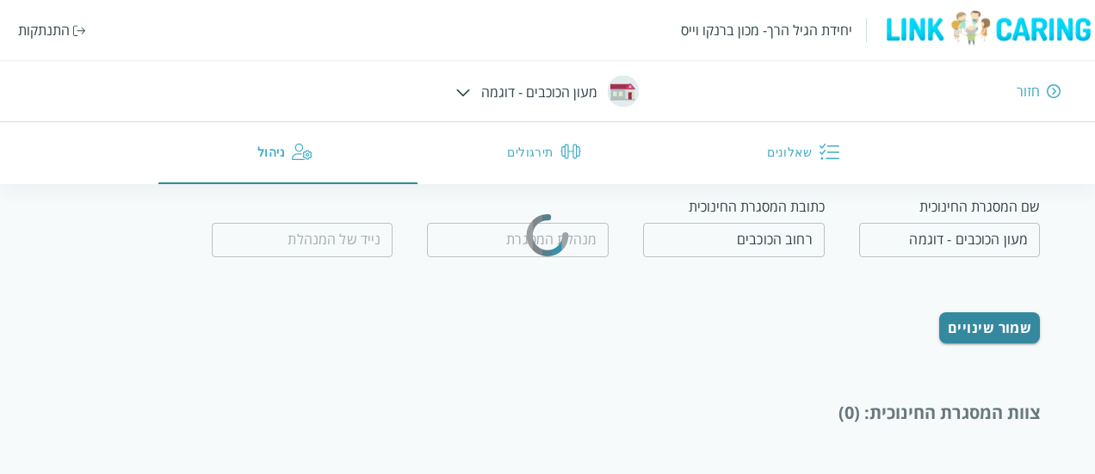
type input "המנהלת הטובה"
type input "0500000000"
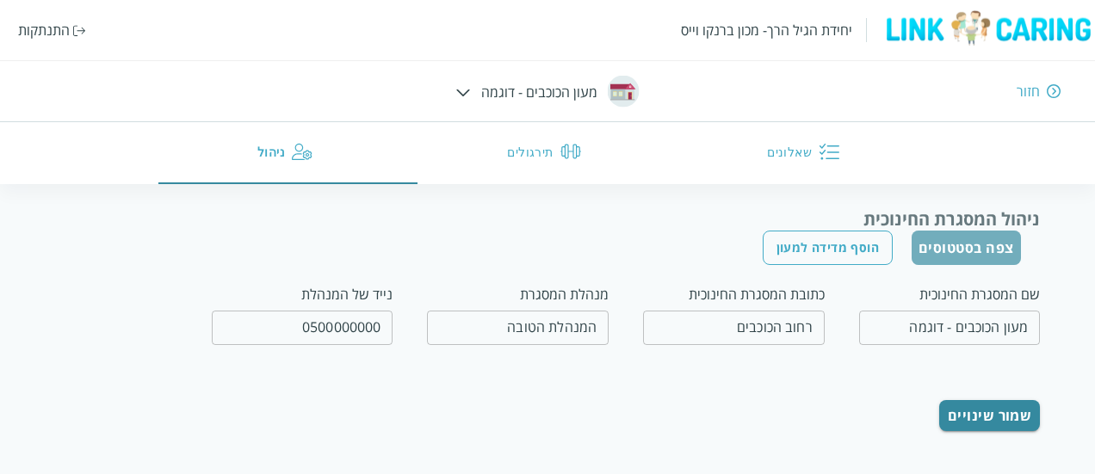
click at [962, 249] on button "צפה בסטטוסים" at bounding box center [965, 248] width 109 height 34
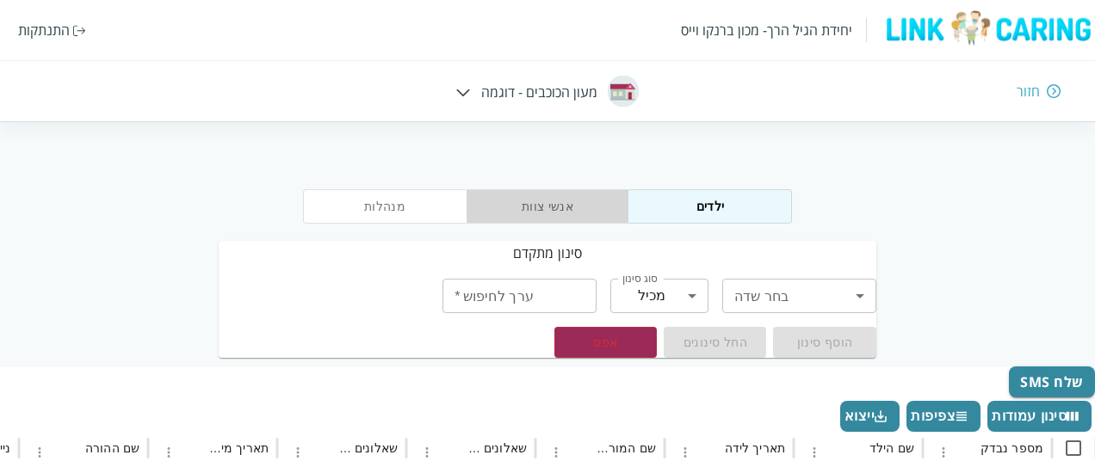
click at [568, 200] on button "אנשי צוות" at bounding box center [547, 206] width 163 height 34
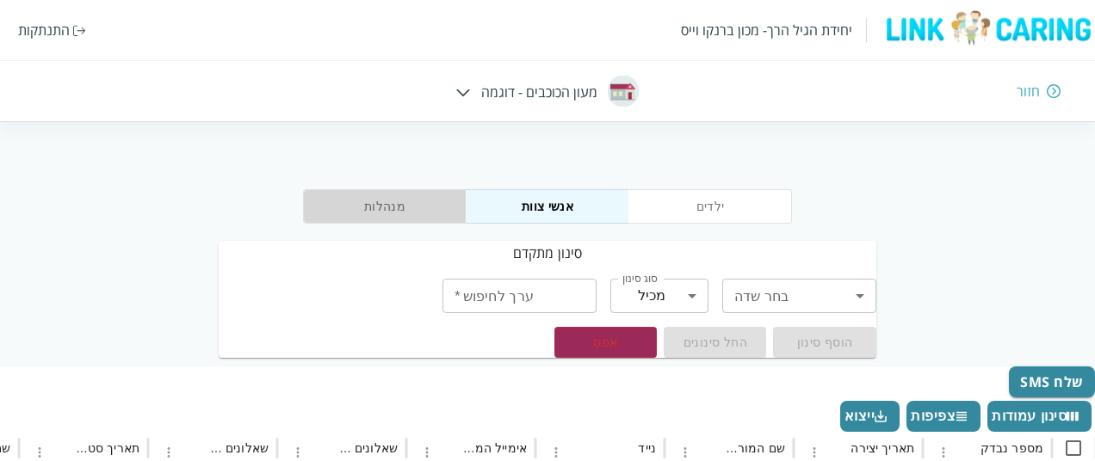
click at [419, 196] on button "מנהלות" at bounding box center [384, 206] width 163 height 34
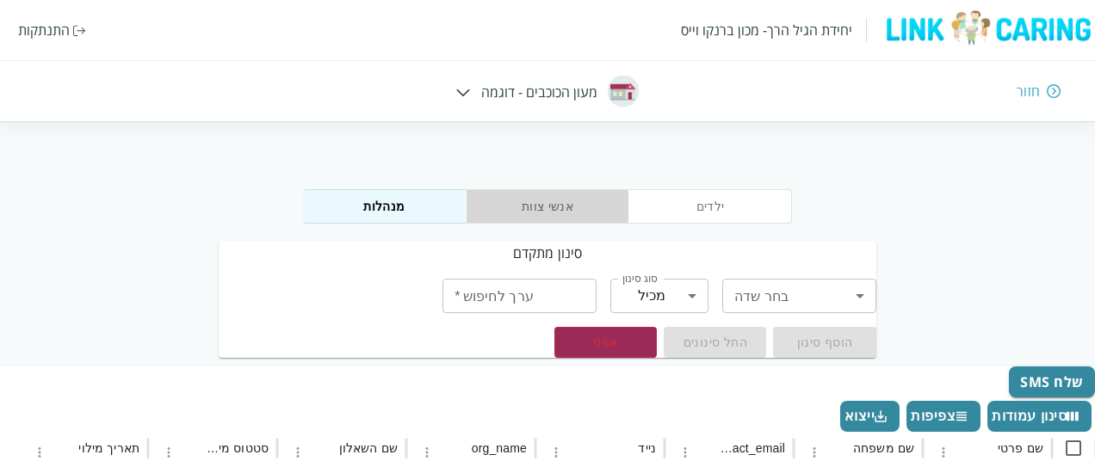
click at [508, 209] on button "אנשי צוות" at bounding box center [547, 206] width 163 height 34
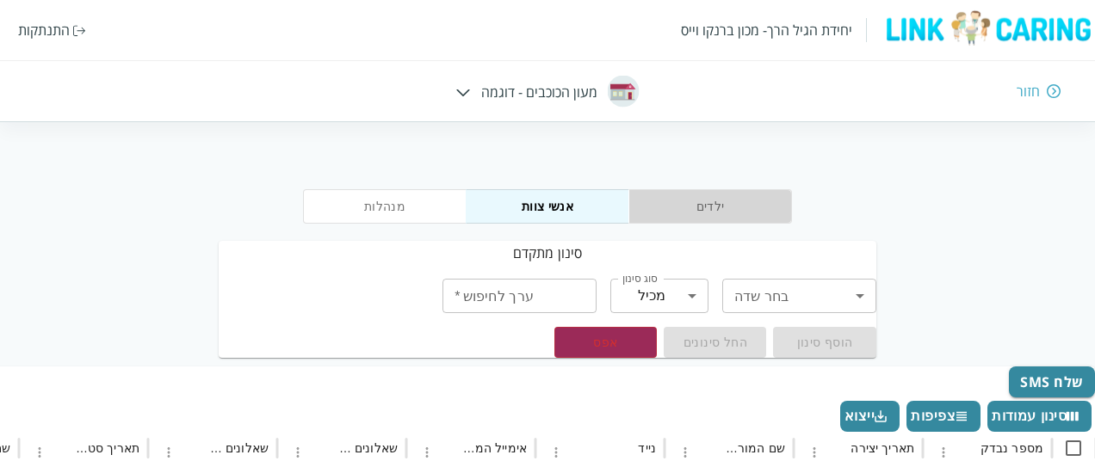
click at [640, 205] on button "ילדים" at bounding box center [709, 206] width 163 height 34
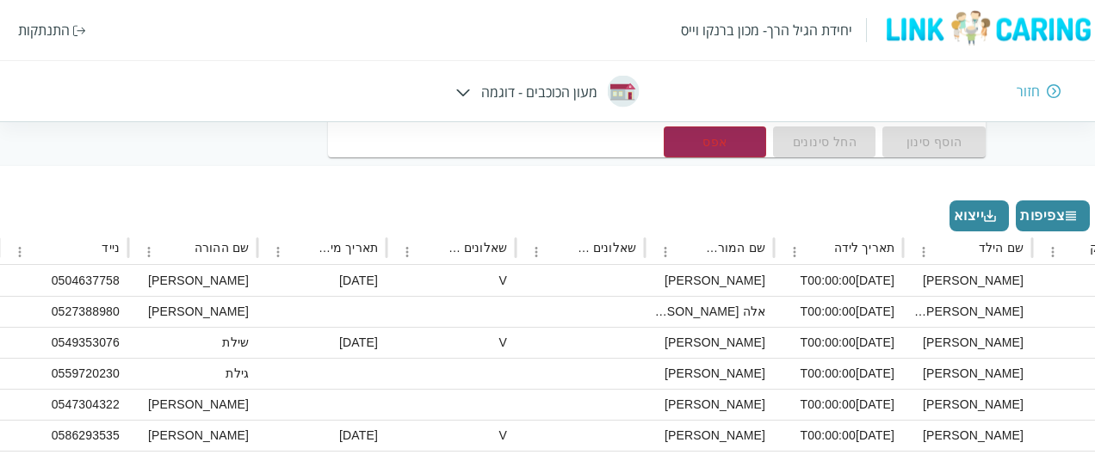
scroll to position [172, -108]
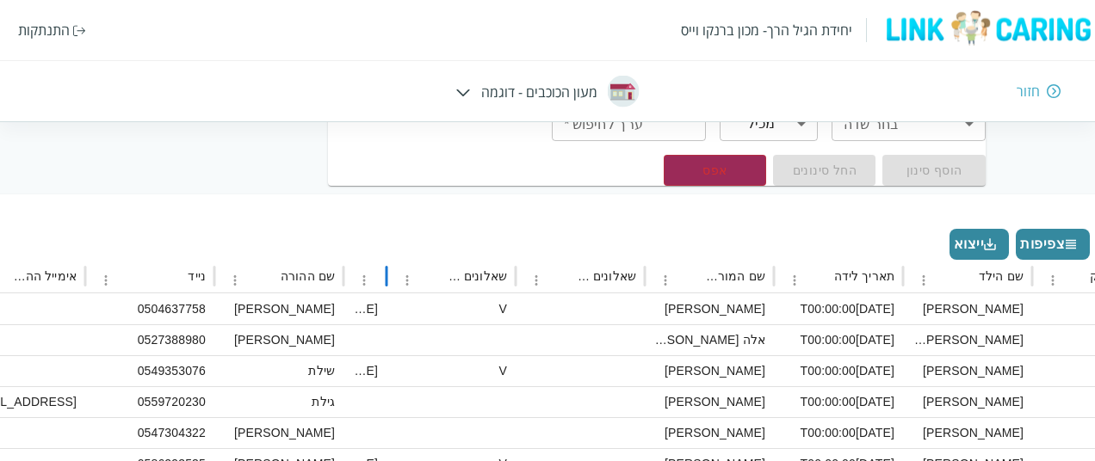
drag, startPoint x: 385, startPoint y: 263, endPoint x: 392, endPoint y: 269, distance: 9.1
click at [392, 269] on div "מספר נבדק שם הילד תאריך לידה שם המורה במסגרת שאלונים מלאים חלקיים שאלונים מלאים…" at bounding box center [82, 277] width 2244 height 34
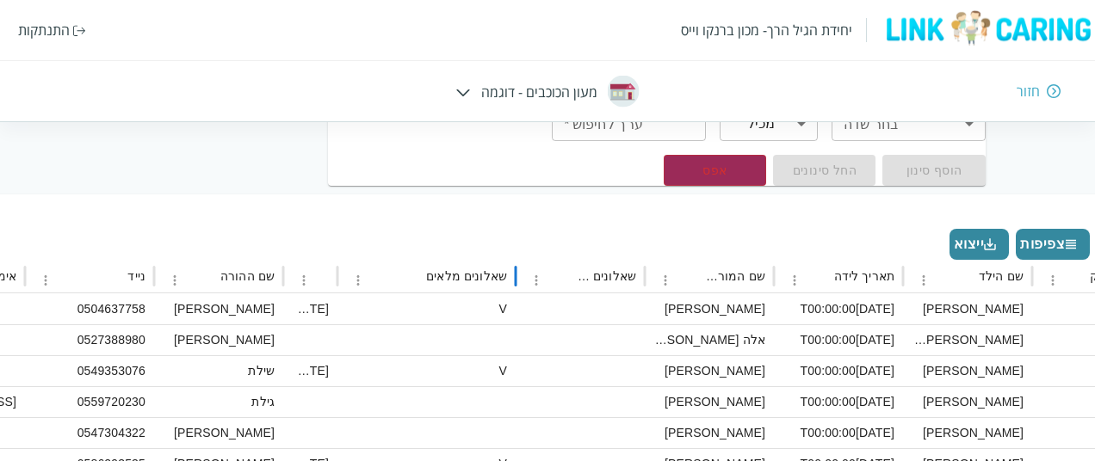
drag, startPoint x: 515, startPoint y: 274, endPoint x: 528, endPoint y: 274, distance: 13.8
click at [528, 274] on div "מספר נבדק שם הילד תאריך לידה שם המורה במסגרת שאלונים מלאים חלקיים שאלונים מלאים…" at bounding box center [57, 277] width 2293 height 34
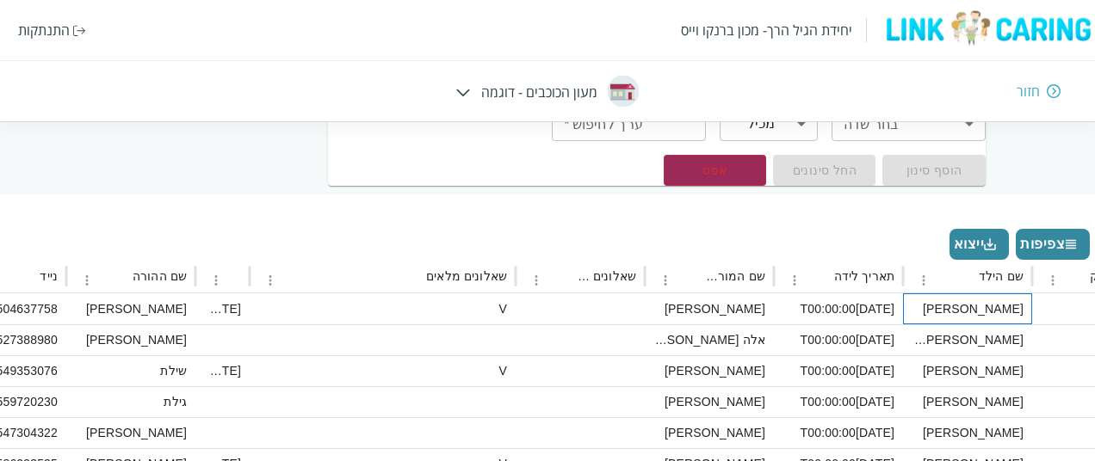
click at [981, 307] on div "[PERSON_NAME]" at bounding box center [967, 308] width 129 height 31
checkbox input "true"
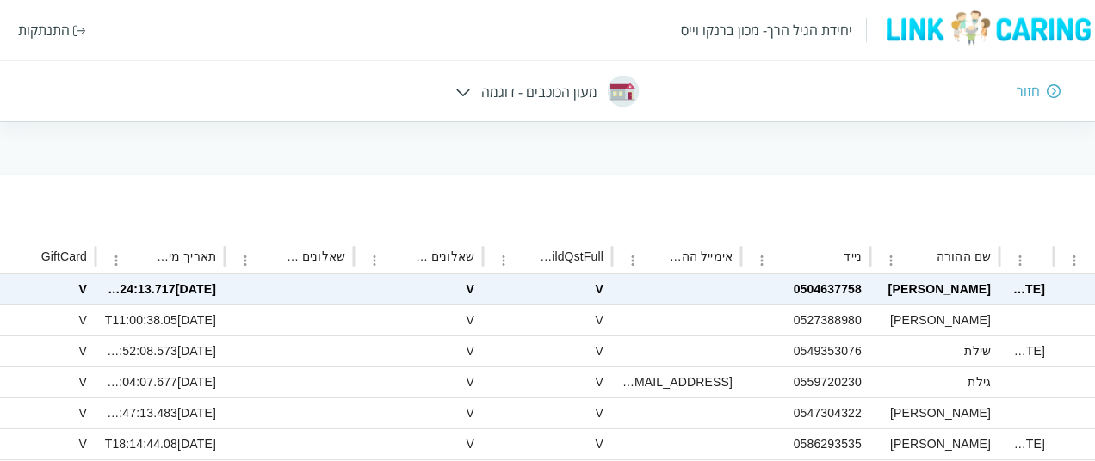
scroll to position [192, -911]
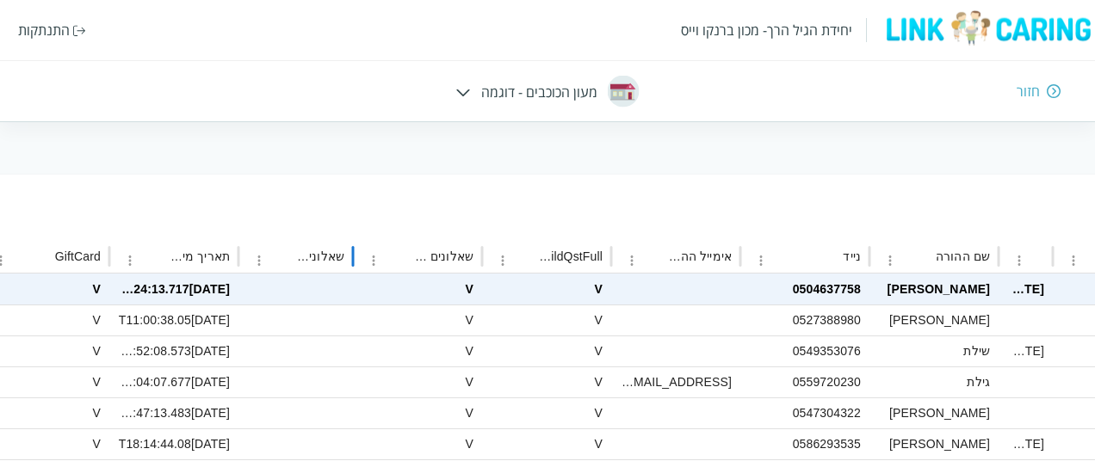
click at [349, 247] on div at bounding box center [352, 257] width 9 height 34
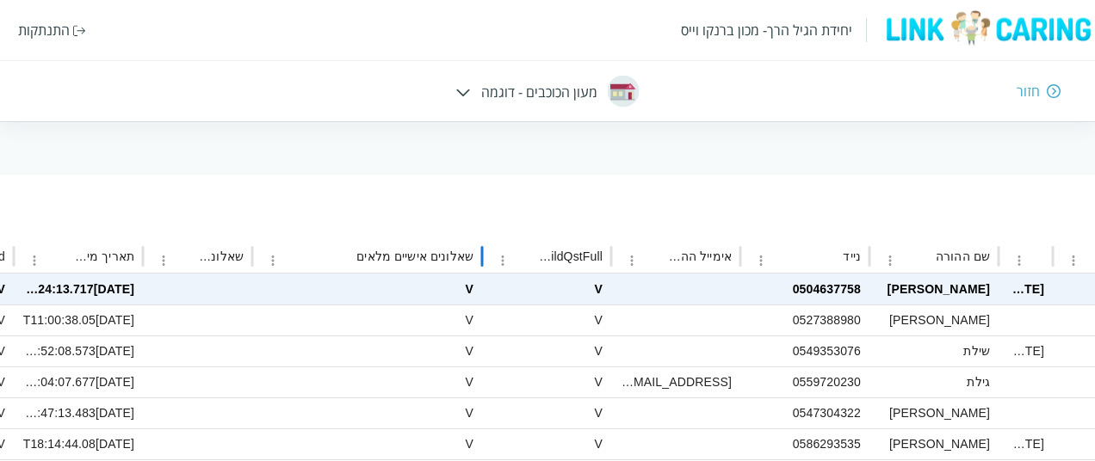
drag, startPoint x: 478, startPoint y: 254, endPoint x: 494, endPoint y: 255, distance: 15.5
click at [494, 255] on div "מספר נבדק שם הילד תאריך לידה שם המורה במסגרת שאלונים מלאים חלקיים שאלונים מלאים…" at bounding box center [766, 257] width 2482 height 34
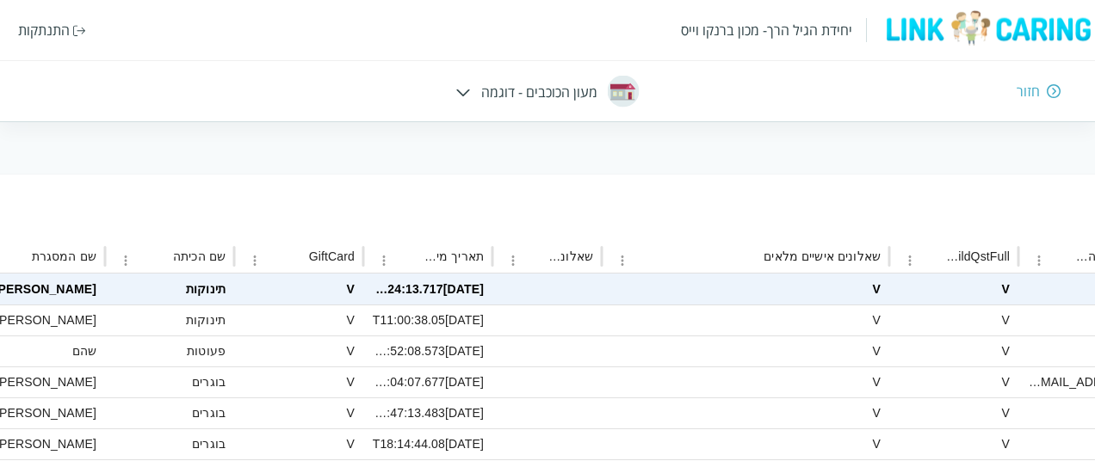
scroll to position [192, -1444]
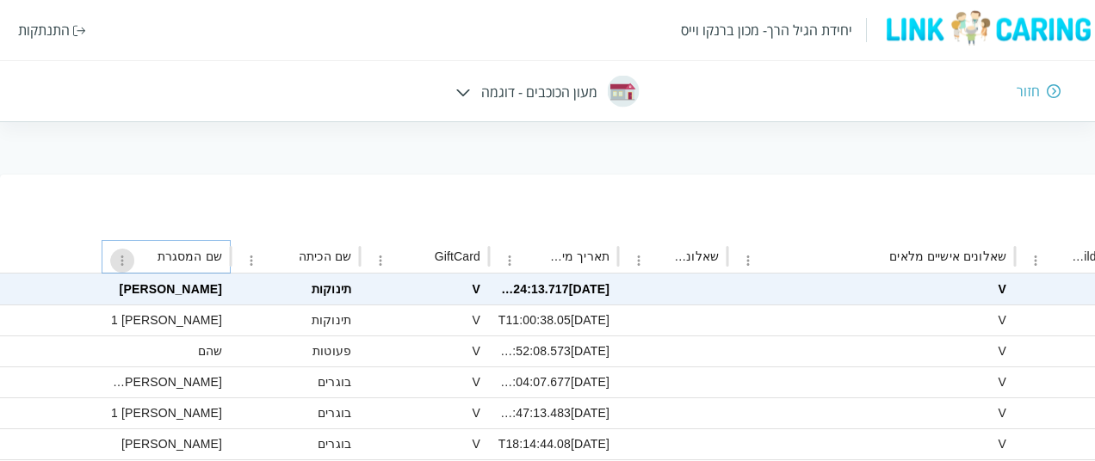
click at [126, 262] on icon "שם המסגרת column menu" at bounding box center [121, 260] width 15 height 15
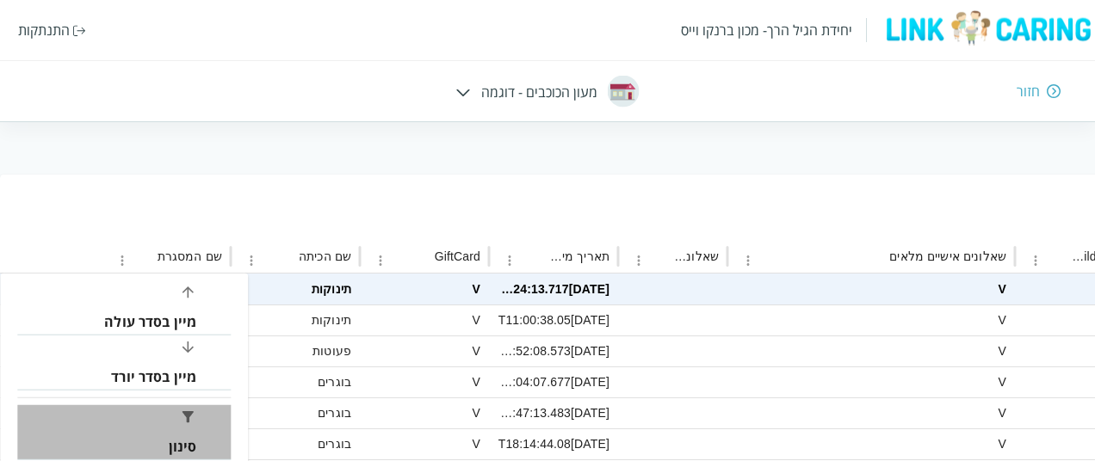
click at [191, 428] on li "סינון" at bounding box center [123, 432] width 213 height 55
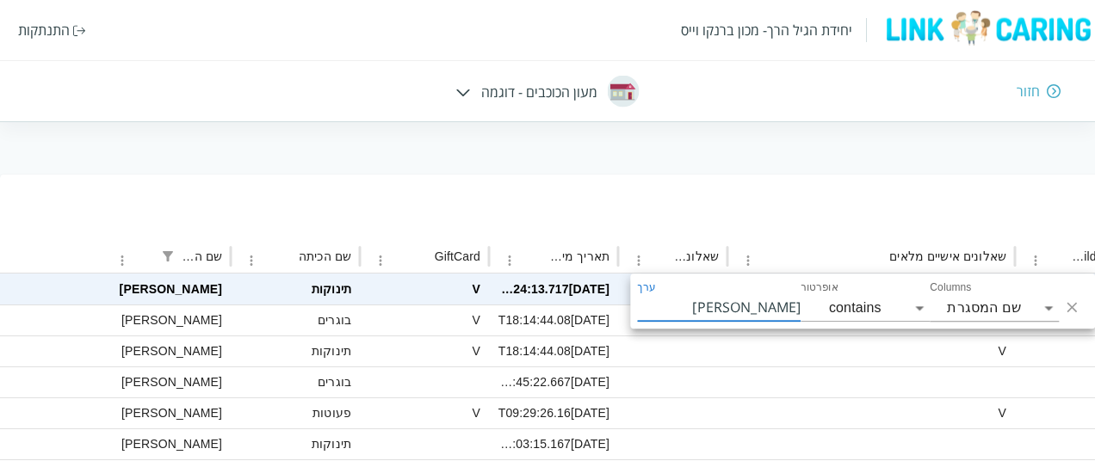
type input "[PERSON_NAME]"
click at [725, 346] on div at bounding box center [672, 351] width 109 height 31
checkbox input "true"
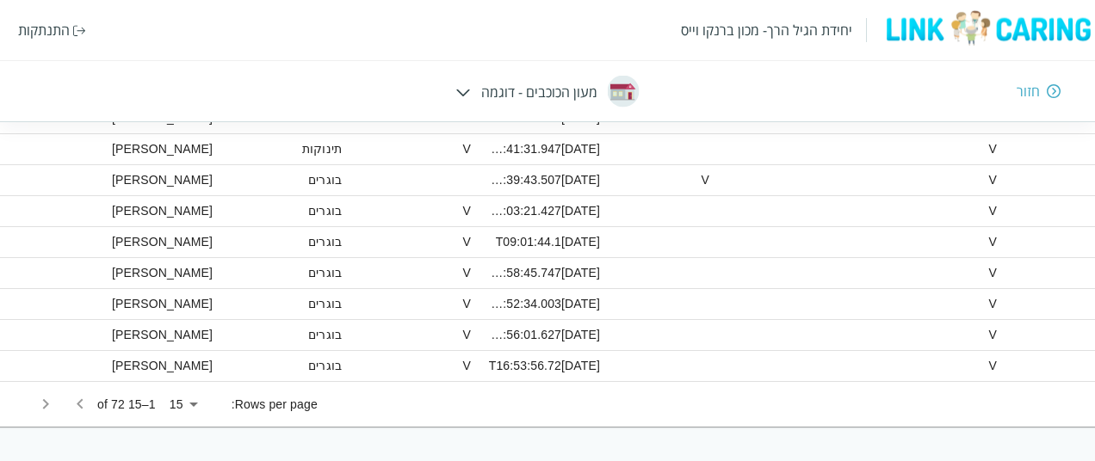
scroll to position [549, -1444]
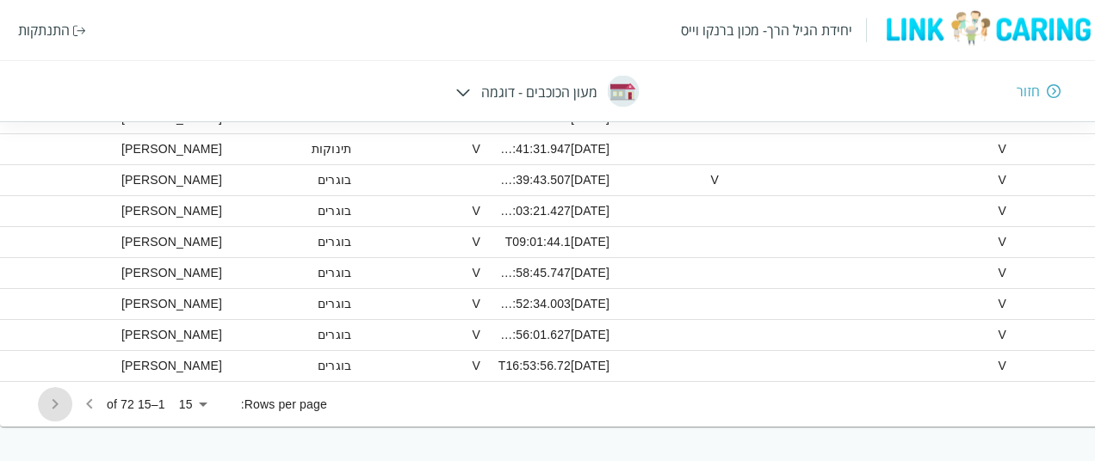
click at [50, 399] on icon "Go to next page" at bounding box center [55, 404] width 21 height 21
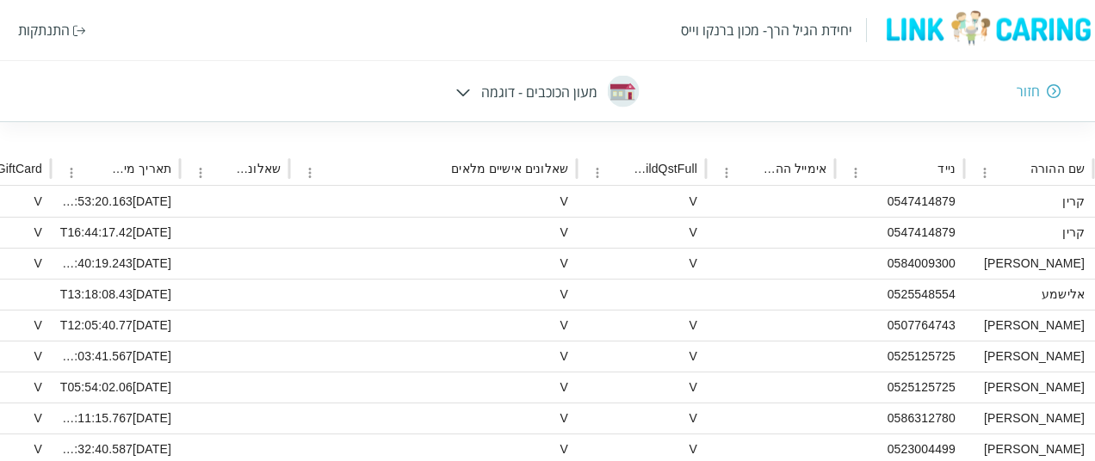
scroll to position [287, -1006]
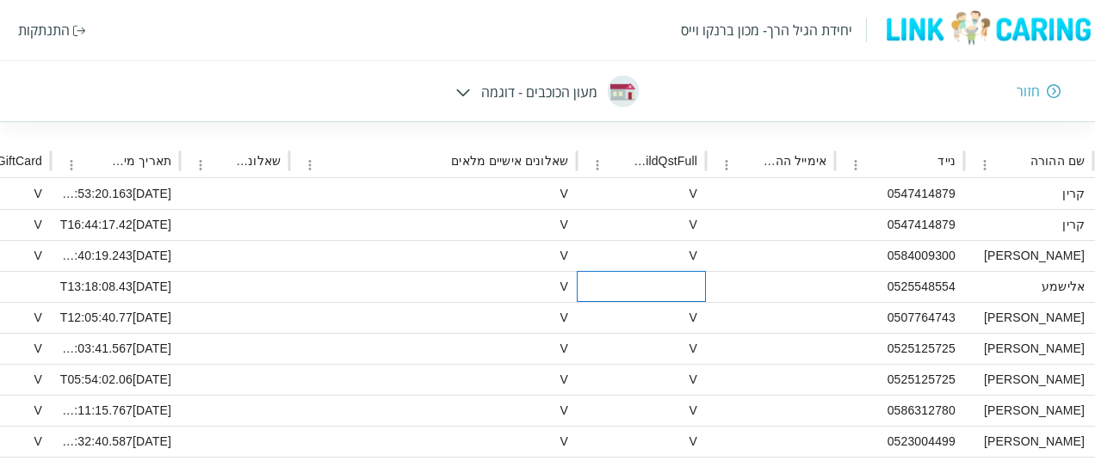
click at [694, 280] on div at bounding box center [641, 286] width 129 height 31
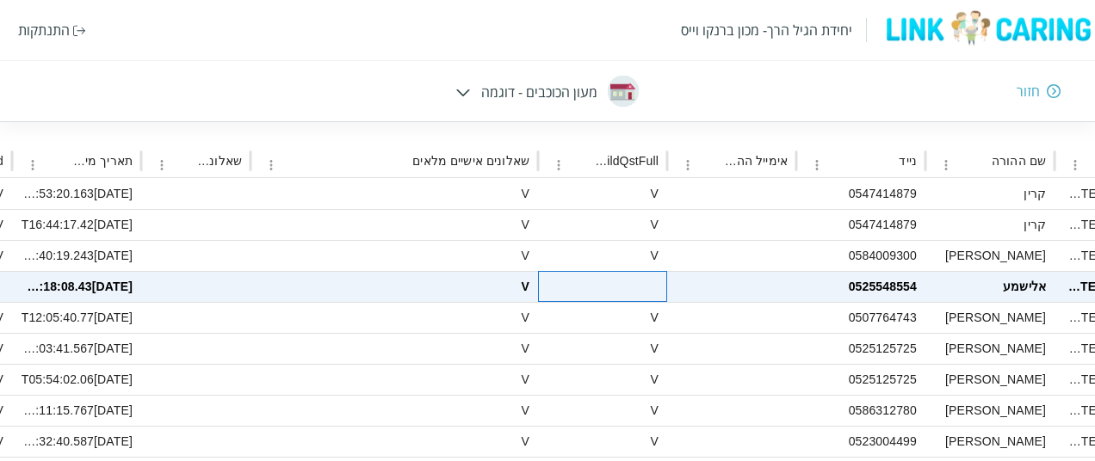
scroll to position [287, -966]
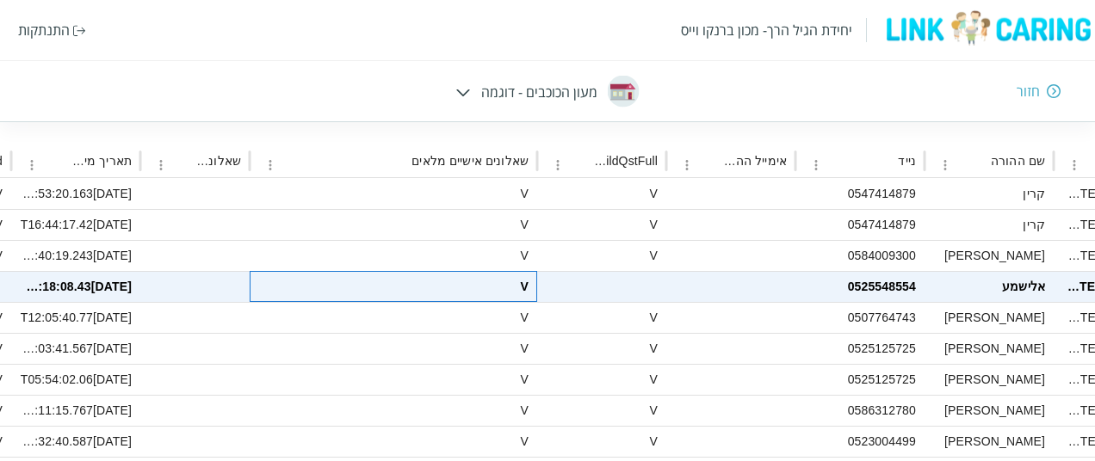
click at [496, 278] on div "V" at bounding box center [393, 286] width 287 height 31
checkbox input "false"
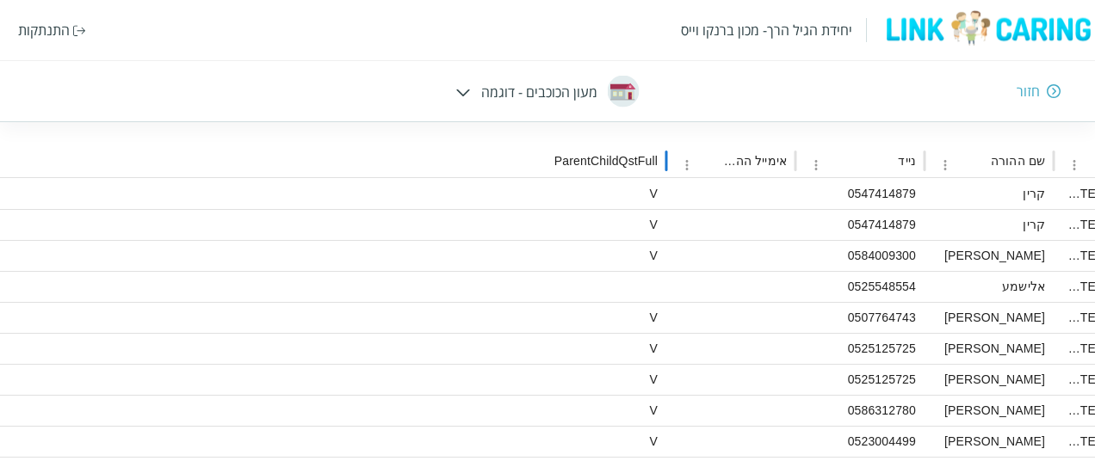
drag, startPoint x: 667, startPoint y: 151, endPoint x: 640, endPoint y: 184, distance: 42.2
click at [640, 184] on div "מספר נבדק שם הילד תאריך לידה שם המורה במסגרת שאלונים מלאים חלקיים שאלונים מלאים…" at bounding box center [390, 394] width 3344 height 498
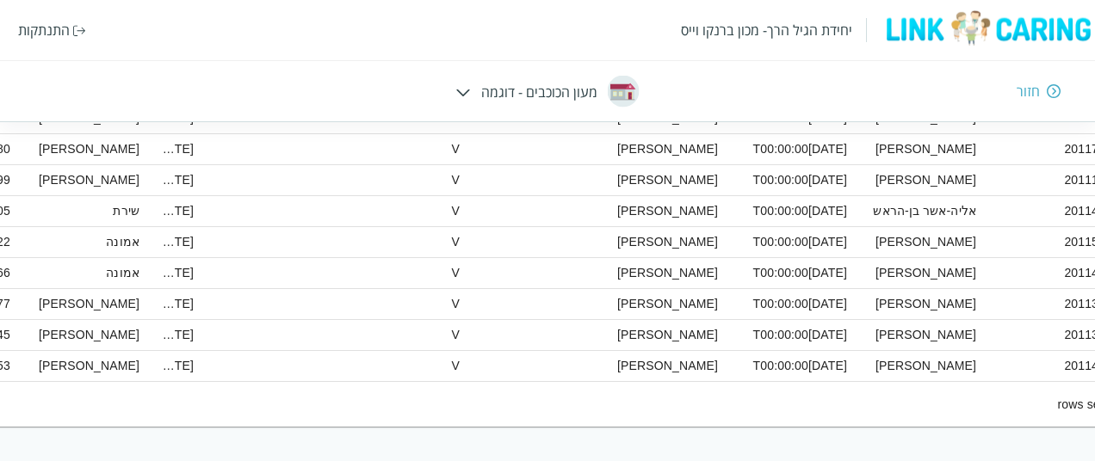
scroll to position [0, -61]
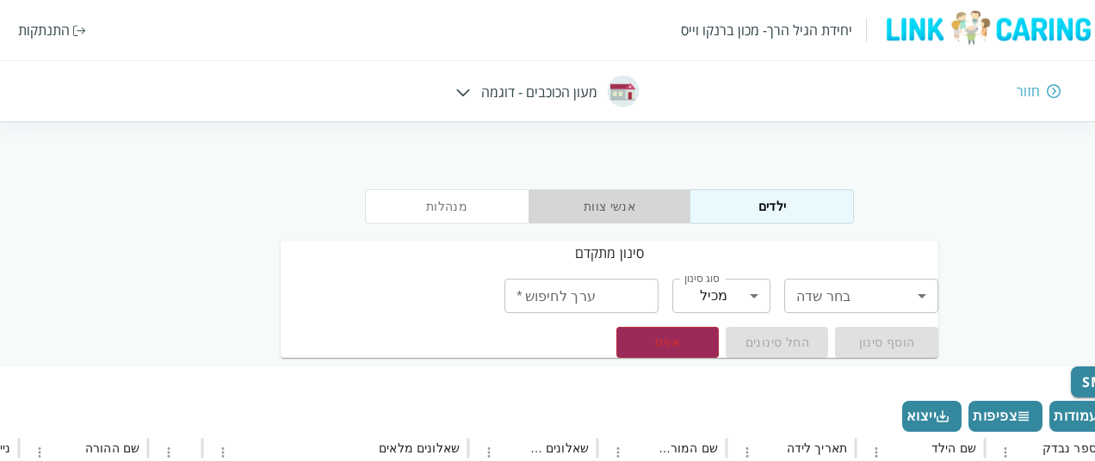
click at [566, 208] on button "אנשי צוות" at bounding box center [608, 206] width 163 height 34
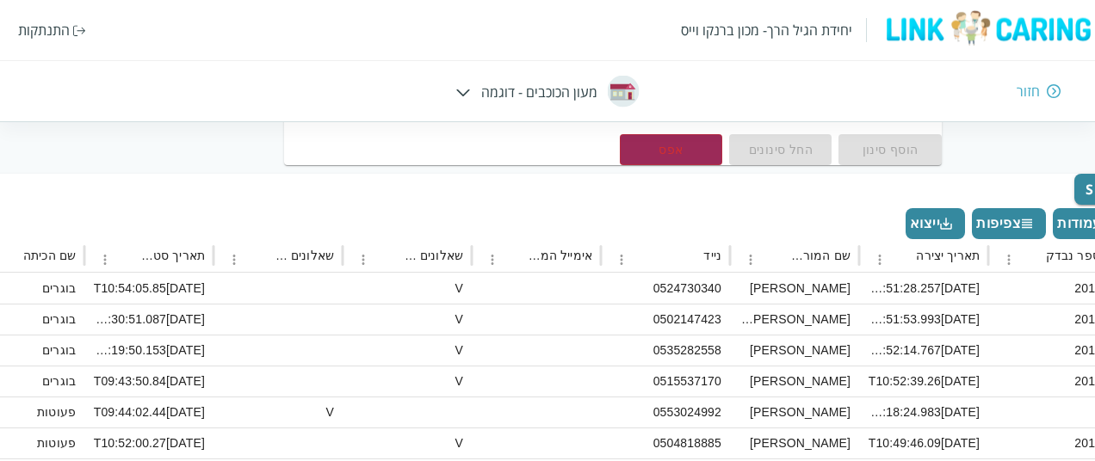
scroll to position [200, -65]
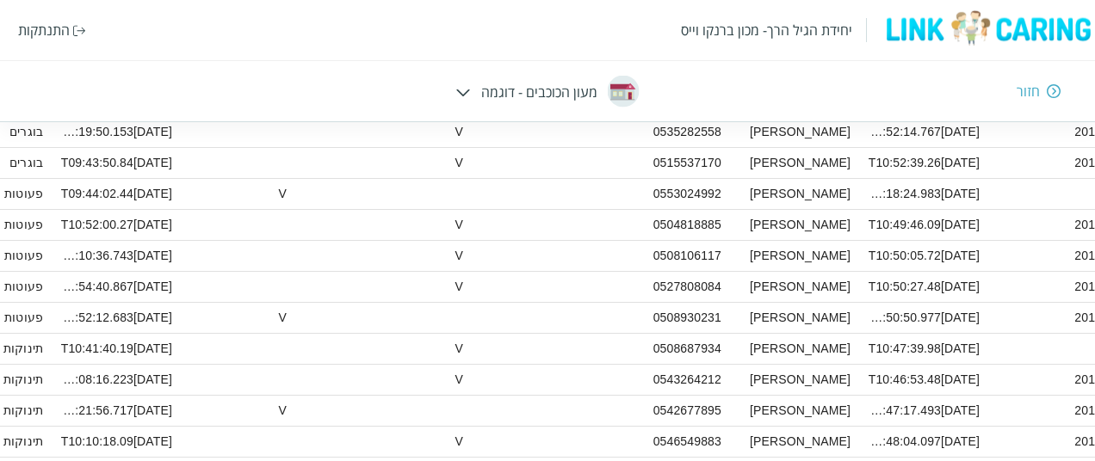
scroll to position [549, -65]
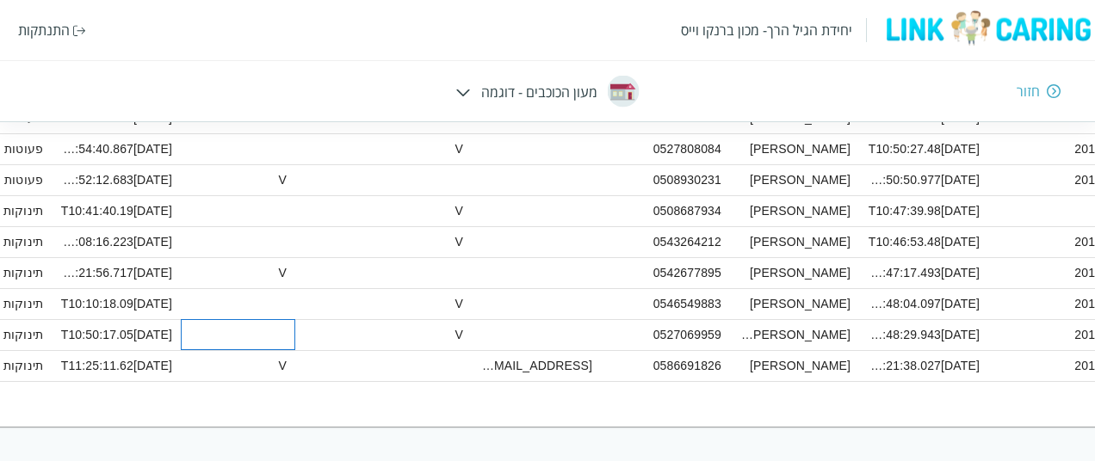
click at [268, 325] on div at bounding box center [238, 334] width 114 height 31
checkbox input "true"
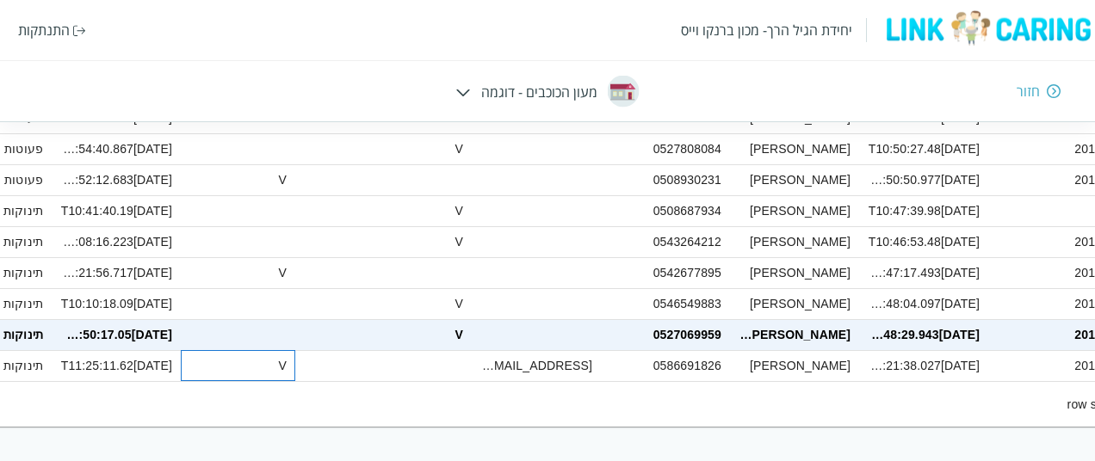
click at [282, 366] on div "V" at bounding box center [238, 365] width 114 height 31
checkbox input "true"
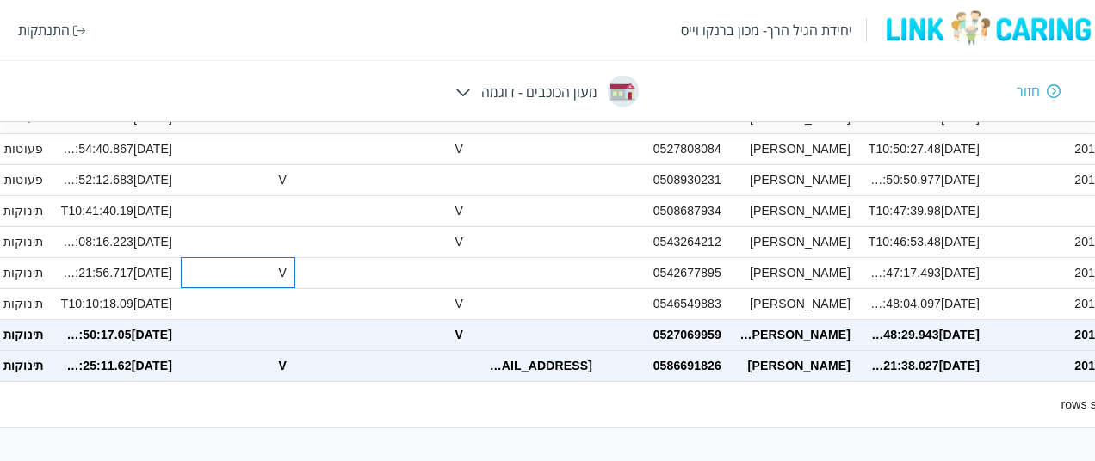
click at [284, 271] on div "V" at bounding box center [238, 272] width 114 height 31
checkbox input "true"
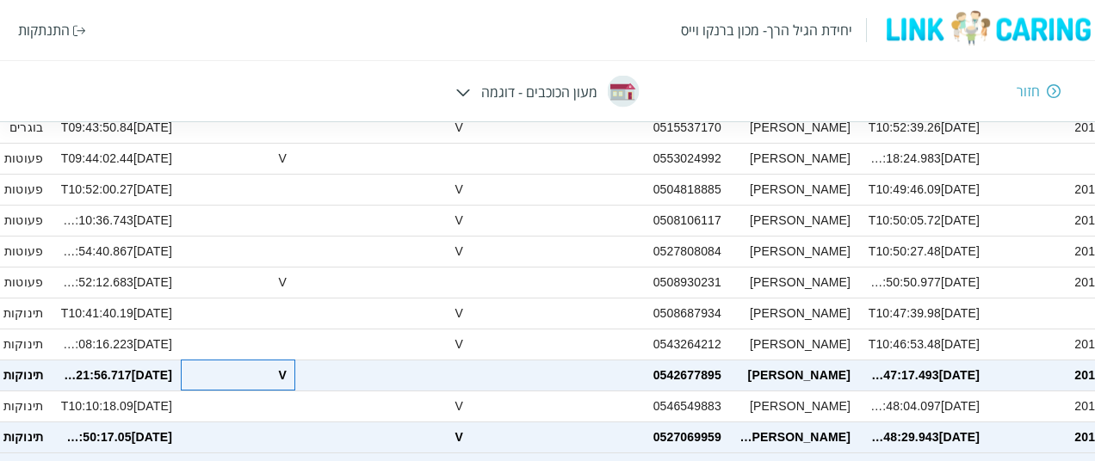
scroll to position [439, -65]
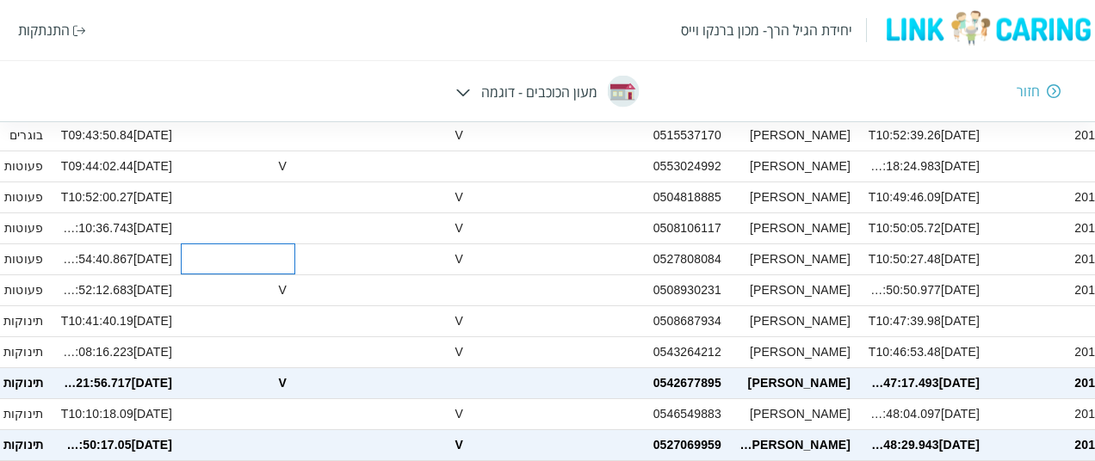
click at [284, 271] on div at bounding box center [238, 259] width 114 height 31
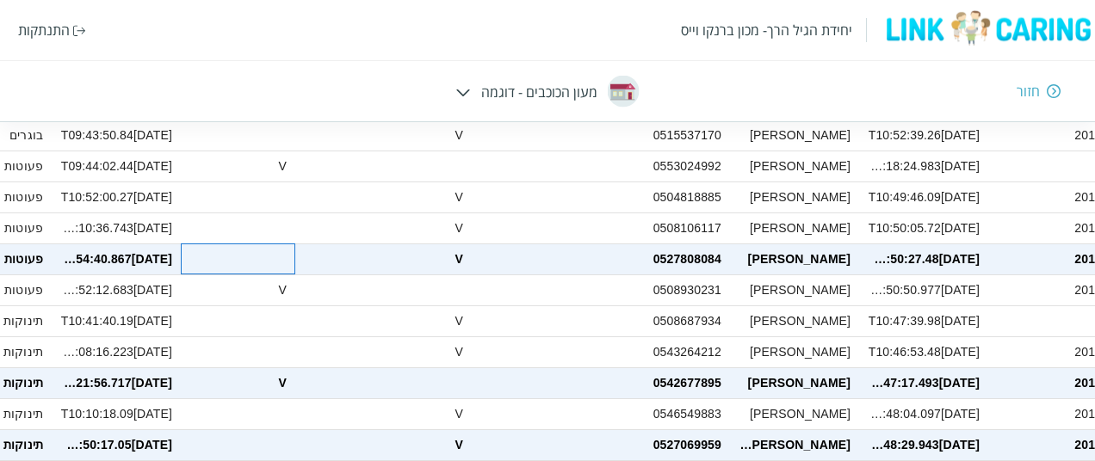
click at [287, 265] on div at bounding box center [238, 259] width 114 height 31
checkbox input "false"
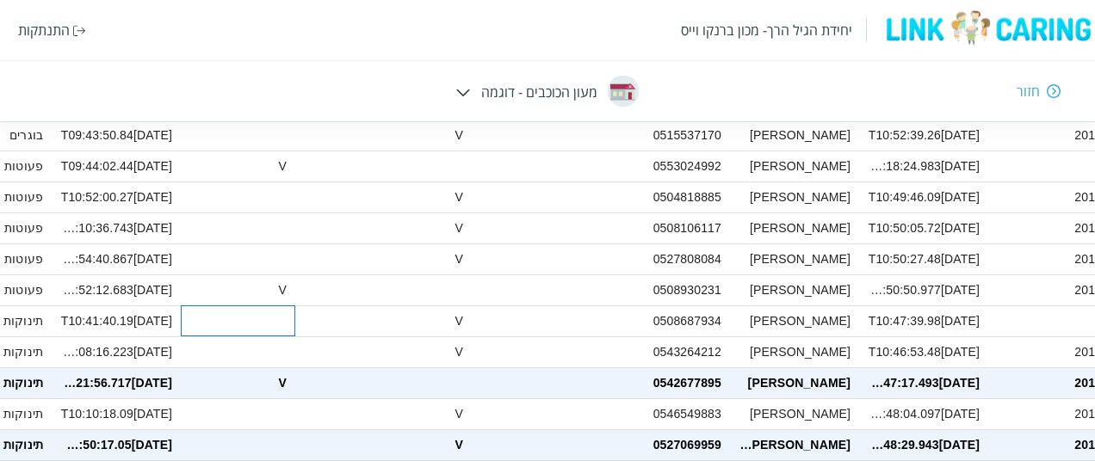
click at [287, 315] on div at bounding box center [238, 320] width 114 height 31
checkbox input "true"
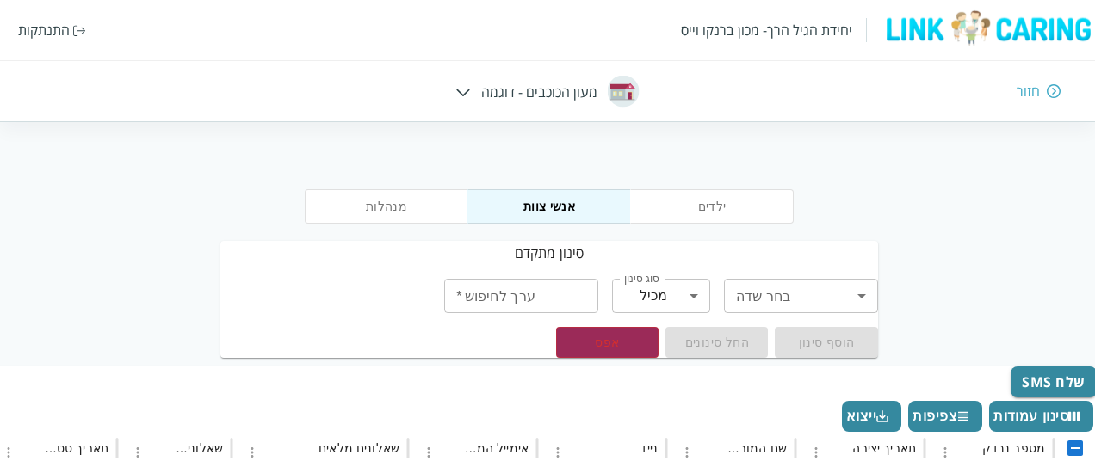
scroll to position [0, 0]
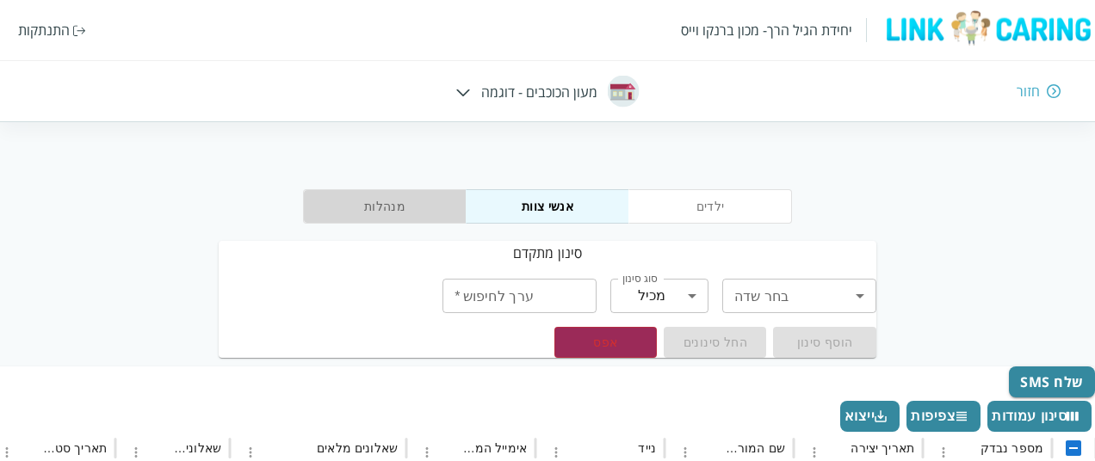
click at [369, 214] on button "מנהלות" at bounding box center [384, 206] width 163 height 34
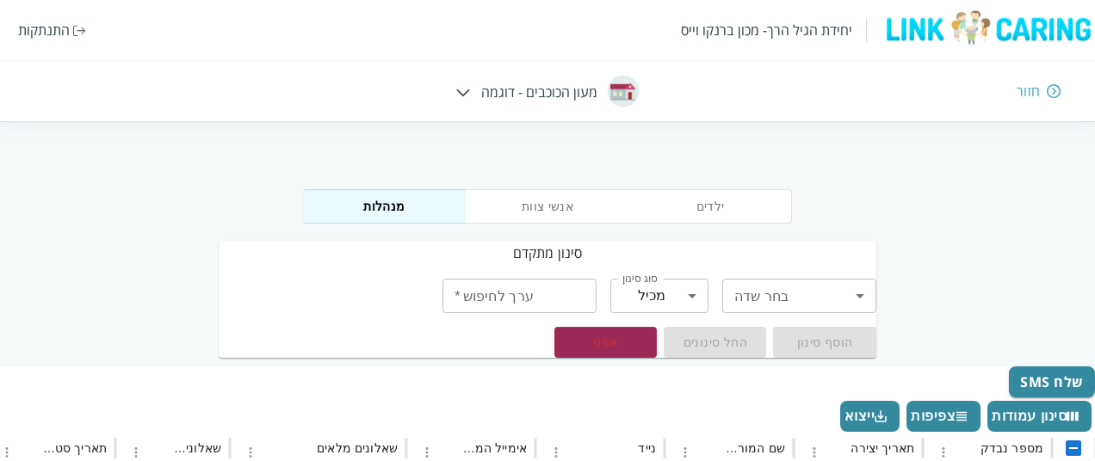
checkbox input "false"
click at [1033, 102] on div "יחידת הגיל הרך- מכון [PERSON_NAME] התנתקות חזור מעון הכוכבים - דוגמה" at bounding box center [547, 61] width 1095 height 122
click at [1039, 85] on div "חזור" at bounding box center [793, 91] width 535 height 19
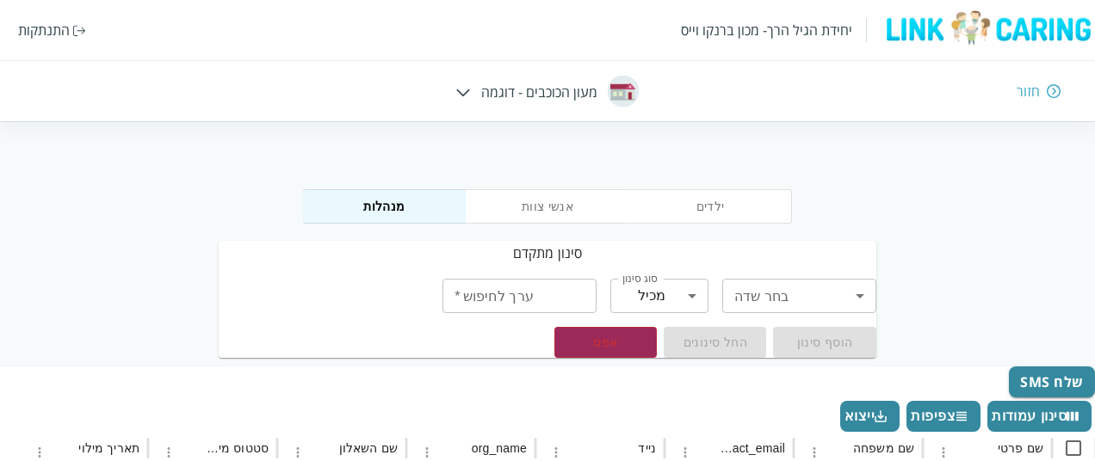
click at [1039, 85] on div "חזור" at bounding box center [793, 91] width 535 height 19
click at [1048, 89] on img at bounding box center [1053, 90] width 14 height 15
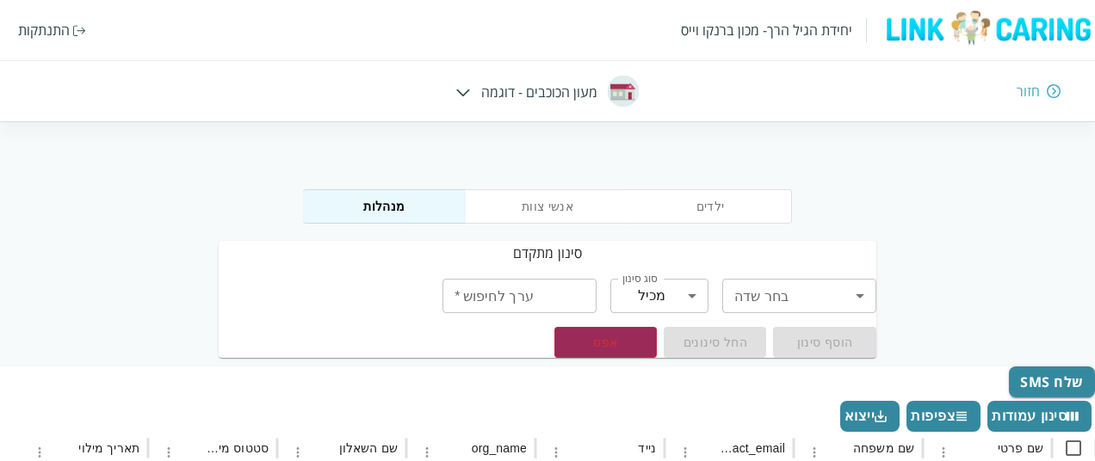
click at [1055, 99] on div "חזור" at bounding box center [793, 91] width 535 height 19
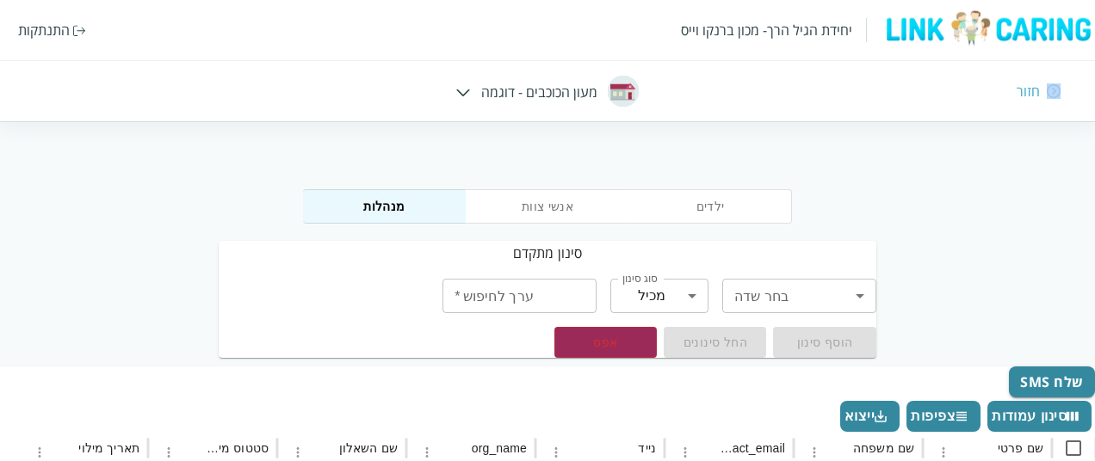
click at [1055, 99] on div "חזור" at bounding box center [793, 91] width 535 height 19
click at [546, 98] on div "חזור" at bounding box center [793, 91] width 535 height 19
click at [475, 93] on div "יחידת הגיל הרך- מכון [PERSON_NAME] התנתקות חזור מעון הכוכבים - דוגמה" at bounding box center [547, 61] width 1095 height 122
drag, startPoint x: 451, startPoint y: 92, endPoint x: 475, endPoint y: 97, distance: 24.6
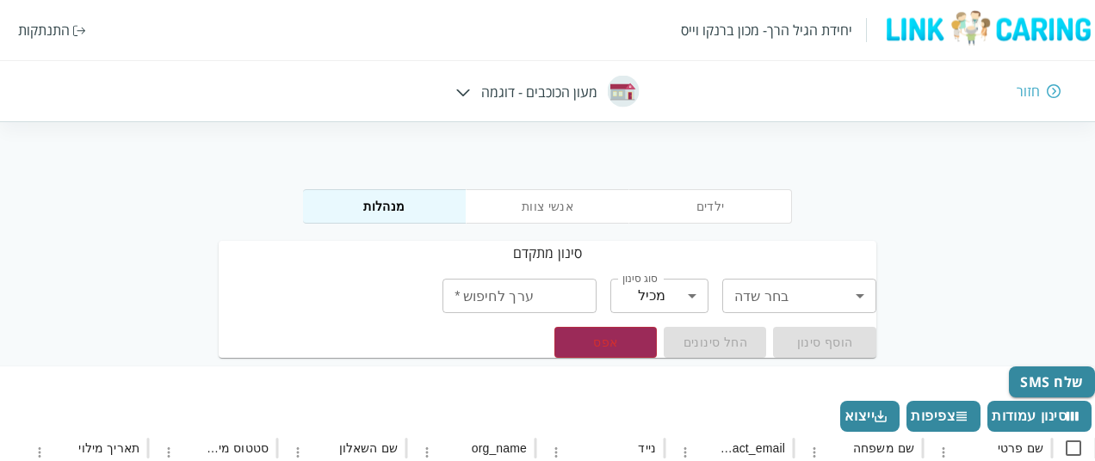
click at [475, 97] on div "יחידת הגיל הרך- מכון [PERSON_NAME] התנתקות חזור מעון הכוכבים - דוגמה" at bounding box center [547, 61] width 1095 height 122
drag, startPoint x: 475, startPoint y: 97, endPoint x: 459, endPoint y: 88, distance: 18.2
click at [459, 88] on div "יחידת הגיל הרך- מכון [PERSON_NAME] התנתקות חזור מעון הכוכבים - דוגמה" at bounding box center [547, 61] width 1095 height 122
click at [459, 88] on div at bounding box center [463, 91] width 15 height 19
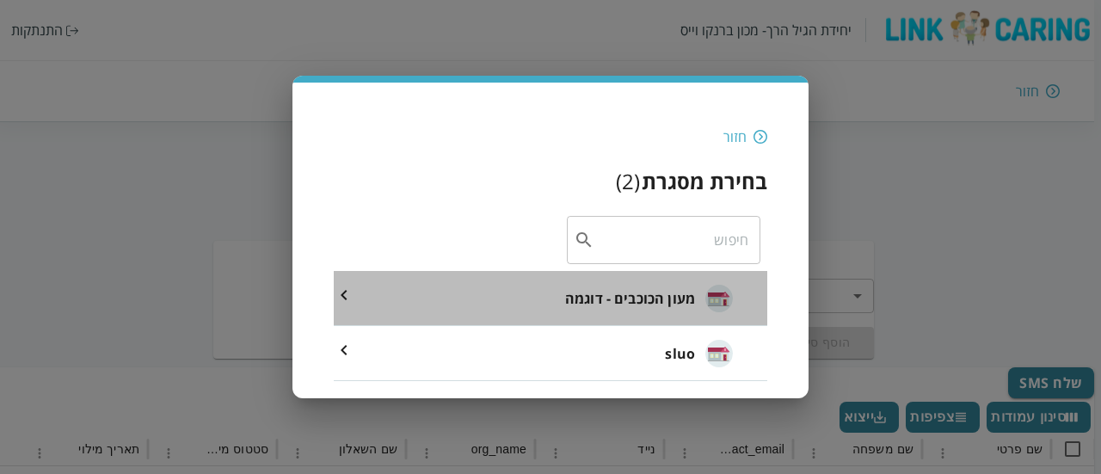
click at [659, 307] on span "מעון הכוכבים - דוגמה" at bounding box center [630, 298] width 130 height 21
